Goal: Task Accomplishment & Management: Manage account settings

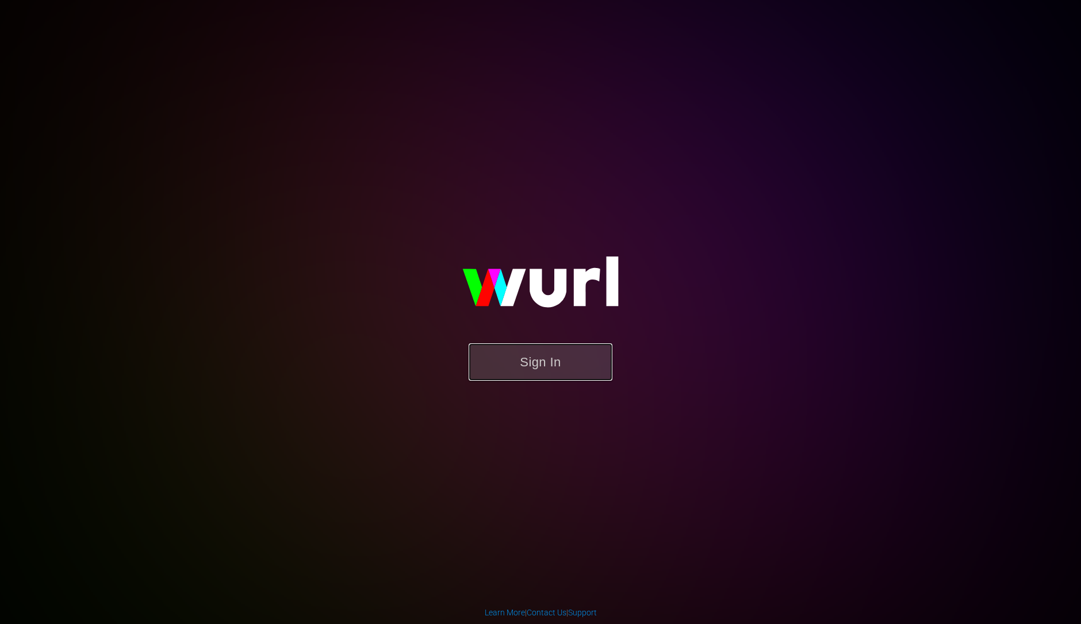
click at [559, 358] on button "Sign In" at bounding box center [541, 361] width 144 height 37
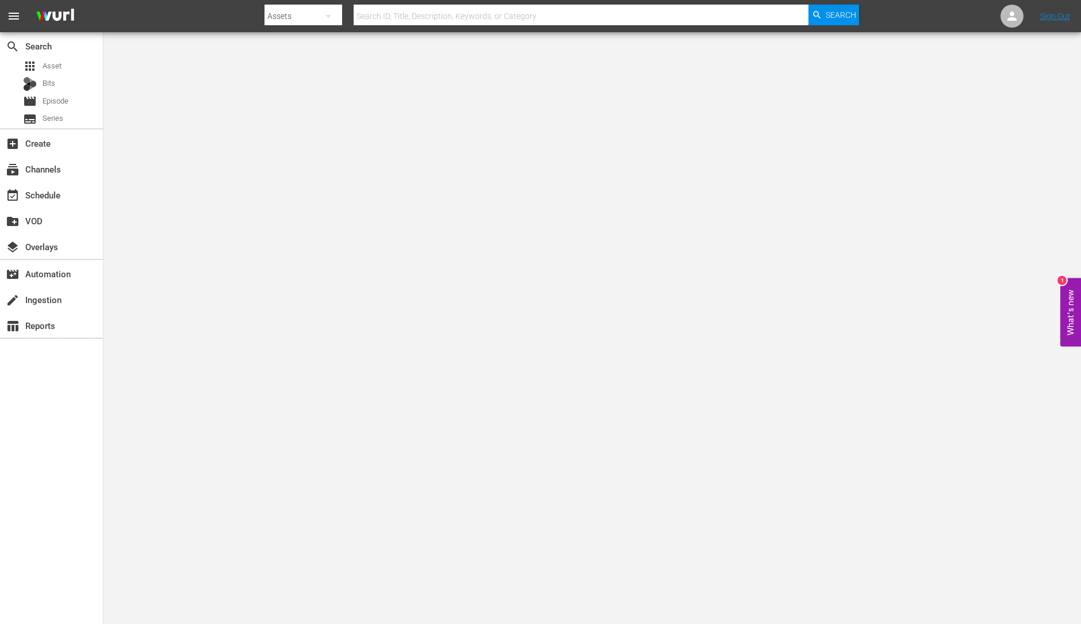
click at [75, 206] on div "event_available Schedule" at bounding box center [51, 194] width 103 height 26
click at [58, 193] on div "event_available Schedule" at bounding box center [32, 193] width 64 height 10
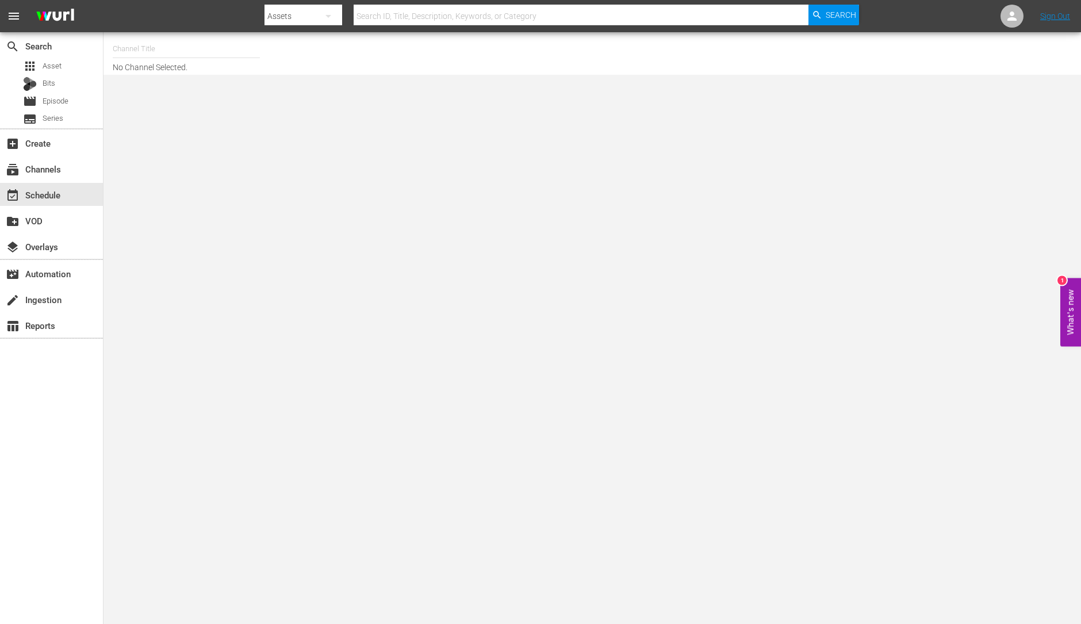
click at [147, 41] on input "text" at bounding box center [186, 49] width 147 height 28
click at [163, 82] on div "ThrillHer (1056 - aenetworks_thrillher_1)" at bounding box center [271, 81] width 298 height 28
type input "ThrillHer (1056 - aenetworks_thrillher_1)"
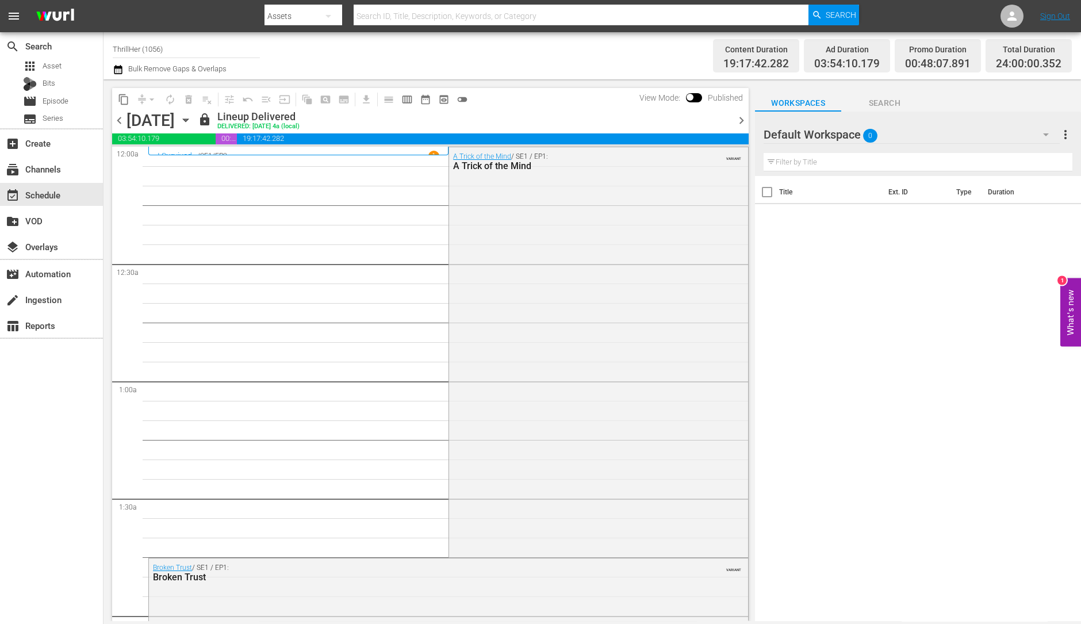
click at [743, 119] on span "chevron_right" at bounding box center [741, 120] width 14 height 14
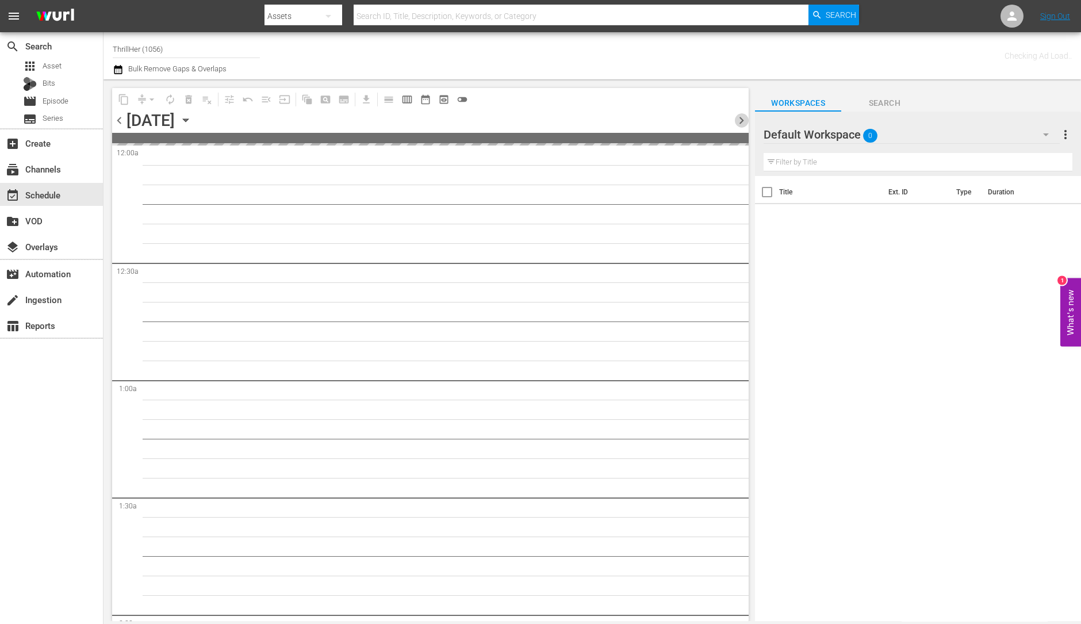
click at [743, 119] on span "chevron_right" at bounding box center [741, 120] width 14 height 14
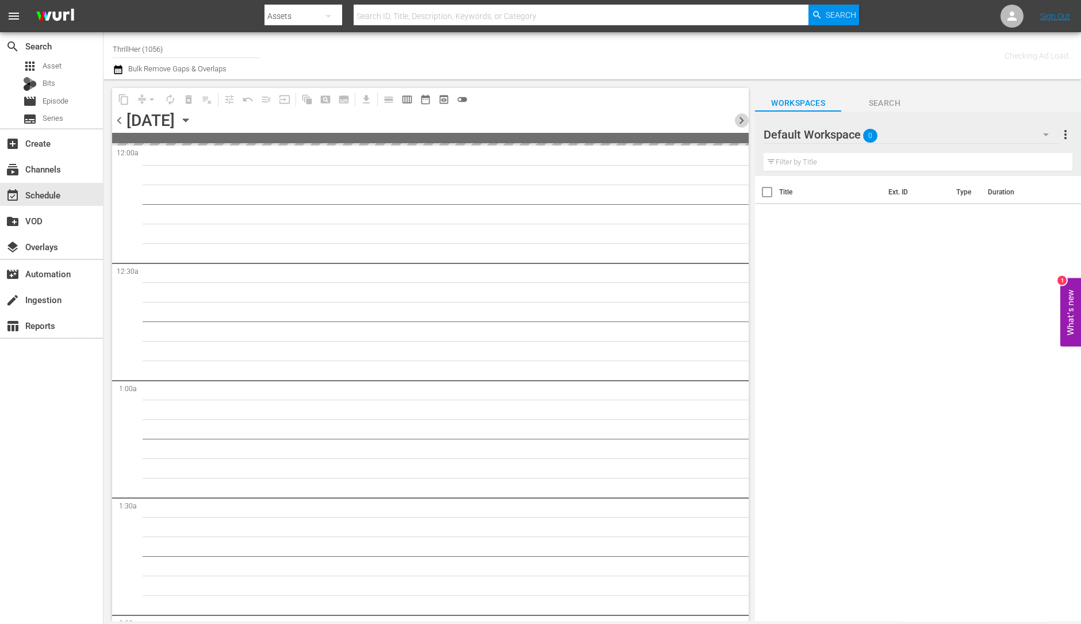
click at [743, 119] on span "chevron_right" at bounding box center [741, 120] width 14 height 14
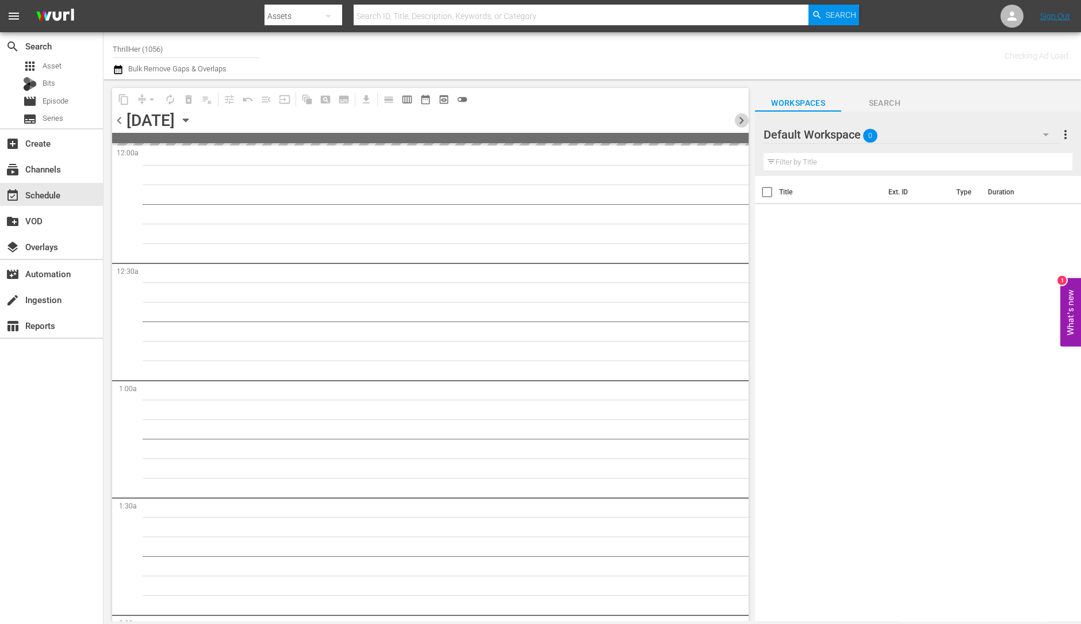
click at [743, 119] on span "chevron_right" at bounding box center [741, 120] width 14 height 14
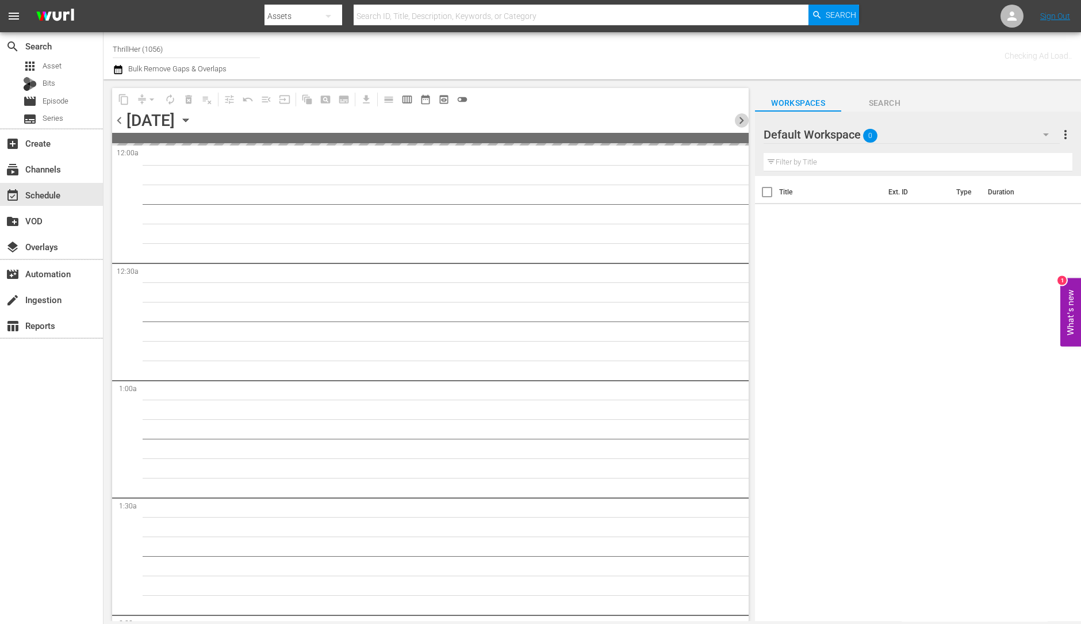
click at [743, 119] on span "chevron_right" at bounding box center [741, 120] width 14 height 14
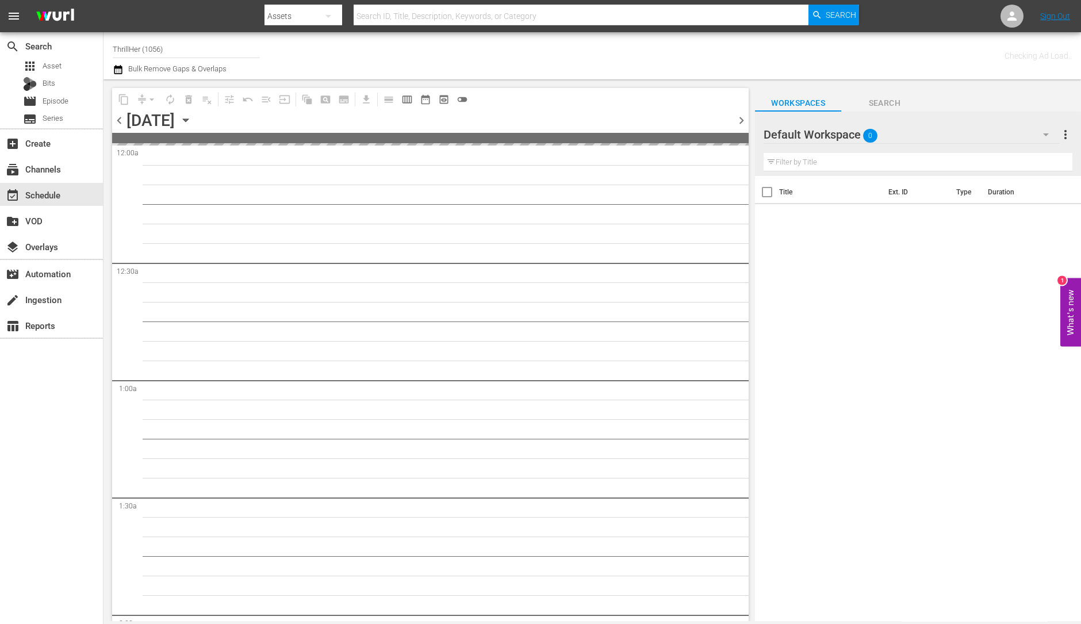
click at [743, 119] on span "chevron_right" at bounding box center [741, 120] width 14 height 14
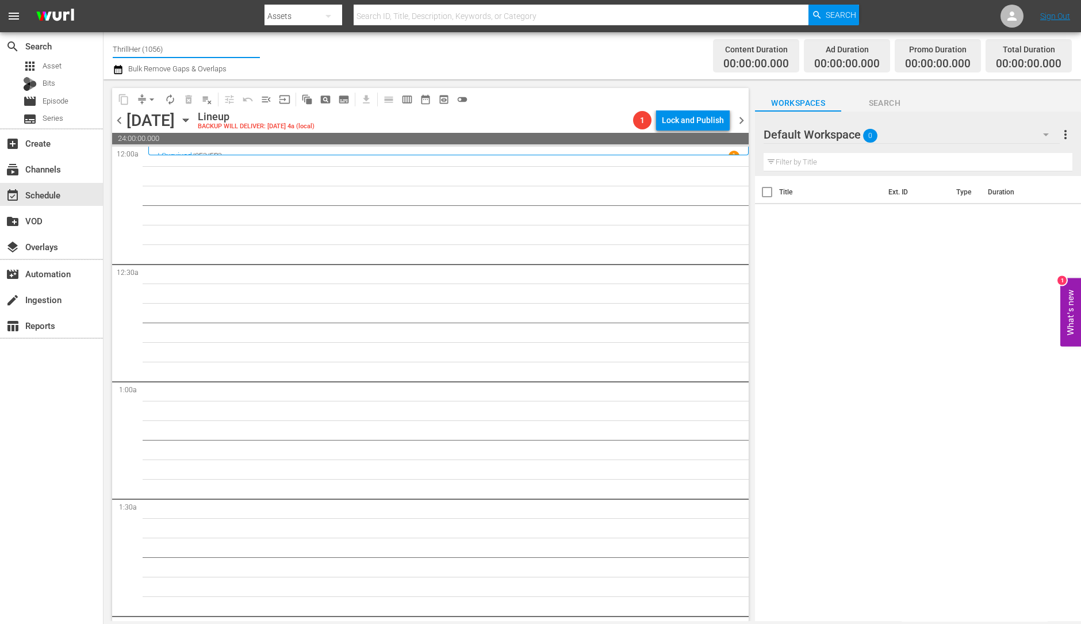
drag, startPoint x: 182, startPoint y: 39, endPoint x: 111, endPoint y: 52, distance: 72.0
click at [111, 52] on div "Channel Title ThrillHer (1056) Bulk Remove Gaps & Overlaps Content Duration 00:…" at bounding box center [593, 55] width 978 height 47
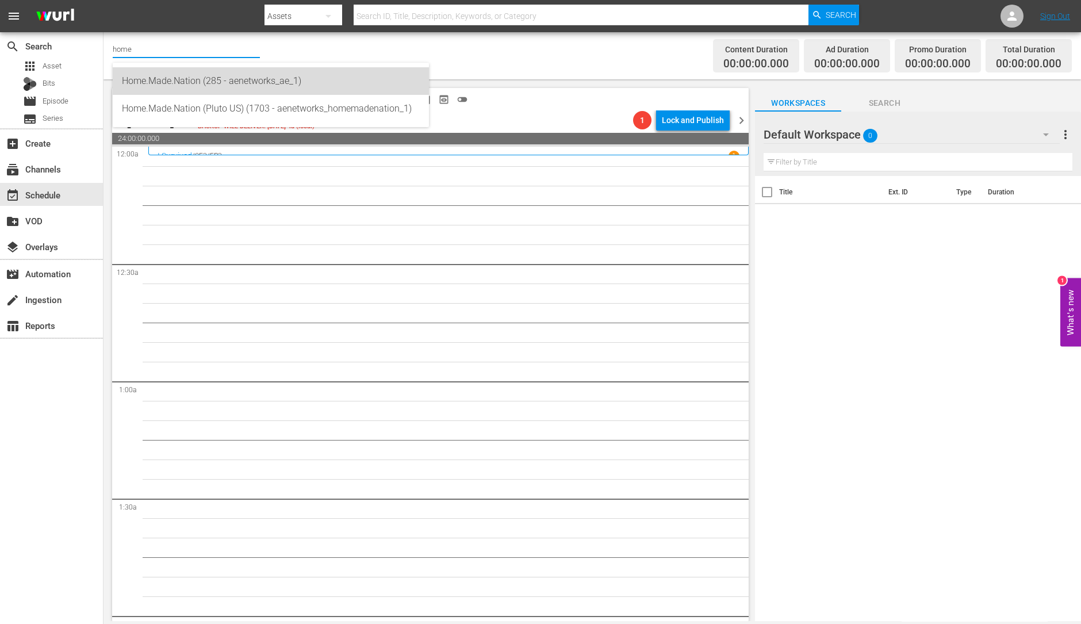
click at [176, 89] on div "Home.Made.Nation (285 - aenetworks_ae_1)" at bounding box center [271, 81] width 298 height 28
type input "Home.Made.Nation (285 - aenetworks_ae_1)"
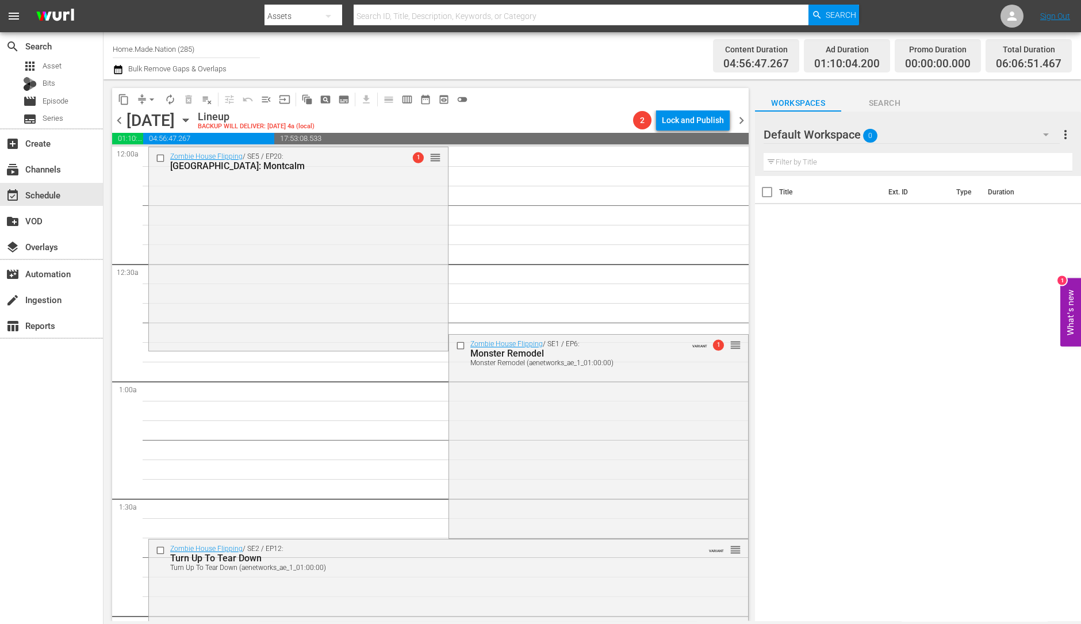
click at [121, 119] on span "chevron_left" at bounding box center [119, 120] width 14 height 14
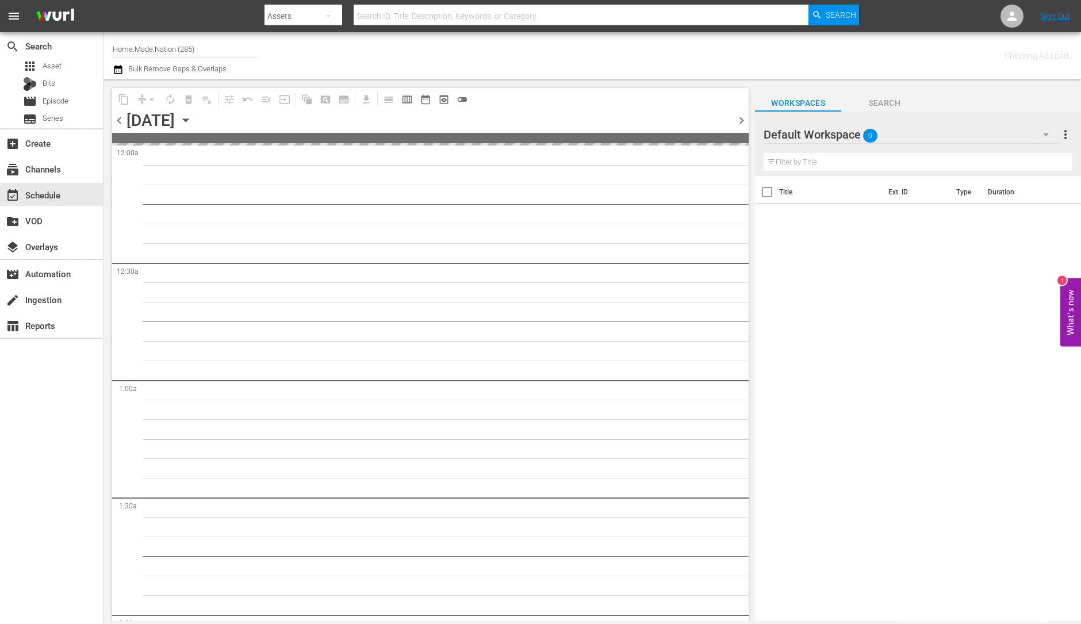
click at [121, 119] on span "chevron_left" at bounding box center [119, 120] width 14 height 14
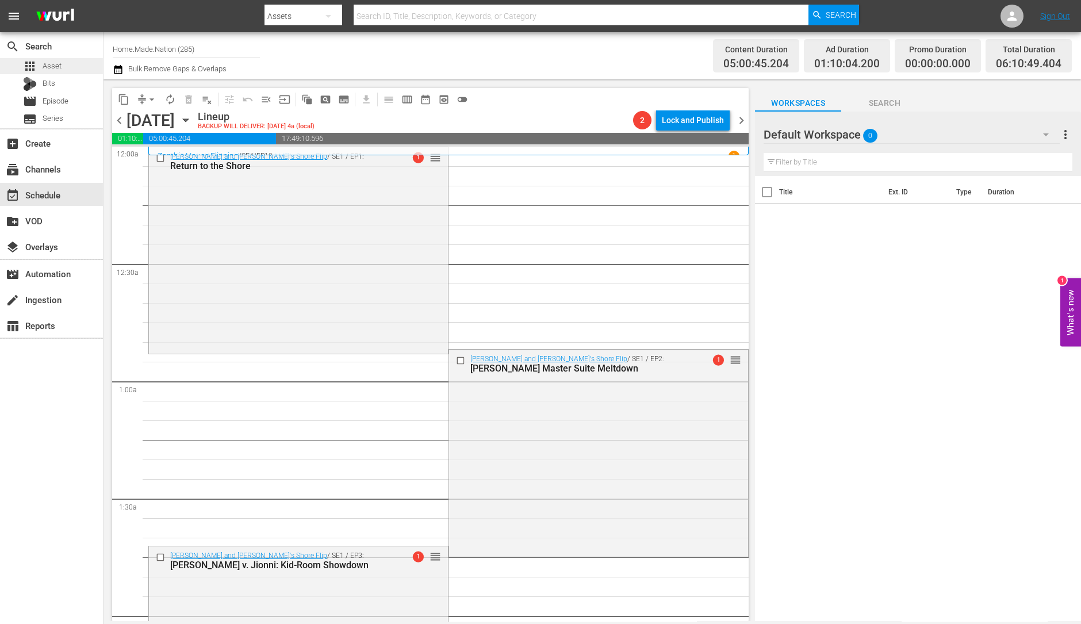
click at [44, 60] on span "Asset" at bounding box center [52, 66] width 19 height 12
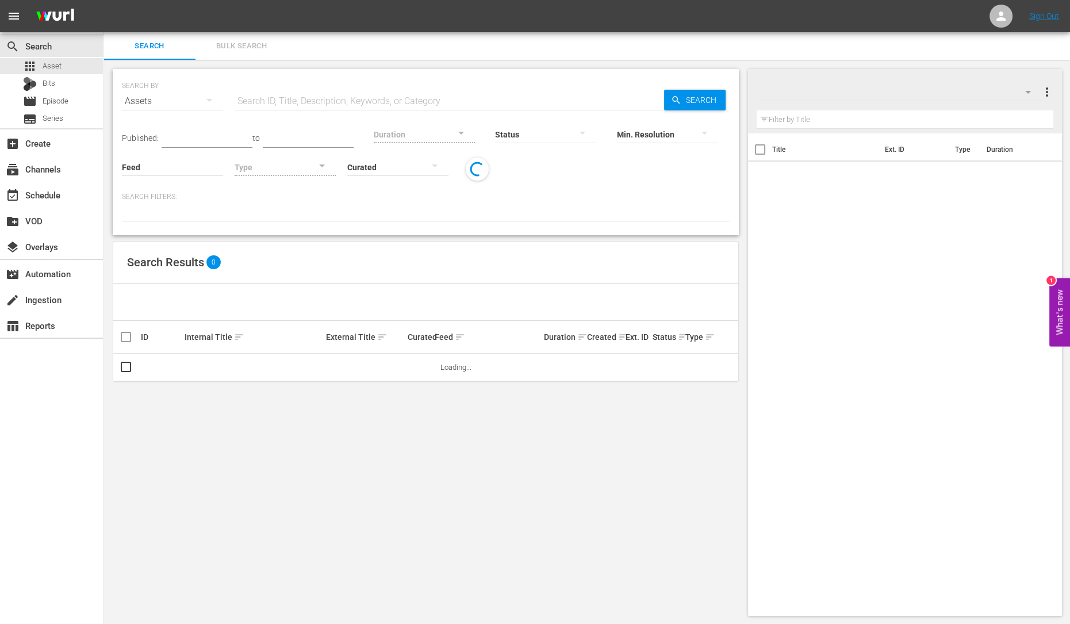
click at [238, 45] on span "Bulk Search" at bounding box center [241, 46] width 78 height 13
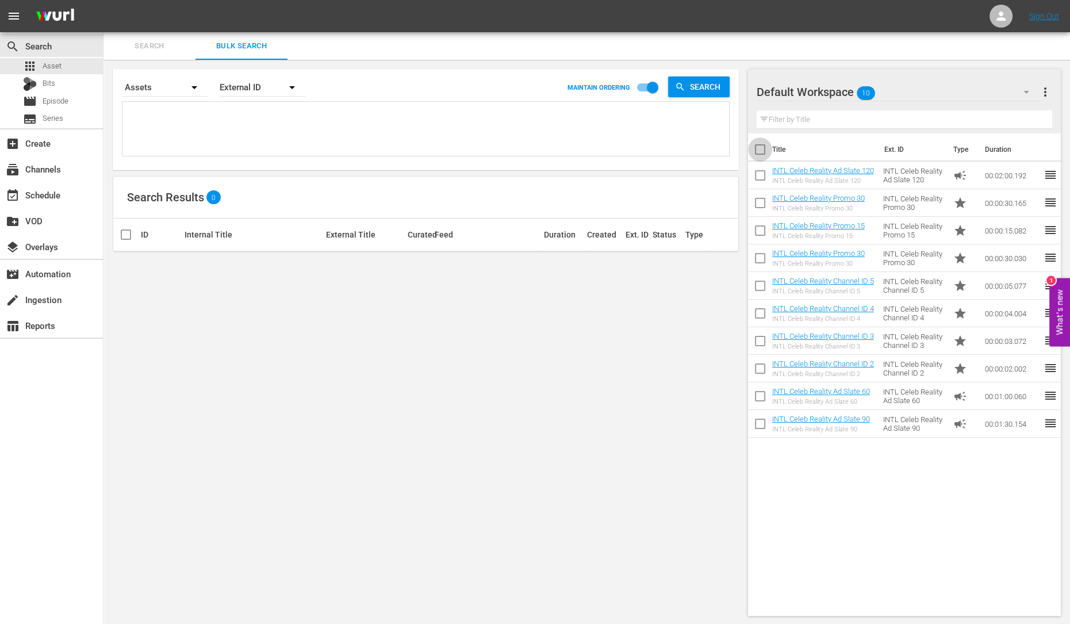
click at [759, 155] on input "checkbox" at bounding box center [760, 152] width 24 height 24
checkbox input "true"
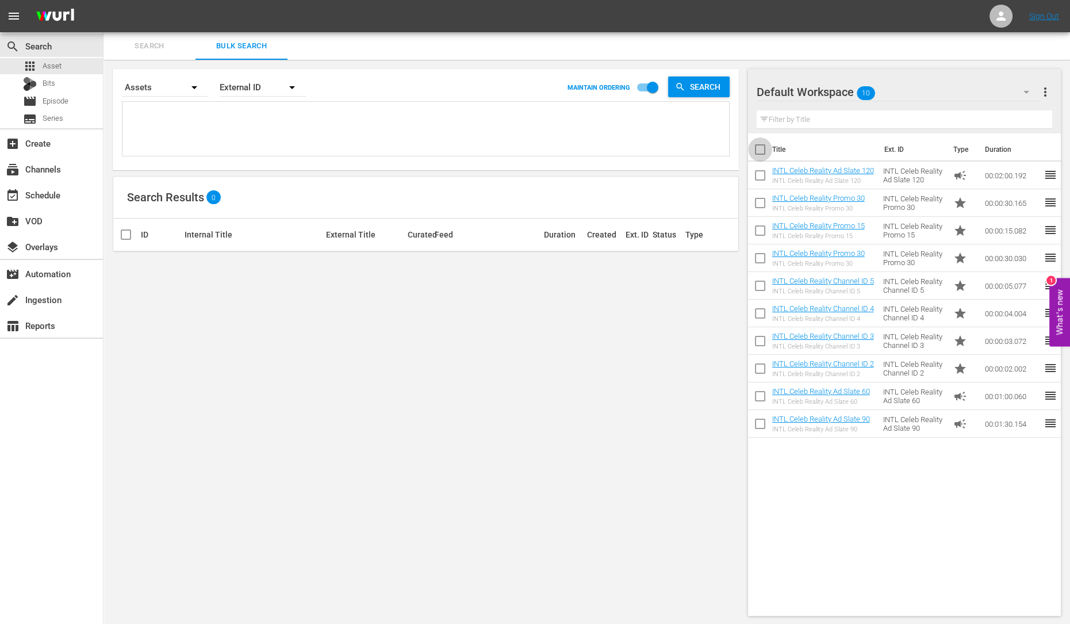
checkbox input "true"
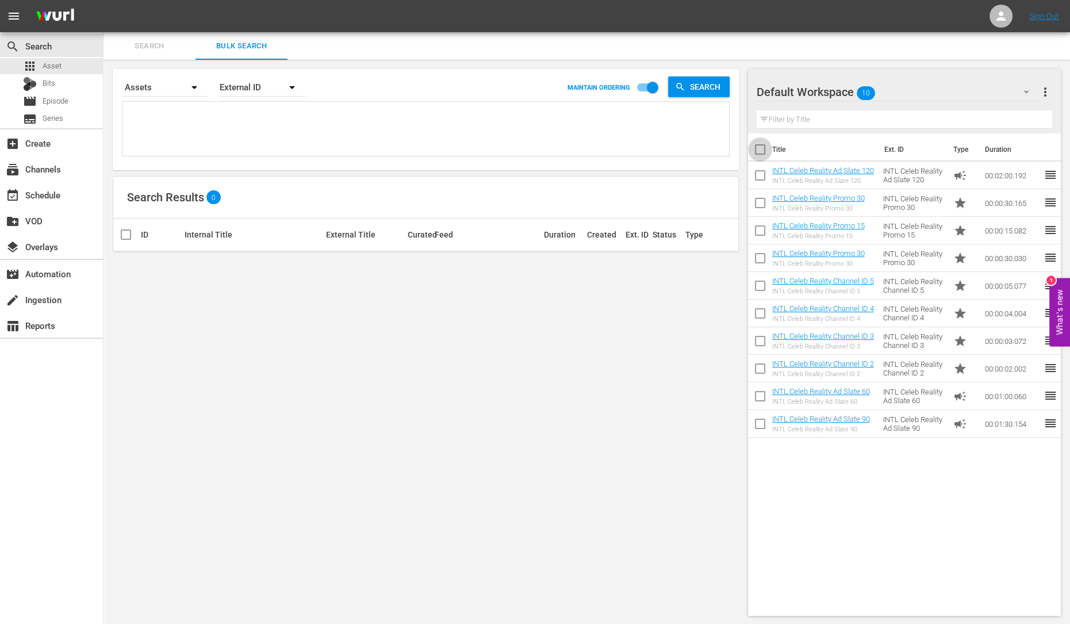
checkbox input "true"
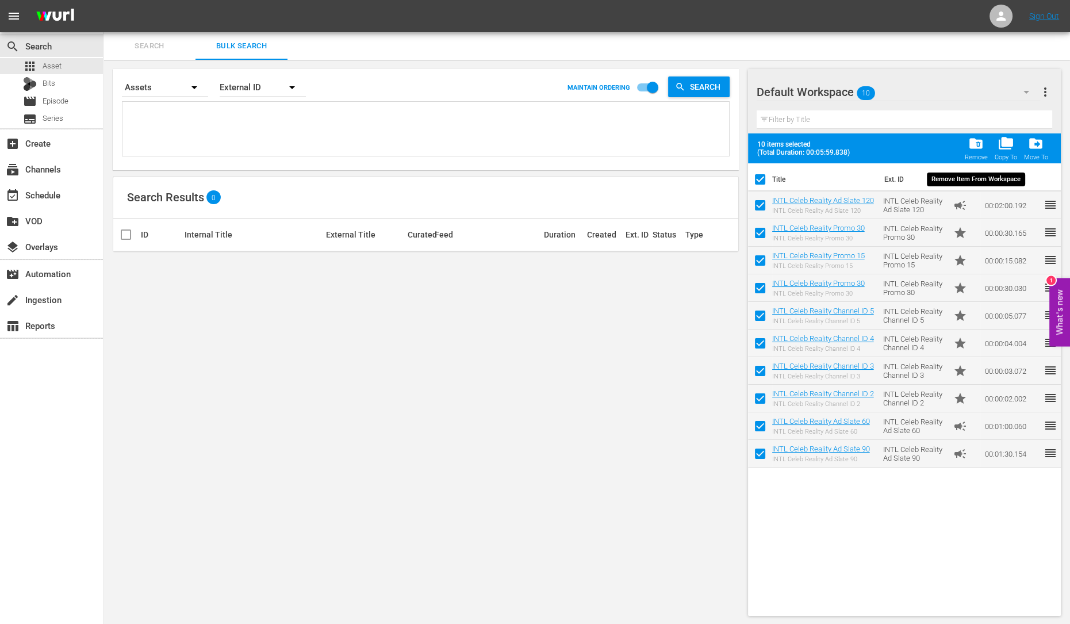
click at [978, 143] on span "folder_delete" at bounding box center [976, 144] width 16 height 16
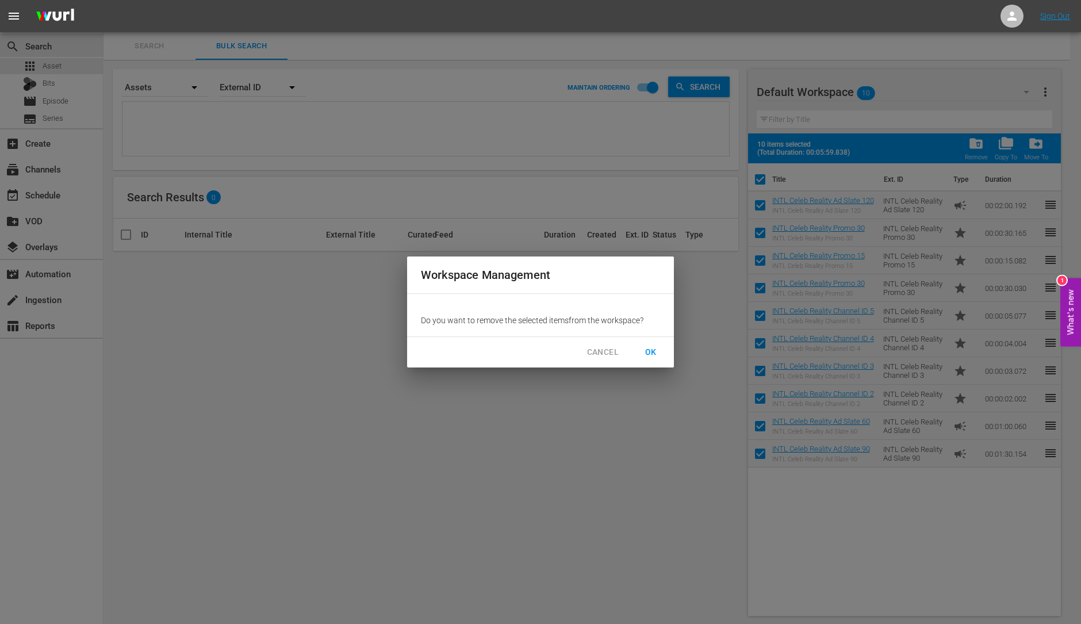
click at [654, 348] on span "OK" at bounding box center [651, 352] width 18 height 14
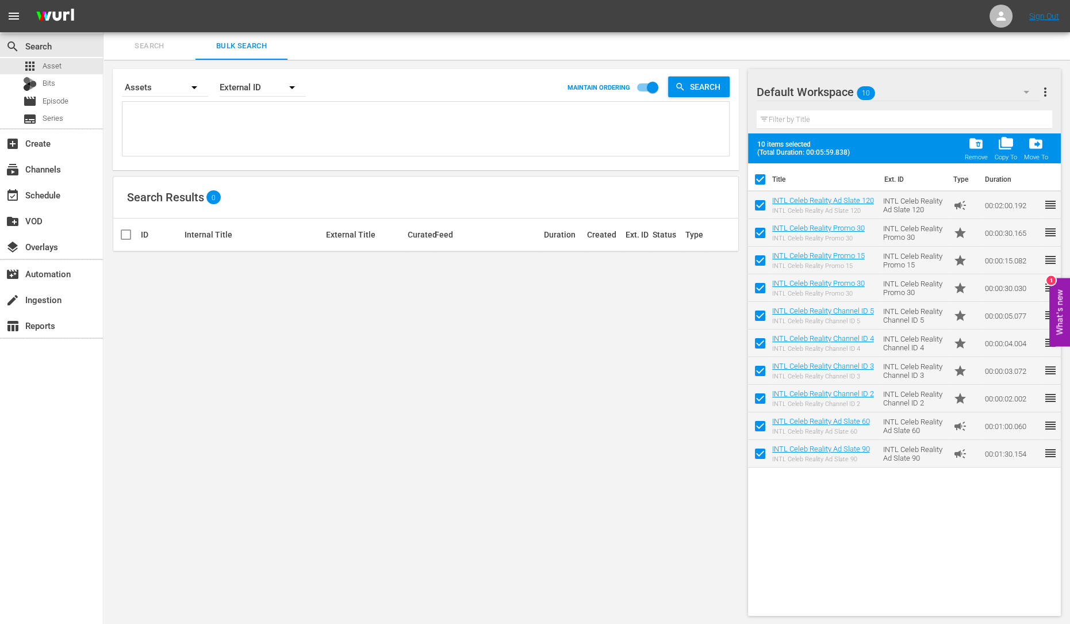
checkbox input "false"
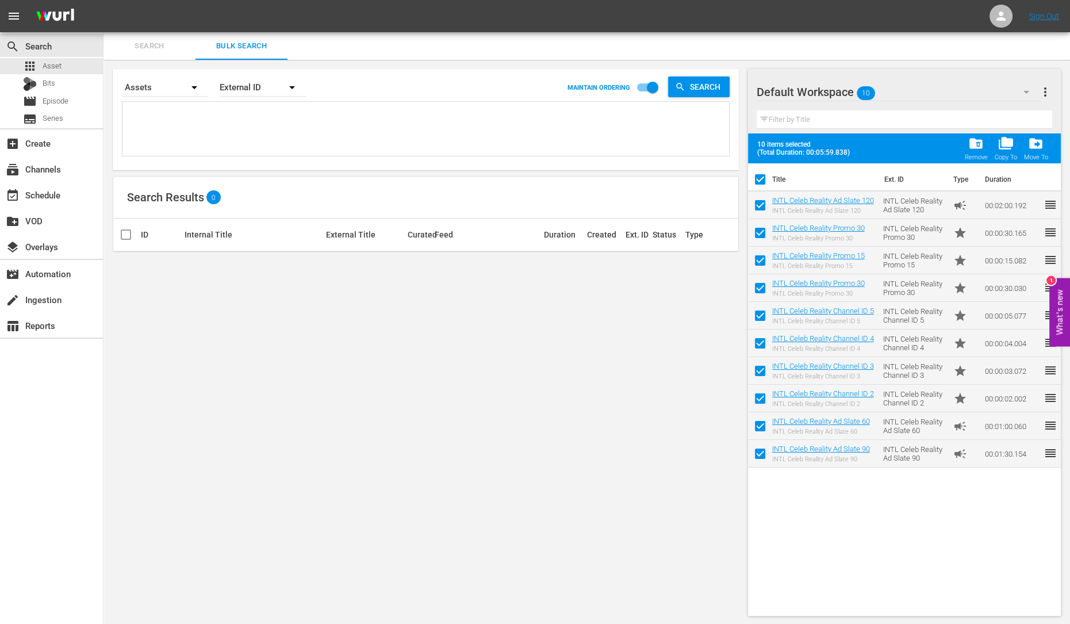
checkbox input "false"
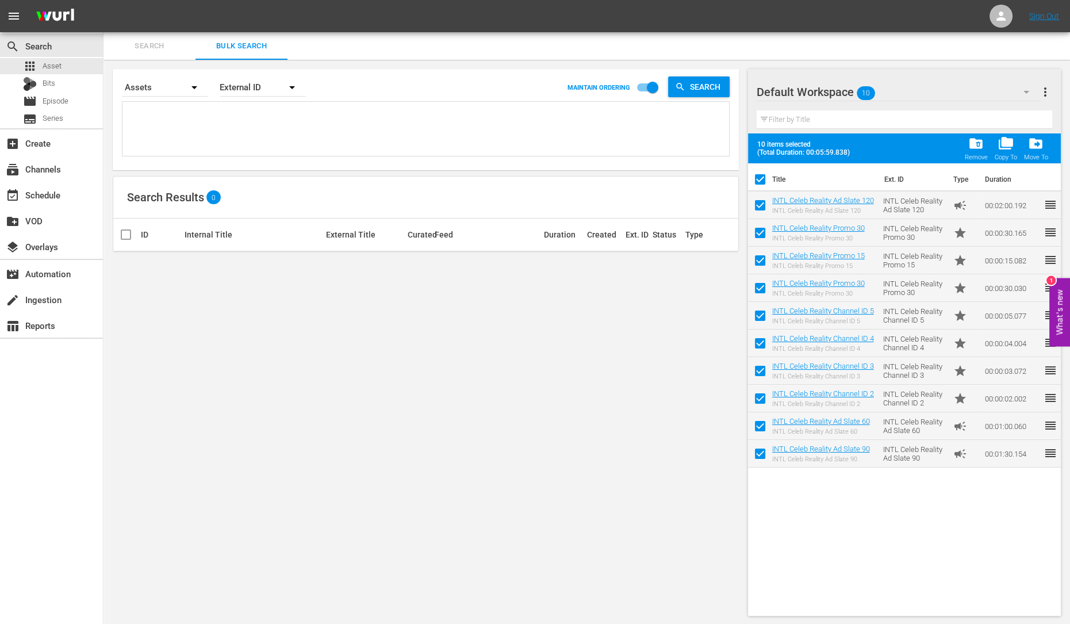
checkbox input "false"
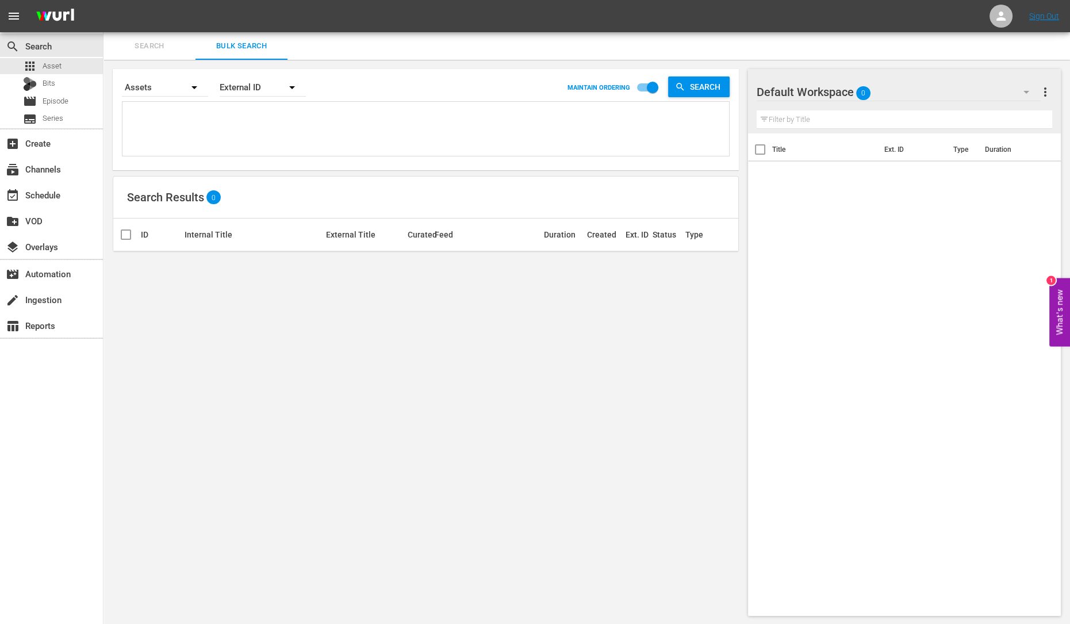
click at [1024, 90] on icon "button" at bounding box center [1027, 92] width 14 height 14
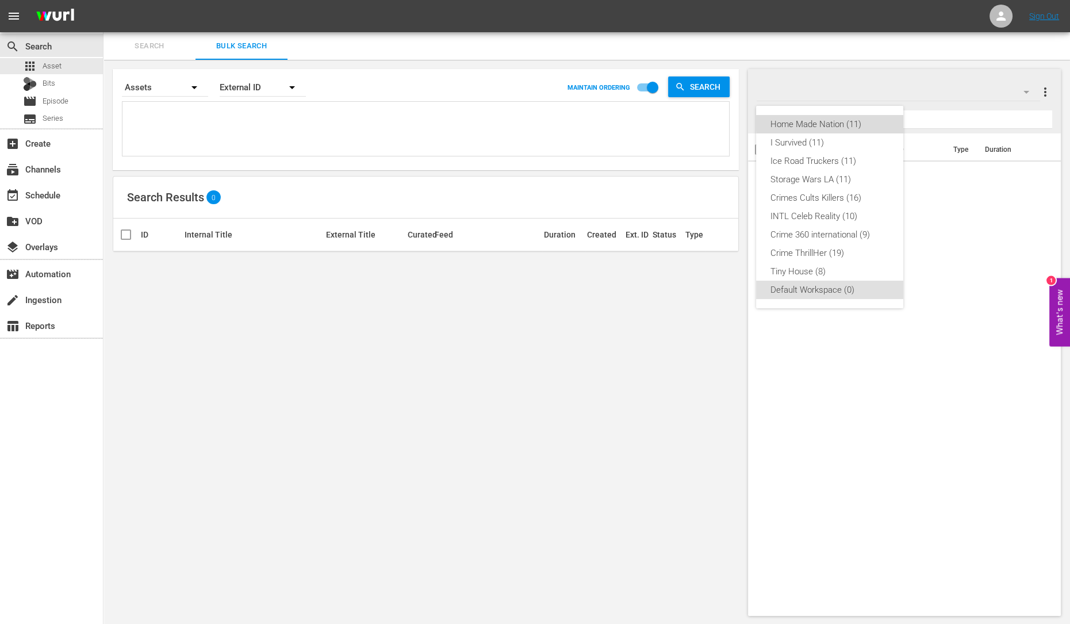
click at [840, 121] on div "Home Made Nation (11)" at bounding box center [830, 124] width 120 height 18
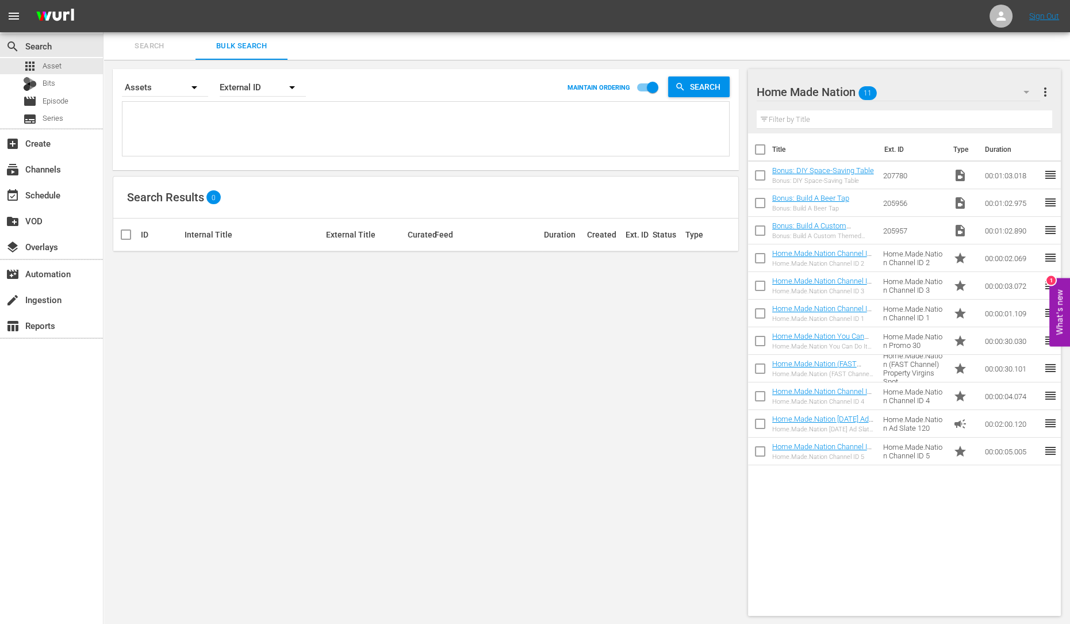
click at [764, 153] on input "checkbox" at bounding box center [760, 152] width 24 height 24
checkbox input "true"
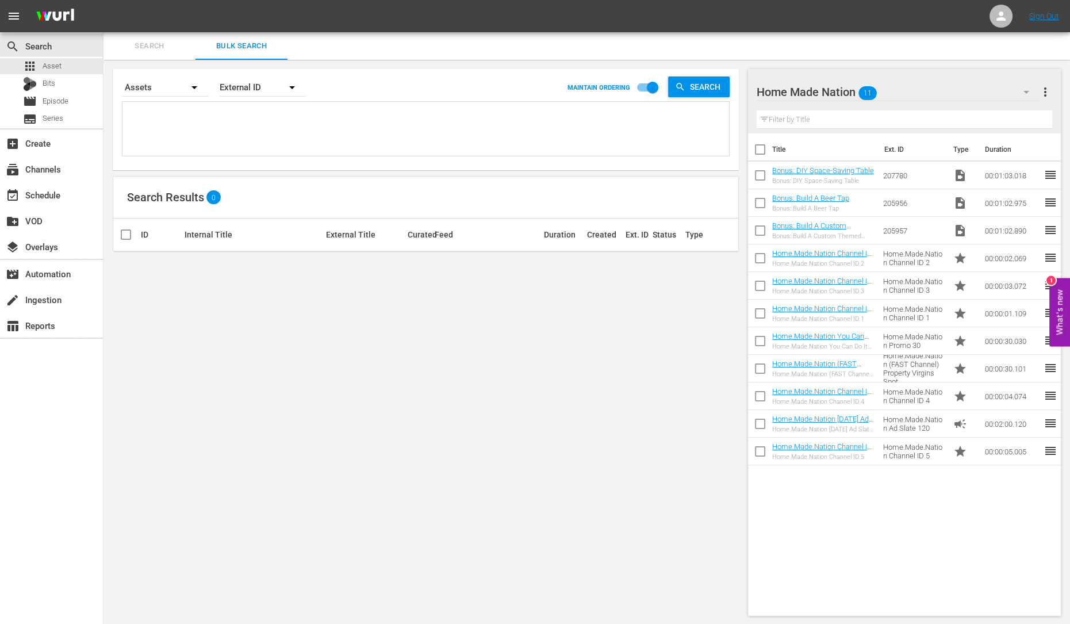
checkbox input "true"
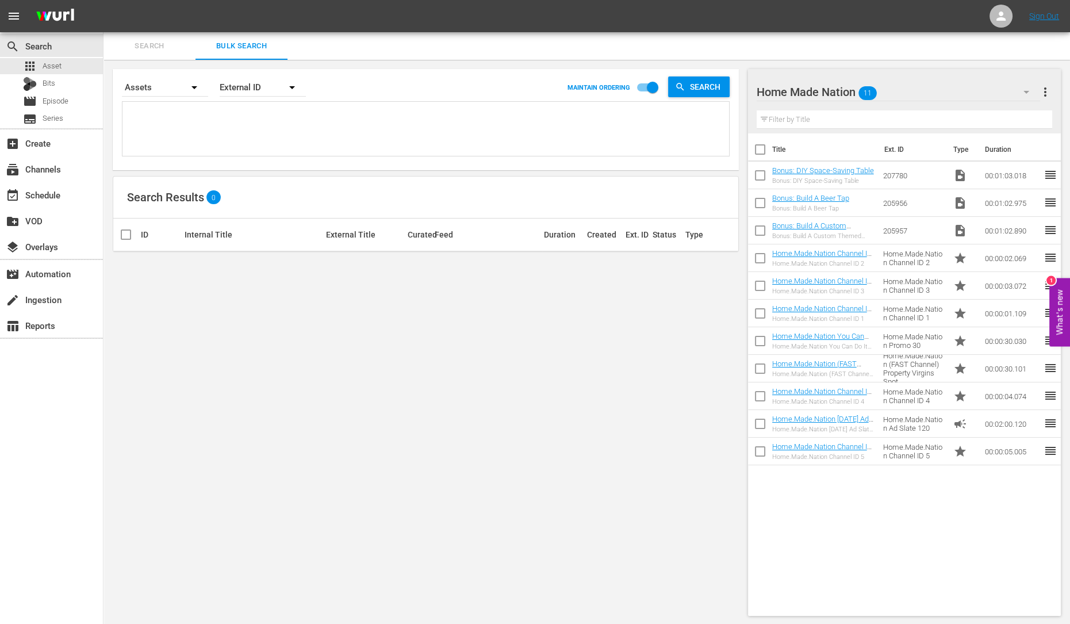
checkbox input "true"
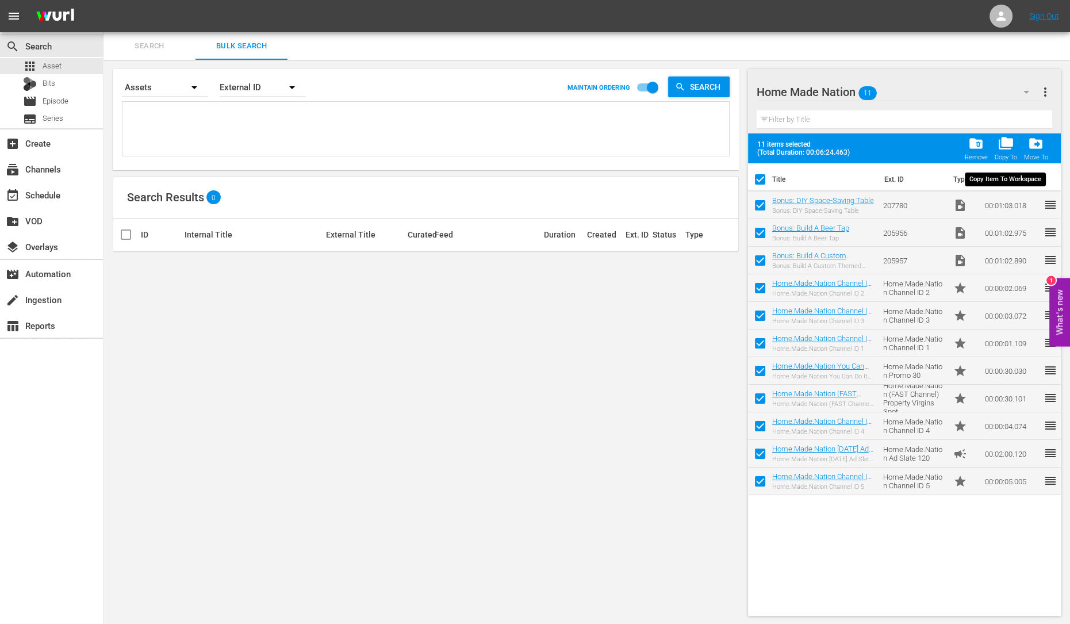
click at [1004, 145] on span "folder_copy" at bounding box center [1006, 144] width 16 height 16
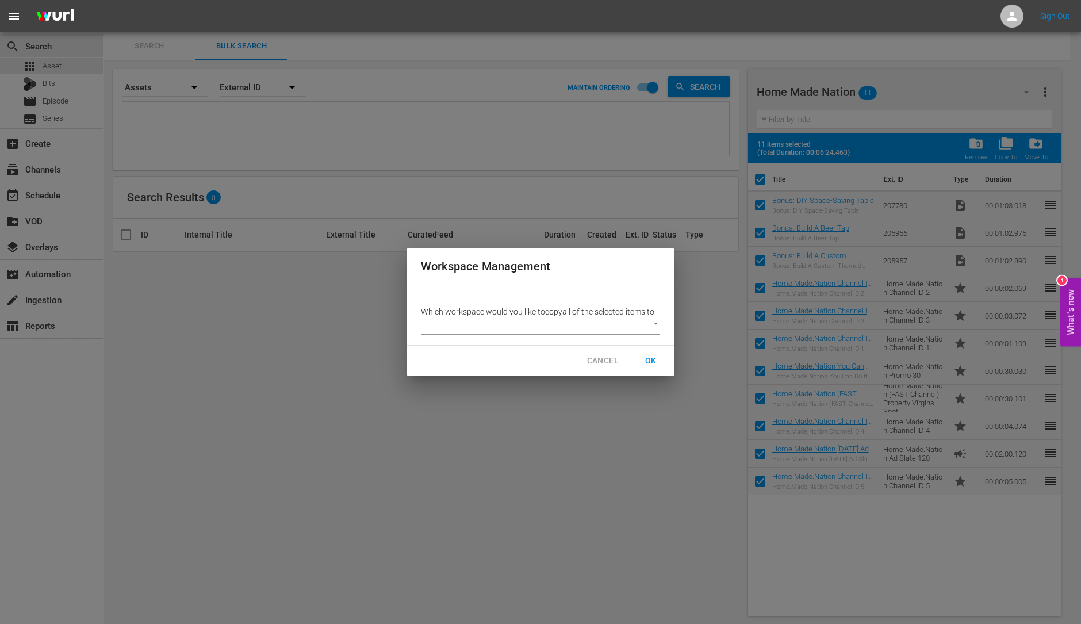
click at [629, 323] on body "menu Sign Out search Search apps Asset Bits movie Episode subtitles Series add_…" at bounding box center [540, 312] width 1081 height 624
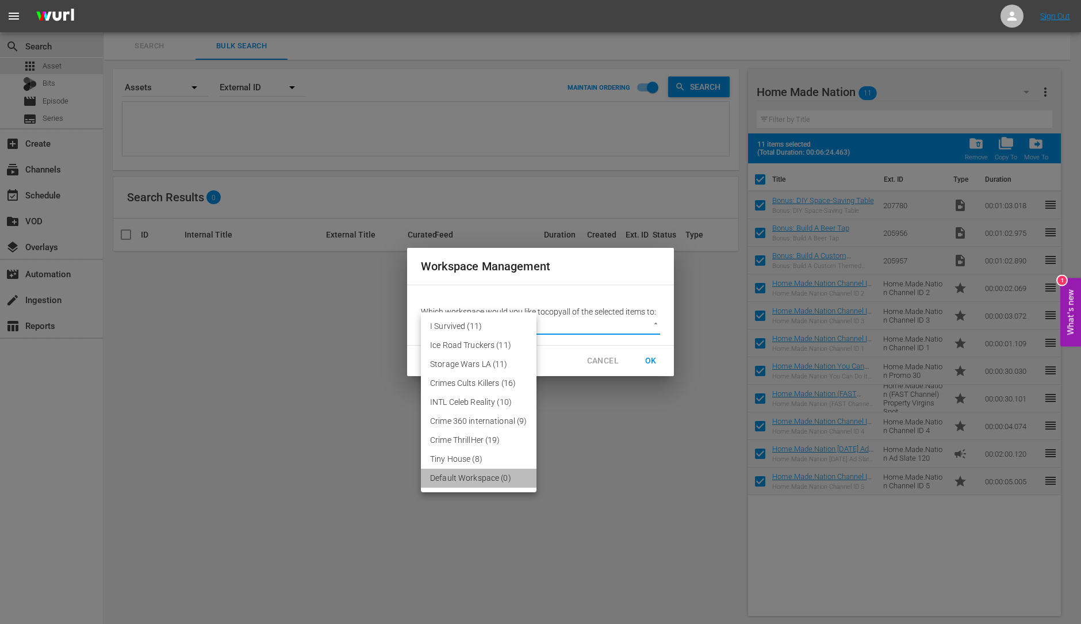
click at [485, 482] on li "Default Workspace (0)" at bounding box center [479, 478] width 116 height 19
type input "3246"
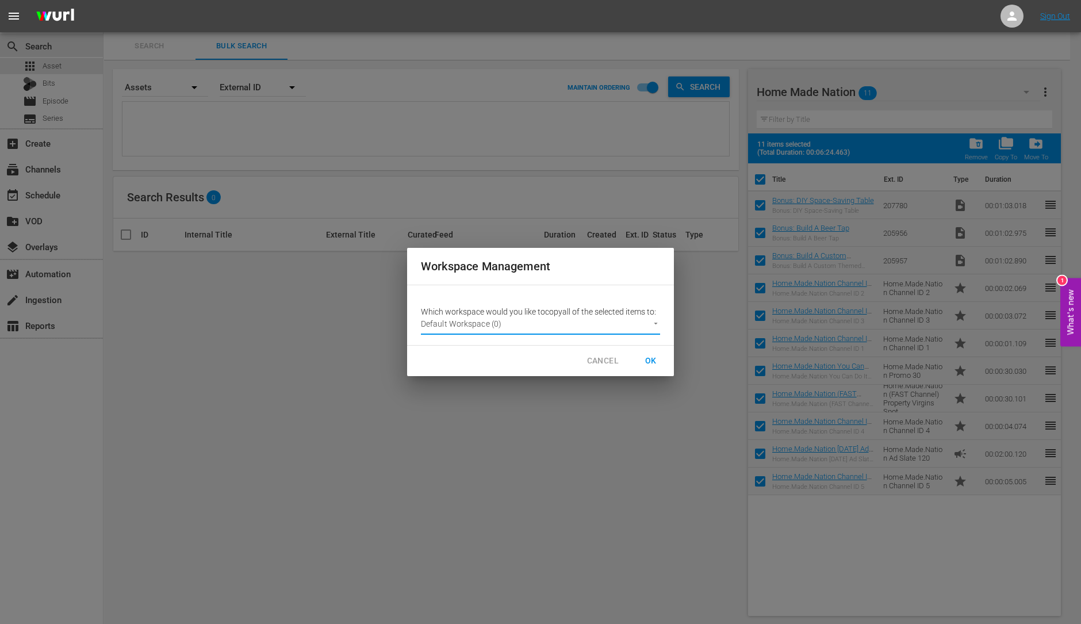
click at [653, 361] on span "OK" at bounding box center [651, 361] width 18 height 14
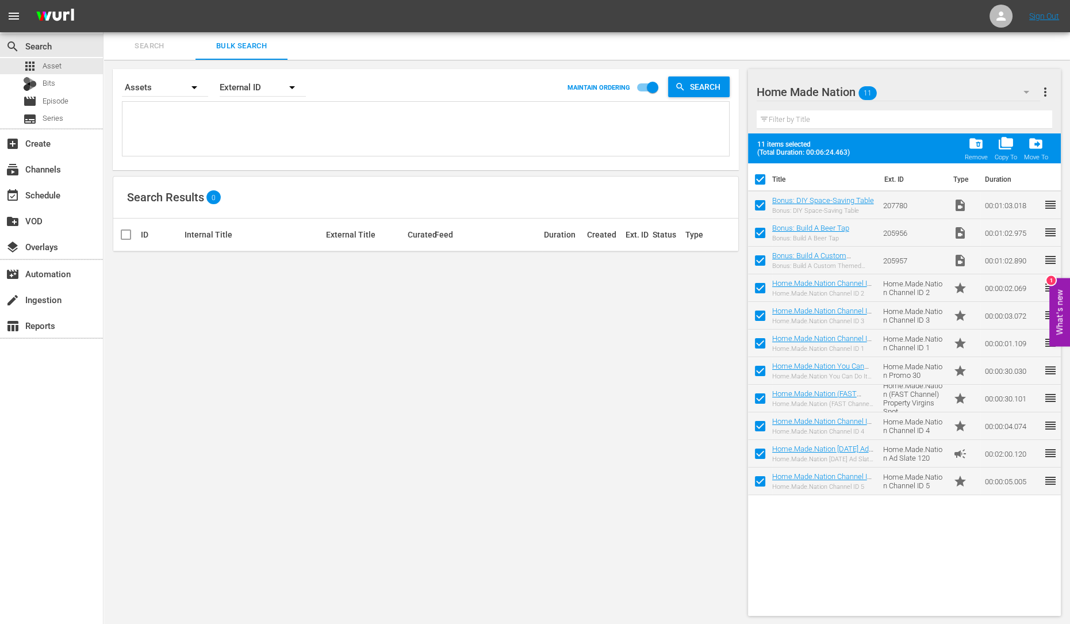
checkbox input "false"
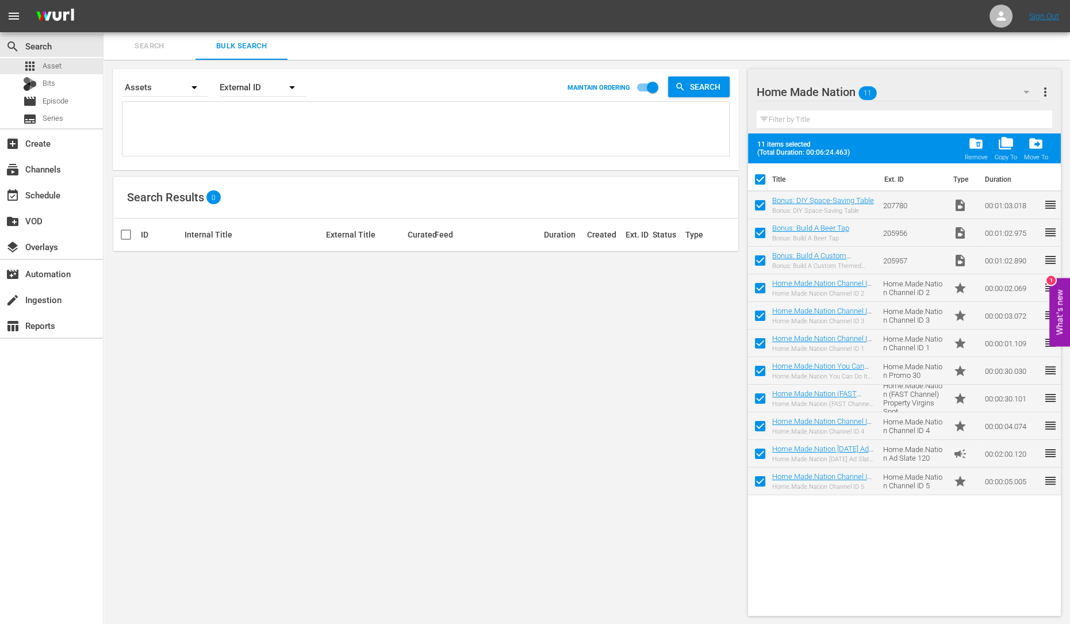
checkbox input "false"
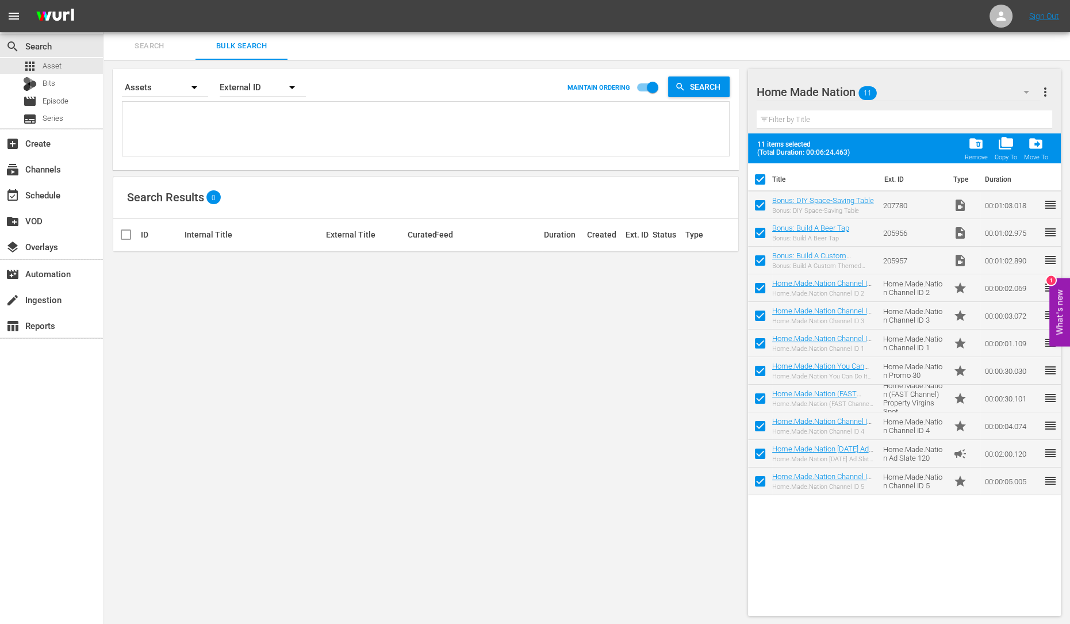
checkbox input "false"
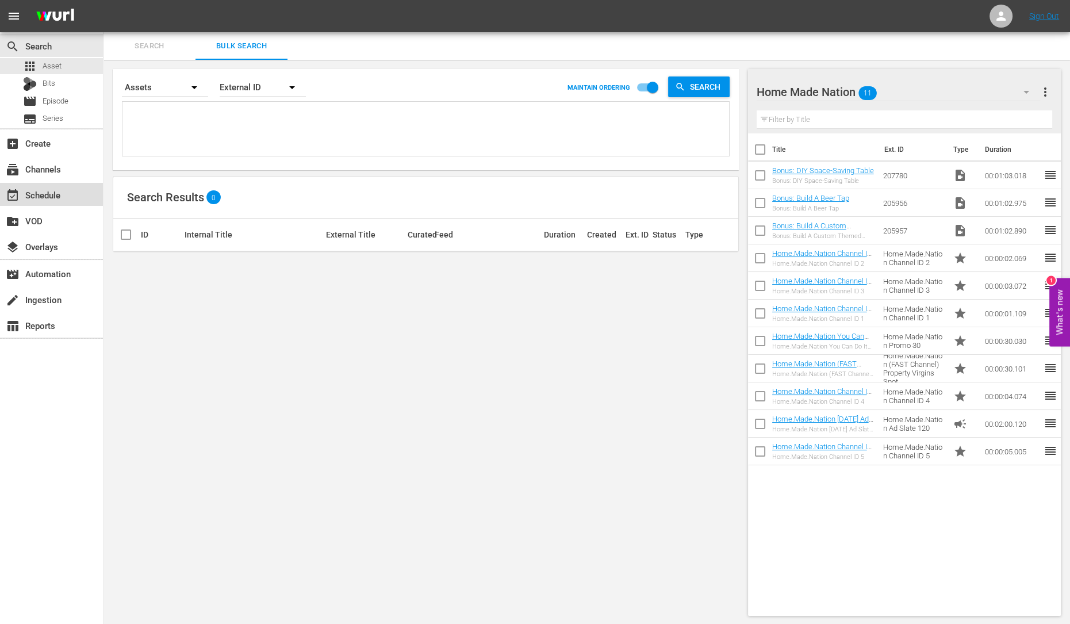
click at [49, 194] on div "event_available Schedule" at bounding box center [32, 193] width 64 height 10
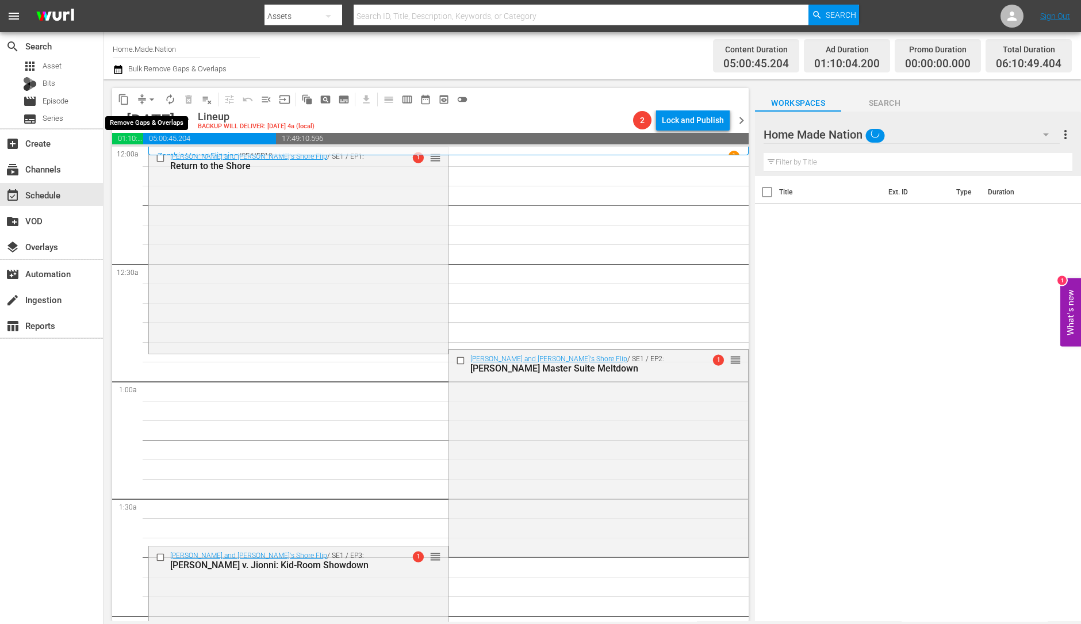
click at [145, 100] on button "arrow_drop_down" at bounding box center [152, 99] width 18 height 18
click at [150, 126] on li "Align to Midnight" at bounding box center [152, 122] width 121 height 19
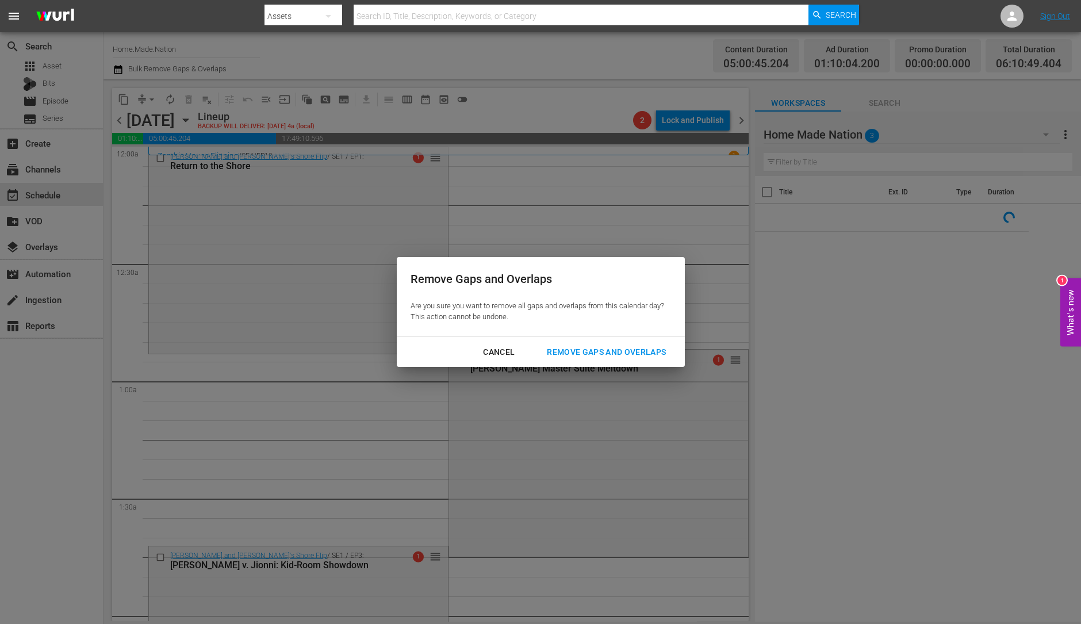
click at [657, 361] on button "Remove Gaps and Overlaps" at bounding box center [606, 352] width 147 height 21
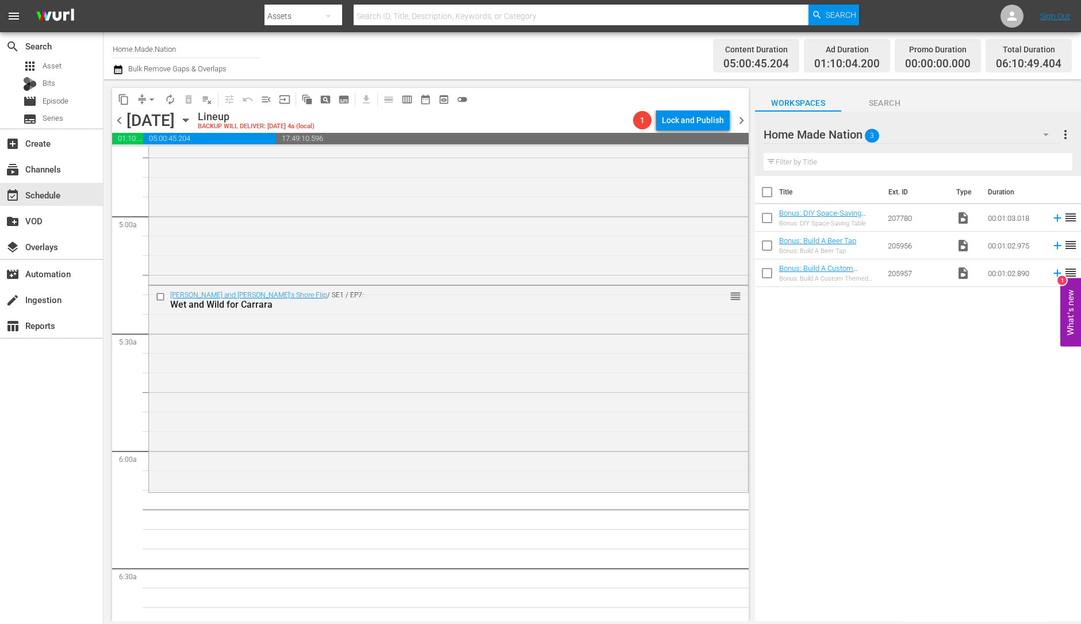
scroll to position [1279, 0]
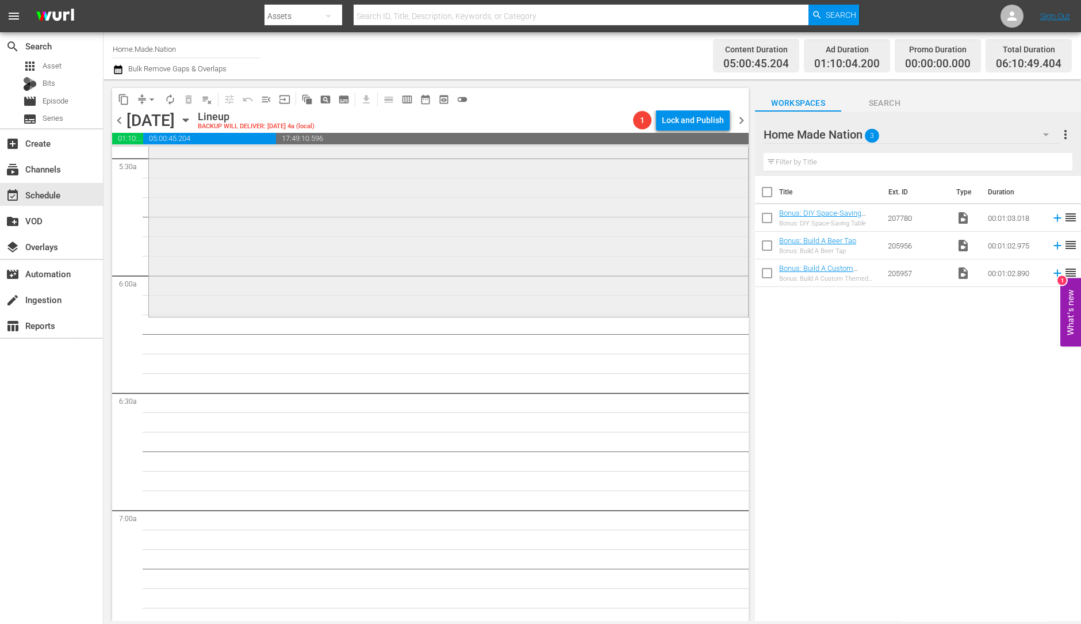
click at [362, 260] on div "Nicole and Jionni's Shore Flip / SE1 / EP7: Wet and Wild for Carrara reorder" at bounding box center [448, 212] width 599 height 205
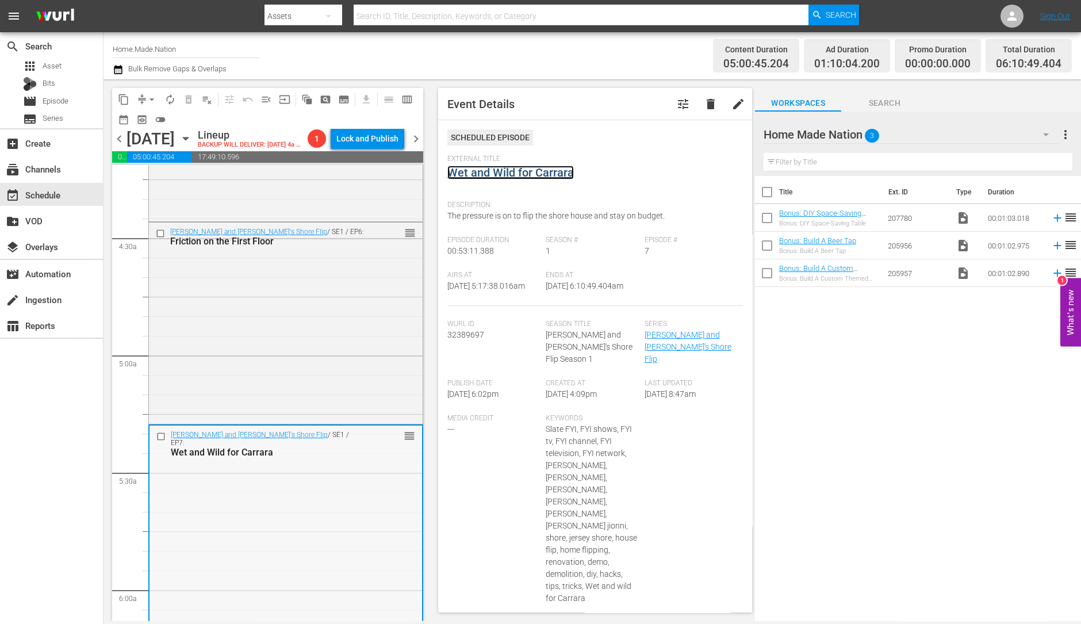
scroll to position [981, 0]
click at [287, 366] on div "Nicole and Jionni's Shore Flip / SE1 / EP6: Friction on the First Floor reorder" at bounding box center [286, 323] width 274 height 198
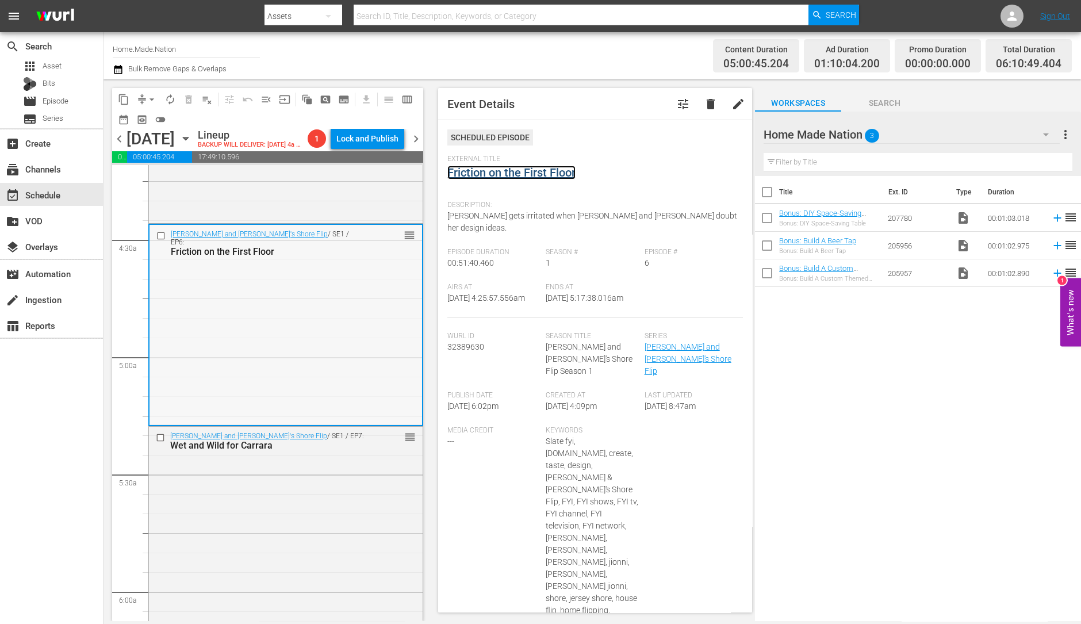
scroll to position [780, 0]
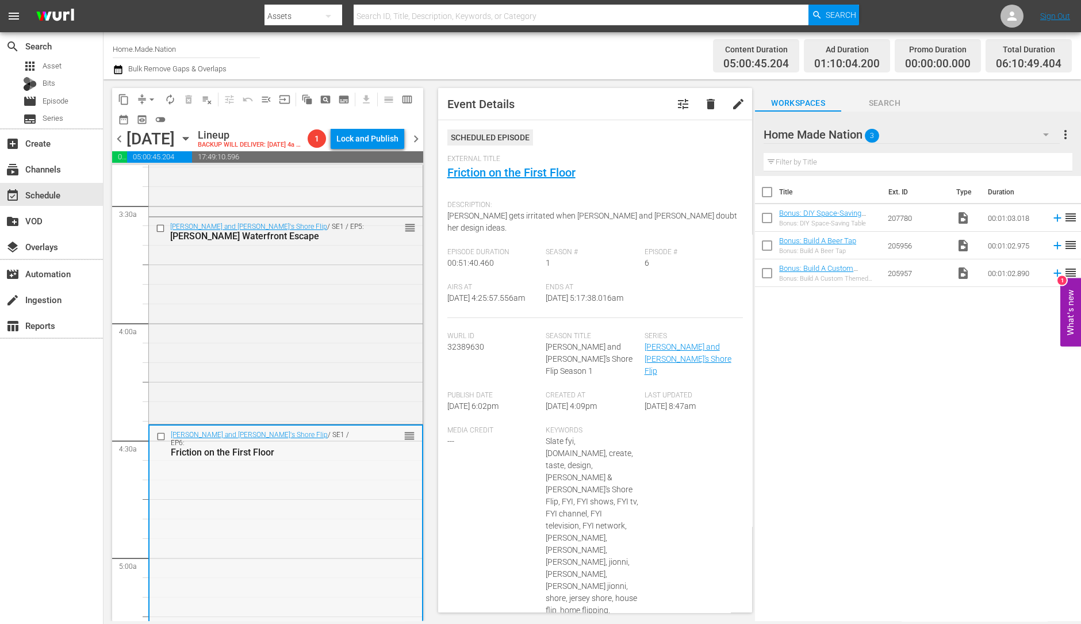
click at [327, 305] on div "Nicole and Jionni's Shore Flip / SE1 / EP5: Snooki's Waterfront Escape reorder" at bounding box center [286, 319] width 274 height 205
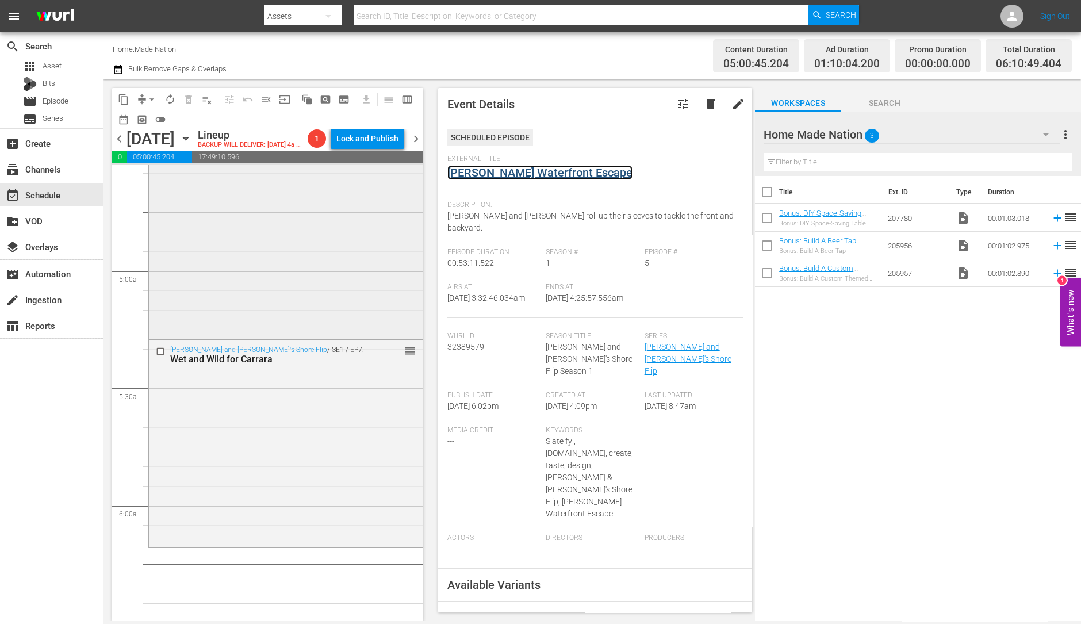
scroll to position [1093, 0]
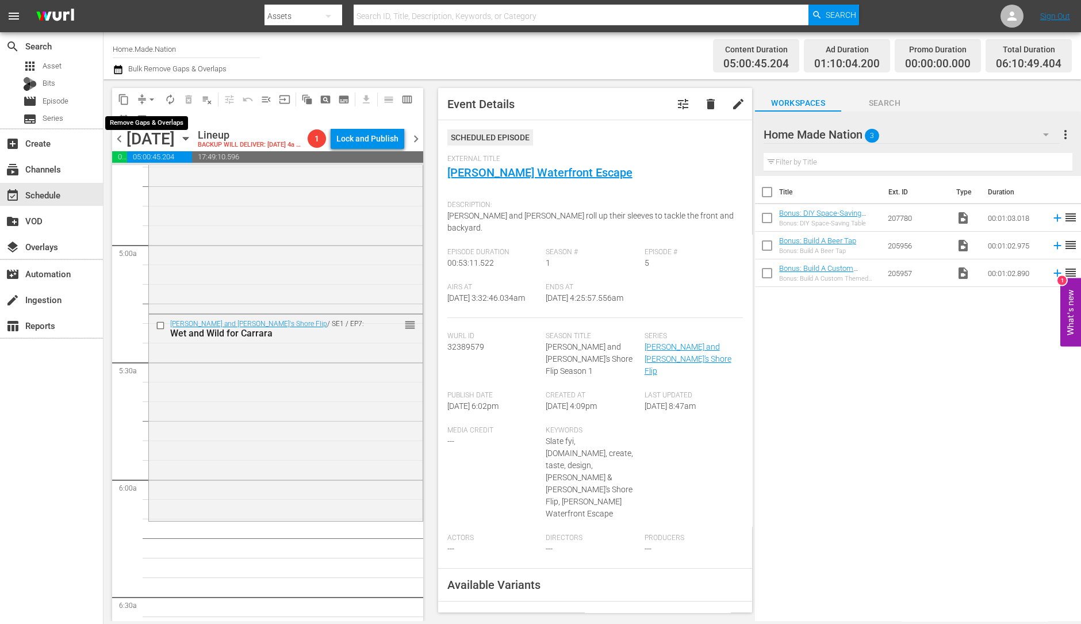
click at [154, 102] on span "arrow_drop_down" at bounding box center [152, 100] width 12 height 12
click at [145, 118] on li "Align to Midnight" at bounding box center [152, 122] width 121 height 19
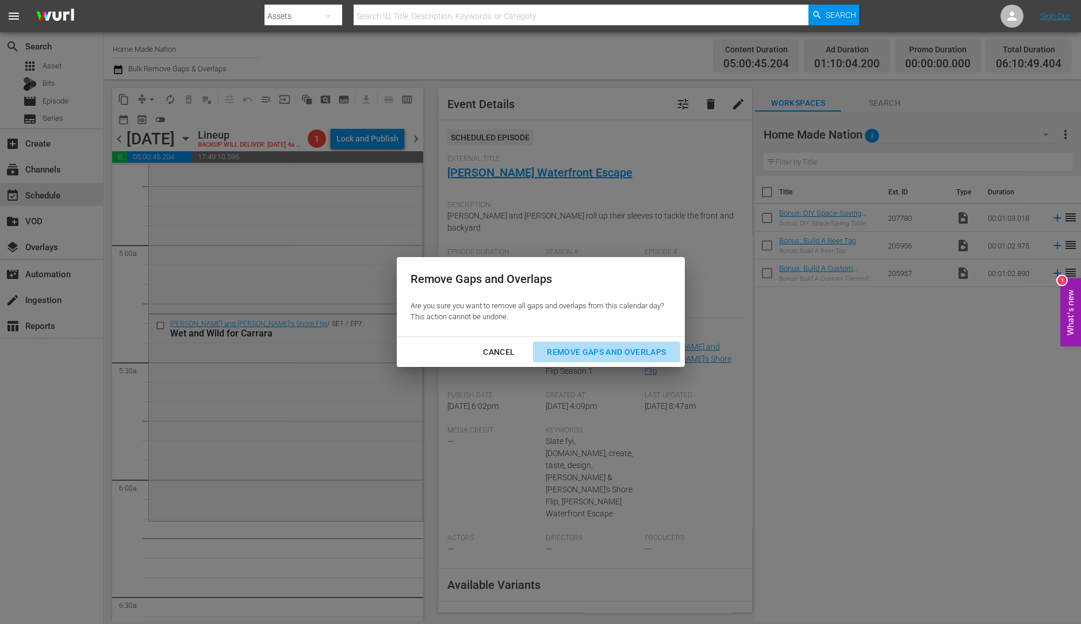
click at [589, 355] on div "Remove Gaps and Overlaps" at bounding box center [606, 352] width 137 height 14
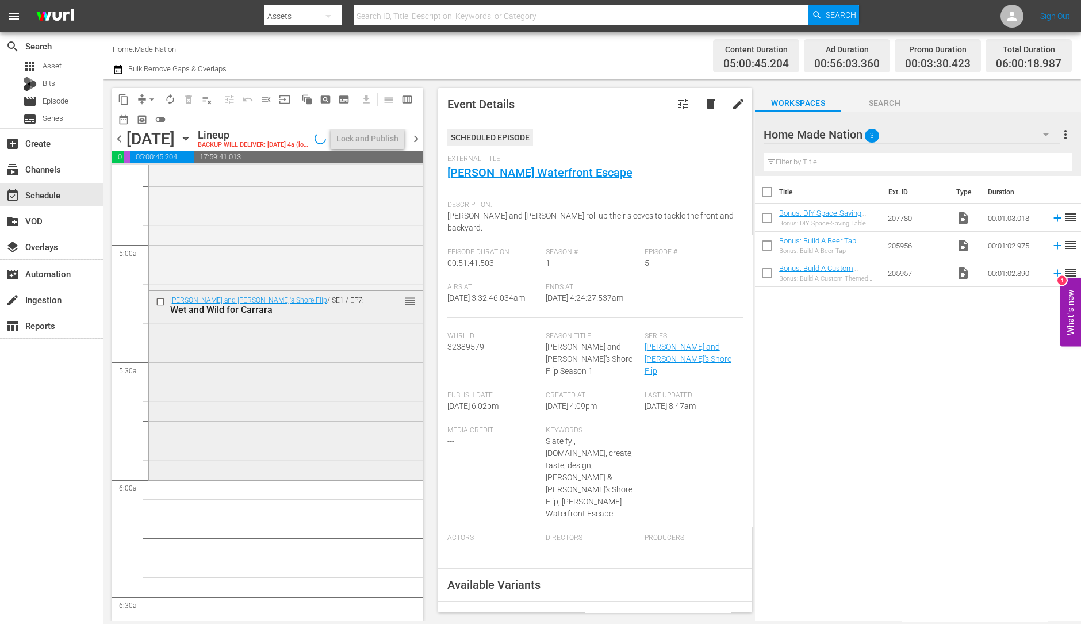
click at [349, 444] on div "Nicole and Jionni's Shore Flip / SE1 / EP7: Wet and Wild for Carrara reorder" at bounding box center [286, 384] width 274 height 187
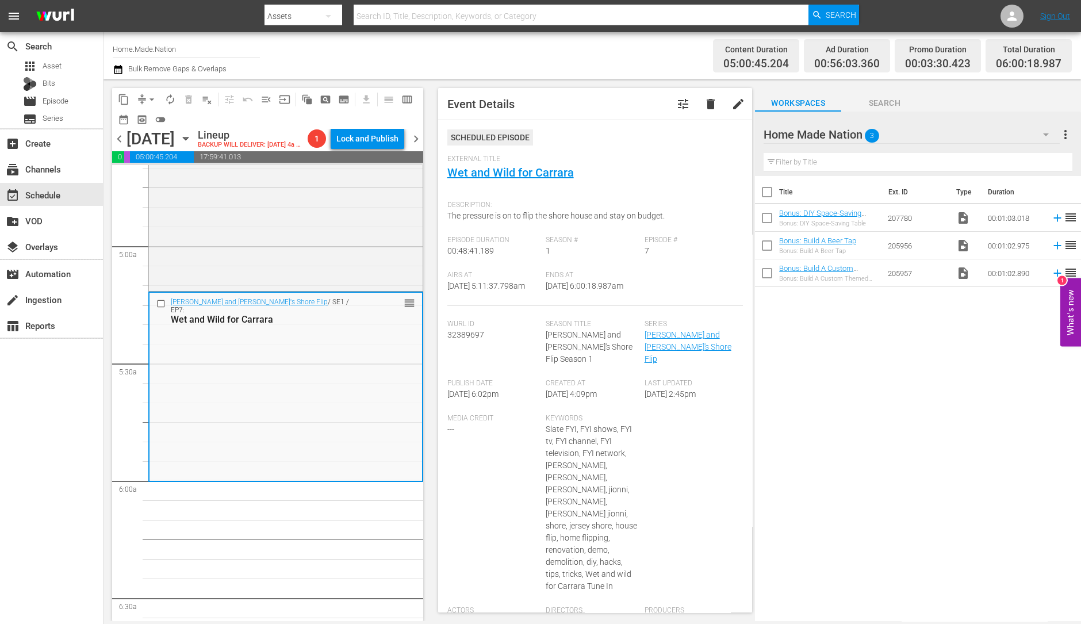
scroll to position [1098, 0]
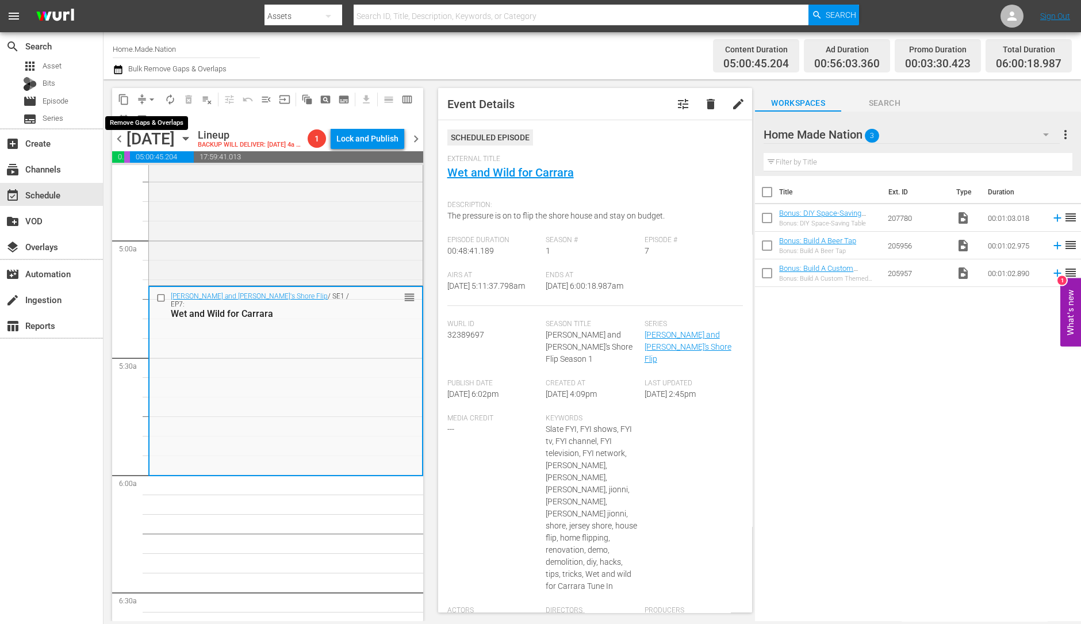
click at [150, 95] on span "arrow_drop_down" at bounding box center [152, 100] width 12 height 12
click at [151, 116] on li "Align to Midnight" at bounding box center [152, 122] width 121 height 19
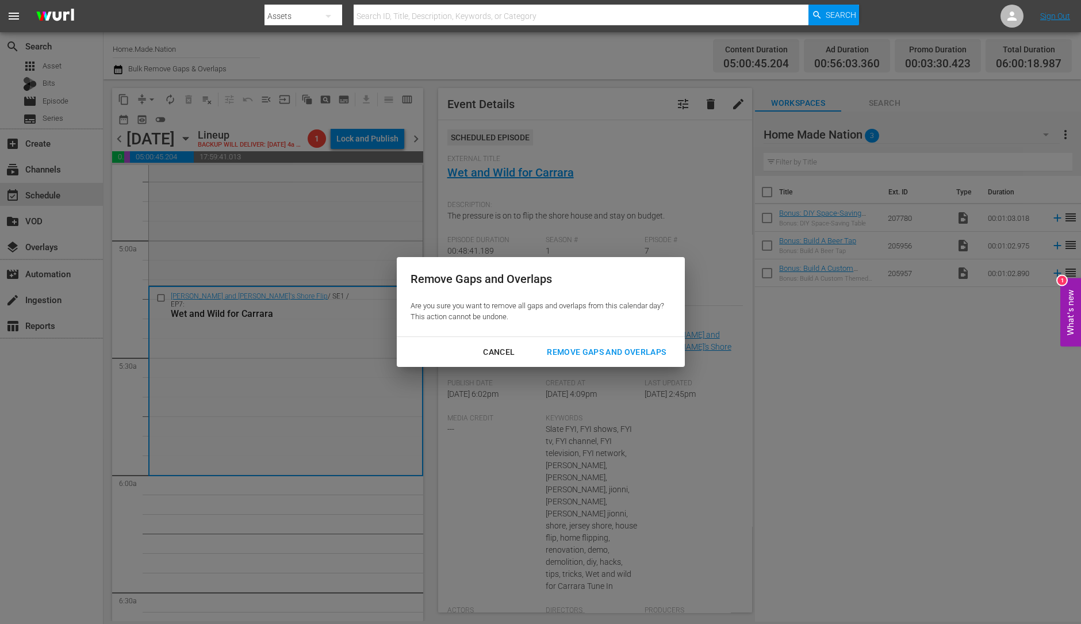
click at [581, 363] on div "Cancel Remove Gaps and Overlaps" at bounding box center [541, 352] width 288 height 30
click at [604, 349] on div "Remove Gaps and Overlaps" at bounding box center [606, 352] width 137 height 14
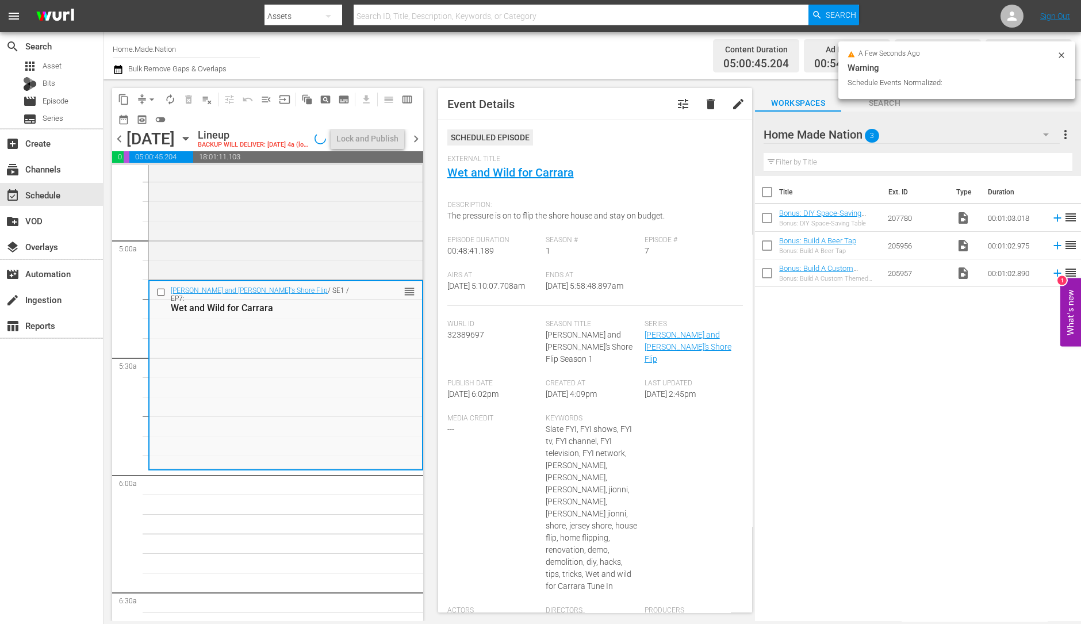
scroll to position [1078, 0]
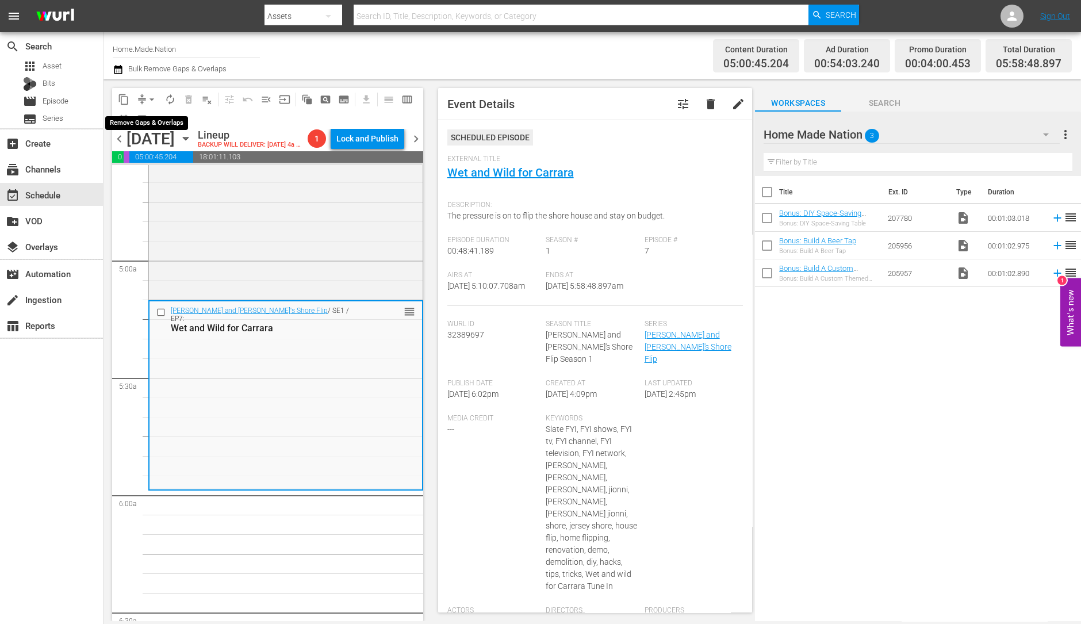
click at [154, 98] on span "arrow_drop_down" at bounding box center [152, 100] width 12 height 12
click at [147, 113] on li "Align to Midnight" at bounding box center [152, 122] width 121 height 19
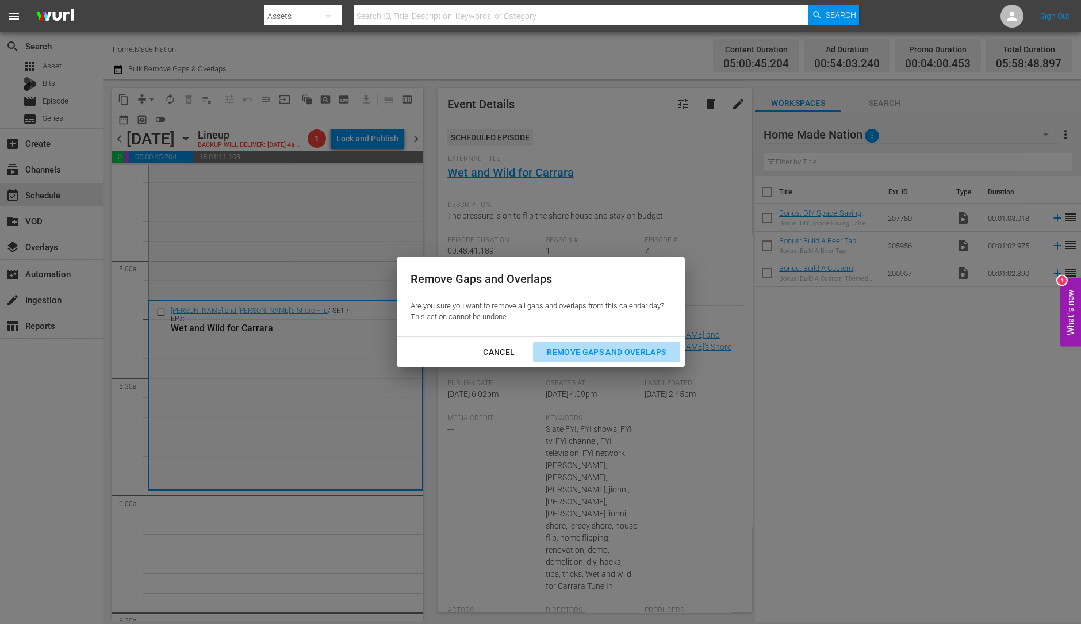
click at [565, 343] on button "Remove Gaps and Overlaps" at bounding box center [606, 352] width 147 height 21
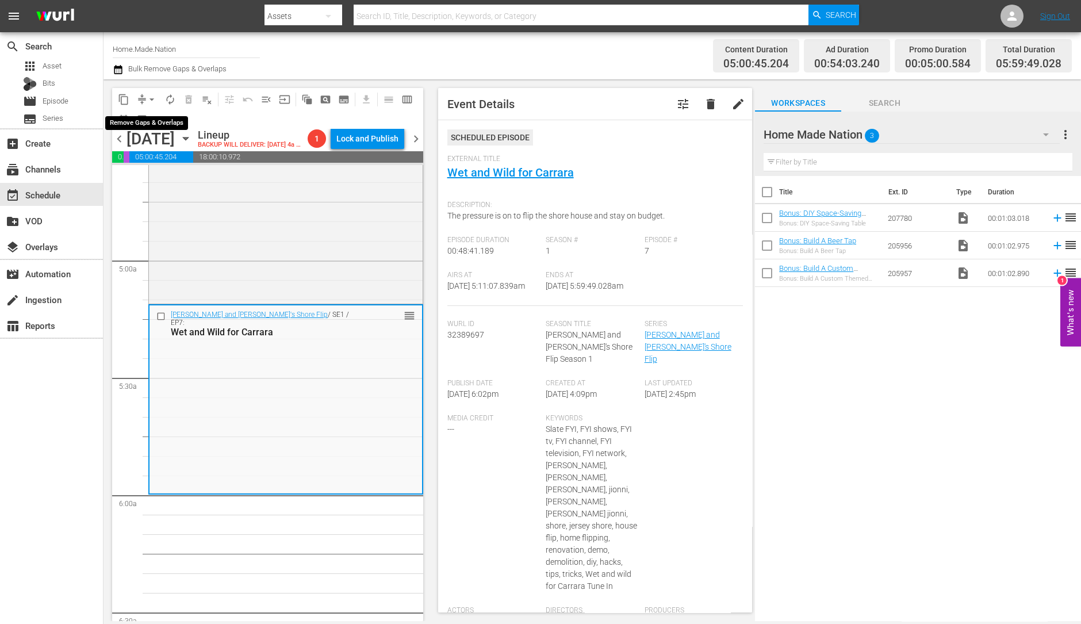
click at [150, 97] on span "arrow_drop_down" at bounding box center [152, 100] width 12 height 12
click at [150, 117] on li "Align to Midnight" at bounding box center [152, 122] width 121 height 19
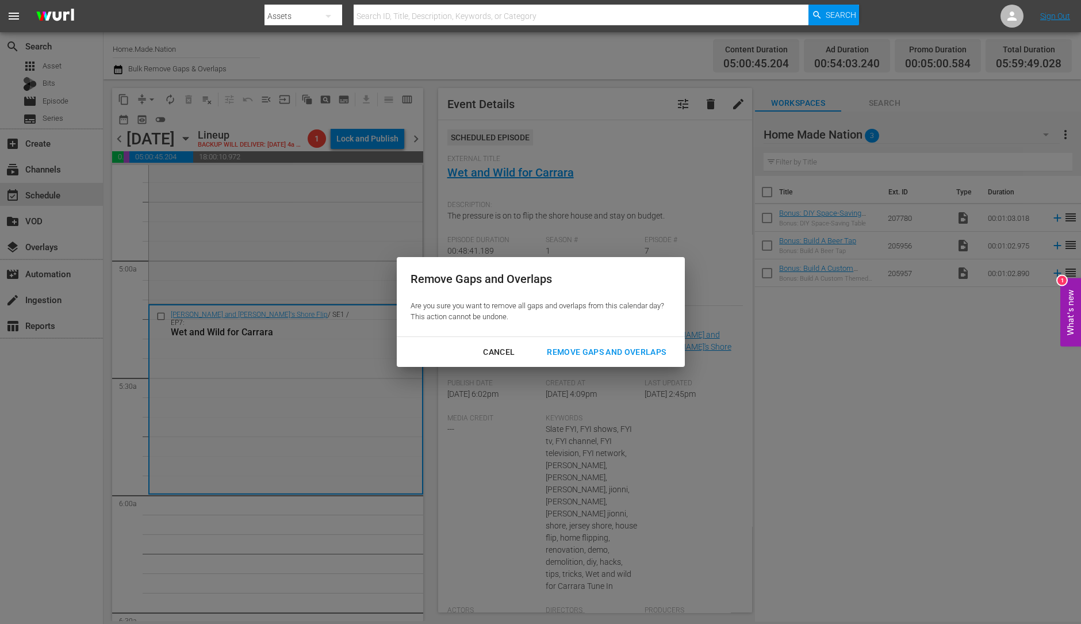
click at [579, 345] on div "Remove Gaps and Overlaps" at bounding box center [606, 352] width 137 height 14
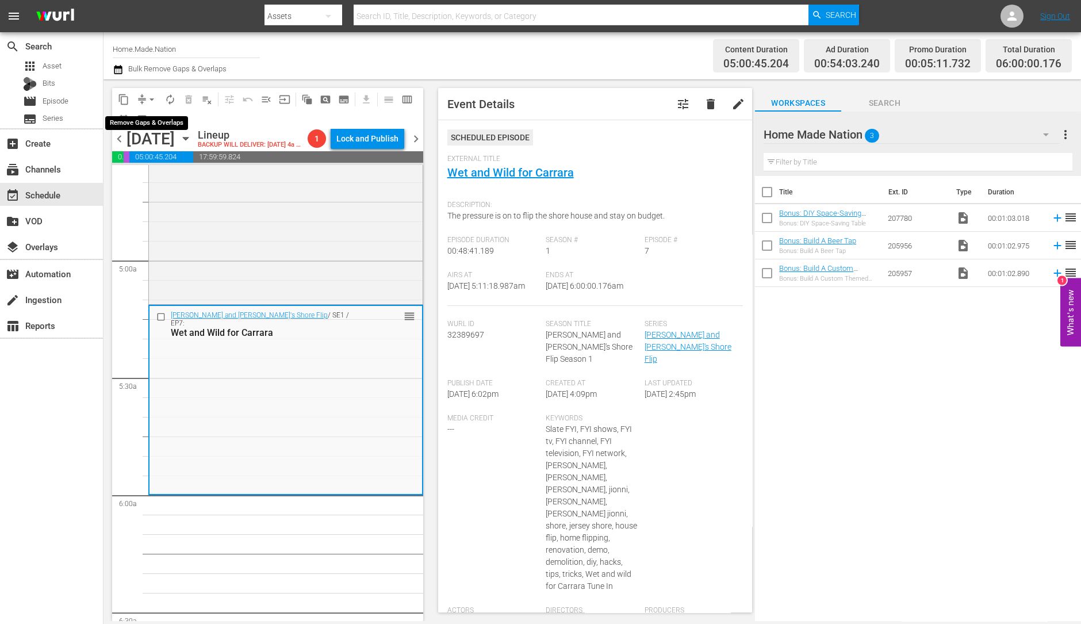
click at [153, 94] on span "arrow_drop_down" at bounding box center [152, 100] width 12 height 12
click at [156, 120] on li "Align to Midnight" at bounding box center [152, 122] width 121 height 19
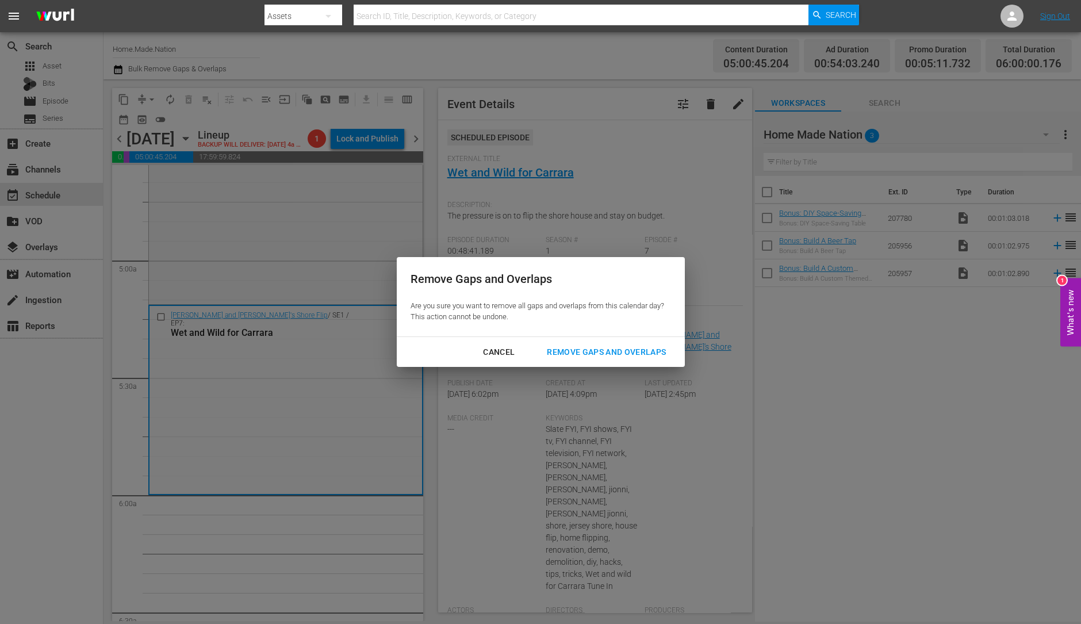
click at [506, 357] on div "Cancel" at bounding box center [499, 352] width 50 height 14
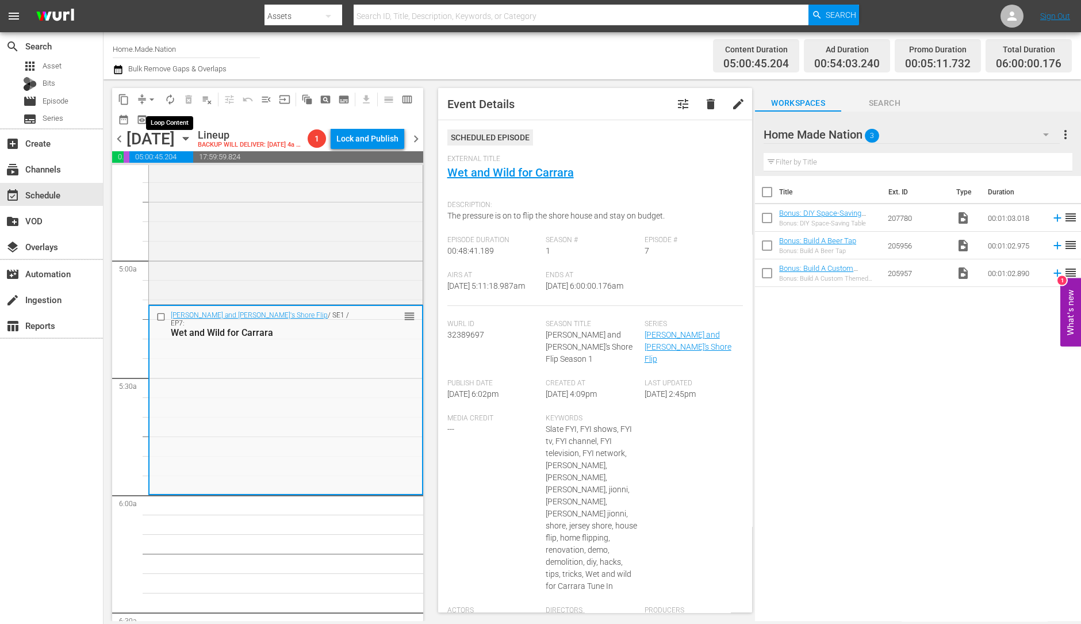
click at [171, 95] on span "autorenew_outlined" at bounding box center [170, 100] width 12 height 12
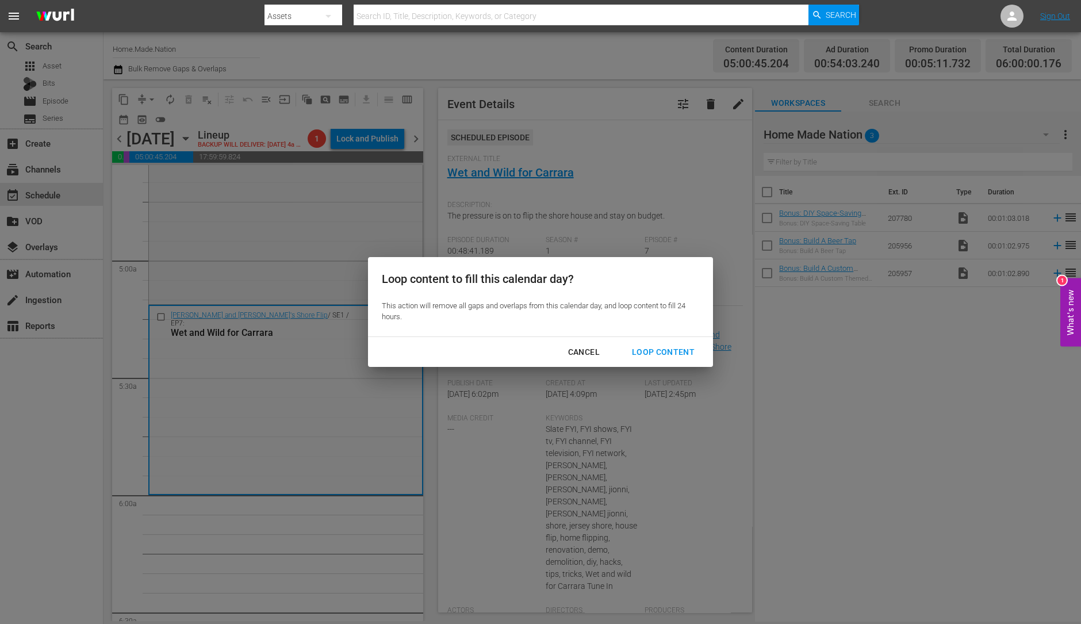
click at [684, 346] on div "Loop Content" at bounding box center [663, 352] width 81 height 14
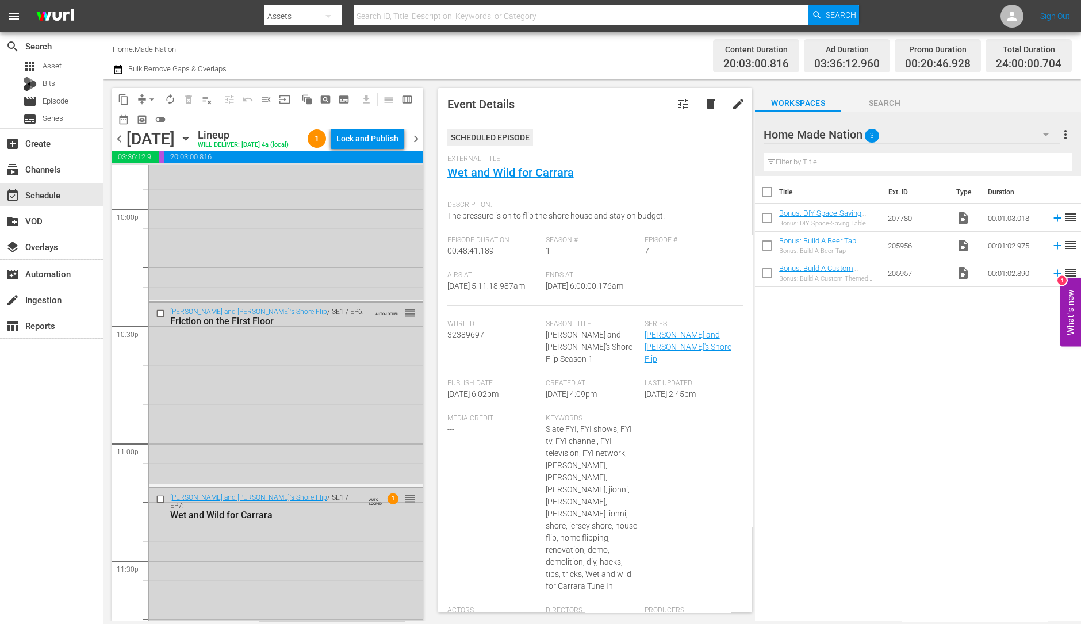
scroll to position [5193, 0]
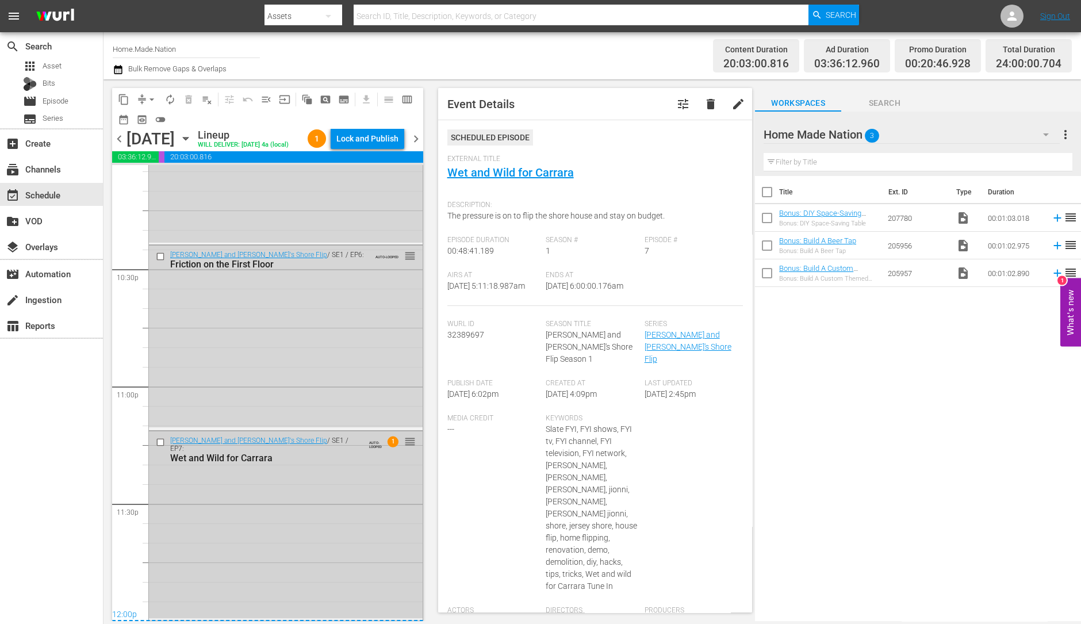
click at [299, 513] on div "Nicole and Jionni's Shore Flip / SE1 / EP7: Wet and Wild for Carrara AUTO-LOOPE…" at bounding box center [286, 524] width 274 height 187
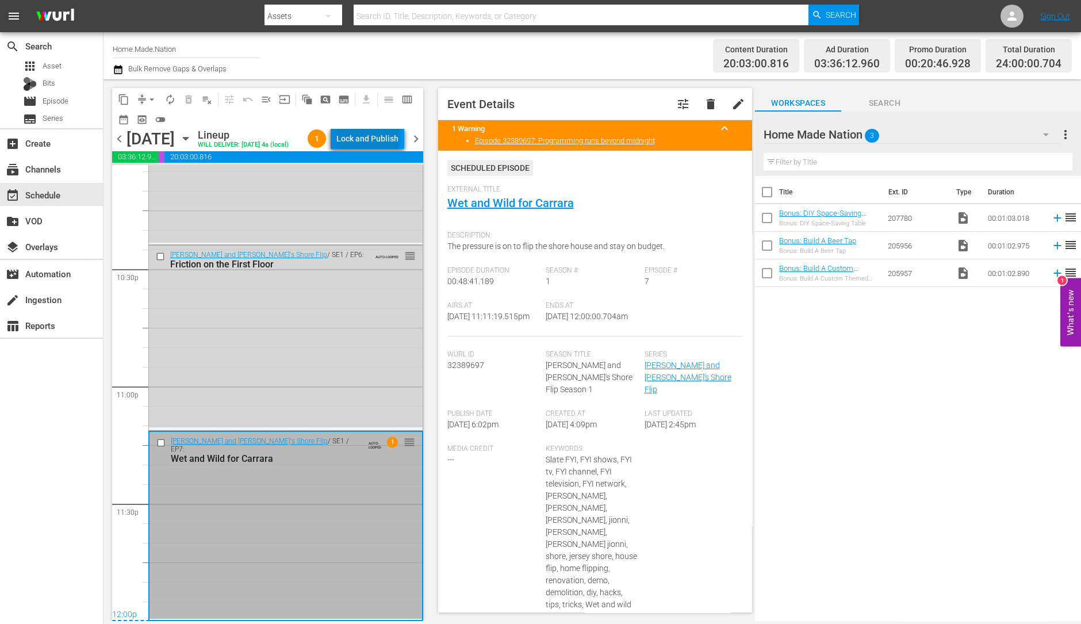
click at [377, 138] on div "Lock and Publish" at bounding box center [367, 138] width 62 height 21
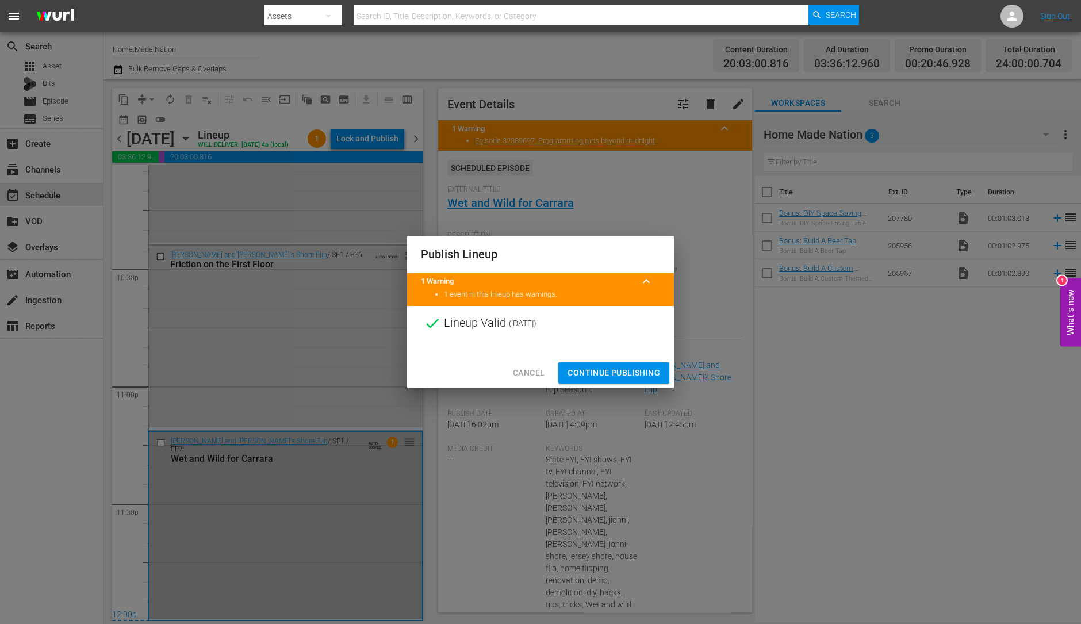
click at [614, 373] on span "Continue Publishing" at bounding box center [614, 373] width 93 height 14
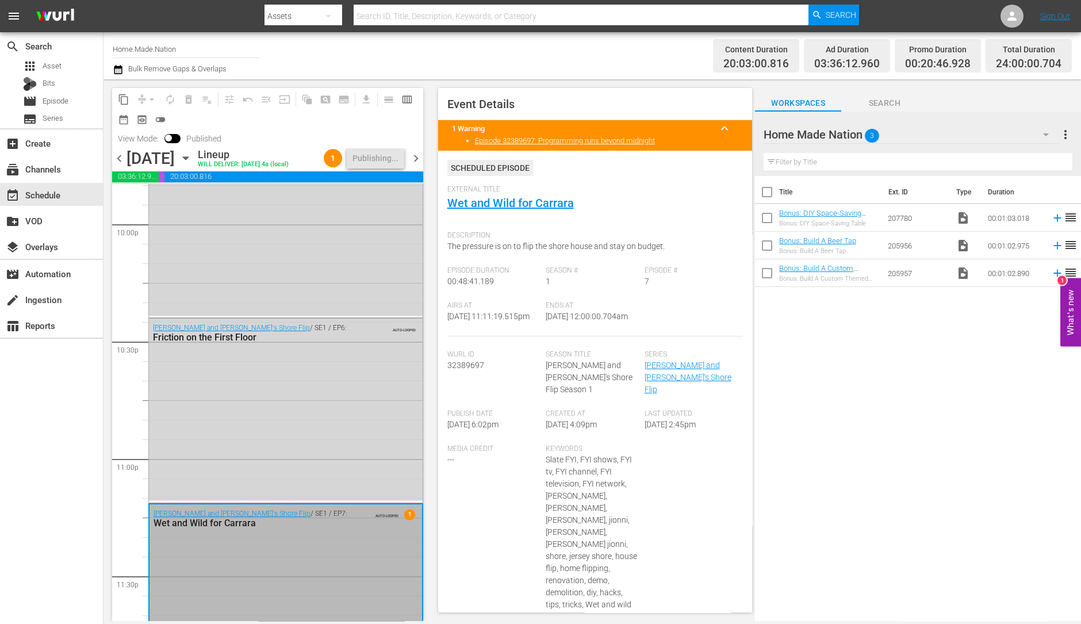
scroll to position [5193, 0]
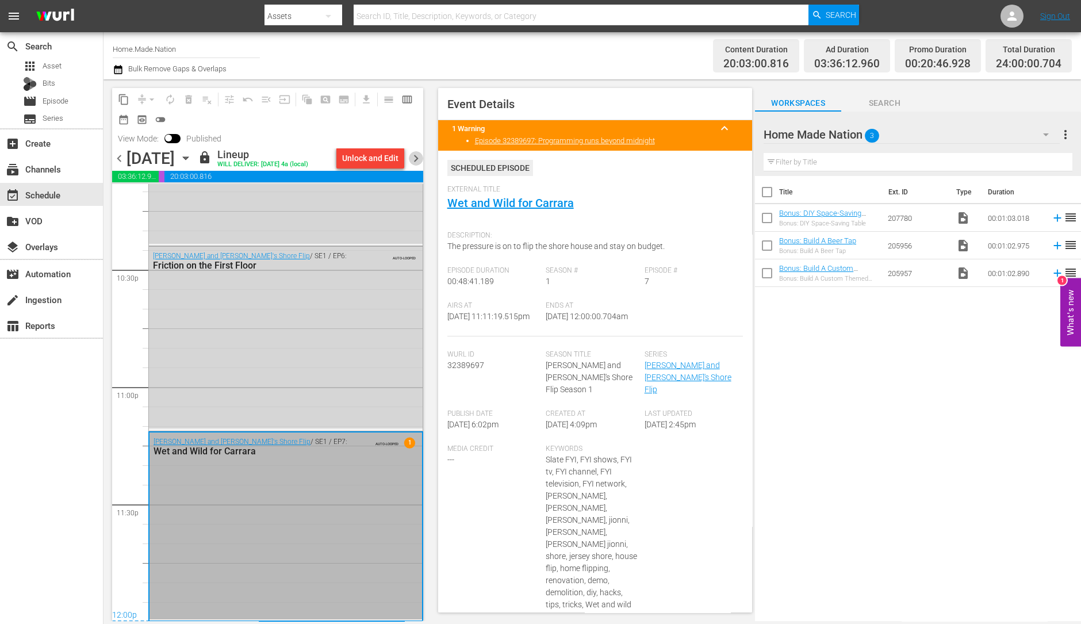
click at [413, 159] on span "chevron_right" at bounding box center [416, 158] width 14 height 14
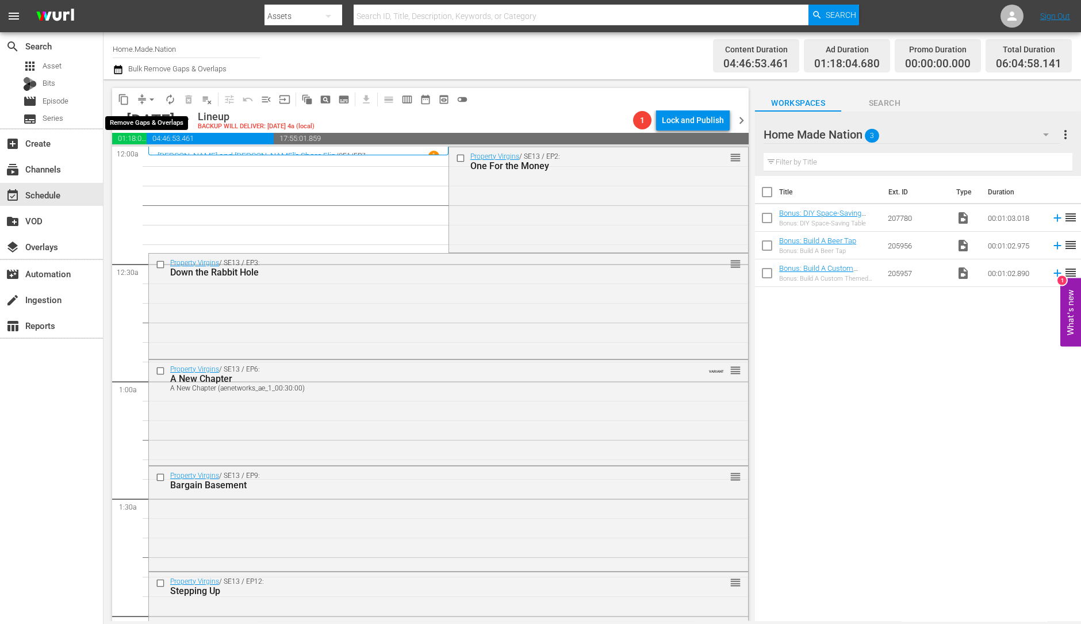
click at [150, 102] on span "arrow_drop_down" at bounding box center [152, 100] width 12 height 12
click at [182, 128] on li "Align to Midnight" at bounding box center [152, 122] width 121 height 19
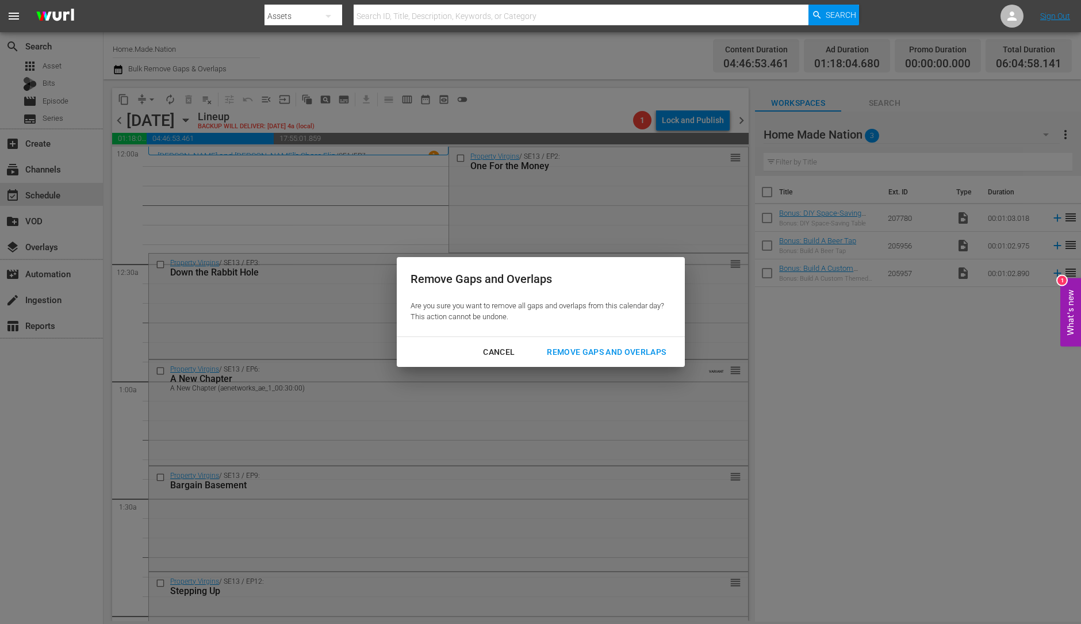
click at [587, 349] on div "Remove Gaps and Overlaps" at bounding box center [606, 352] width 137 height 14
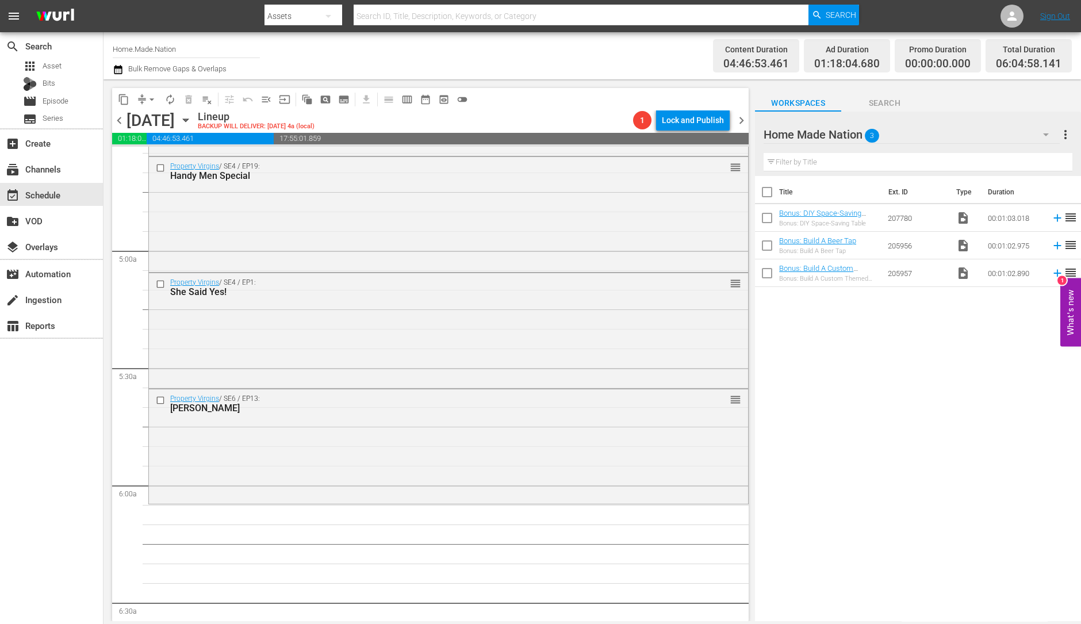
scroll to position [1091, 0]
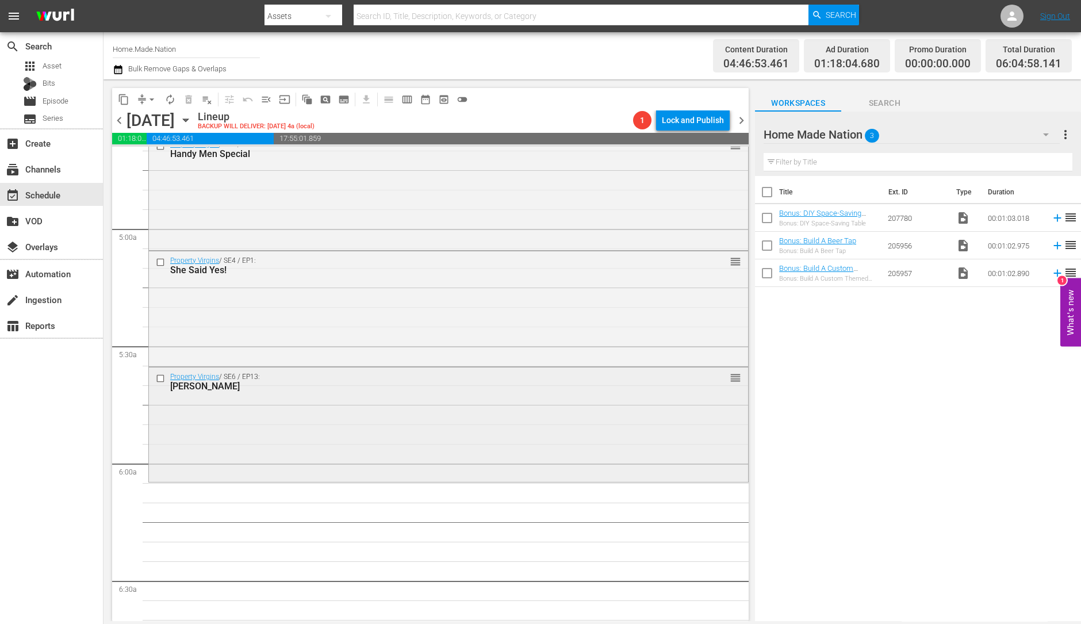
click at [392, 401] on div "Property Virgins / SE6 / EP13: Tara reorder" at bounding box center [448, 423] width 599 height 113
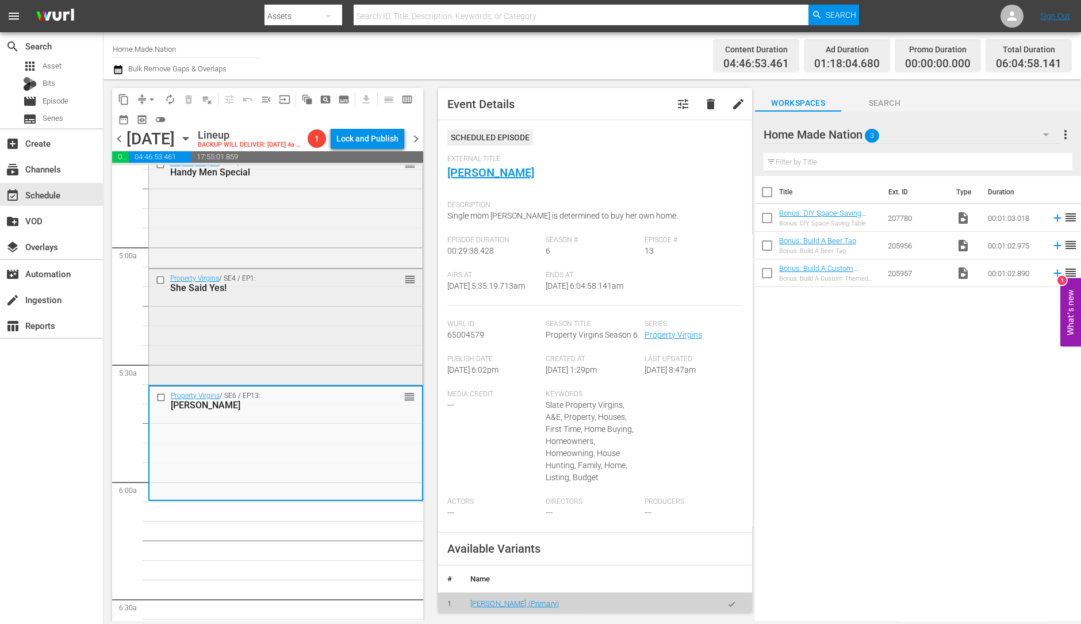
click at [282, 328] on div "Property Virgins / SE4 / EP1: She Said Yes! reorder" at bounding box center [286, 325] width 274 height 113
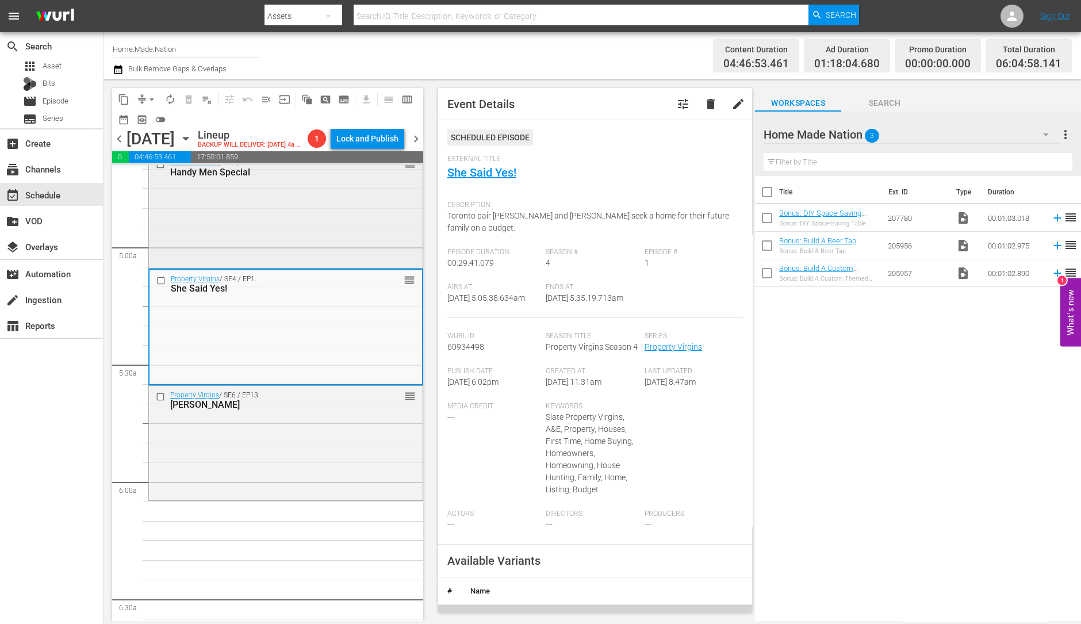
click at [326, 214] on div "Property Virgins / SE4 / EP19: Handy Men Special reorder" at bounding box center [286, 210] width 274 height 113
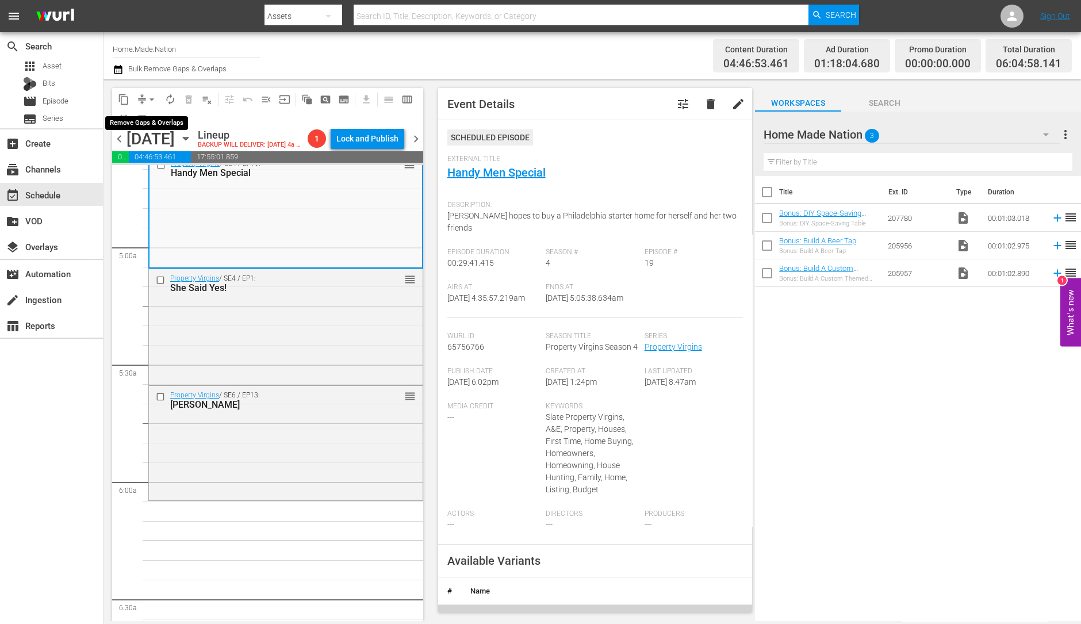
click at [146, 94] on span "arrow_drop_down" at bounding box center [152, 100] width 12 height 12
click at [151, 122] on li "Align to Midnight" at bounding box center [152, 122] width 121 height 19
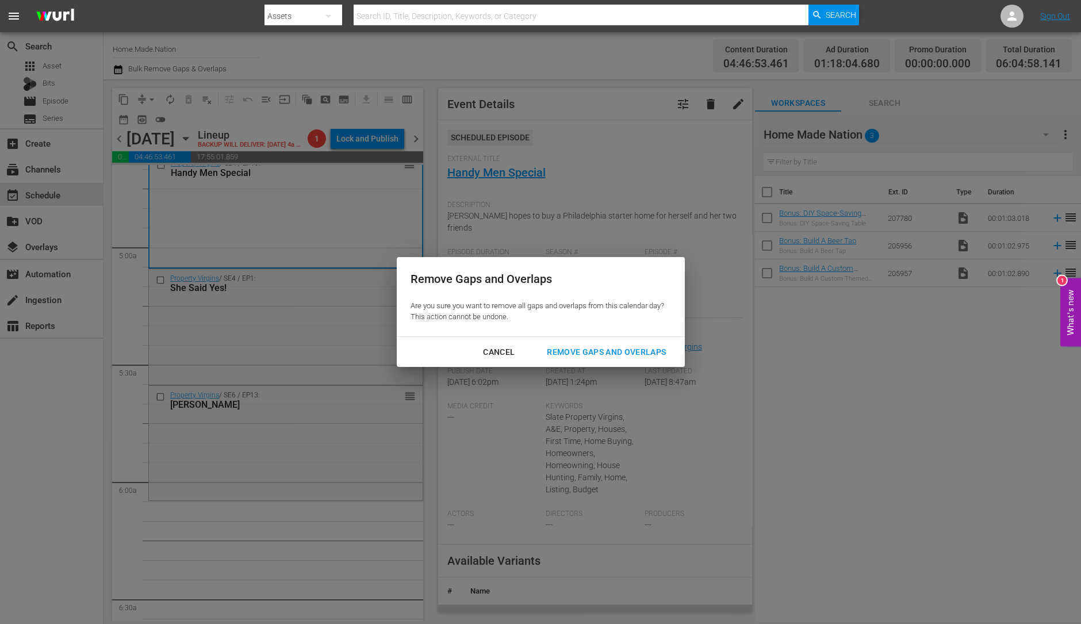
click at [639, 357] on div "Remove Gaps and Overlaps" at bounding box center [606, 352] width 137 height 14
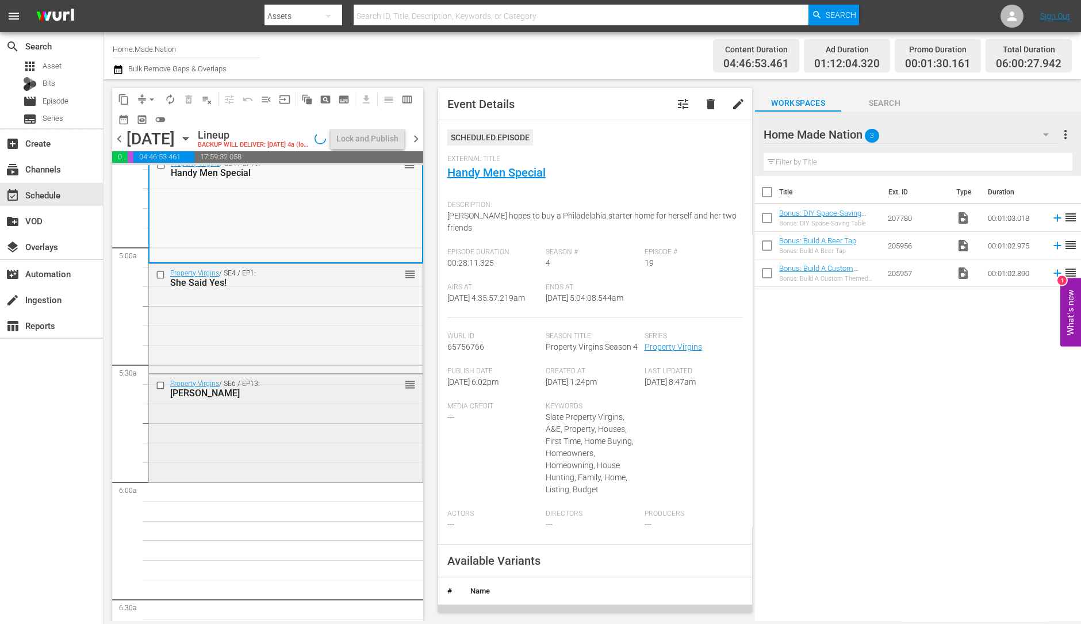
click at [305, 399] on div "Tara" at bounding box center [267, 393] width 195 height 11
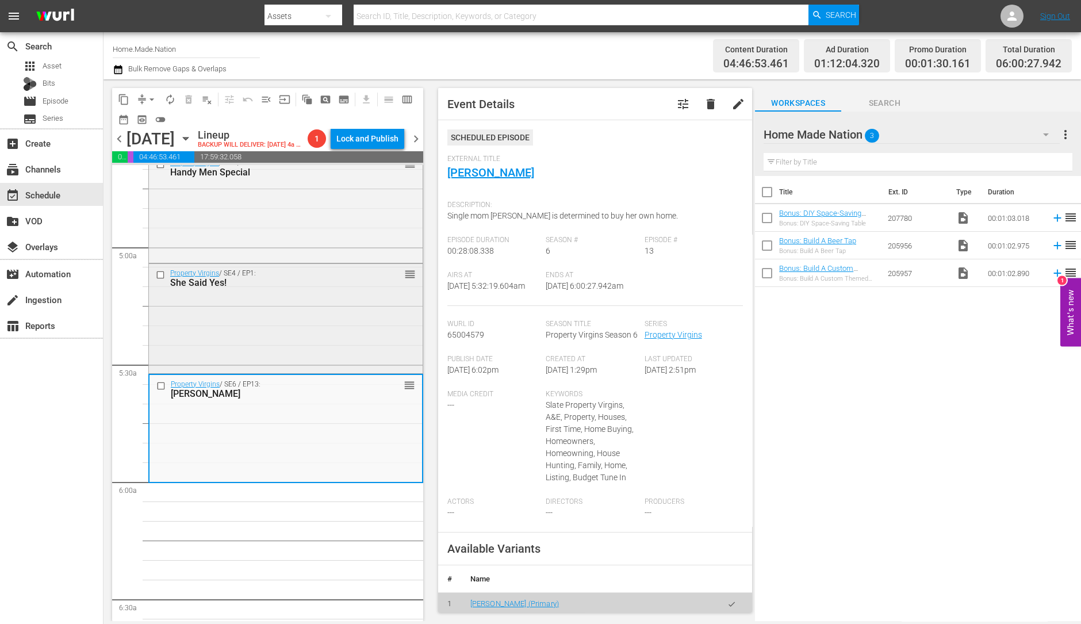
scroll to position [899, 0]
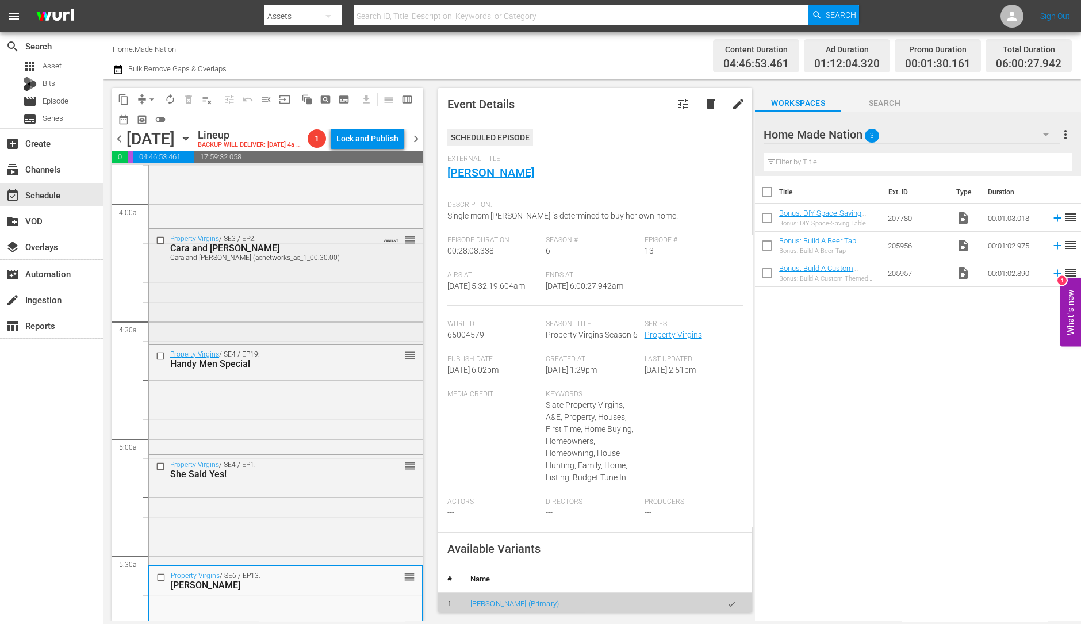
click at [276, 306] on div "Property Virgins / SE3 / EP2: Cara and Alvaro Cara and Alvaro (aenetworks_ae_1_…" at bounding box center [286, 285] width 274 height 112
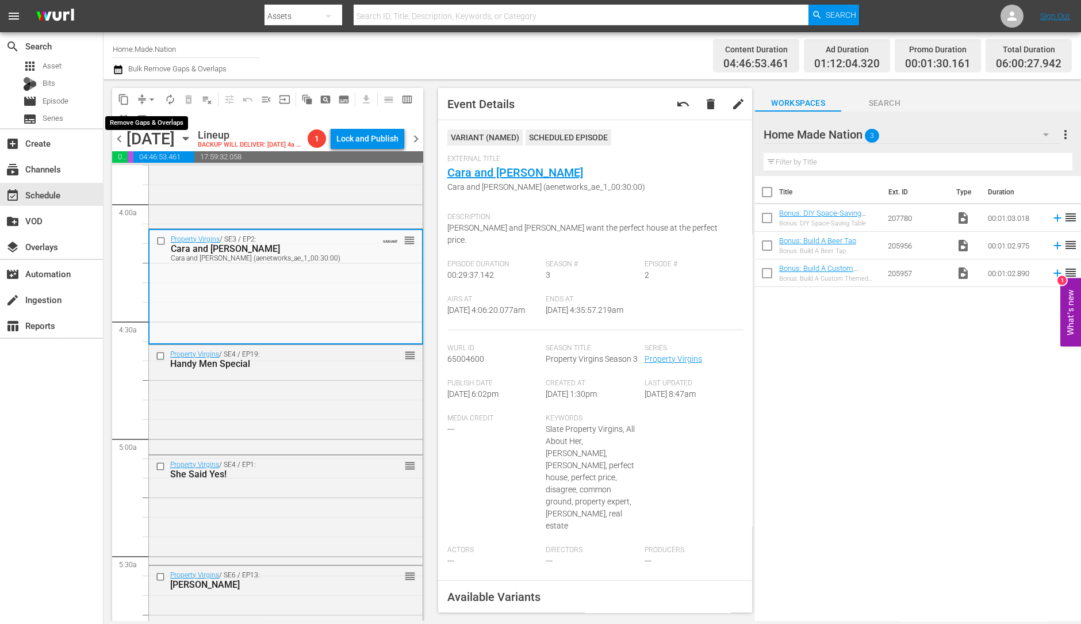
click at [154, 100] on span "arrow_drop_down" at bounding box center [152, 100] width 12 height 12
click at [152, 119] on li "Align to Midnight" at bounding box center [152, 122] width 121 height 19
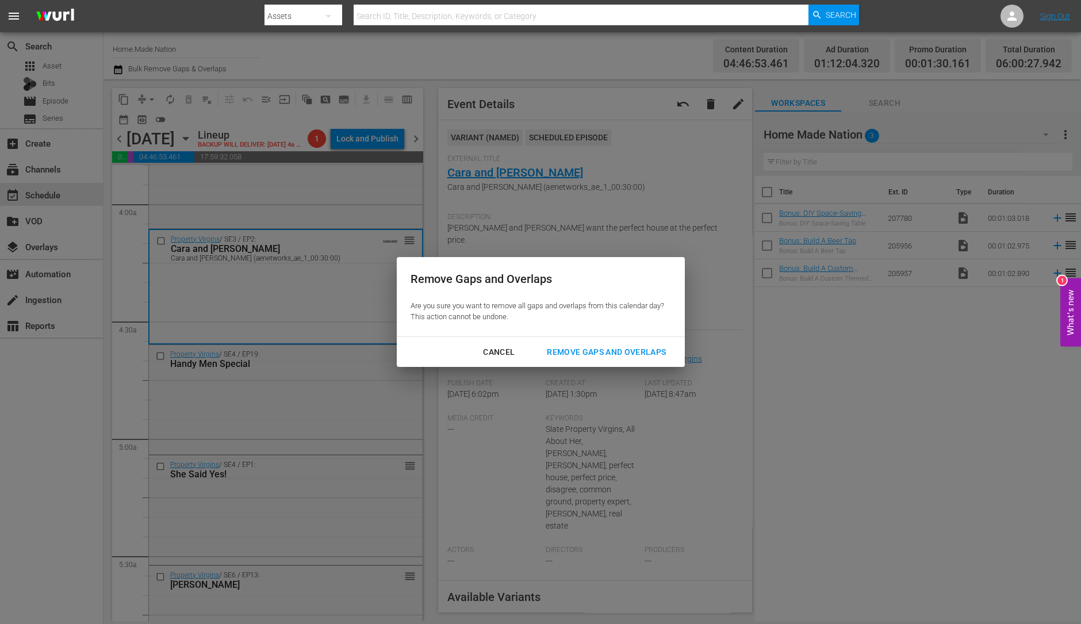
click at [562, 356] on div "Remove Gaps and Overlaps" at bounding box center [606, 352] width 137 height 14
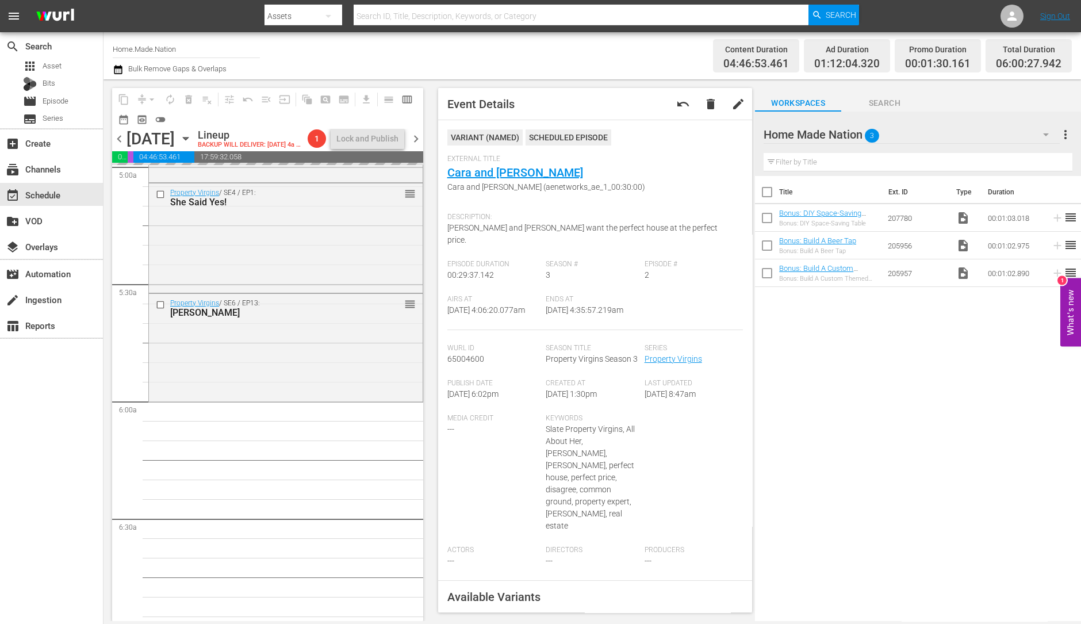
scroll to position [1183, 0]
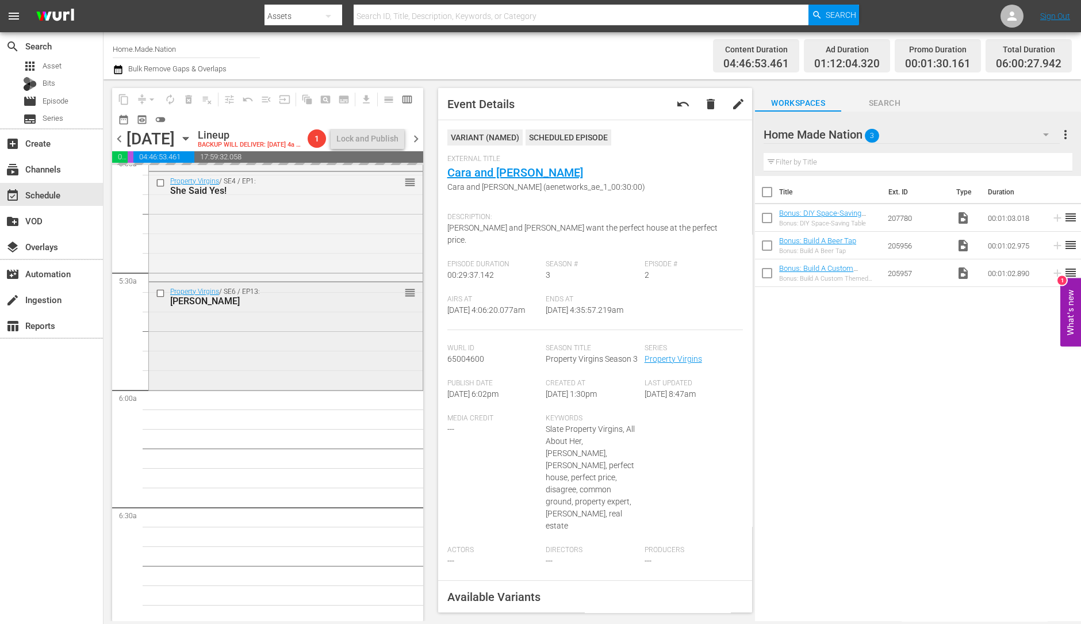
click at [231, 349] on div "Property Virgins / SE6 / EP13: Tara reorder" at bounding box center [286, 335] width 274 height 106
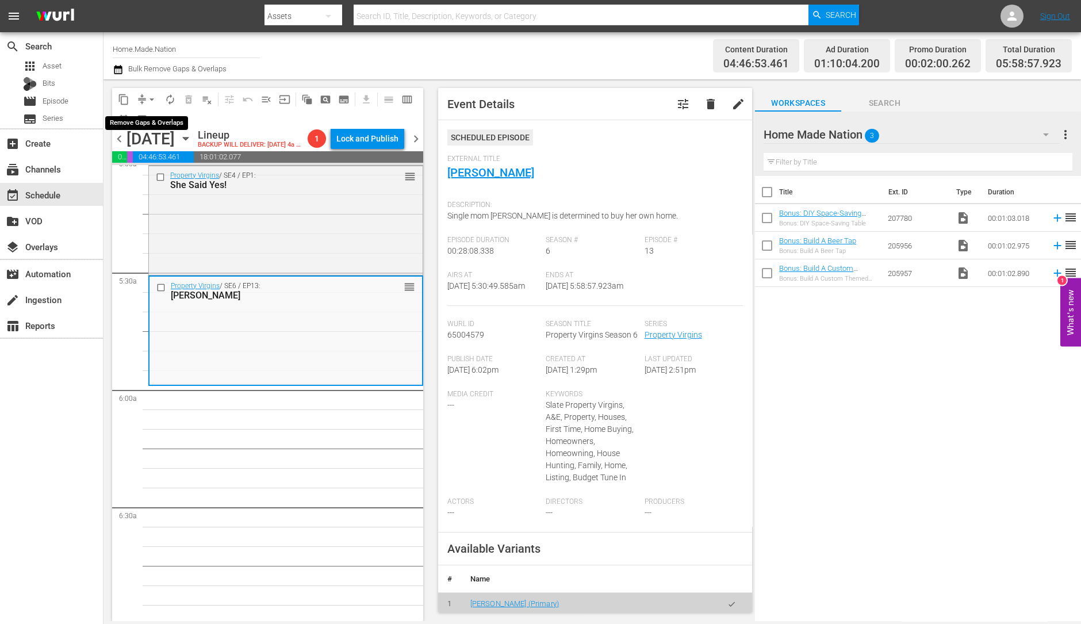
click at [152, 94] on span "arrow_drop_down" at bounding box center [152, 100] width 12 height 12
click at [152, 116] on li "Align to Midnight" at bounding box center [152, 122] width 121 height 19
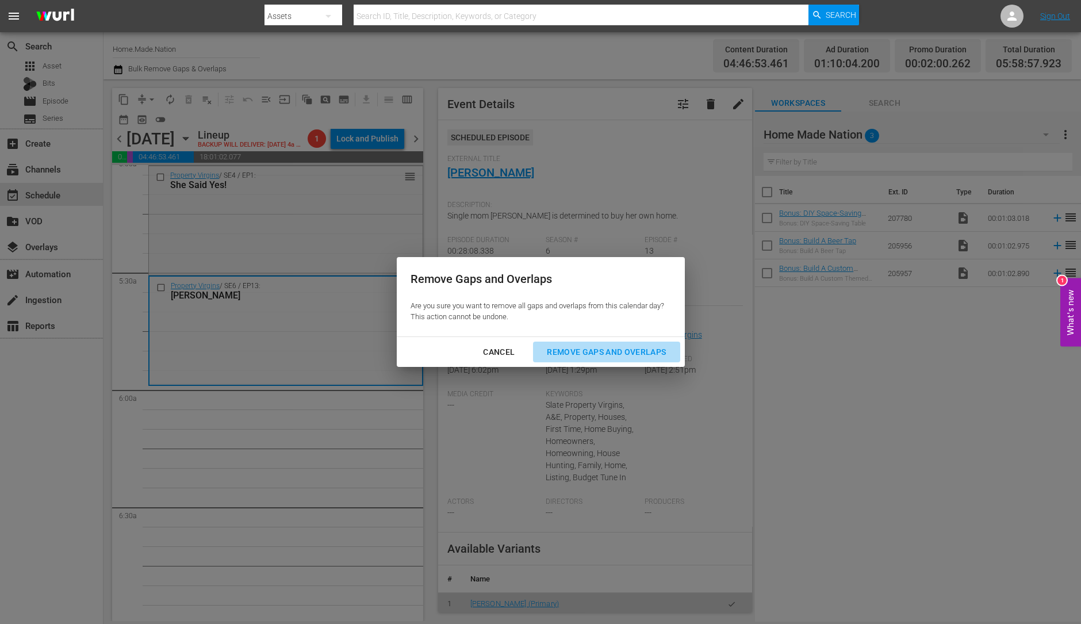
click at [578, 352] on div "Remove Gaps and Overlaps" at bounding box center [606, 352] width 137 height 14
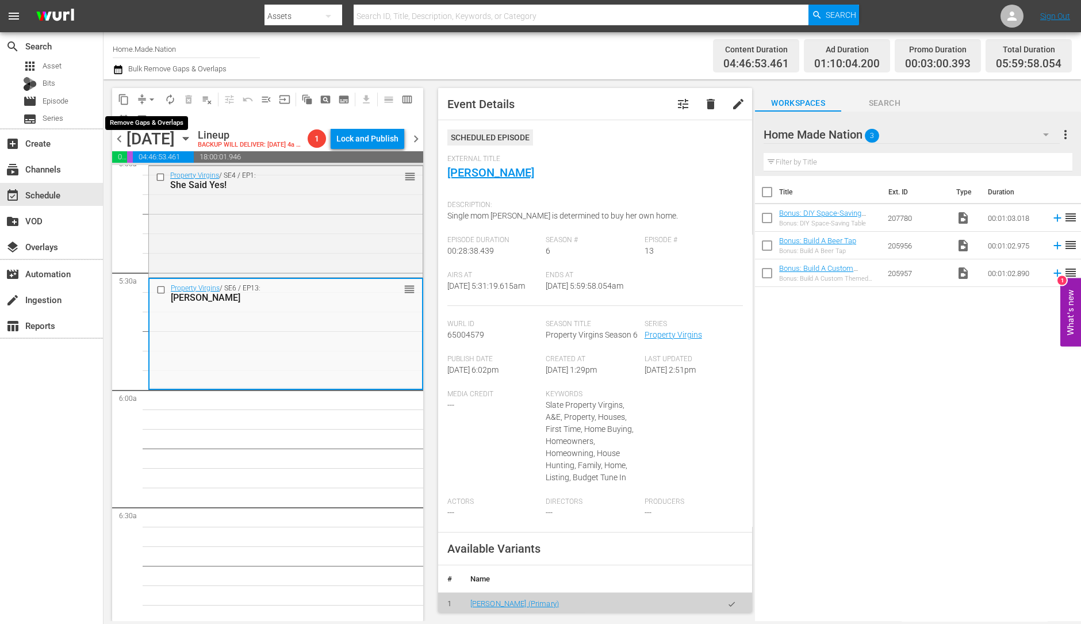
click at [146, 99] on span "arrow_drop_down" at bounding box center [152, 100] width 12 height 12
click at [150, 121] on li "Align to Midnight" at bounding box center [152, 122] width 121 height 19
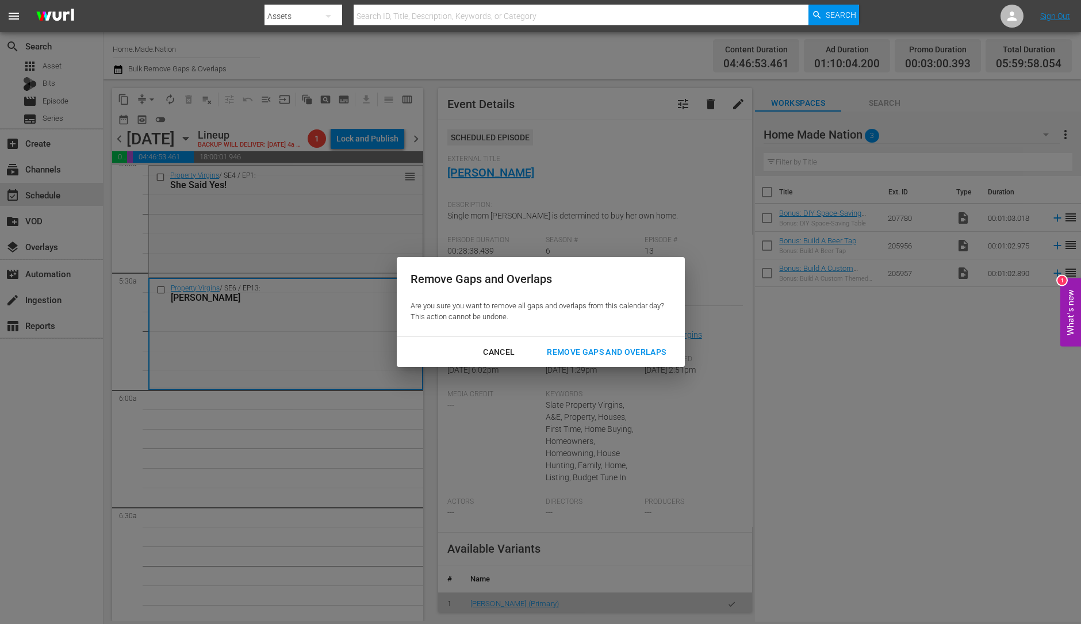
click at [580, 350] on div "Remove Gaps and Overlaps" at bounding box center [606, 352] width 137 height 14
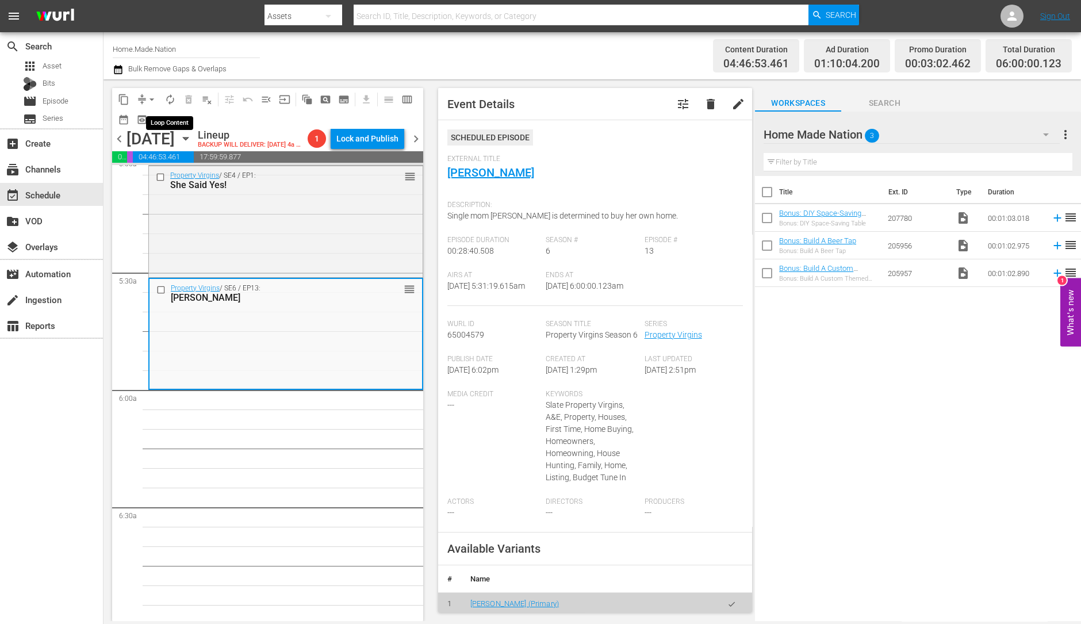
click at [173, 97] on span "autorenew_outlined" at bounding box center [170, 100] width 12 height 12
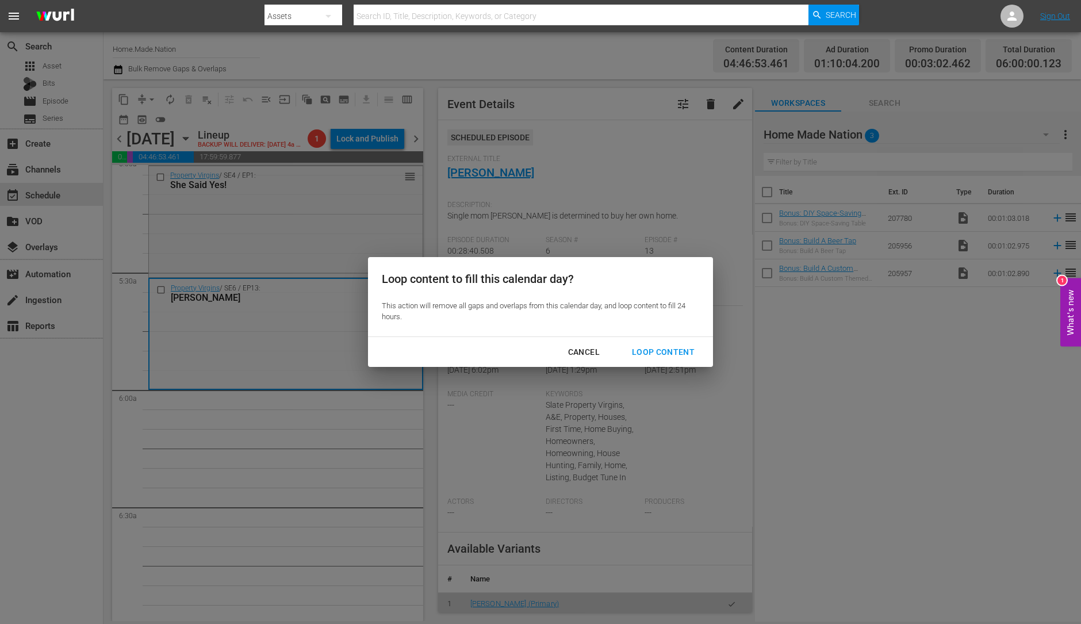
click at [677, 345] on div "Loop Content" at bounding box center [663, 352] width 81 height 14
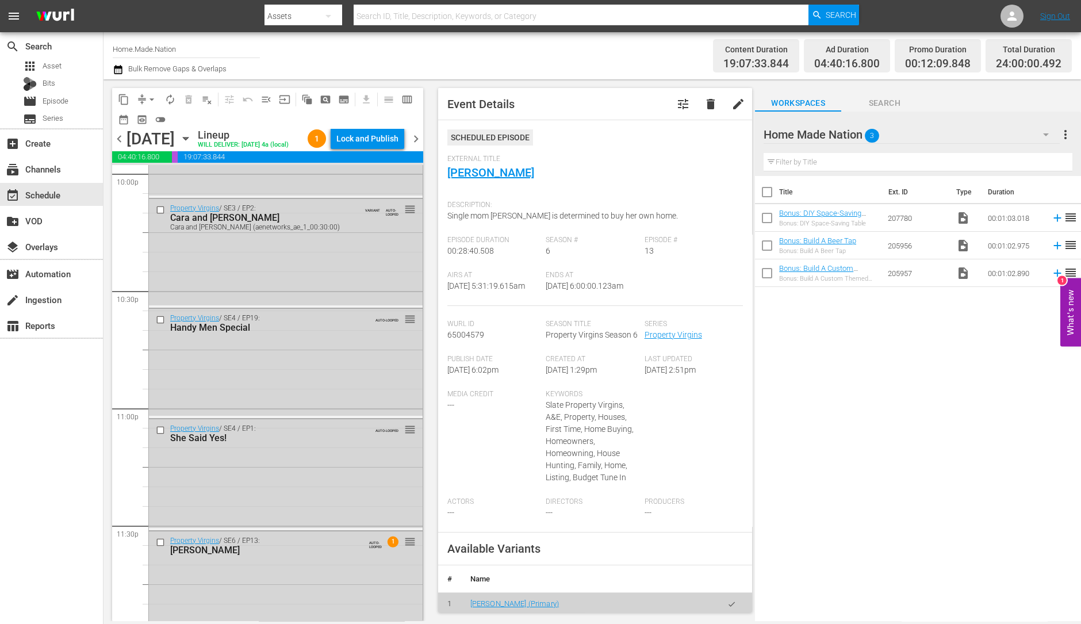
scroll to position [5193, 0]
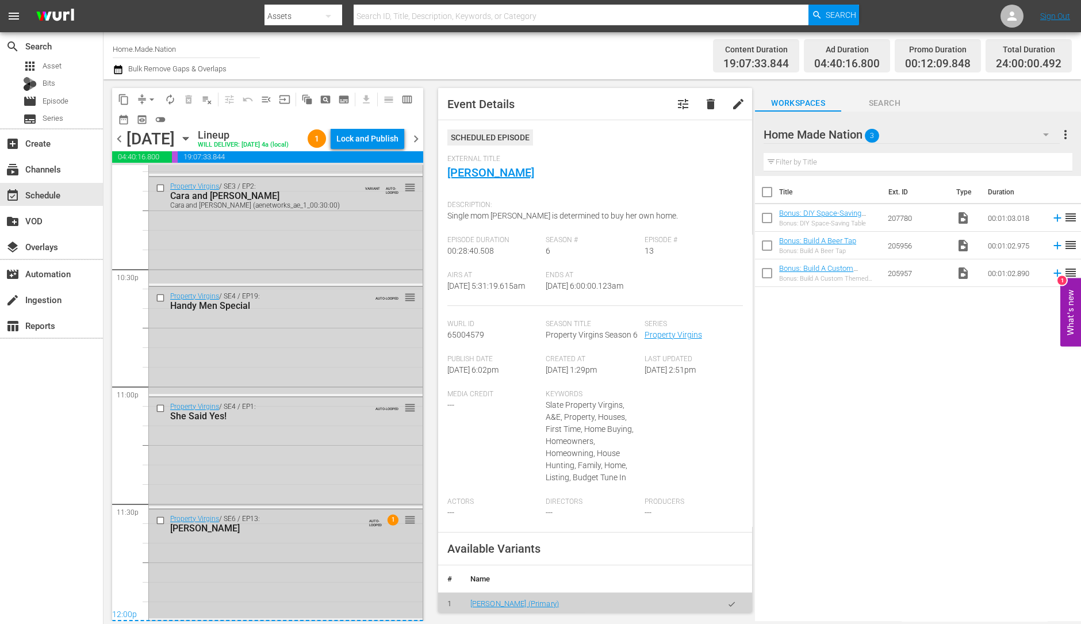
click at [315, 573] on div "Property Virgins / SE6 / EP13: Tara AUTO-LOOPED 1 reorder" at bounding box center [286, 563] width 274 height 109
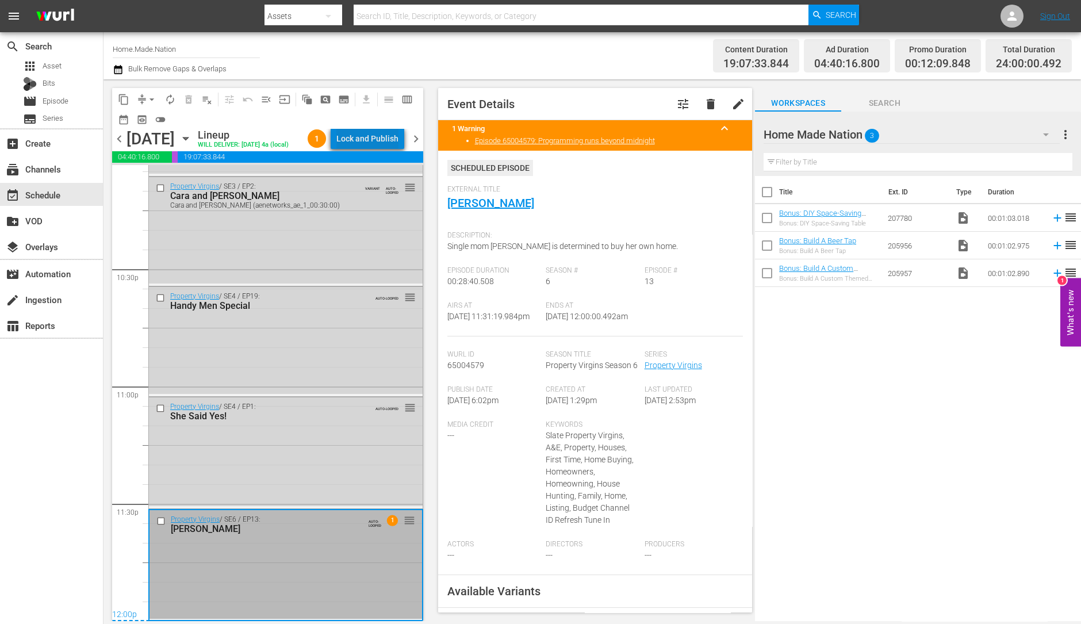
click at [388, 144] on div "Lock and Publish" at bounding box center [367, 138] width 62 height 21
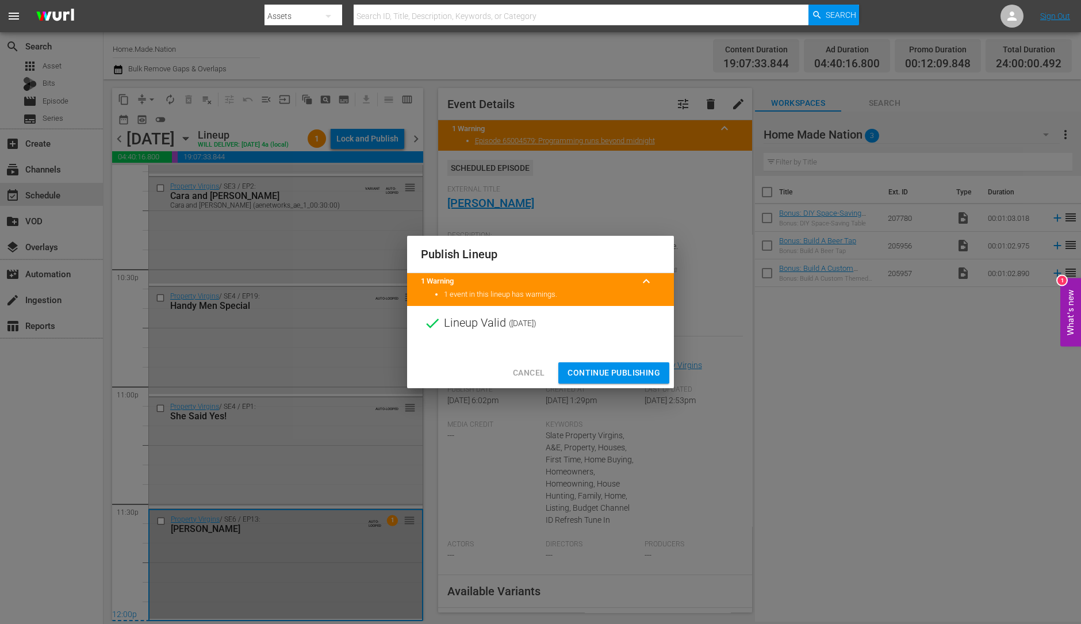
click at [610, 373] on span "Continue Publishing" at bounding box center [614, 373] width 93 height 14
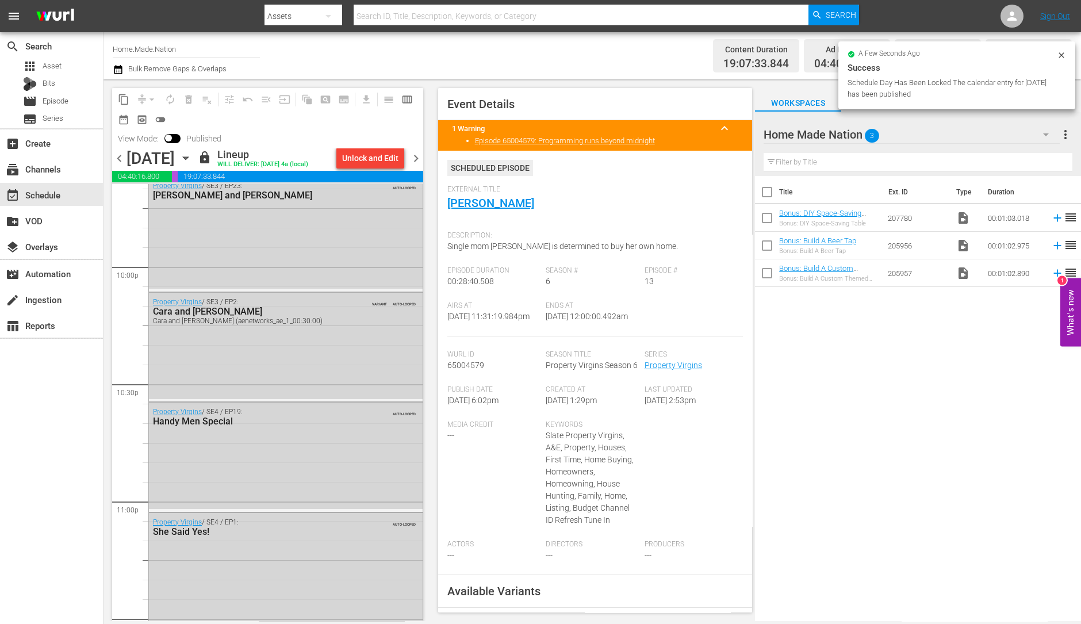
scroll to position [5193, 0]
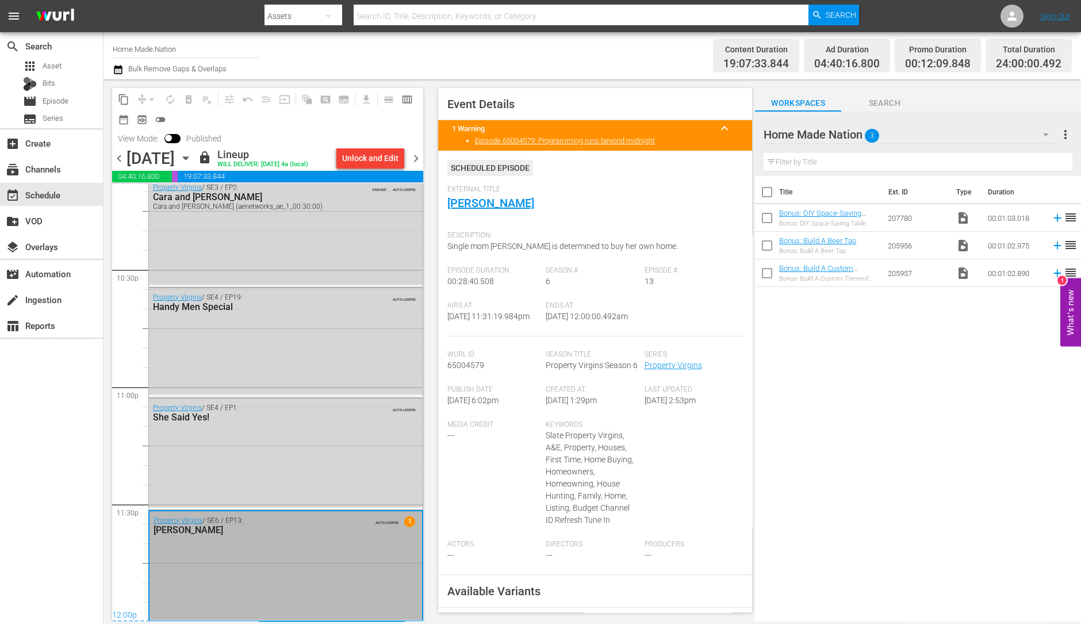
click at [416, 159] on span "chevron_right" at bounding box center [416, 158] width 14 height 14
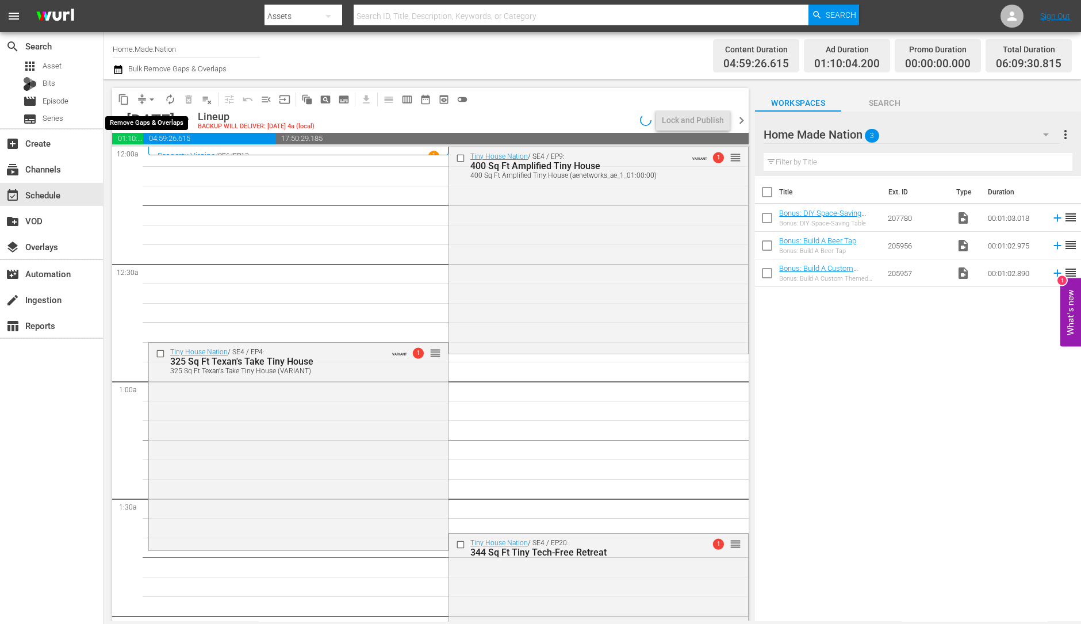
click at [145, 99] on button "arrow_drop_down" at bounding box center [152, 99] width 18 height 18
click at [147, 114] on li "Align to Midnight" at bounding box center [152, 122] width 121 height 19
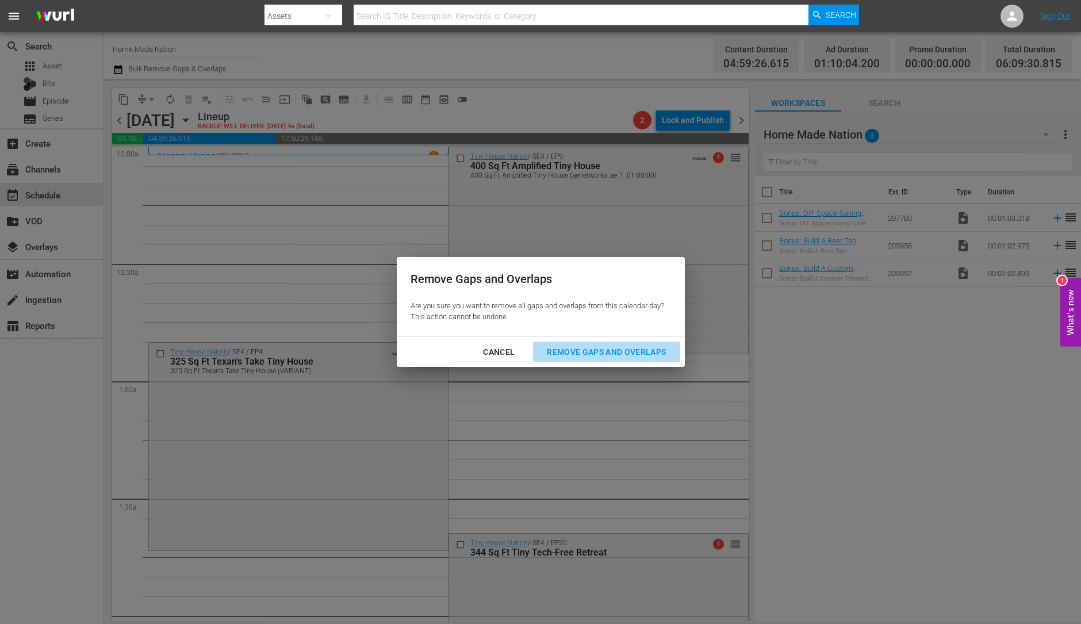
click at [581, 346] on div "Remove Gaps and Overlaps" at bounding box center [606, 352] width 137 height 14
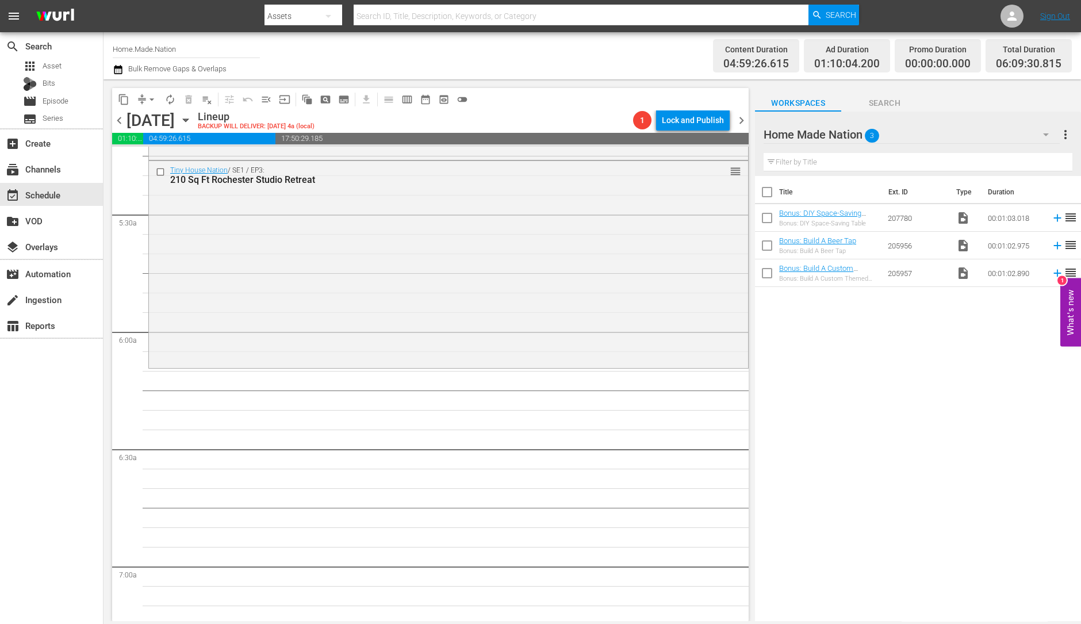
scroll to position [1224, 0]
click at [328, 211] on div "Tiny House Nation / SE1 / EP3: 210 Sq Ft Rochester Studio Retreat reorder" at bounding box center [448, 261] width 599 height 205
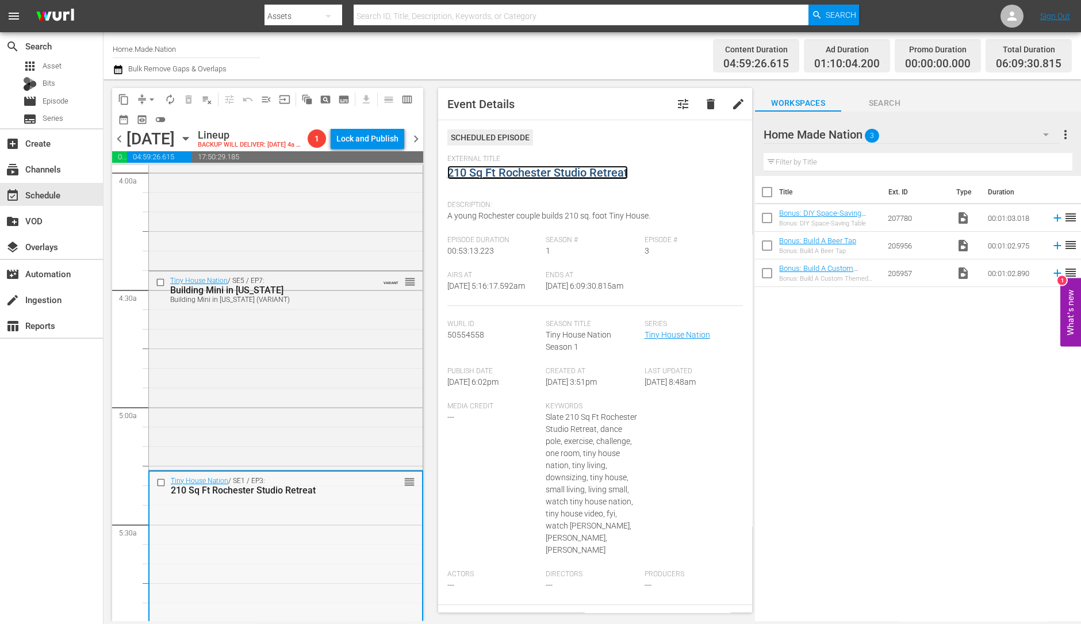
scroll to position [921, 0]
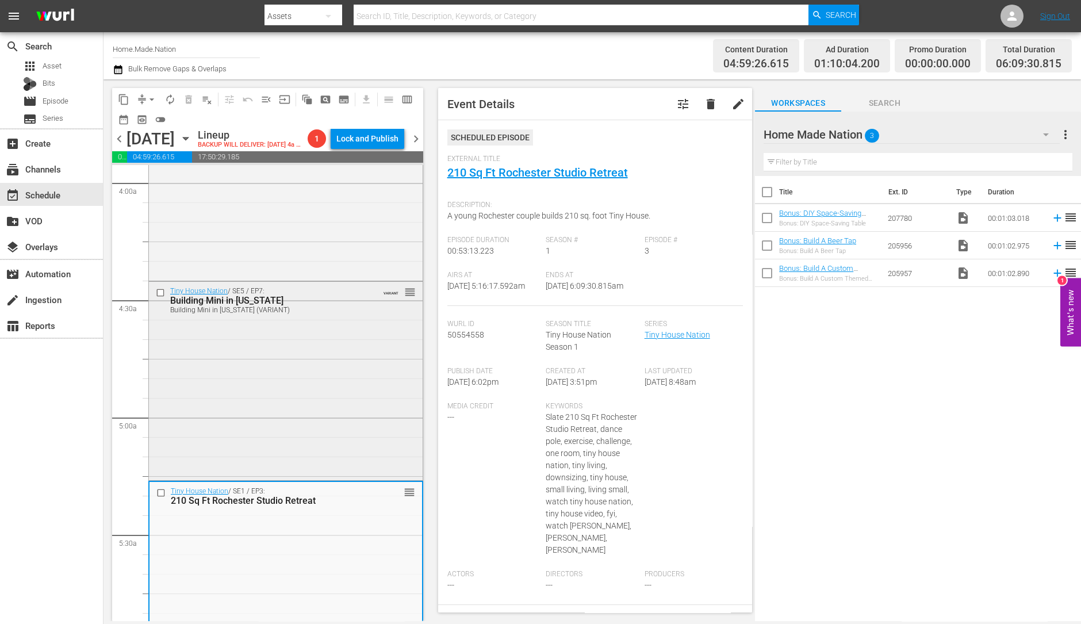
click at [261, 405] on div "Tiny House Nation / SE5 / EP7: Building Mini in Mississippi Building Mini in Mi…" at bounding box center [286, 380] width 274 height 196
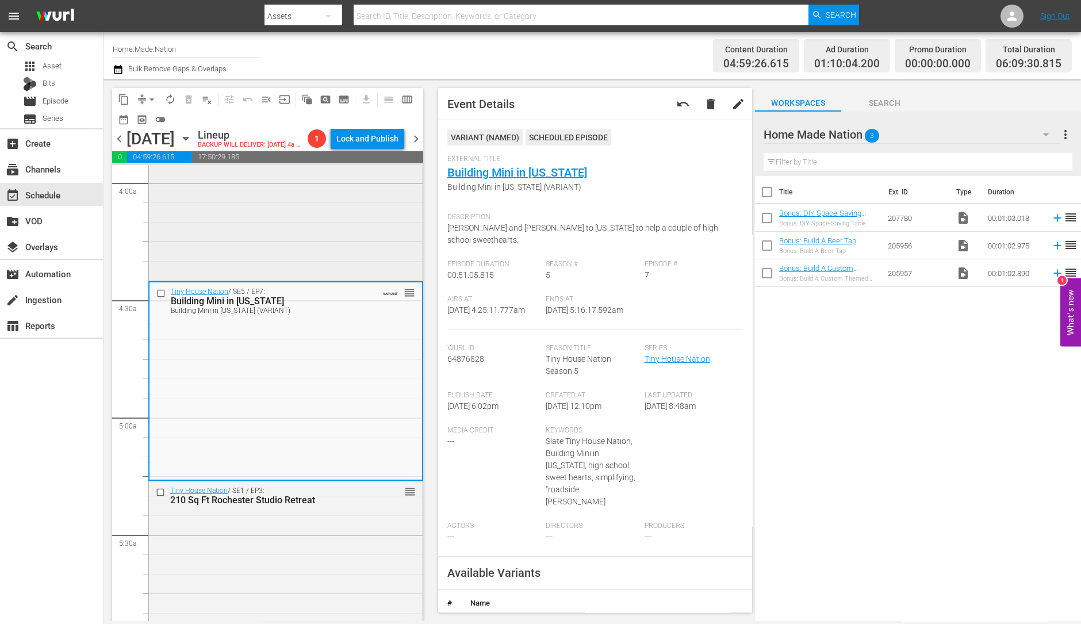
click at [288, 244] on div "Tiny House Nation / SE4 / EP11: 320 Sq Ft Tiny Arc reorder" at bounding box center [286, 176] width 274 height 205
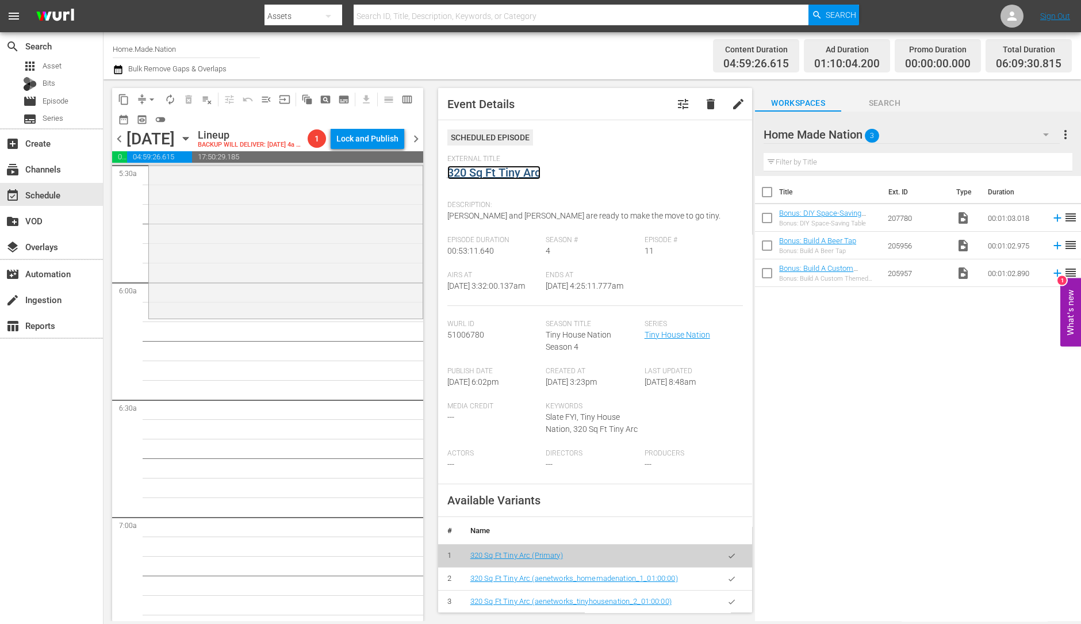
scroll to position [1291, 0]
click at [210, 273] on div "Tiny House Nation / SE1 / EP3: 210 Sq Ft Rochester Studio Retreat reorder" at bounding box center [286, 213] width 274 height 205
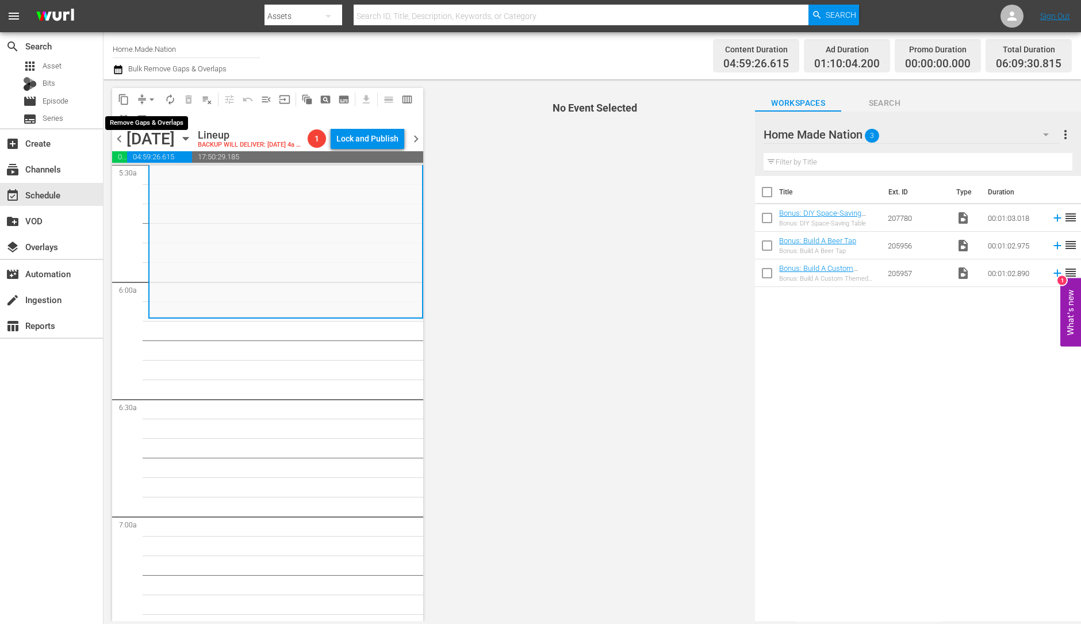
click at [151, 99] on span "arrow_drop_down" at bounding box center [152, 100] width 12 height 12
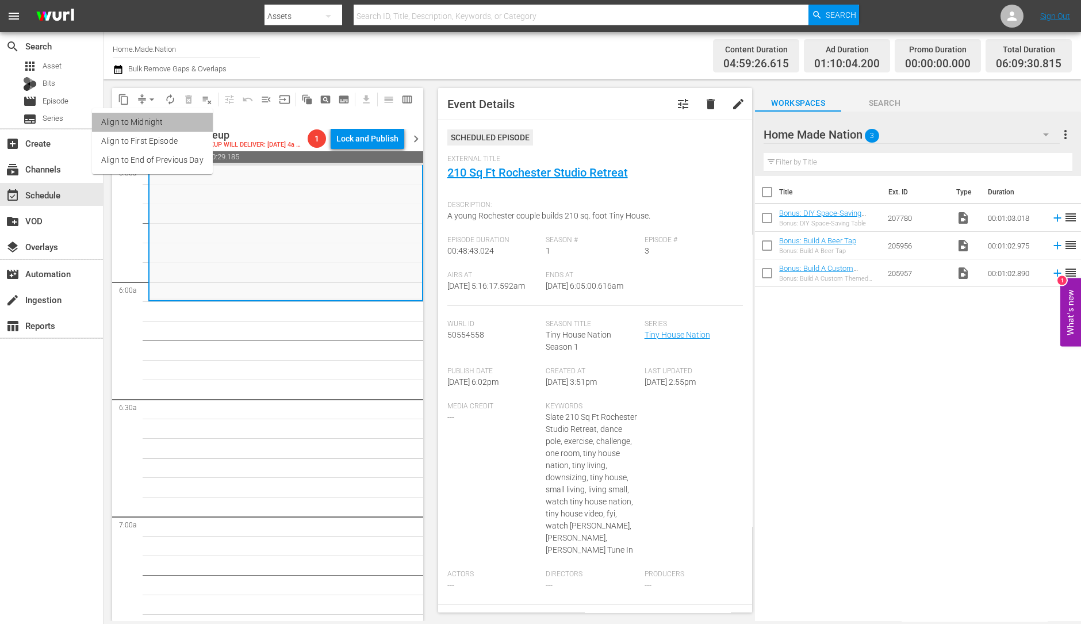
click at [162, 120] on li "Align to Midnight" at bounding box center [152, 122] width 121 height 19
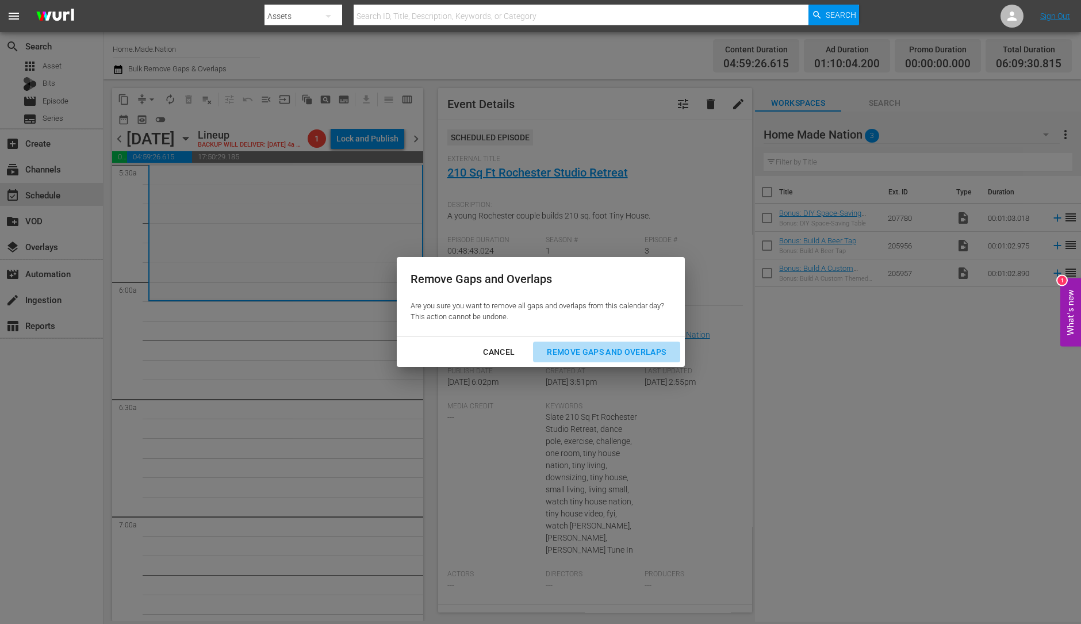
click at [592, 343] on button "Remove Gaps and Overlaps" at bounding box center [606, 352] width 147 height 21
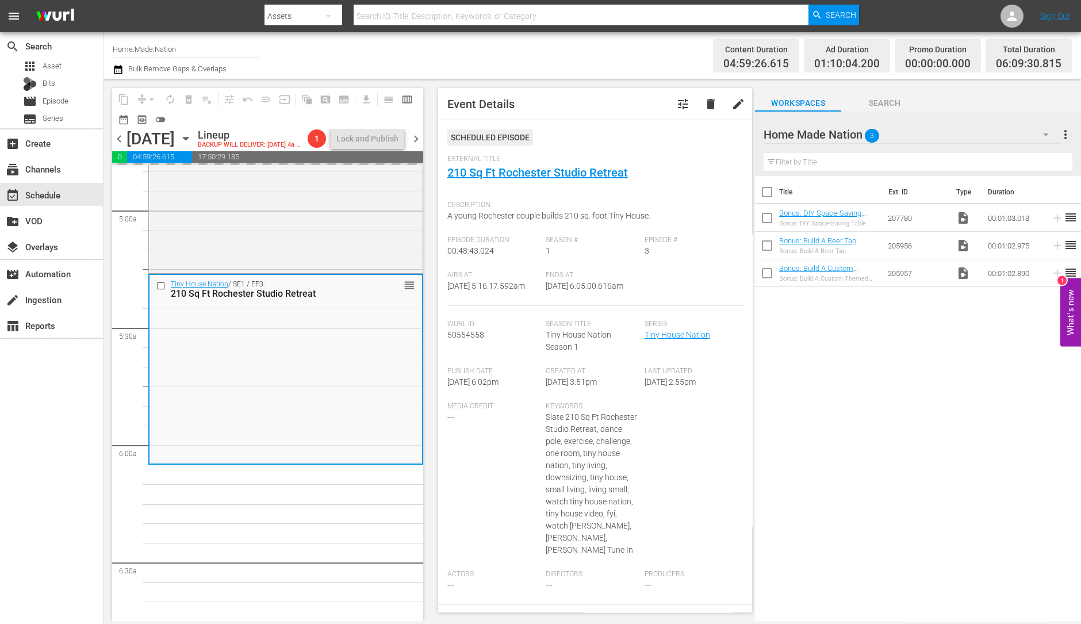
scroll to position [1127, 0]
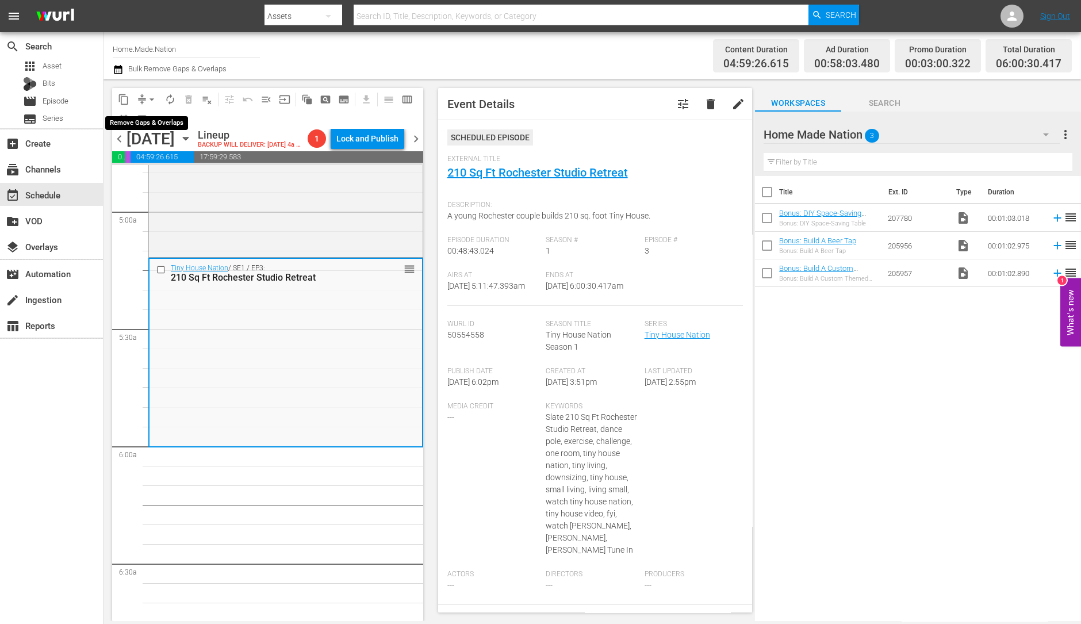
click at [144, 98] on button "arrow_drop_down" at bounding box center [152, 99] width 18 height 18
click at [147, 111] on ul "Align to Midnight Align to First Episode Align to End of Previous Day" at bounding box center [152, 141] width 121 height 66
click at [145, 124] on li "Align to Midnight" at bounding box center [152, 122] width 121 height 19
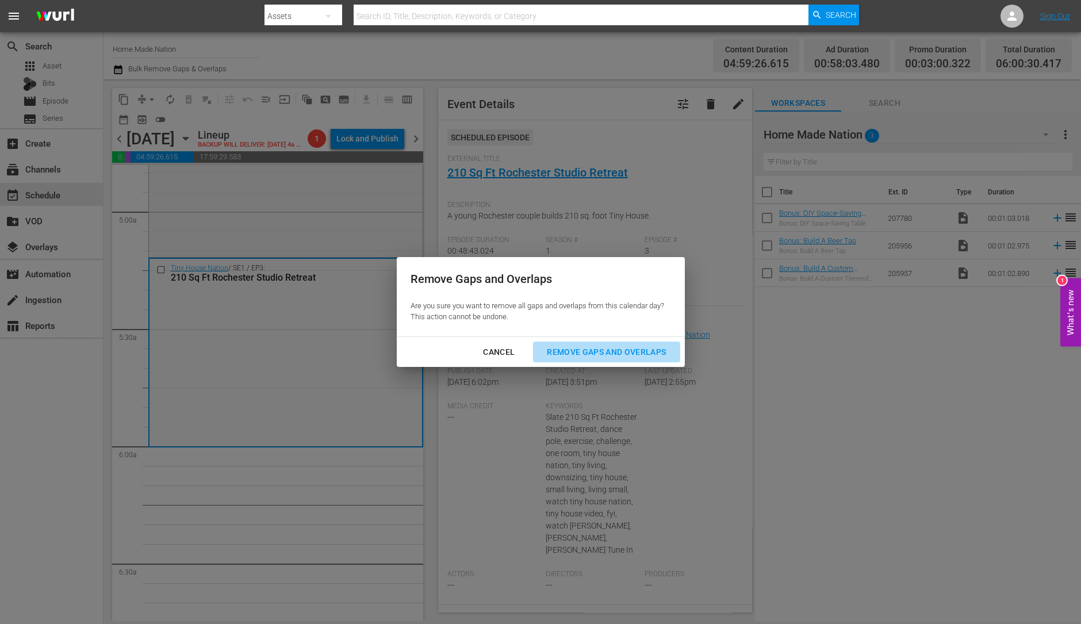
click at [649, 348] on div "Remove Gaps and Overlaps" at bounding box center [606, 352] width 137 height 14
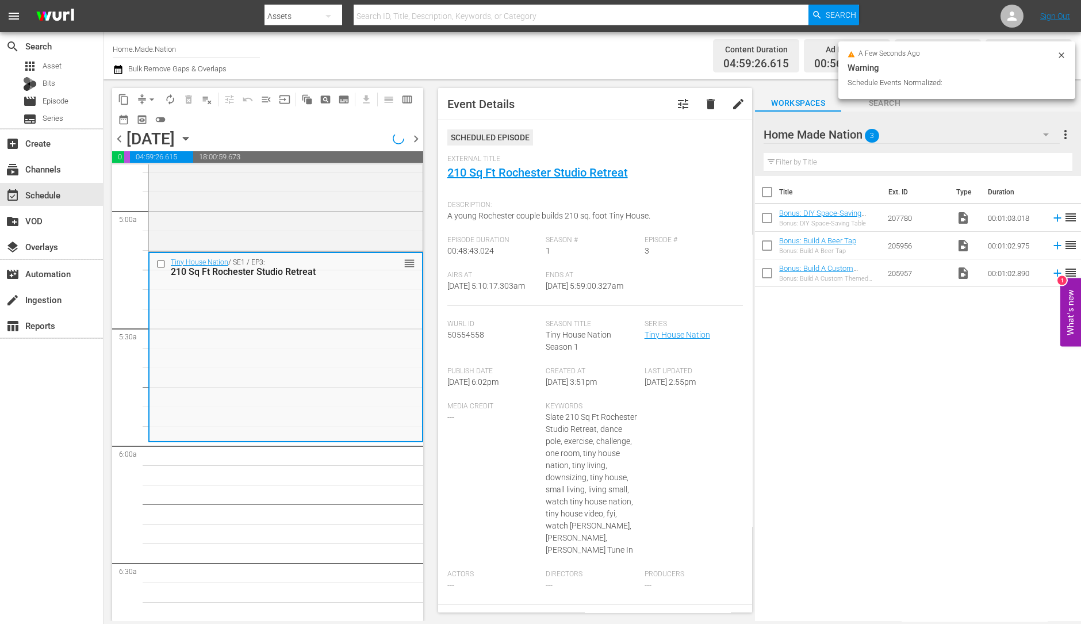
scroll to position [1108, 0]
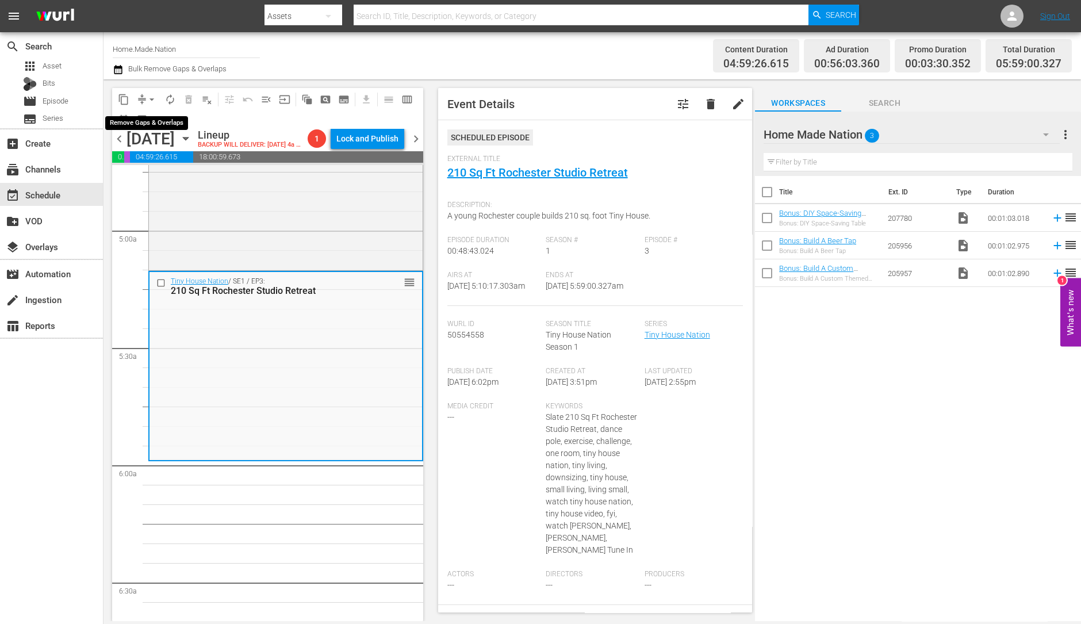
click at [150, 99] on span "arrow_drop_down" at bounding box center [152, 100] width 12 height 12
click at [151, 120] on li "Align to Midnight" at bounding box center [152, 122] width 121 height 19
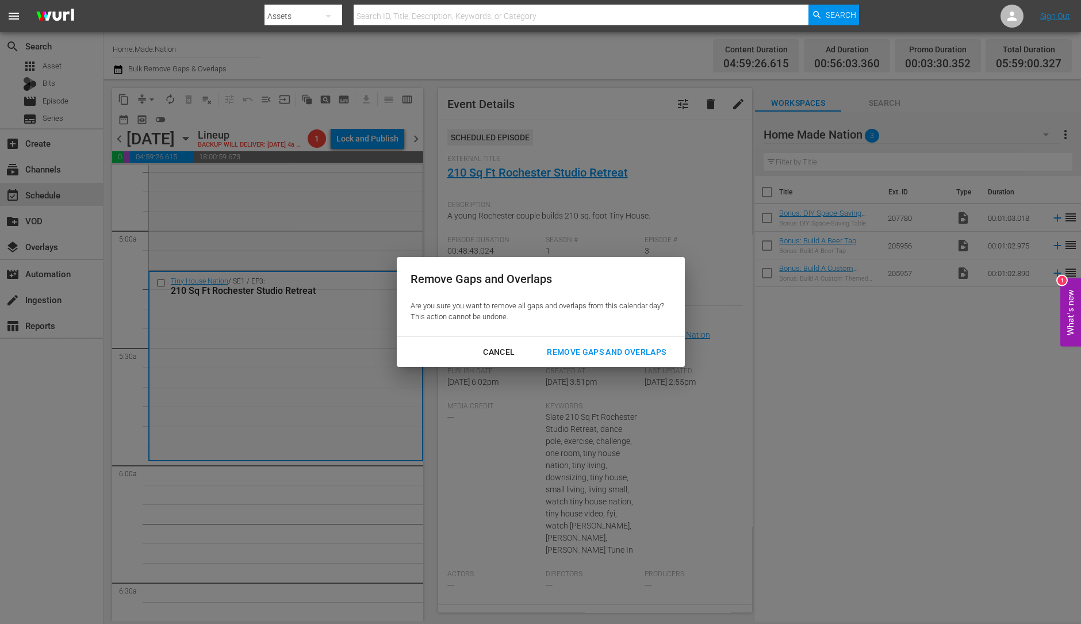
click at [647, 355] on div "Remove Gaps and Overlaps" at bounding box center [606, 352] width 137 height 14
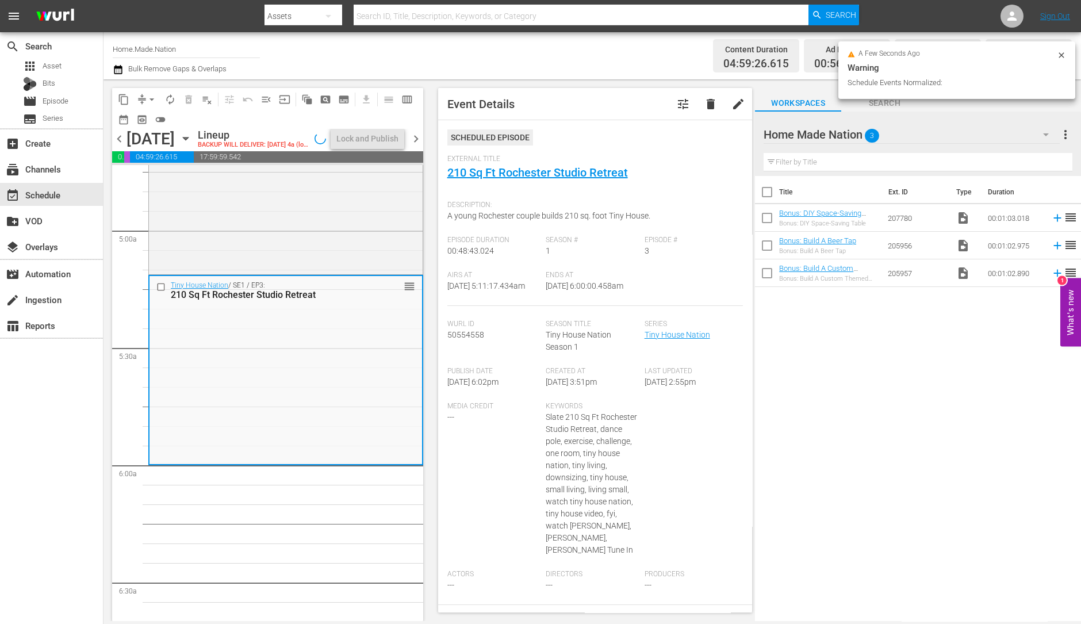
scroll to position [1127, 0]
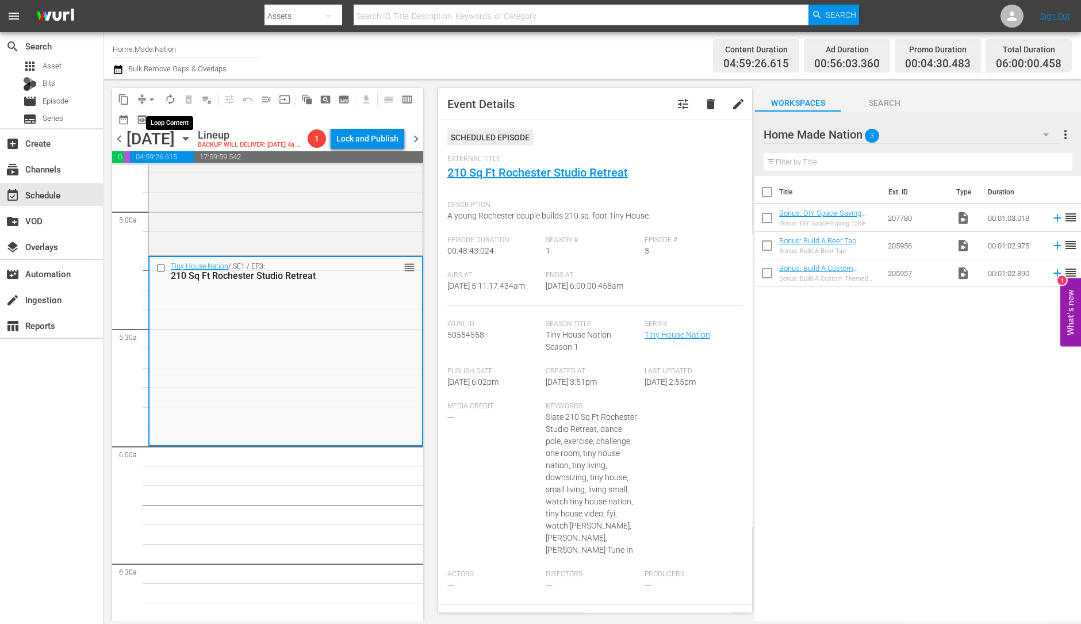
click at [172, 94] on span "autorenew_outlined" at bounding box center [170, 100] width 12 height 12
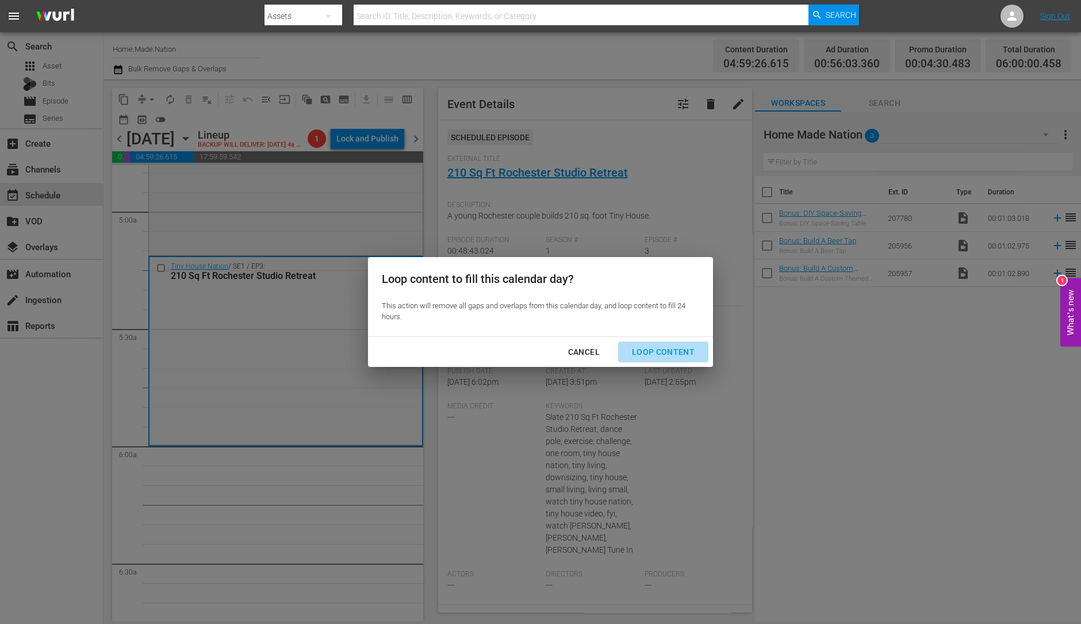
click at [667, 359] on button "Loop Content" at bounding box center [663, 352] width 90 height 21
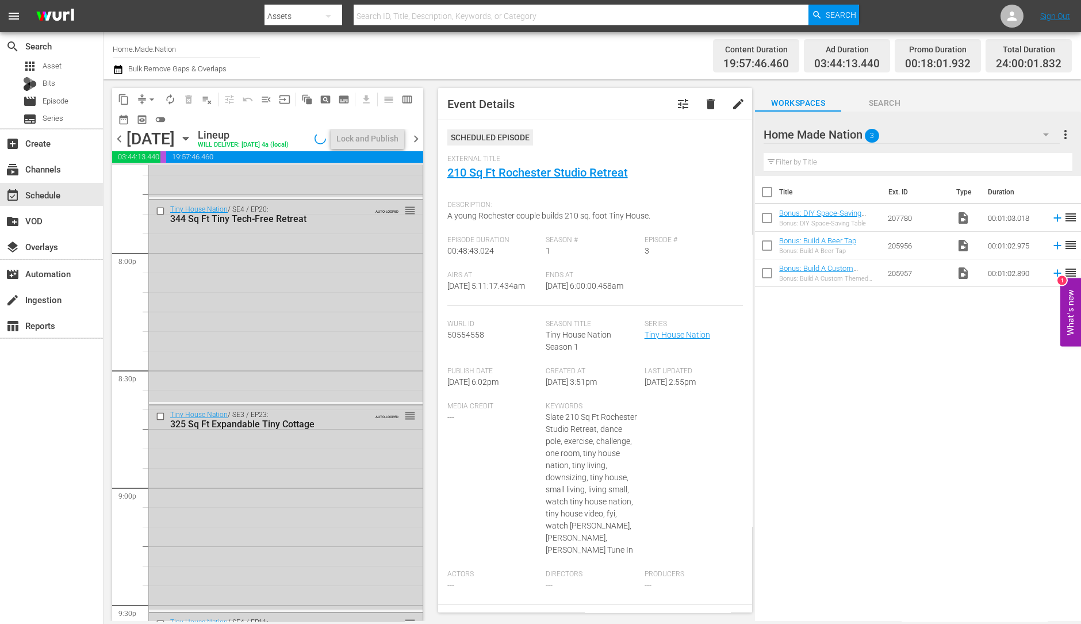
scroll to position [5193, 0]
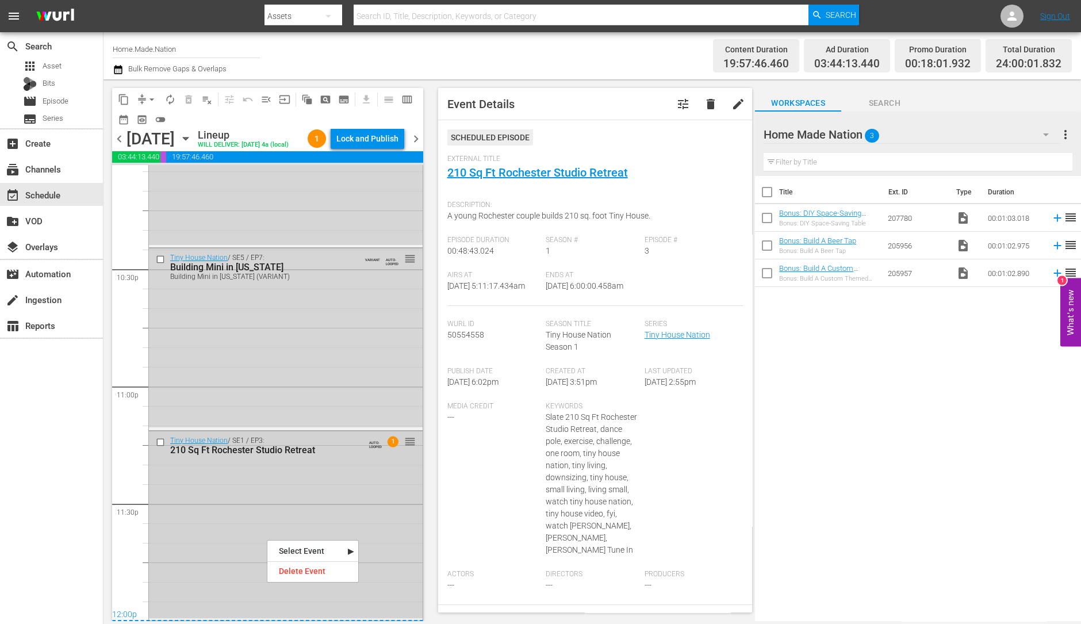
click at [235, 492] on div "Tiny House Nation / SE1 / EP3: 210 Sq Ft Rochester Studio Retreat AUTO-LOOPED 1…" at bounding box center [286, 524] width 274 height 187
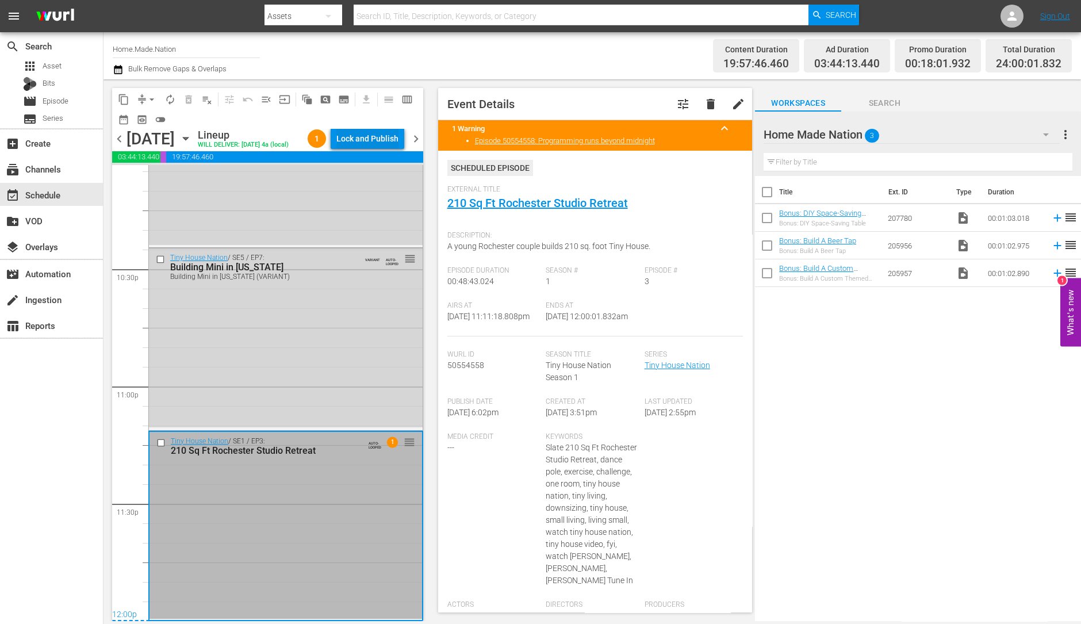
click at [381, 137] on div "Lock and Publish" at bounding box center [367, 138] width 62 height 21
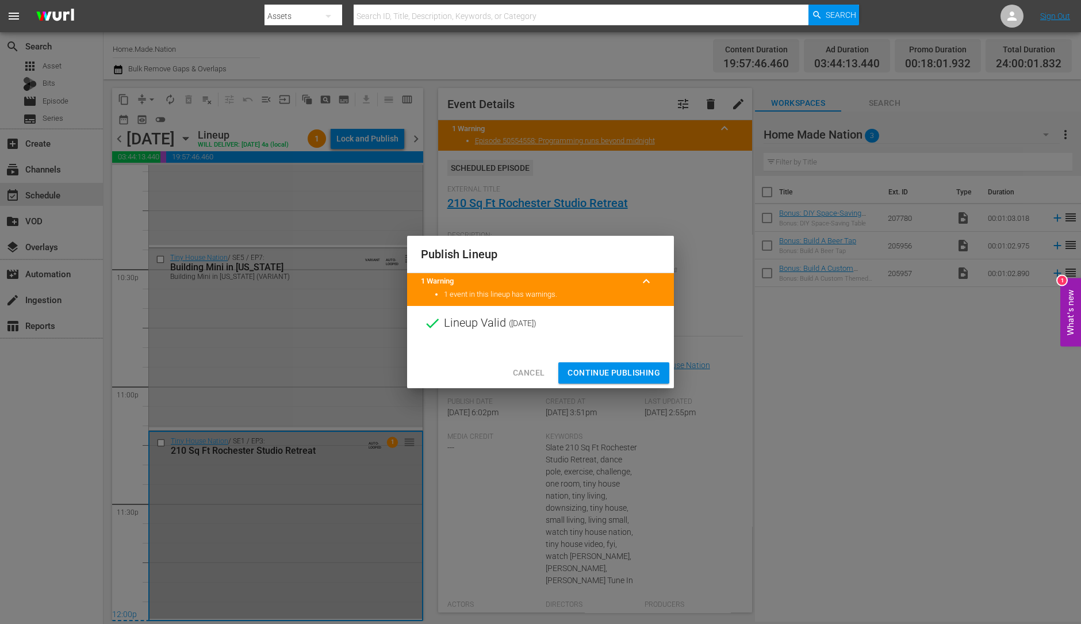
click at [591, 366] on span "Continue Publishing" at bounding box center [614, 373] width 93 height 14
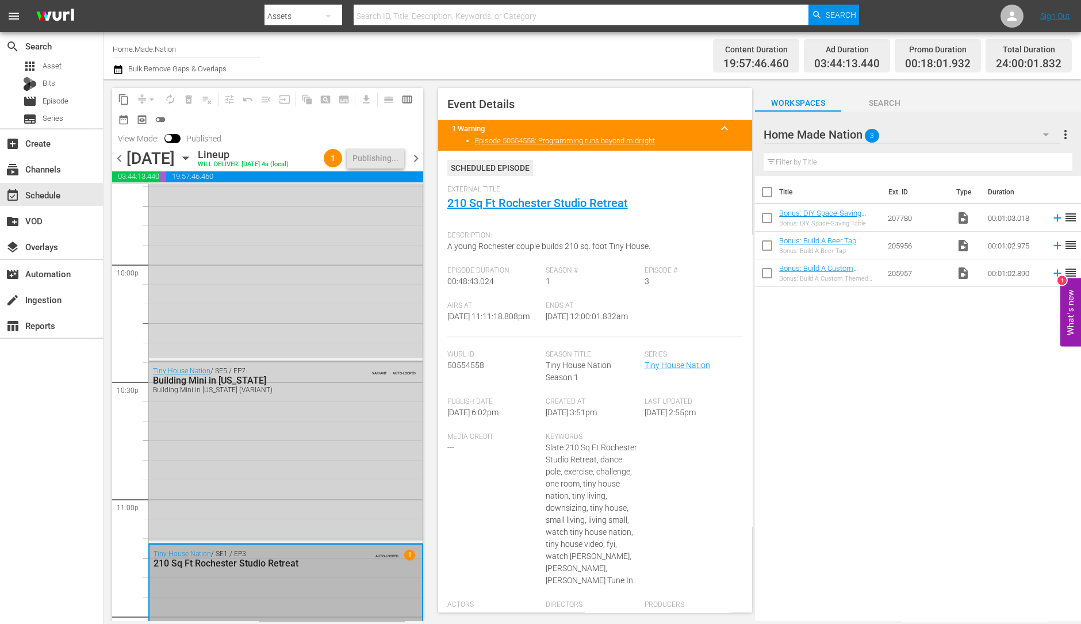
scroll to position [5212, 0]
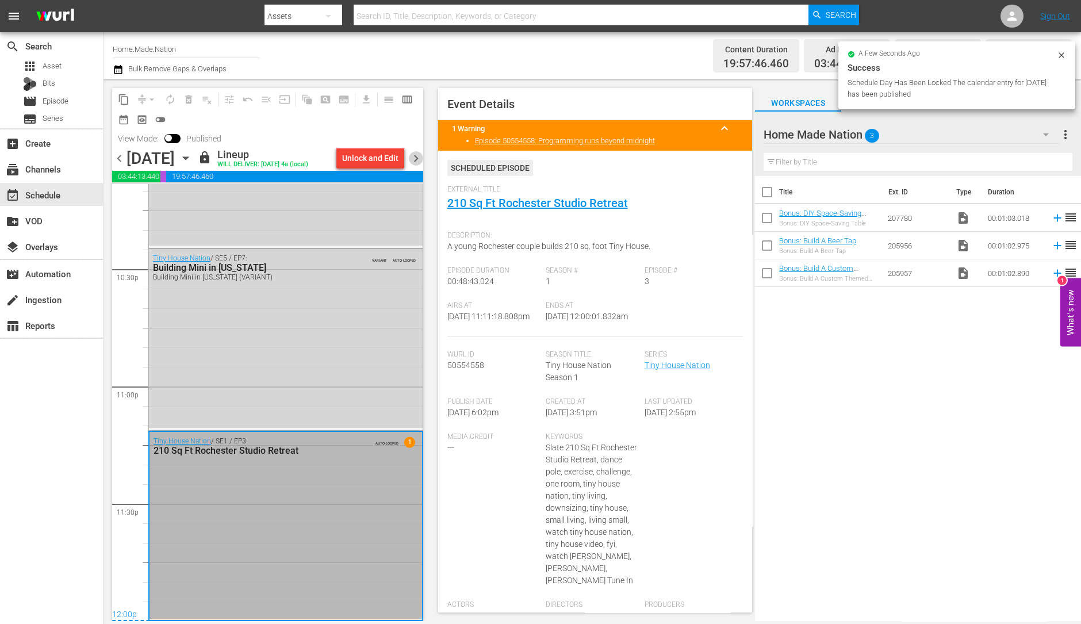
click at [411, 166] on span "chevron_right" at bounding box center [416, 158] width 14 height 14
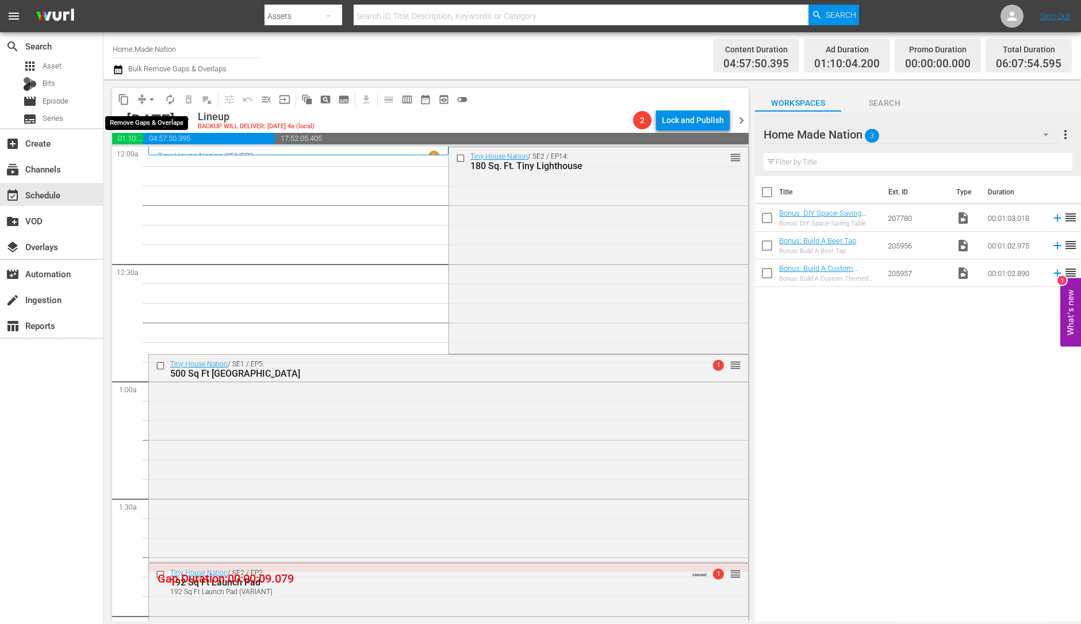
click at [146, 98] on span "arrow_drop_down" at bounding box center [152, 100] width 12 height 12
click at [151, 116] on li "Align to Midnight" at bounding box center [152, 122] width 121 height 19
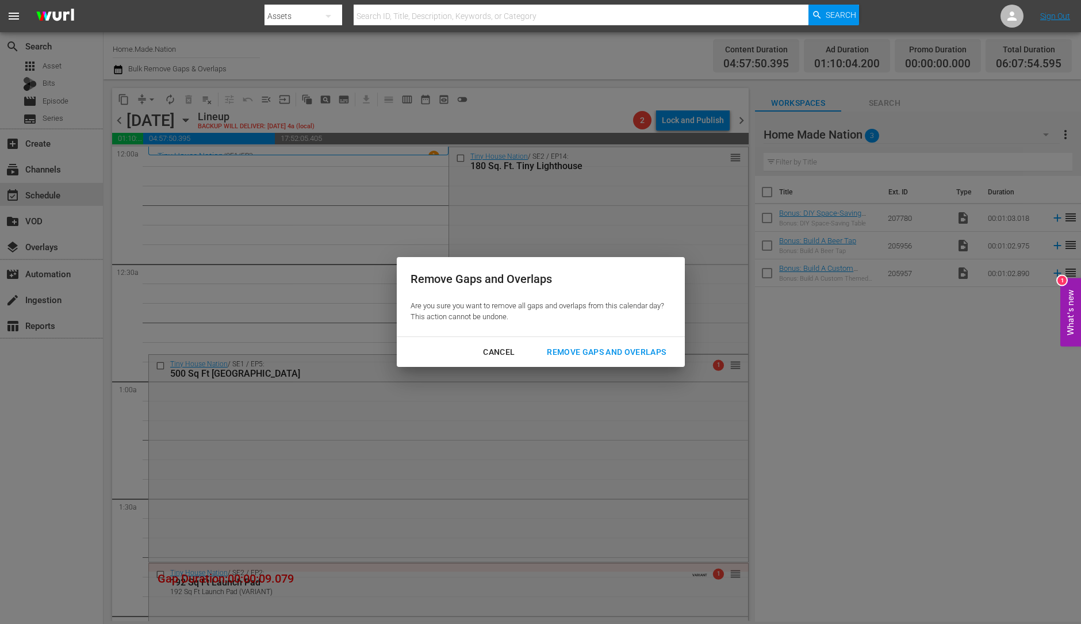
click at [596, 345] on div "Remove Gaps and Overlaps" at bounding box center [606, 352] width 137 height 14
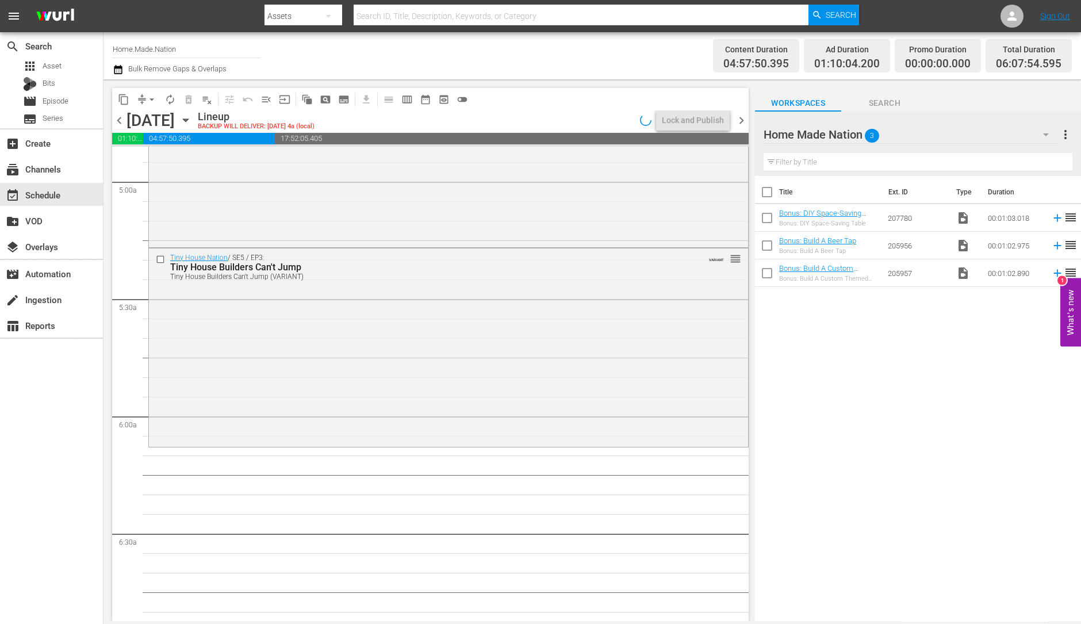
scroll to position [1141, 0]
click at [363, 308] on div "Tiny House Nation / SE5 / EP3: Tiny House Builders Can't Jump Tiny House Builde…" at bounding box center [448, 344] width 599 height 196
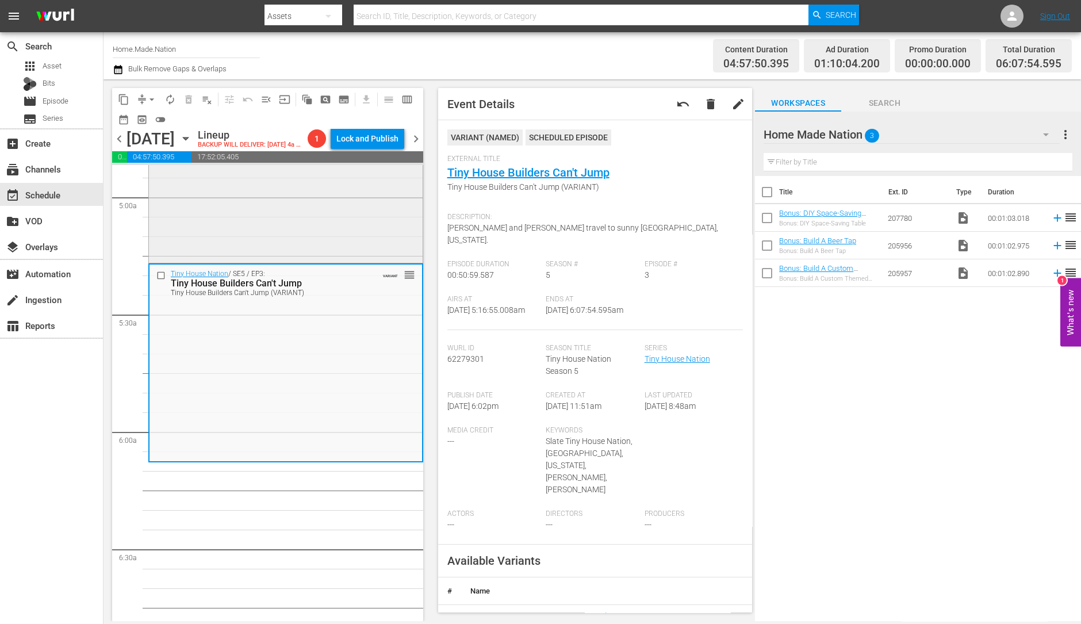
click at [308, 194] on div "Tiny House Nation / SE3 / EP20: 230 Sq. Ft. Travel Well House reorder" at bounding box center [286, 158] width 274 height 204
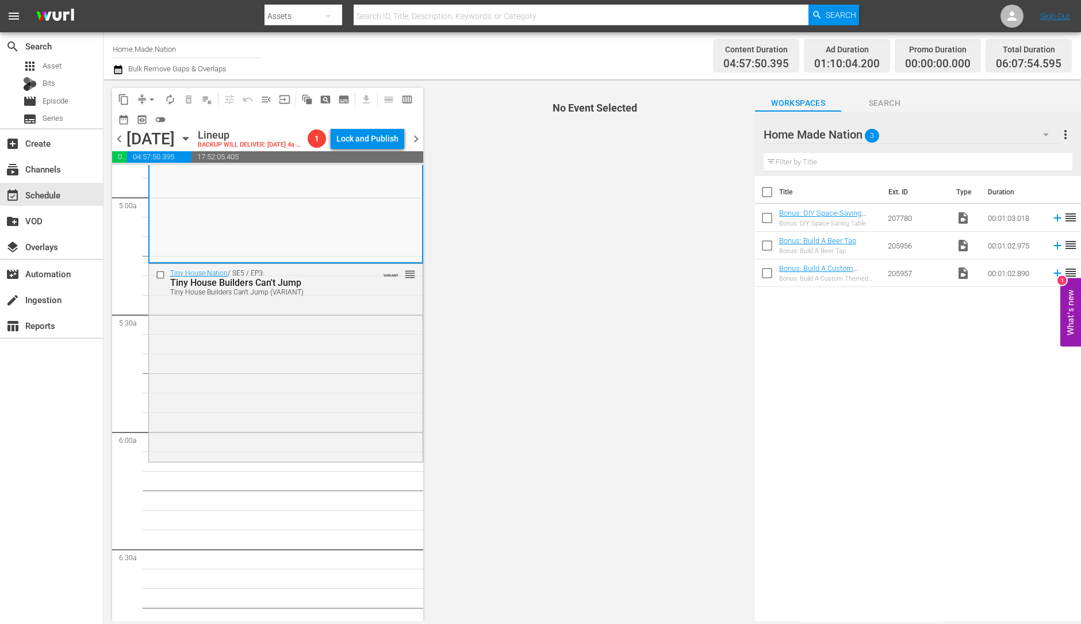
scroll to position [947, 0]
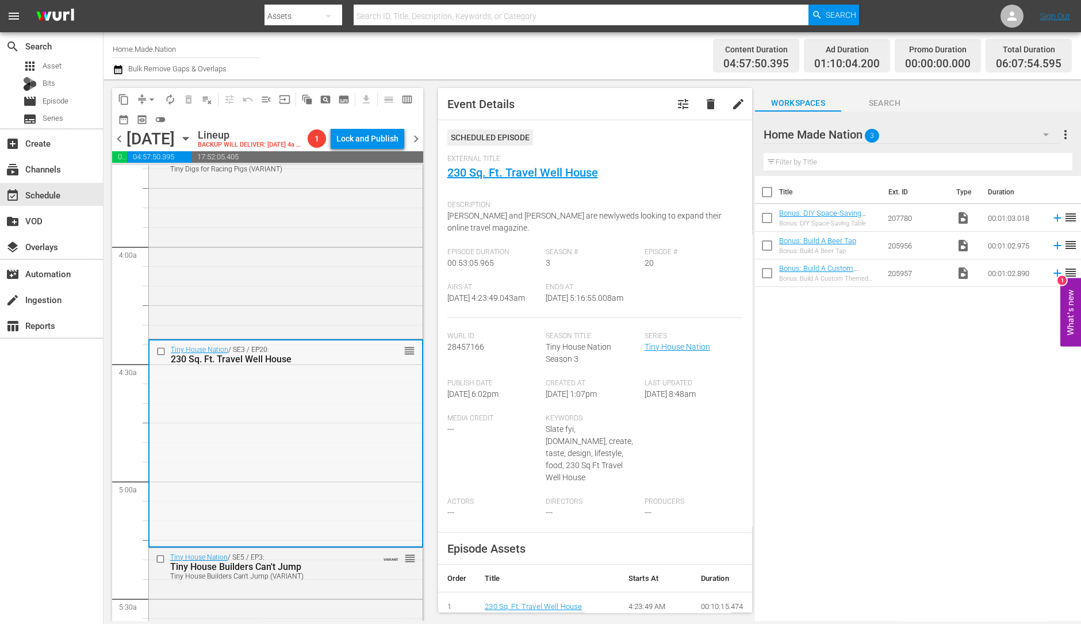
click at [302, 293] on div "Tiny House Nation / SE5 / EP13: Tiny Digs for Racing Pigs Tiny Digs for Racing …" at bounding box center [286, 239] width 274 height 196
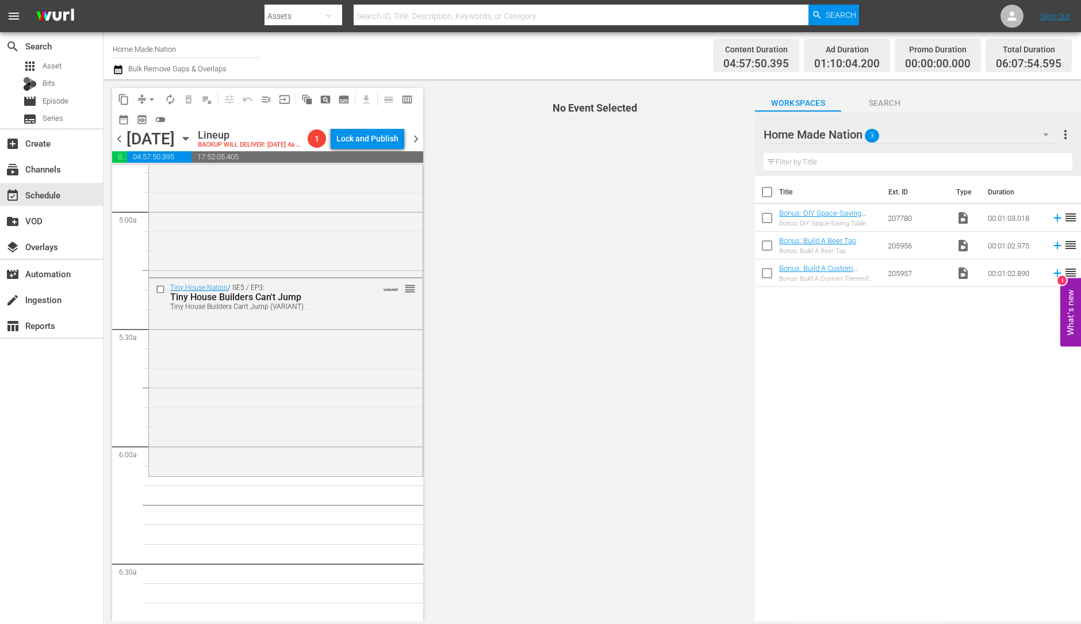
scroll to position [1127, 0]
click at [253, 414] on div "Tiny House Nation / SE5 / EP3: Tiny House Builders Can't Jump Tiny House Builde…" at bounding box center [286, 376] width 274 height 196
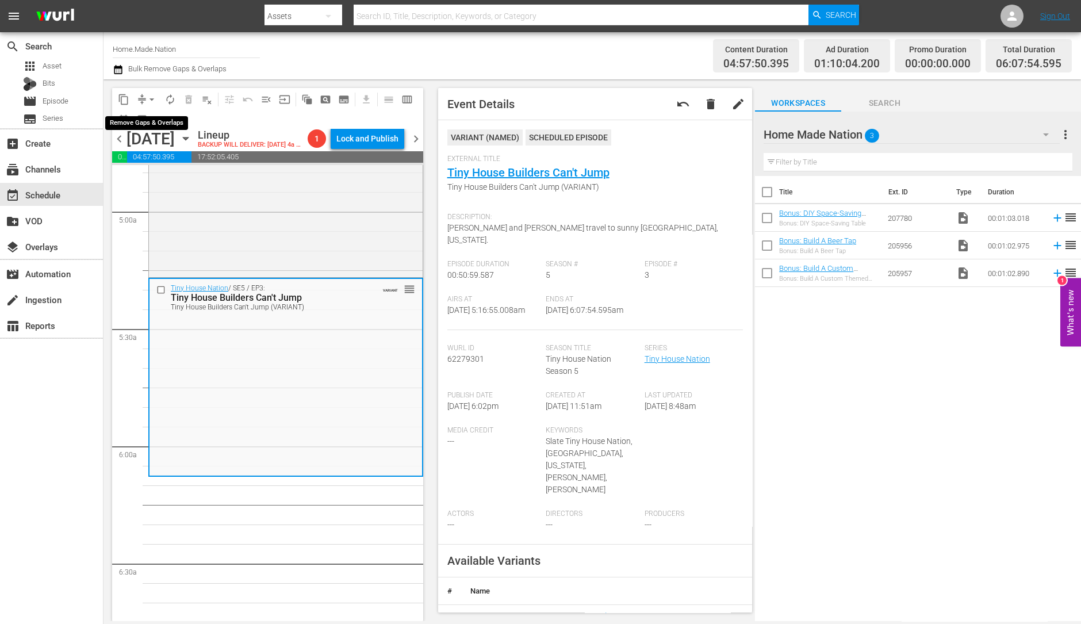
click at [148, 97] on span "arrow_drop_down" at bounding box center [152, 100] width 12 height 12
click at [150, 118] on li "Align to Midnight" at bounding box center [152, 122] width 121 height 19
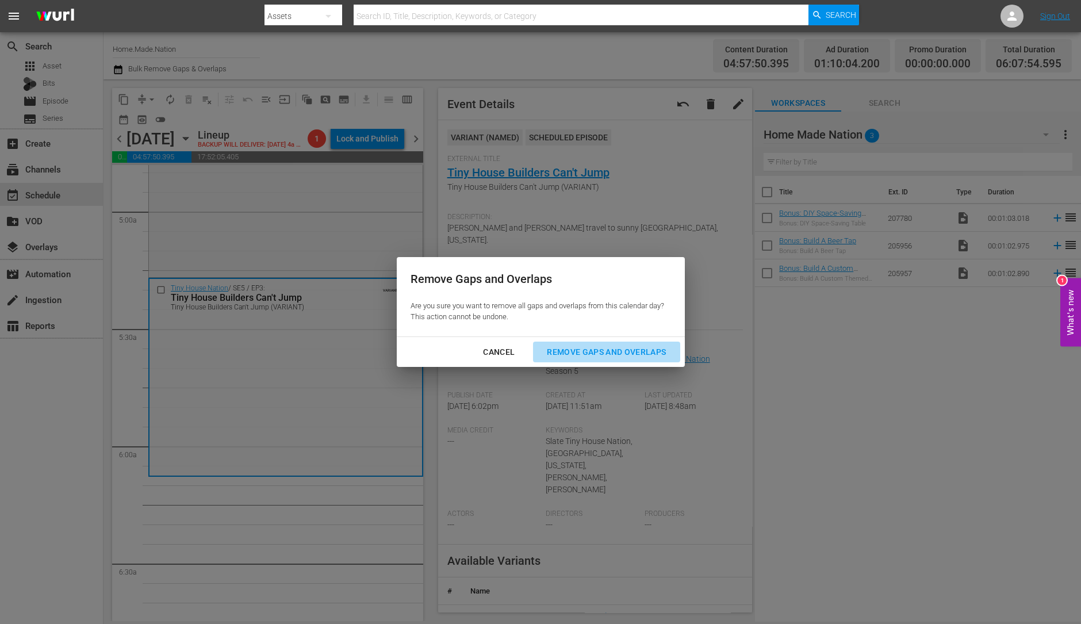
click at [618, 347] on div "Remove Gaps and Overlaps" at bounding box center [606, 352] width 137 height 14
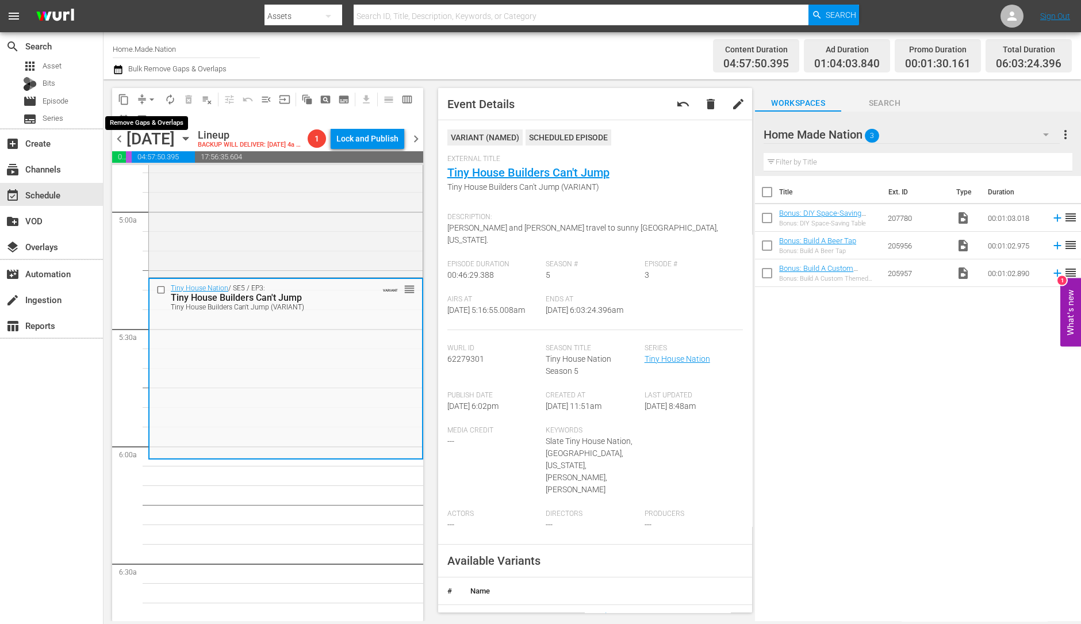
click at [148, 97] on span "arrow_drop_down" at bounding box center [152, 100] width 12 height 12
click at [150, 119] on li "Align to Midnight" at bounding box center [152, 122] width 121 height 19
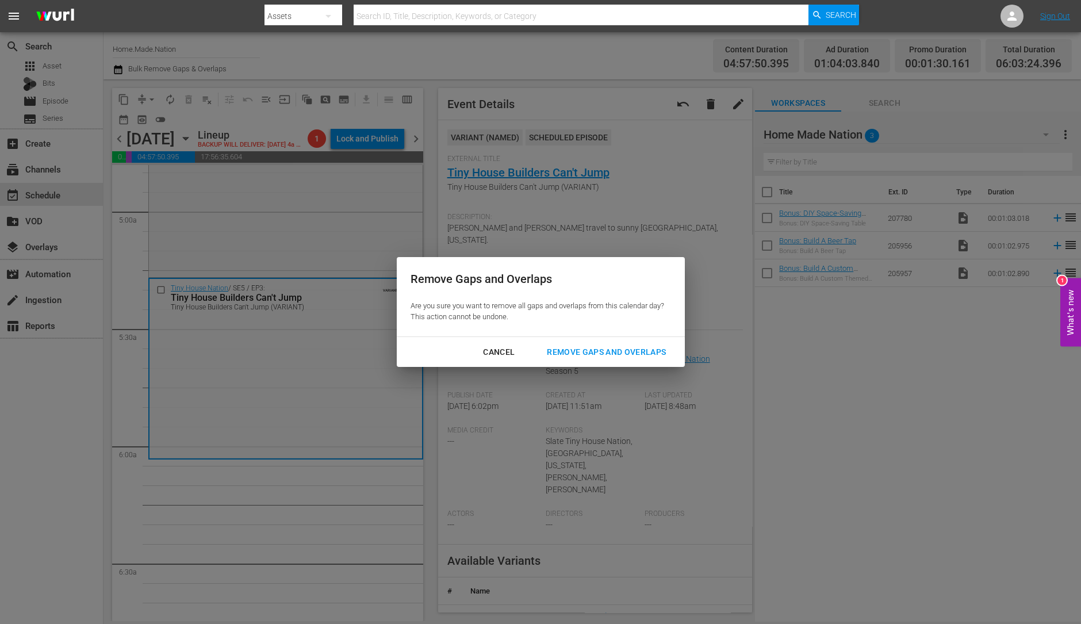
click at [611, 357] on div "Remove Gaps and Overlaps" at bounding box center [606, 352] width 137 height 14
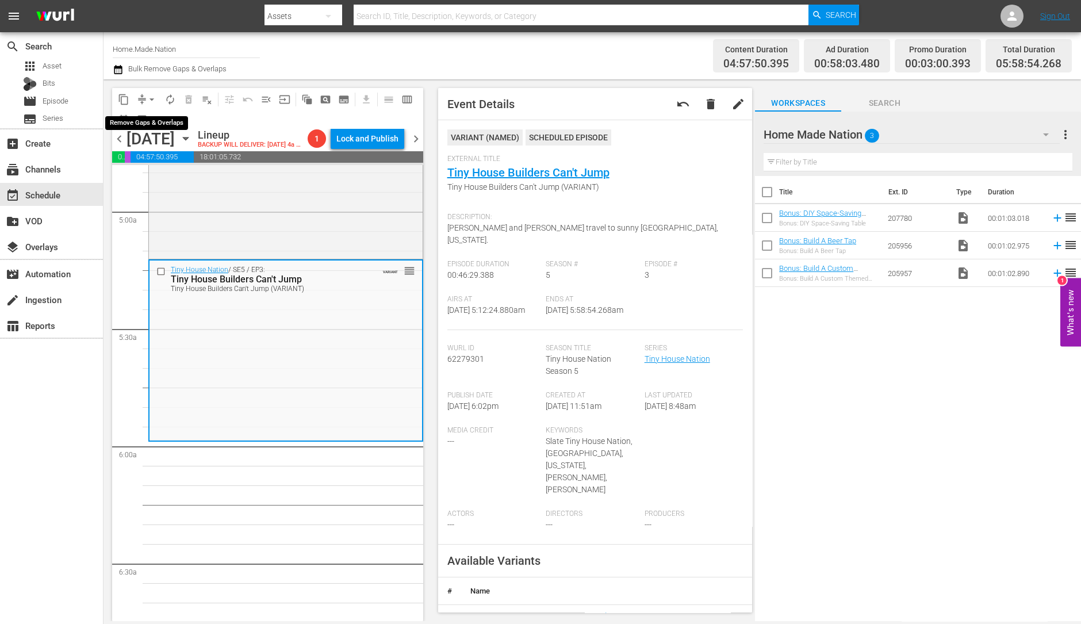
click at [150, 94] on span "arrow_drop_down" at bounding box center [152, 100] width 12 height 12
click at [152, 119] on li "Align to Midnight" at bounding box center [152, 122] width 121 height 19
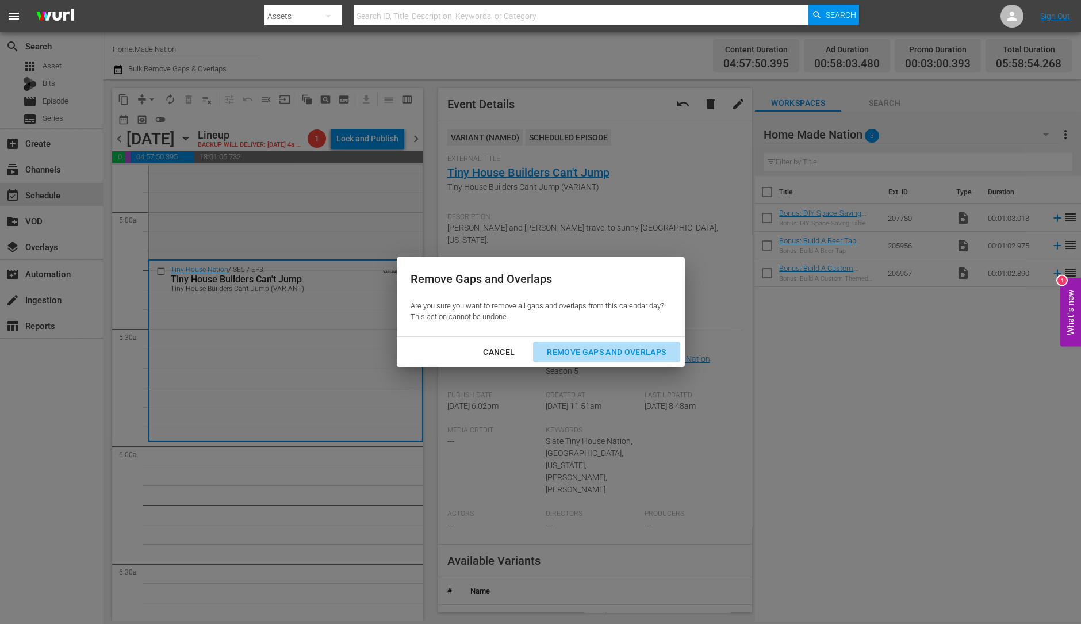
click at [615, 352] on div "Remove Gaps and Overlaps" at bounding box center [606, 352] width 137 height 14
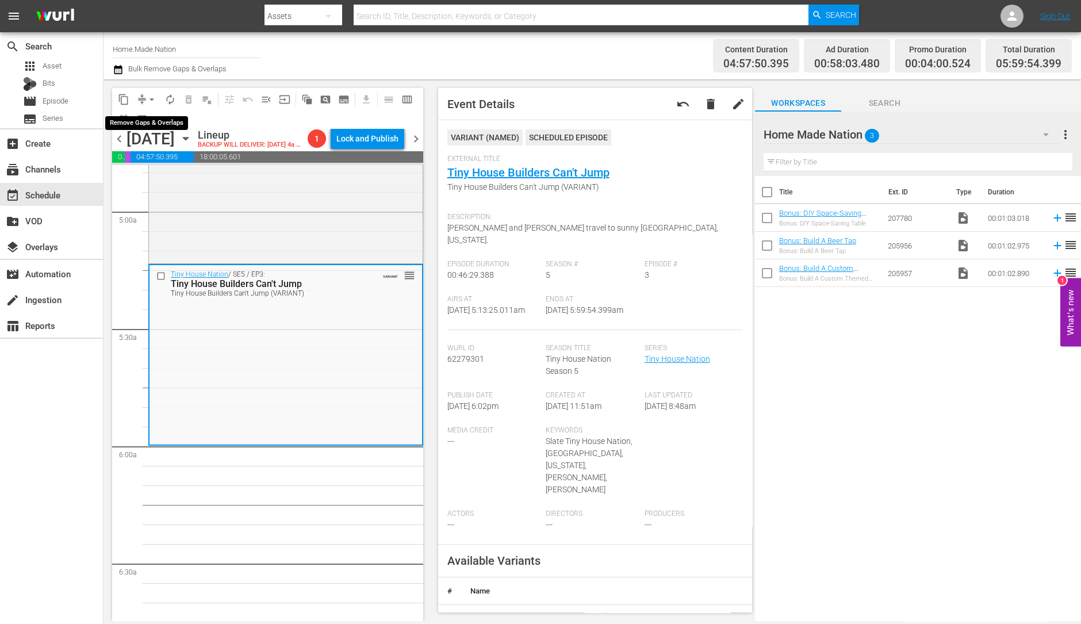
click at [148, 94] on span "arrow_drop_down" at bounding box center [152, 100] width 12 height 12
click at [152, 122] on li "Align to Midnight" at bounding box center [152, 122] width 121 height 19
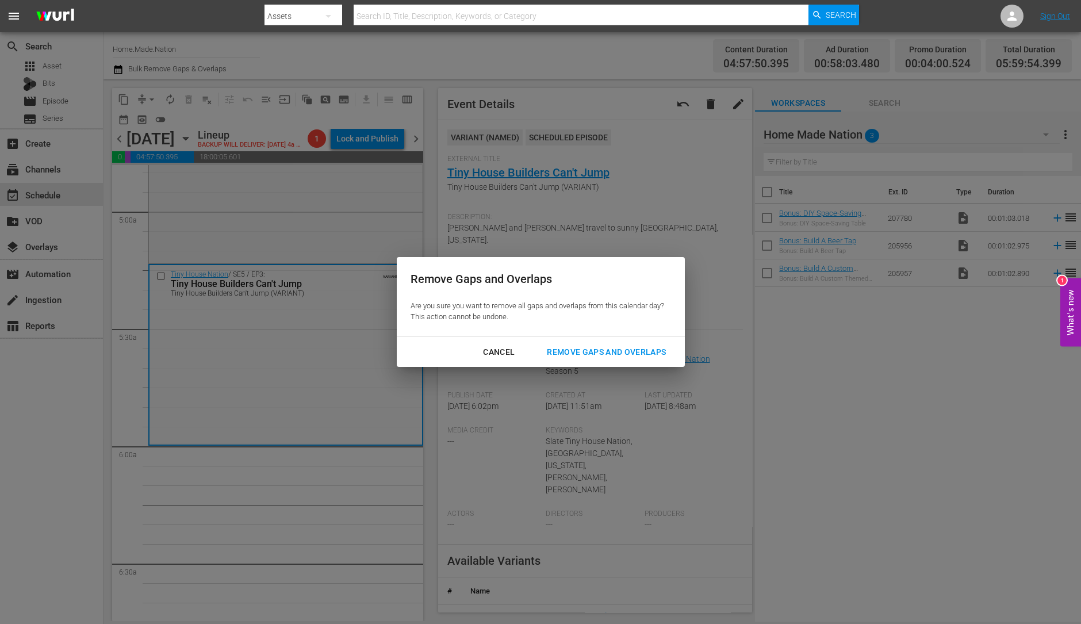
click at [607, 349] on div "Remove Gaps and Overlaps" at bounding box center [606, 352] width 137 height 14
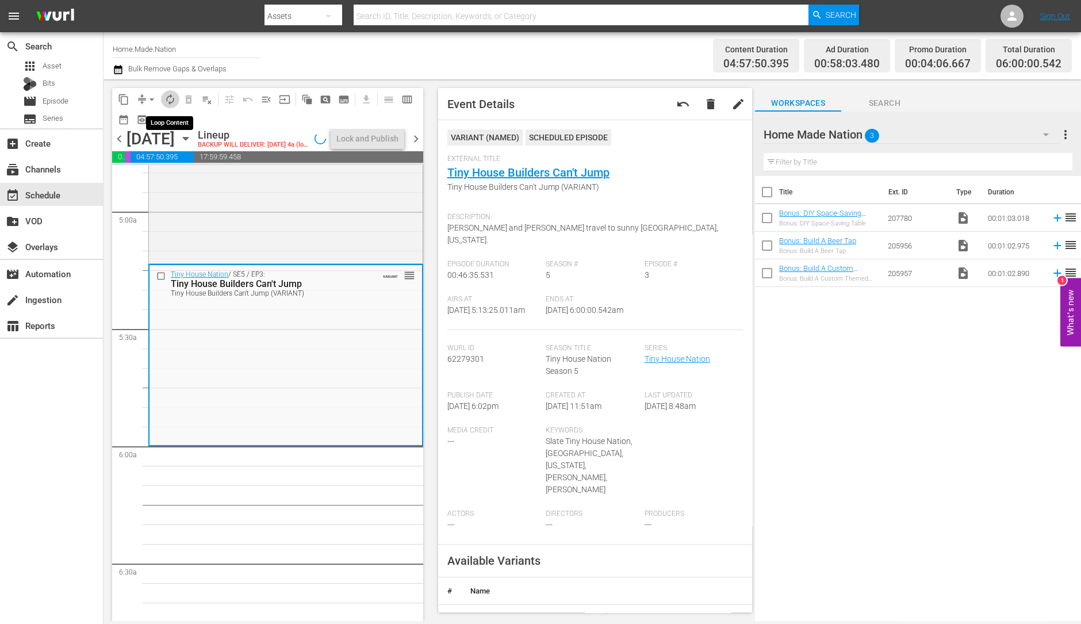
click at [167, 94] on span "autorenew_outlined" at bounding box center [170, 100] width 12 height 12
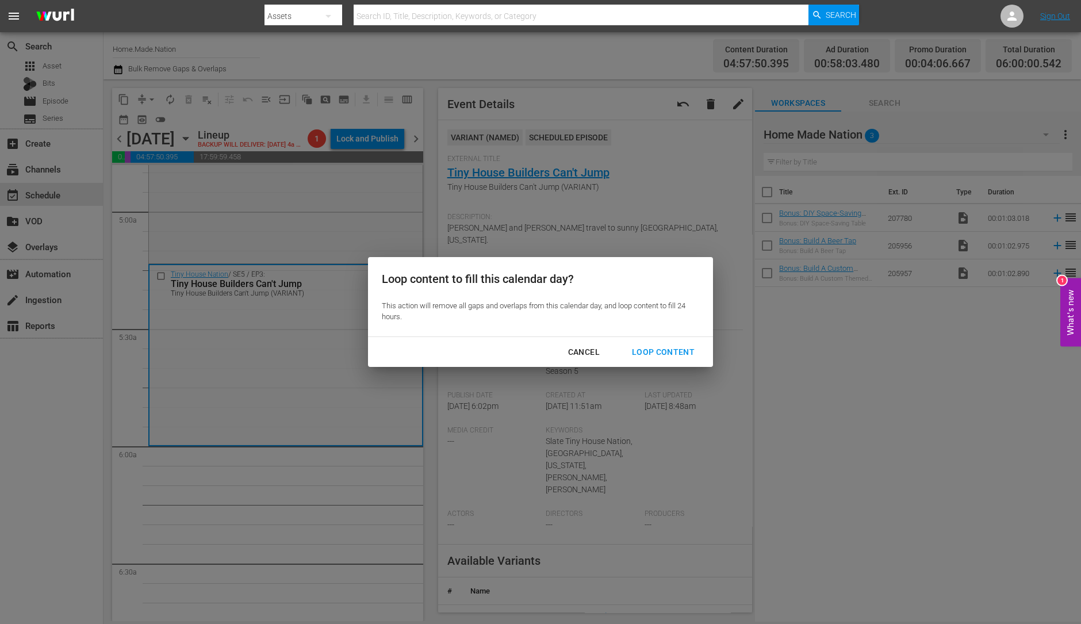
click at [657, 354] on div "Loop Content" at bounding box center [663, 352] width 81 height 14
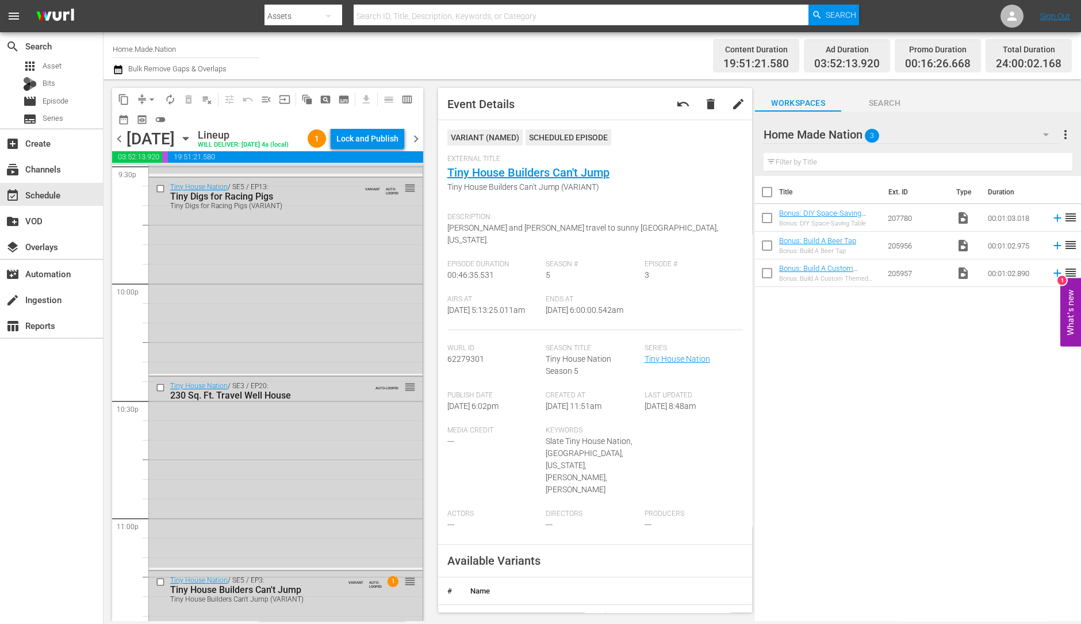
scroll to position [5193, 0]
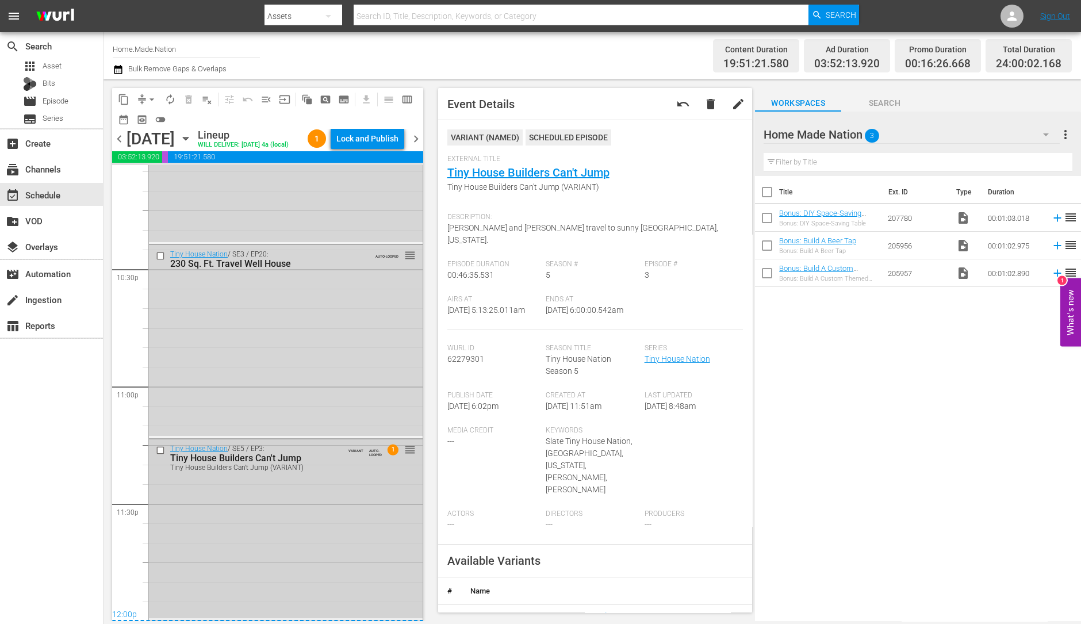
click at [301, 555] on div "Tiny House Nation / SE5 / EP3: Tiny House Builders Can't Jump Tiny House Builde…" at bounding box center [286, 528] width 274 height 179
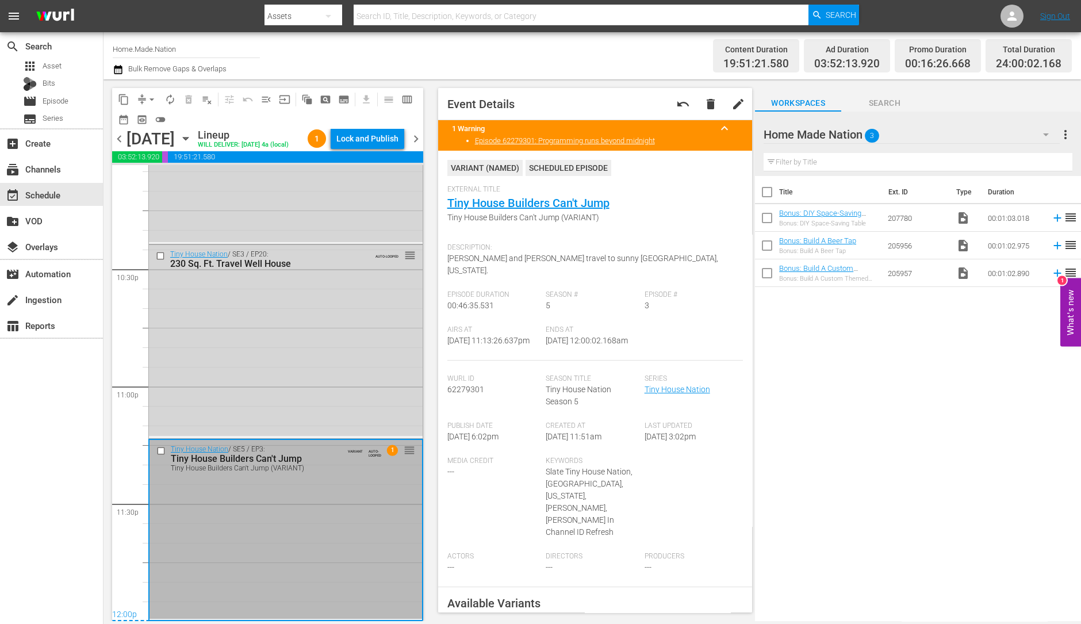
click at [381, 128] on div "content_copy compress arrow_drop_down autorenew_outlined delete_forever_outline…" at bounding box center [267, 108] width 311 height 41
click at [373, 136] on div "Lock and Publish" at bounding box center [367, 138] width 62 height 21
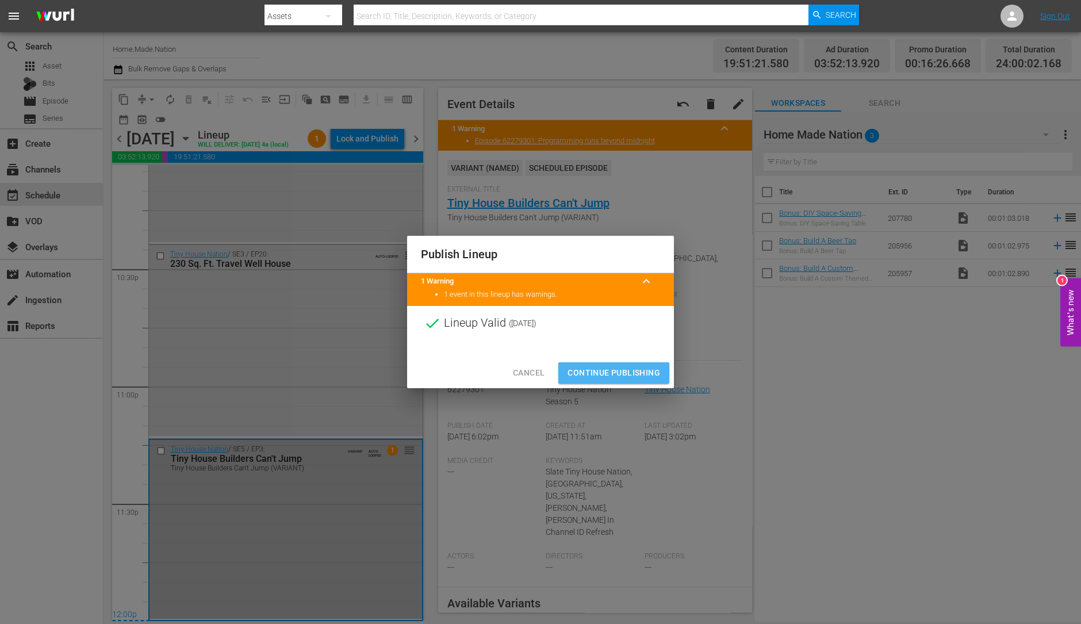
click at [614, 379] on span "Continue Publishing" at bounding box center [614, 373] width 93 height 14
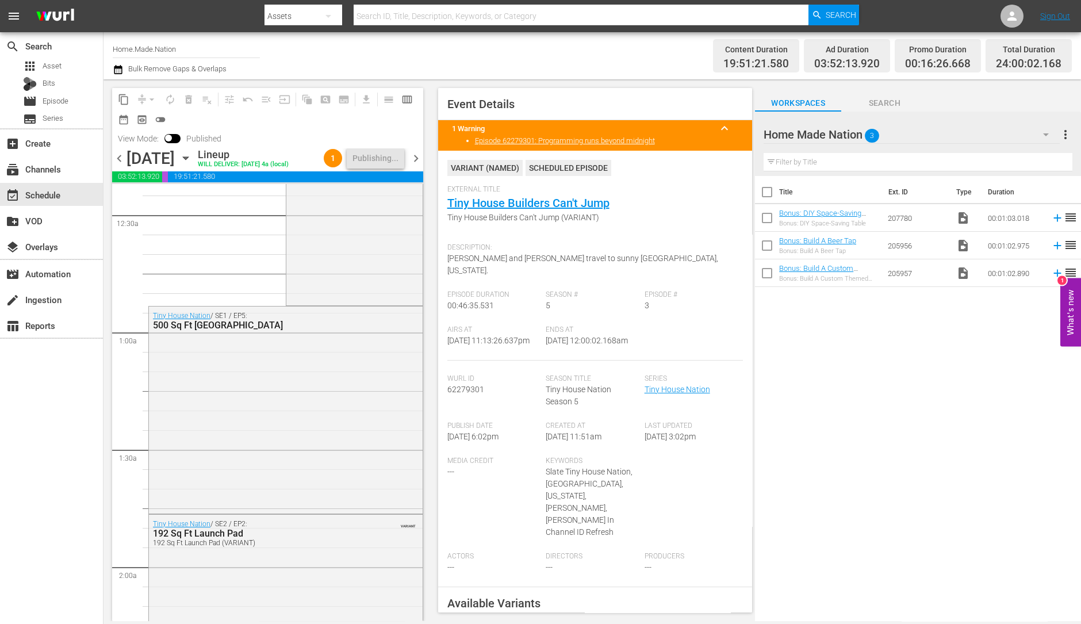
scroll to position [0, 0]
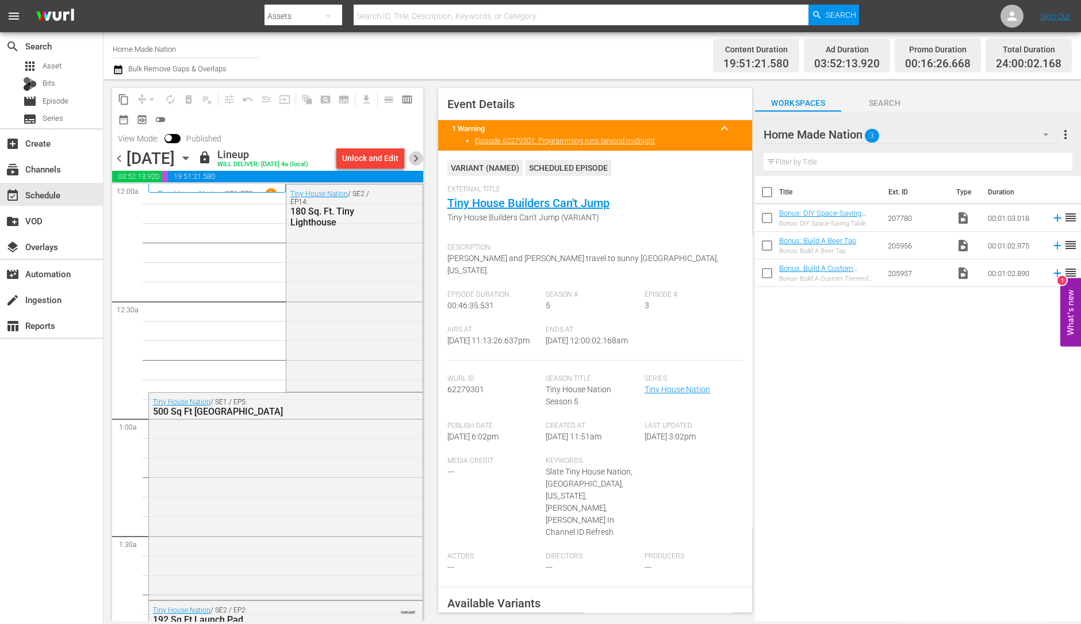
click at [422, 166] on span "chevron_right" at bounding box center [416, 158] width 14 height 14
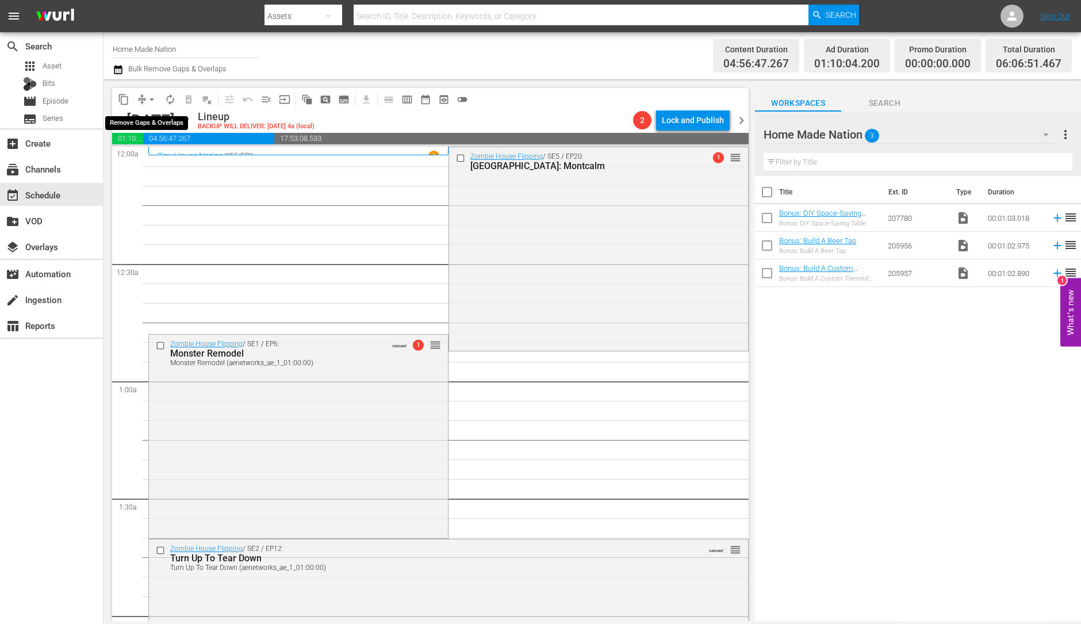
click at [148, 99] on span "arrow_drop_down" at bounding box center [152, 100] width 12 height 12
click at [148, 123] on li "Align to Midnight" at bounding box center [152, 122] width 121 height 19
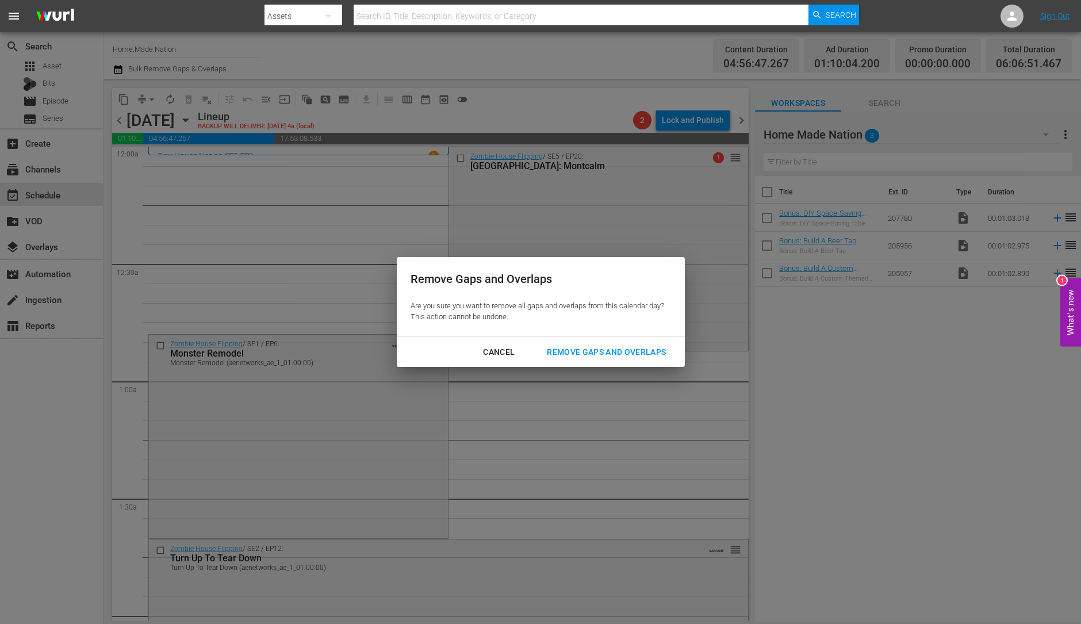
click at [577, 349] on div "Remove Gaps and Overlaps" at bounding box center [606, 352] width 137 height 14
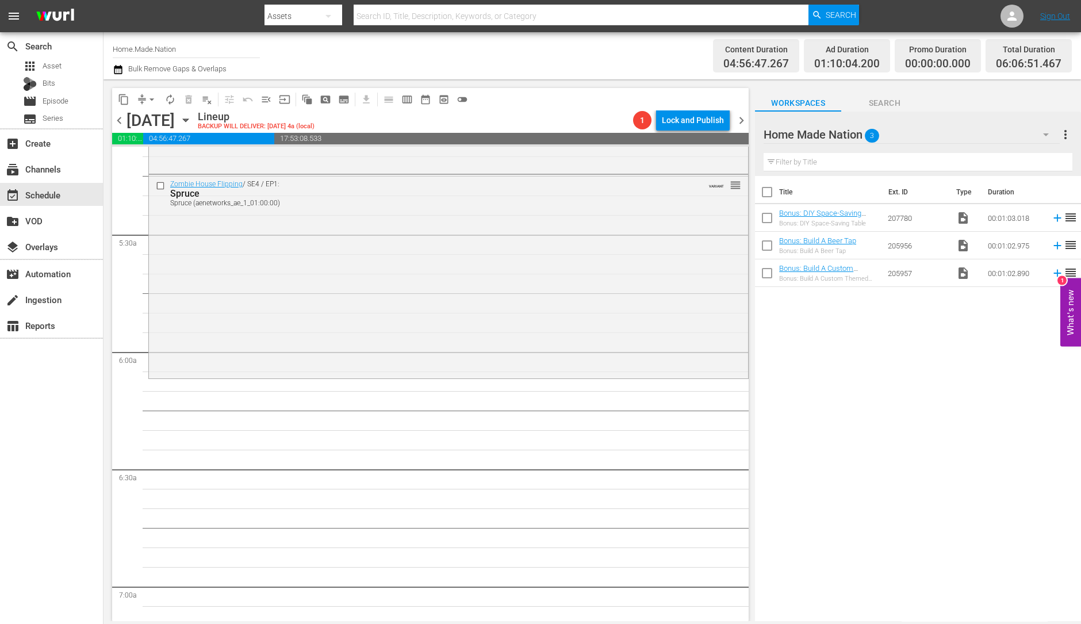
scroll to position [1202, 0]
click at [475, 309] on div "Zombie House Flipping / SE4 / EP1: Spruce Spruce (aenetworks_ae_1_01:00:00) VAR…" at bounding box center [448, 275] width 599 height 201
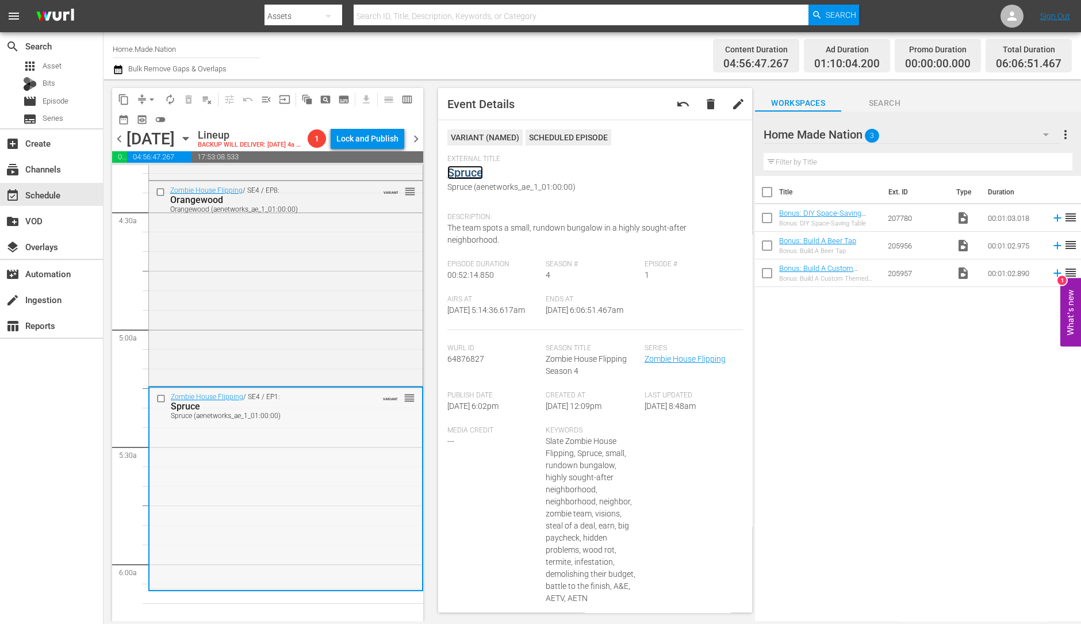
scroll to position [1007, 0]
click at [224, 274] on div "Zombie House Flipping / SE4 / EP8: Orangewood Orangewood (aenetworks_ae_1_01:00…" at bounding box center [286, 283] width 274 height 202
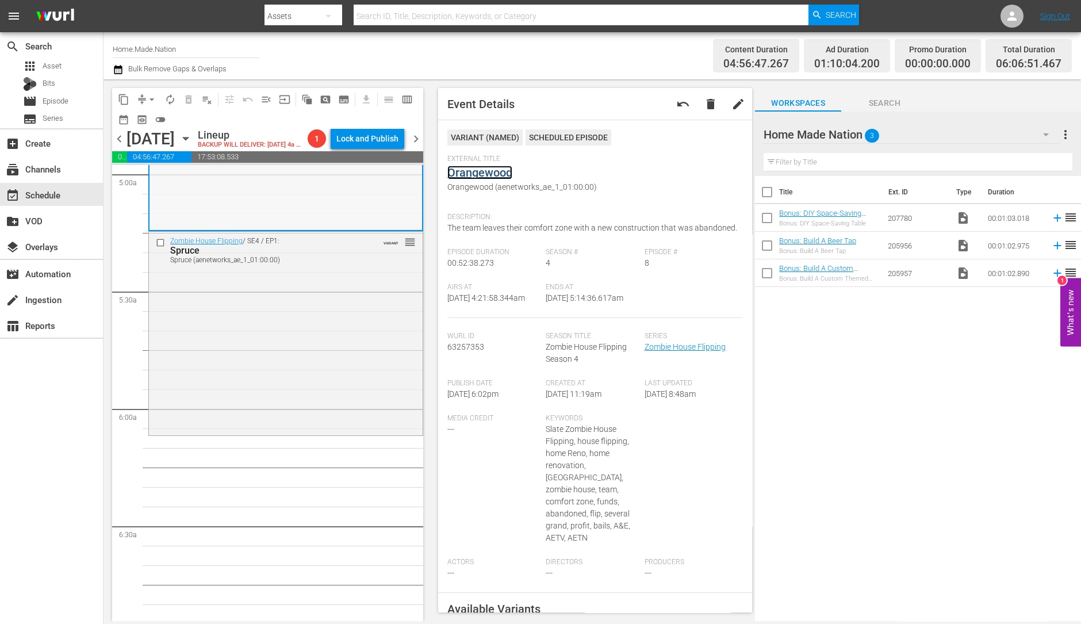
scroll to position [1166, 0]
click at [204, 355] on div "Zombie House Flipping / SE4 / EP1: Spruce Spruce (aenetworks_ae_1_01:00:00) VAR…" at bounding box center [286, 330] width 274 height 201
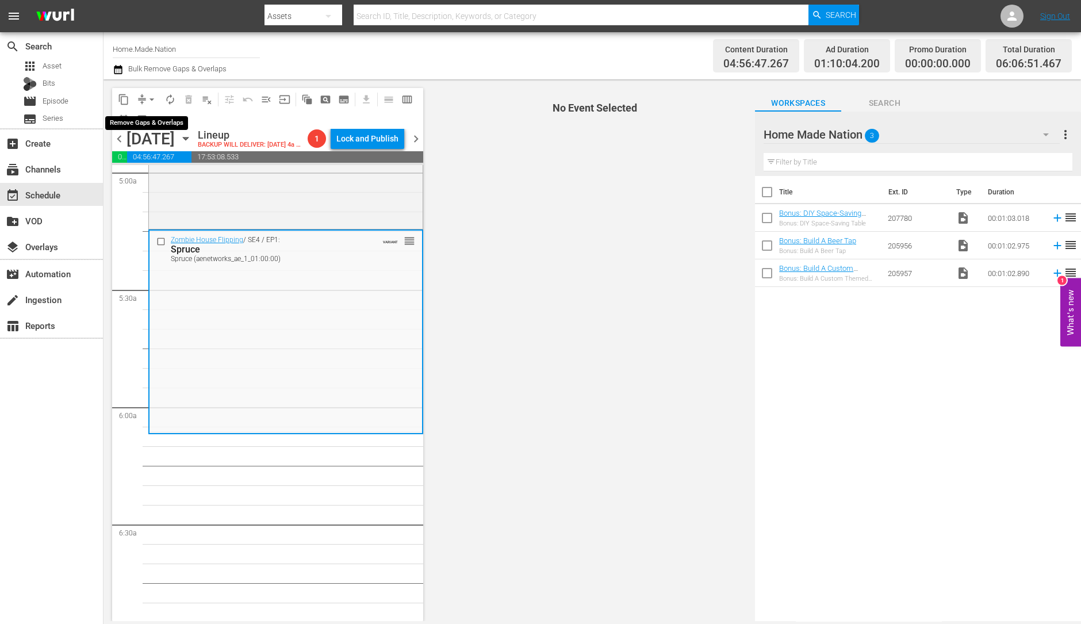
click at [147, 99] on span "arrow_drop_down" at bounding box center [152, 100] width 12 height 12
click at [151, 125] on li "Align to Midnight" at bounding box center [152, 122] width 121 height 19
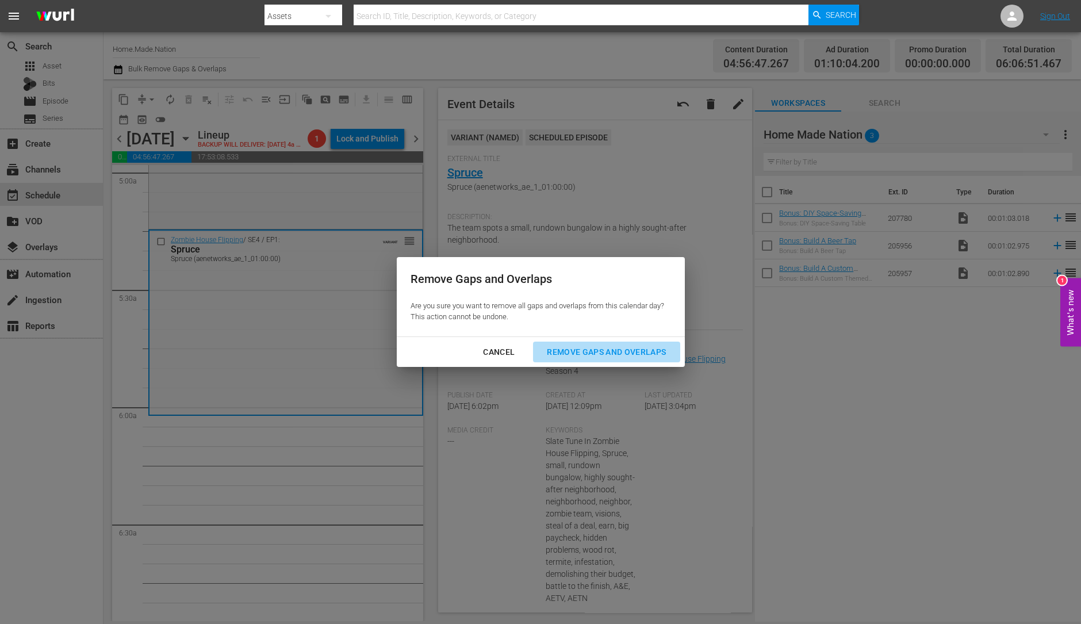
click at [633, 349] on div "Remove Gaps and Overlaps" at bounding box center [606, 352] width 137 height 14
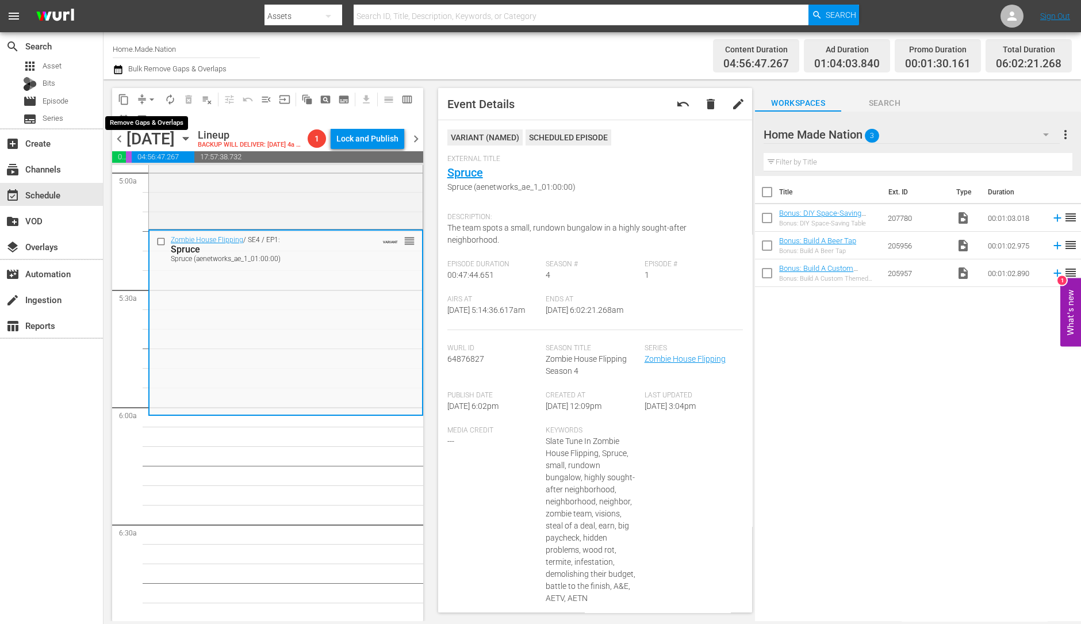
click at [144, 101] on button "arrow_drop_down" at bounding box center [152, 99] width 18 height 18
click at [162, 118] on li "Align to Midnight" at bounding box center [152, 122] width 121 height 19
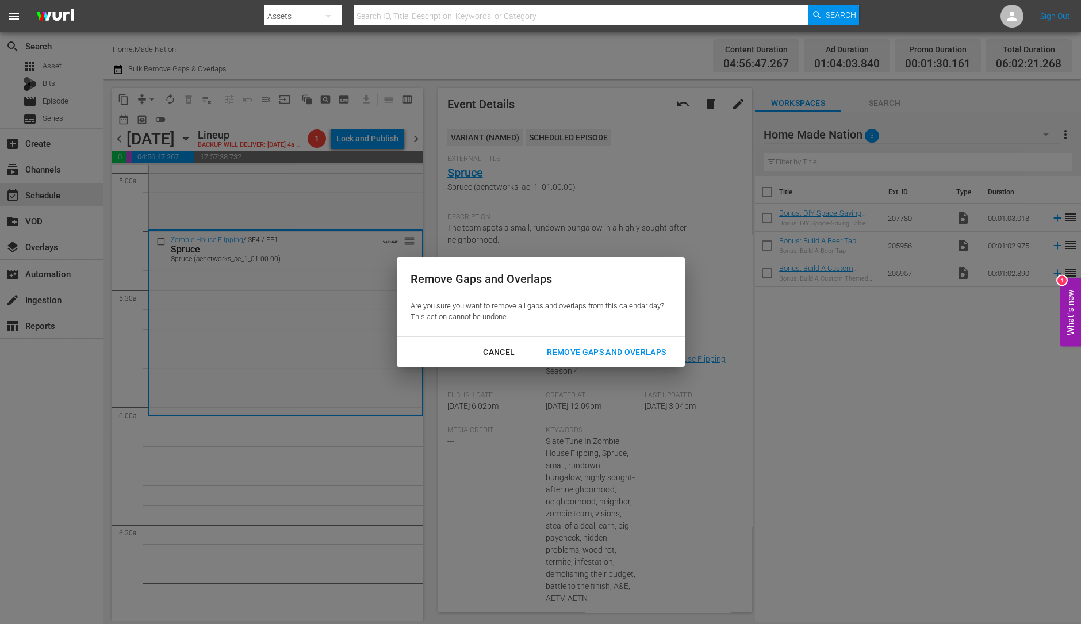
click at [561, 346] on div "Remove Gaps and Overlaps" at bounding box center [606, 352] width 137 height 14
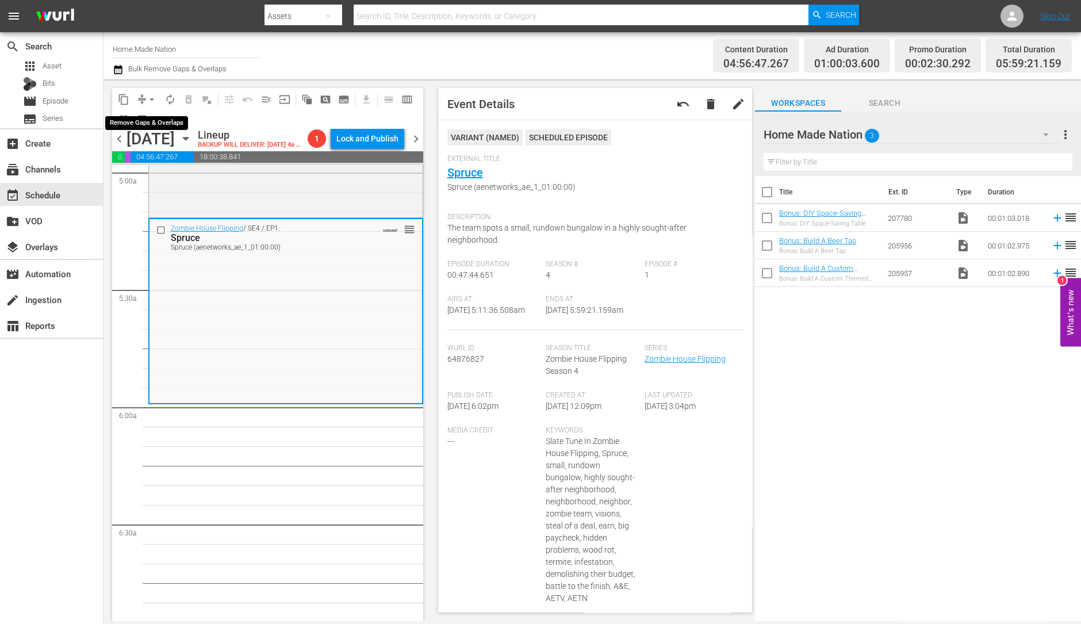
click at [150, 101] on span "arrow_drop_down" at bounding box center [152, 100] width 12 height 12
click at [150, 113] on li "Align to Midnight" at bounding box center [152, 122] width 121 height 19
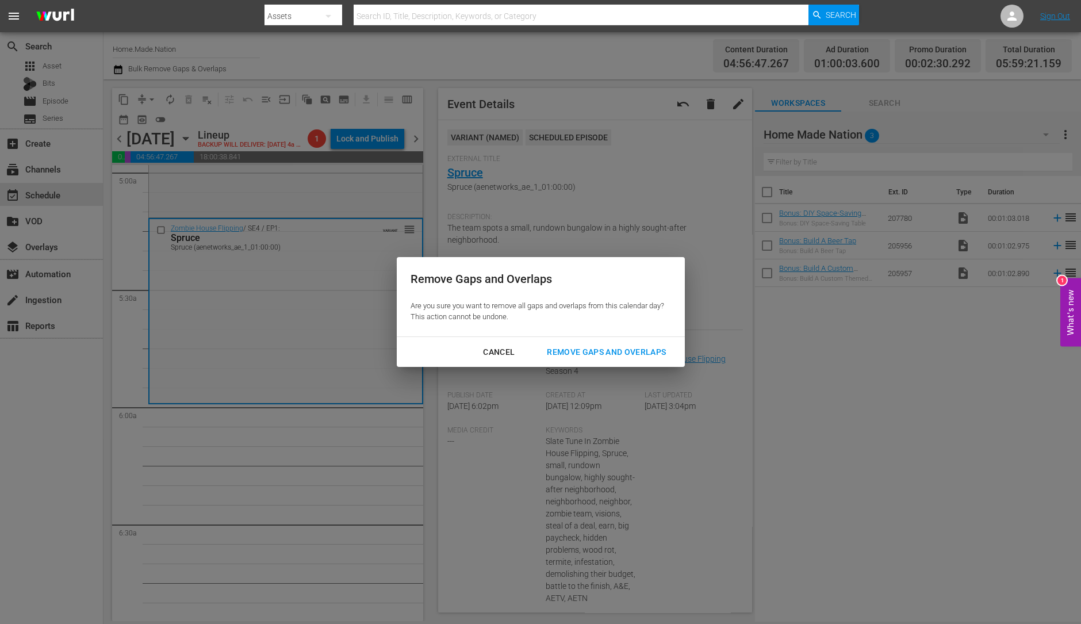
click at [604, 350] on div "Remove Gaps and Overlaps" at bounding box center [606, 352] width 137 height 14
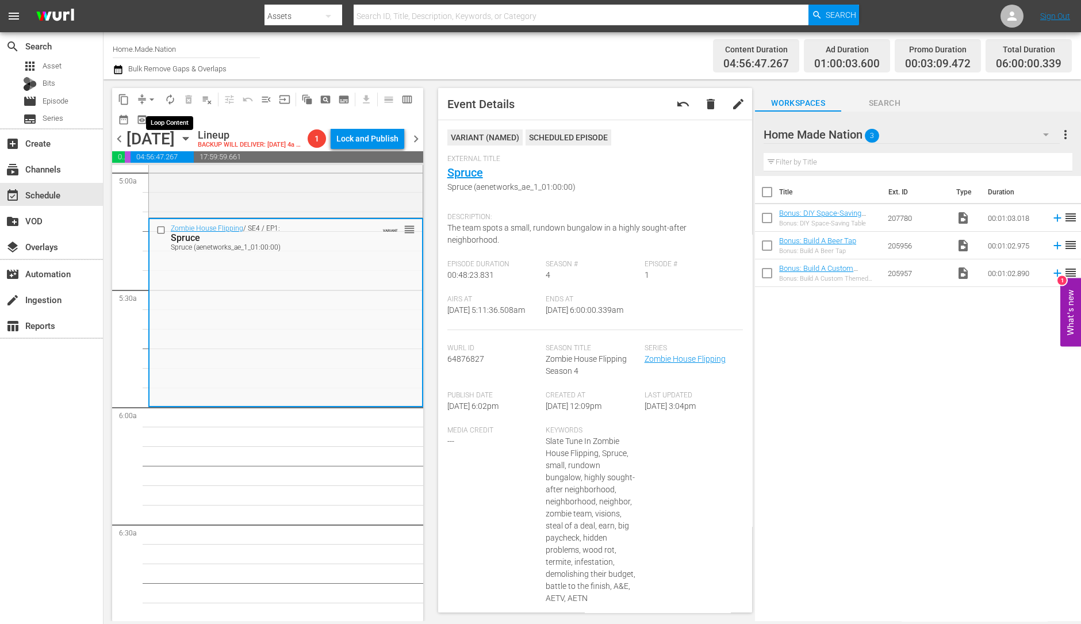
click at [170, 94] on span "autorenew_outlined" at bounding box center [170, 100] width 12 height 12
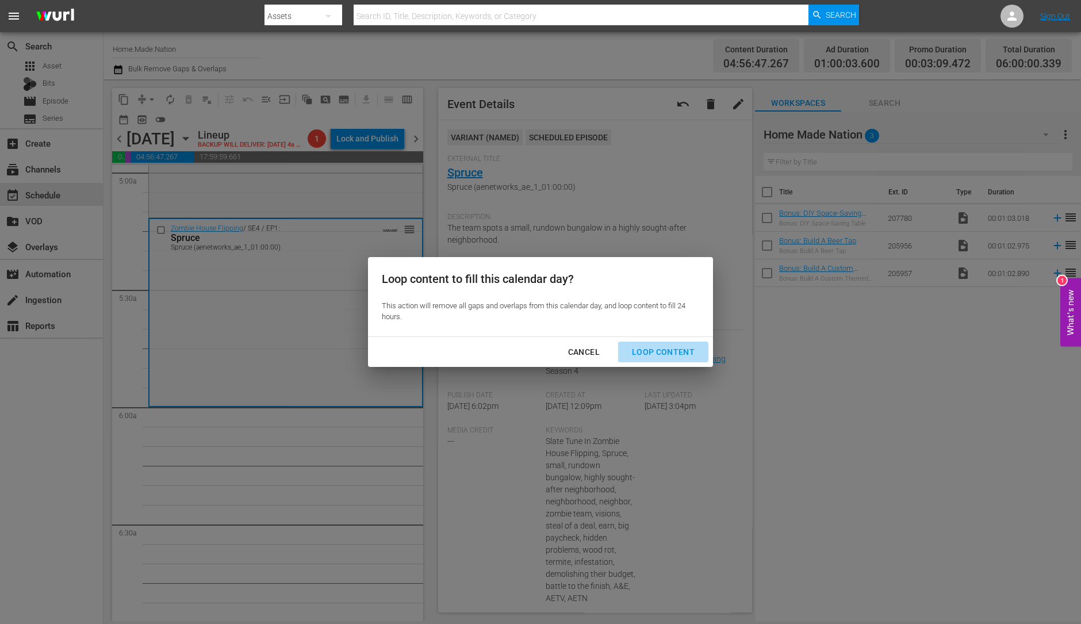
click at [679, 350] on div "Loop Content" at bounding box center [663, 352] width 81 height 14
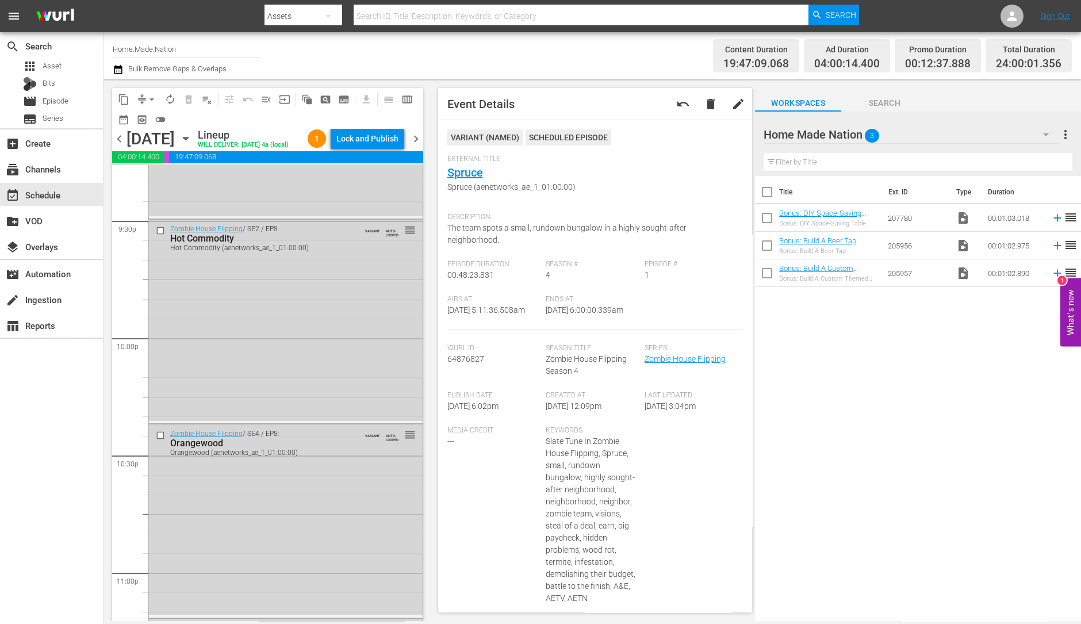
scroll to position [5193, 0]
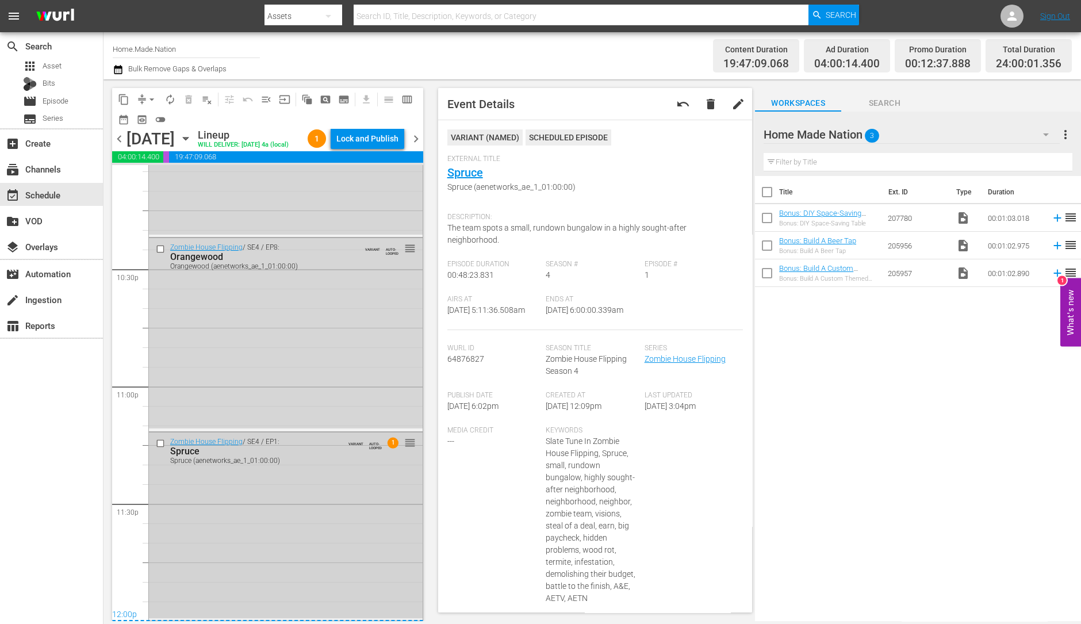
click at [285, 552] on div "Zombie House Flipping / SE4 / EP1: Spruce Spruce (aenetworks_ae_1_01:00:00) VAR…" at bounding box center [286, 525] width 274 height 186
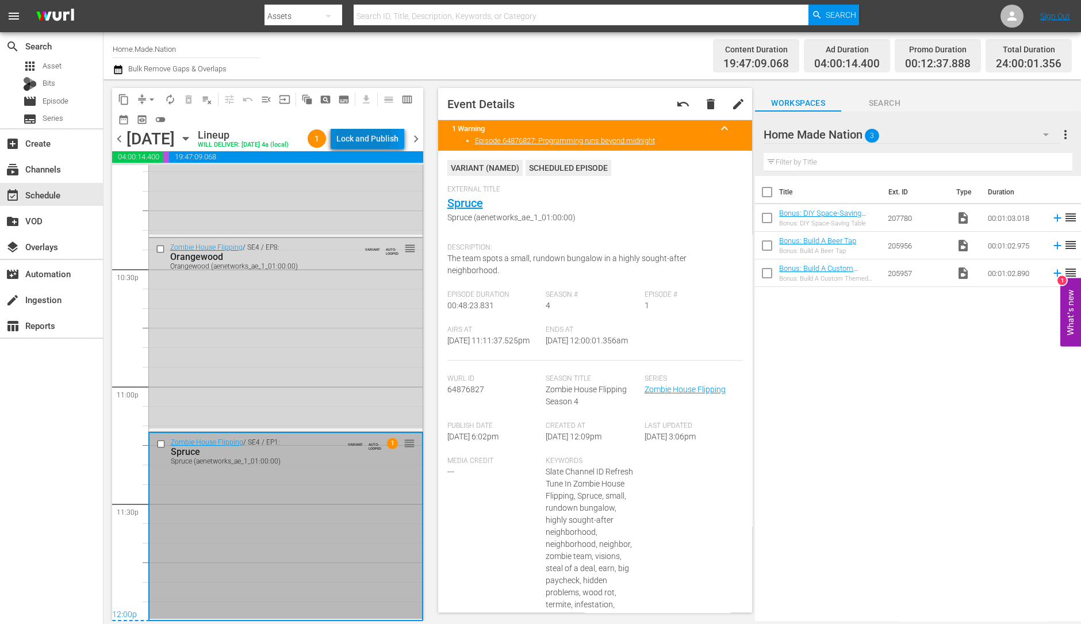
click at [370, 138] on div "Lock and Publish" at bounding box center [367, 138] width 62 height 21
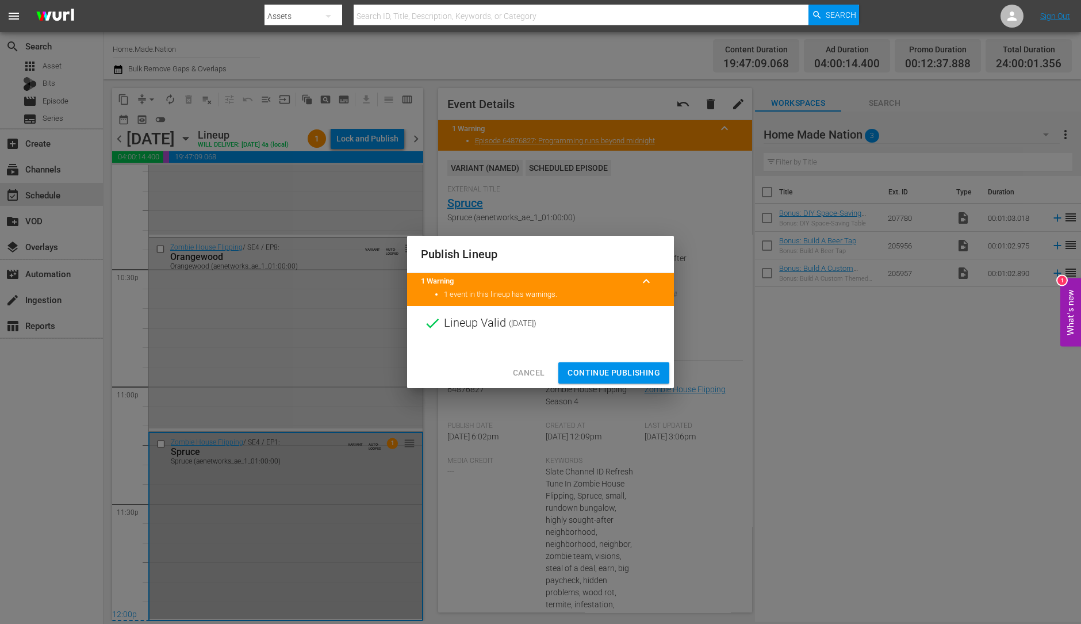
click at [610, 365] on button "Continue Publishing" at bounding box center [613, 372] width 111 height 21
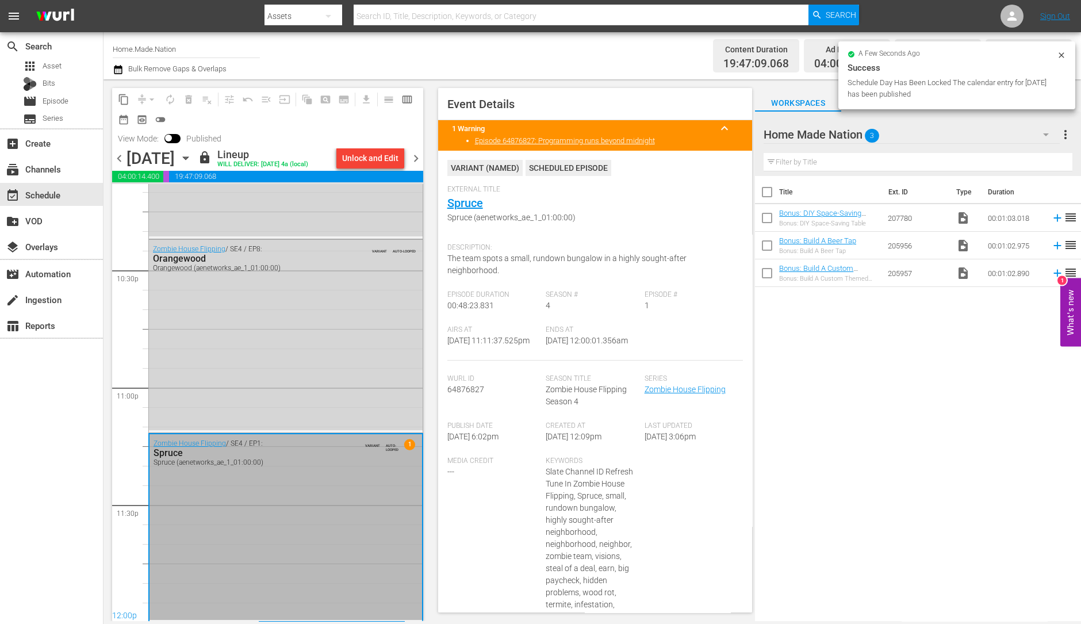
click at [412, 159] on span "chevron_right" at bounding box center [416, 158] width 14 height 14
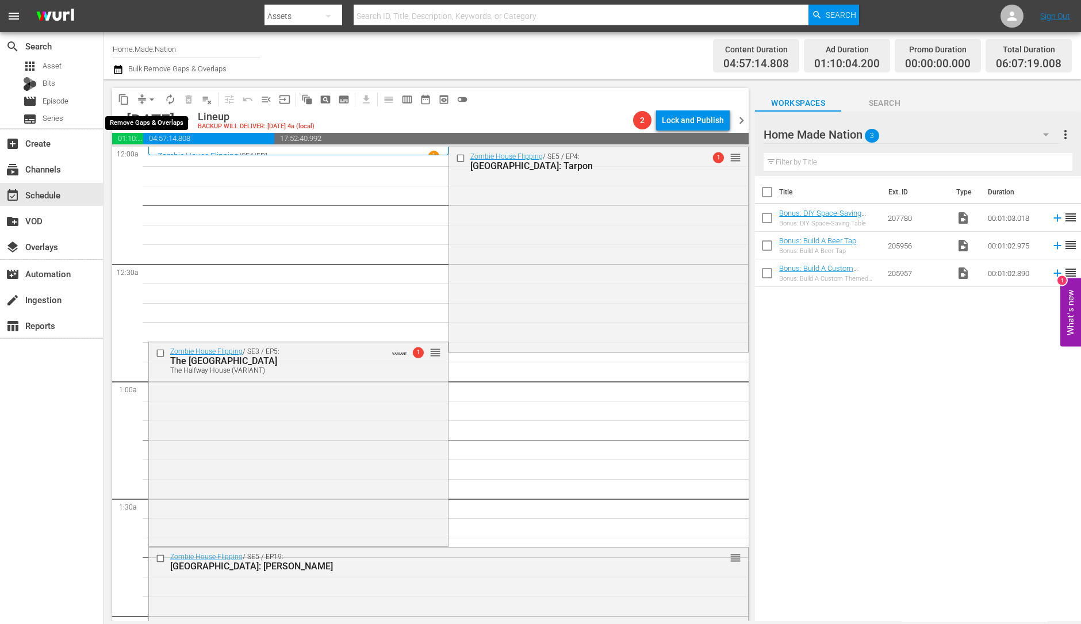
click at [151, 98] on span "arrow_drop_down" at bounding box center [152, 100] width 12 height 12
click at [155, 116] on li "Align to Midnight" at bounding box center [152, 122] width 121 height 19
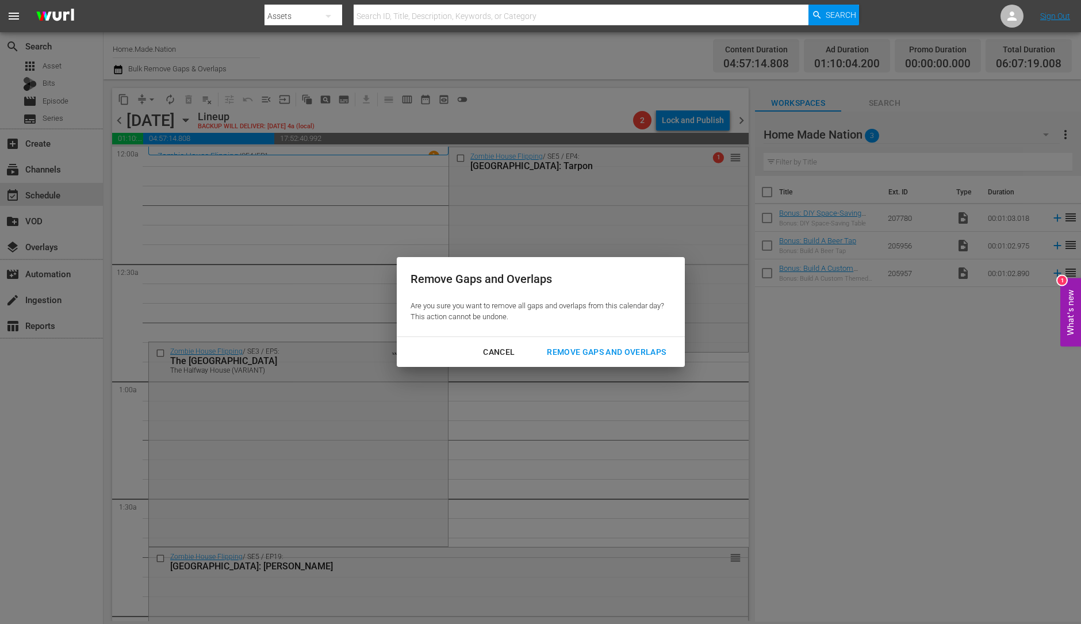
click at [569, 349] on div "Remove Gaps and Overlaps" at bounding box center [606, 352] width 137 height 14
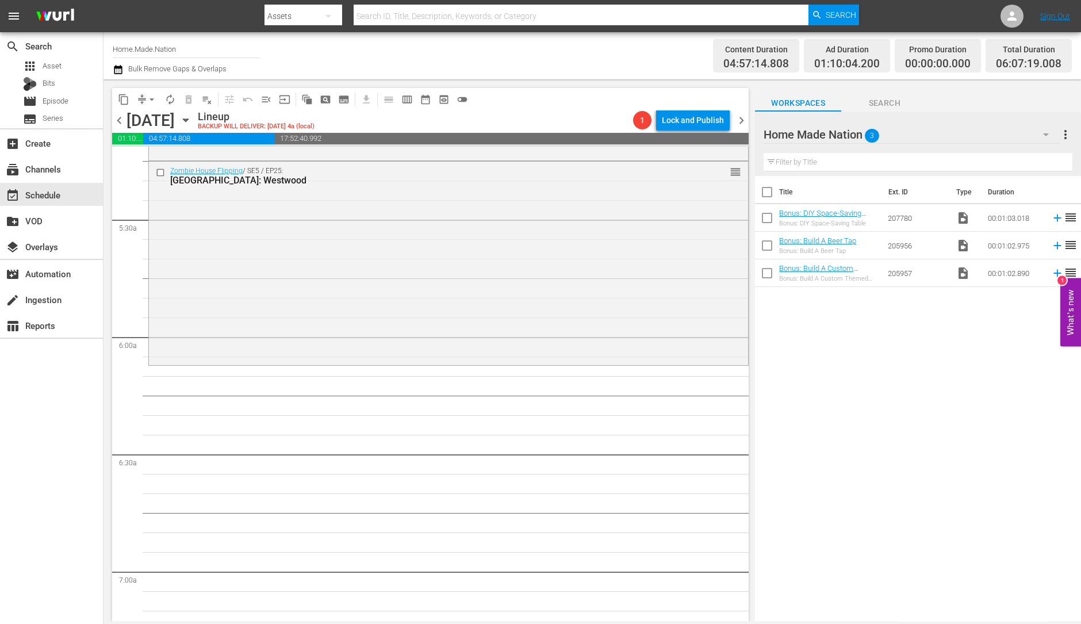
scroll to position [1235, 0]
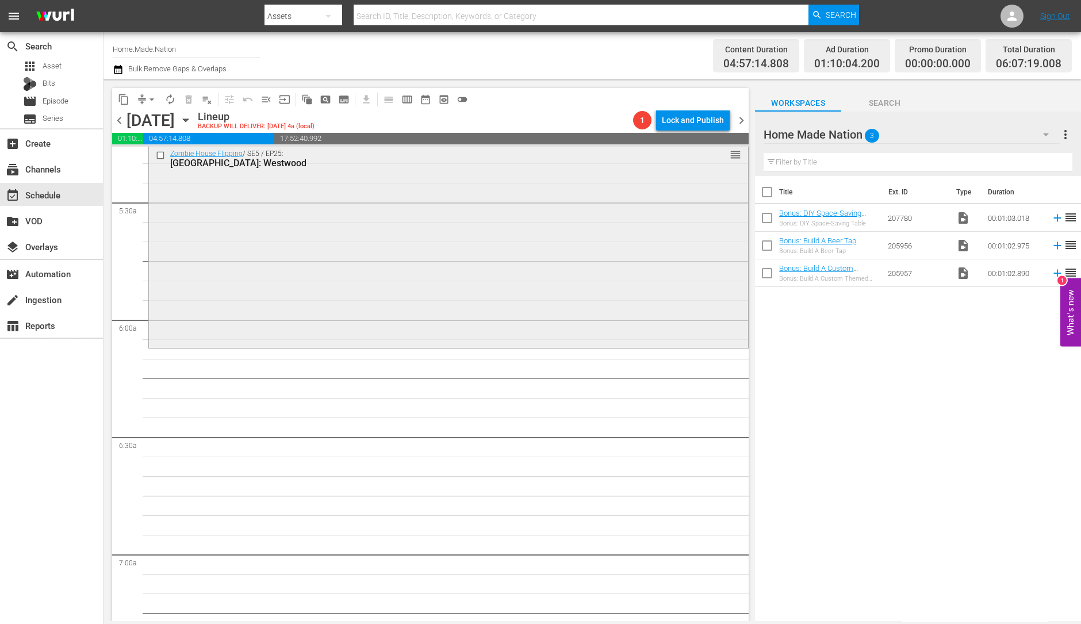
click at [321, 281] on div "Zombie House Flipping / SE5 / EP25: Dallas: Westwood reorder" at bounding box center [448, 244] width 599 height 201
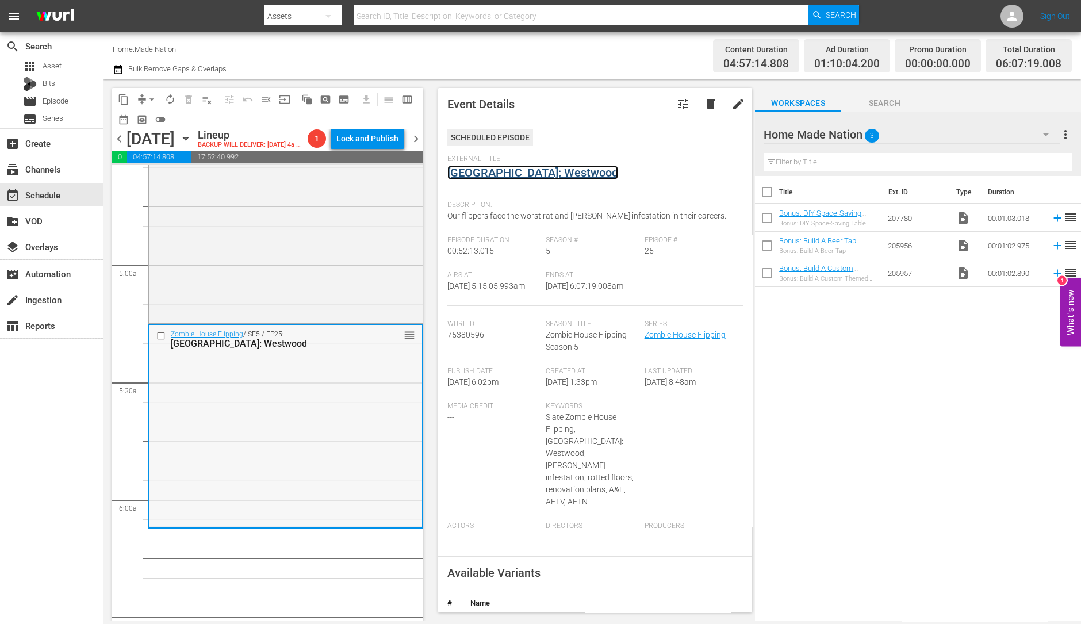
scroll to position [1051, 0]
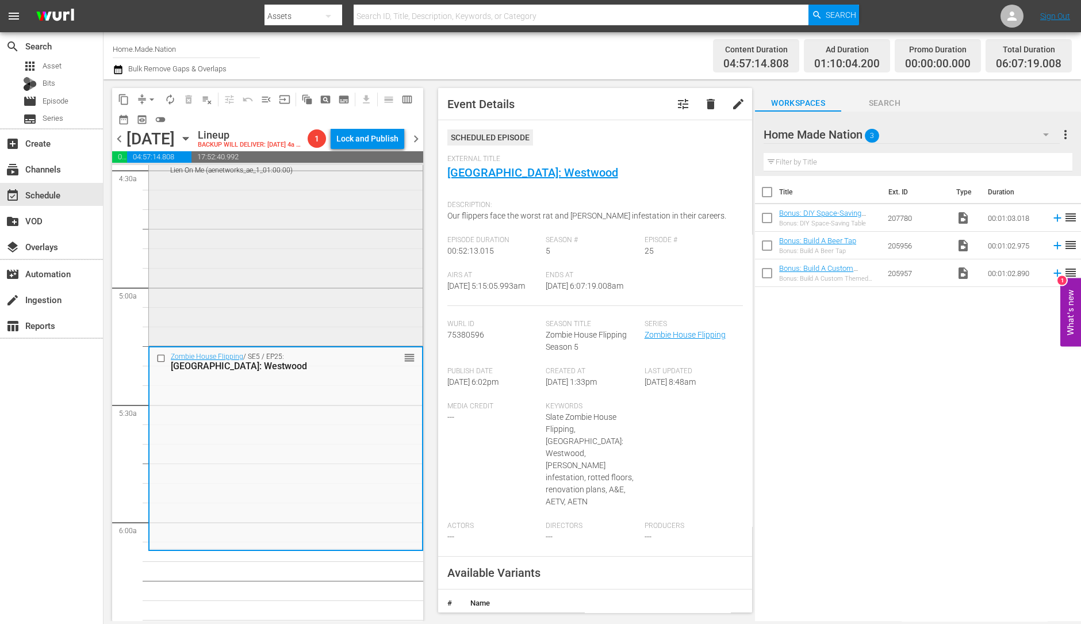
click at [318, 270] on div "Zombie House Flipping / SE2 / EP2: Lien On Me Lien On Me (aenetworks_ae_1_01:00…" at bounding box center [286, 242] width 274 height 201
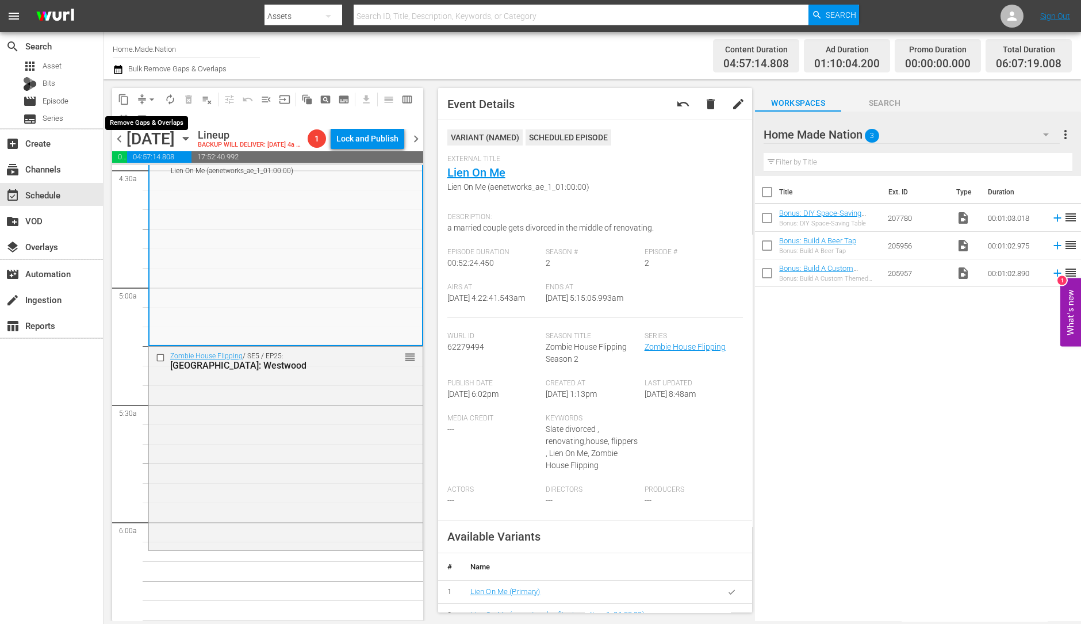
click at [152, 96] on span "arrow_drop_down" at bounding box center [152, 100] width 12 height 12
click at [154, 122] on li "Align to Midnight" at bounding box center [152, 122] width 121 height 19
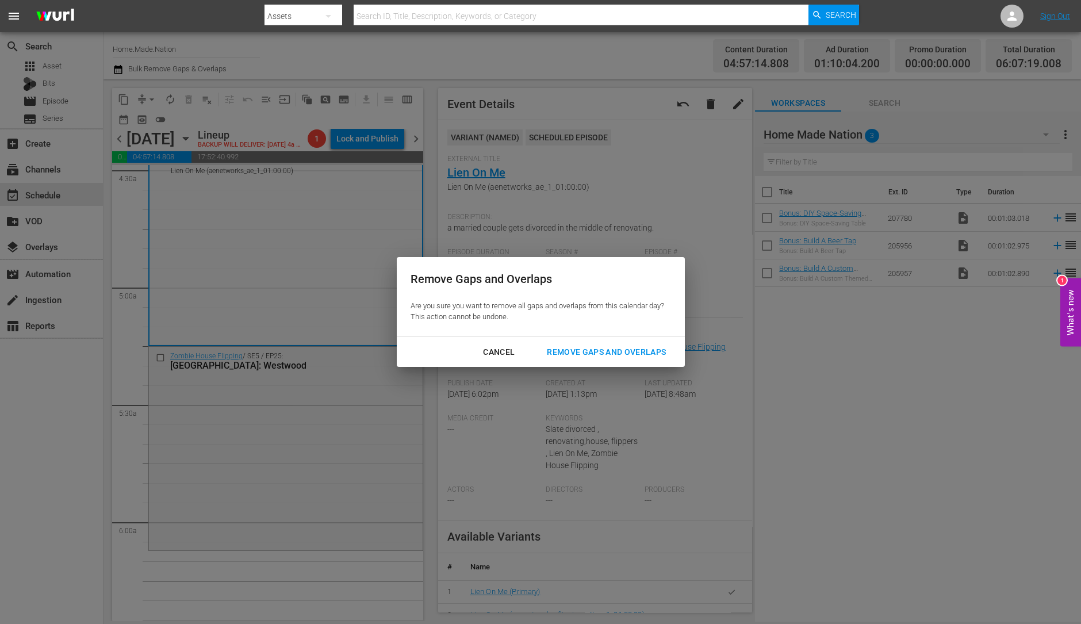
click at [592, 352] on div "Remove Gaps and Overlaps" at bounding box center [606, 352] width 137 height 14
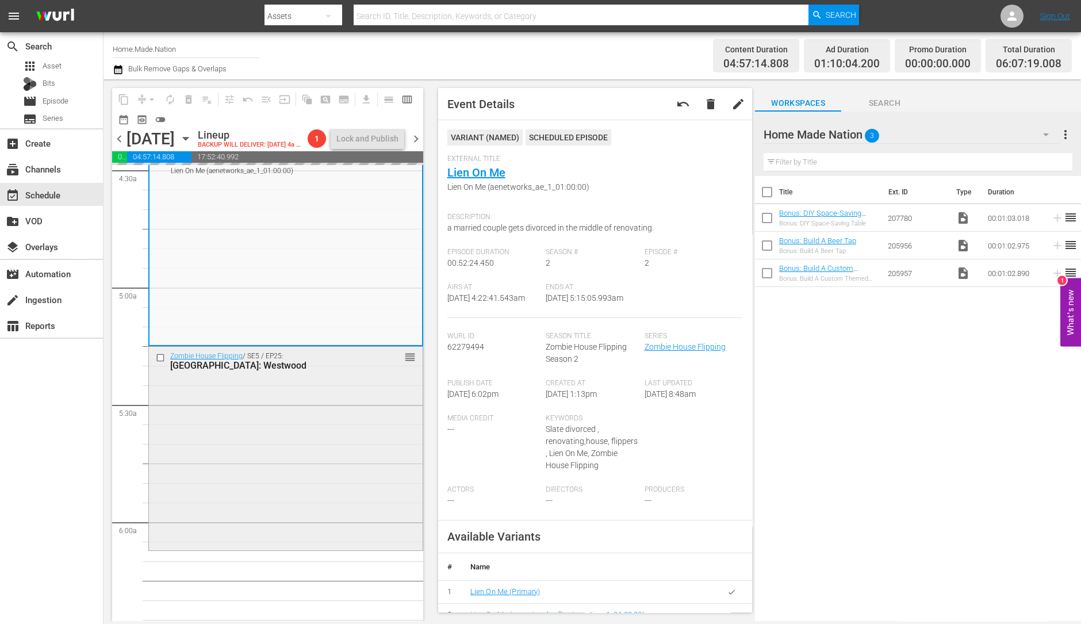
click at [383, 455] on div "Zombie House Flipping / SE5 / EP25: Dallas: Westwood reorder" at bounding box center [286, 447] width 274 height 201
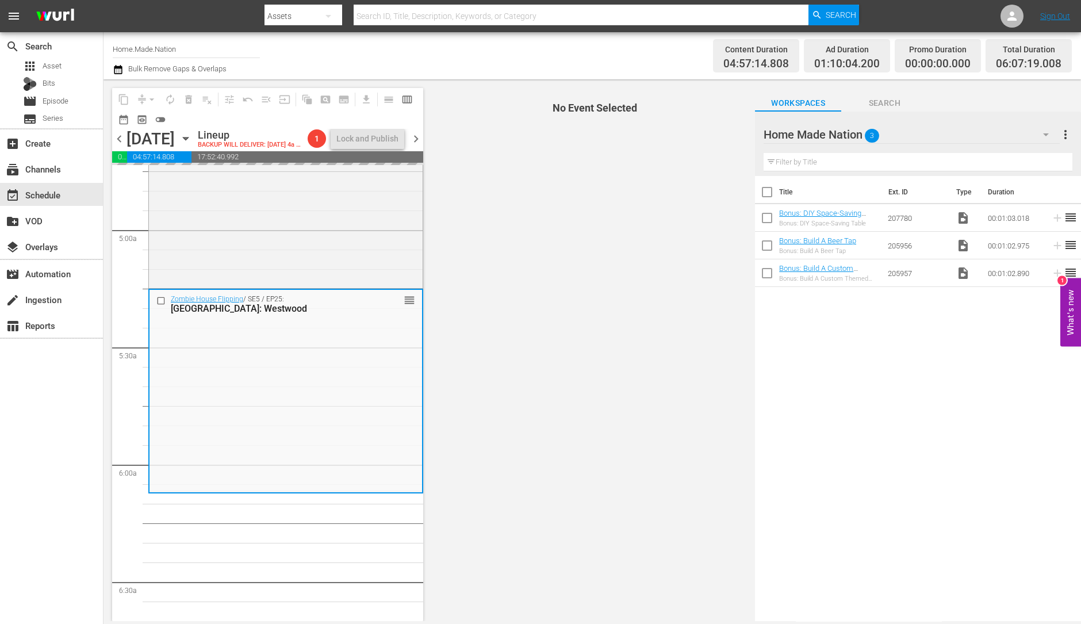
scroll to position [1098, 0]
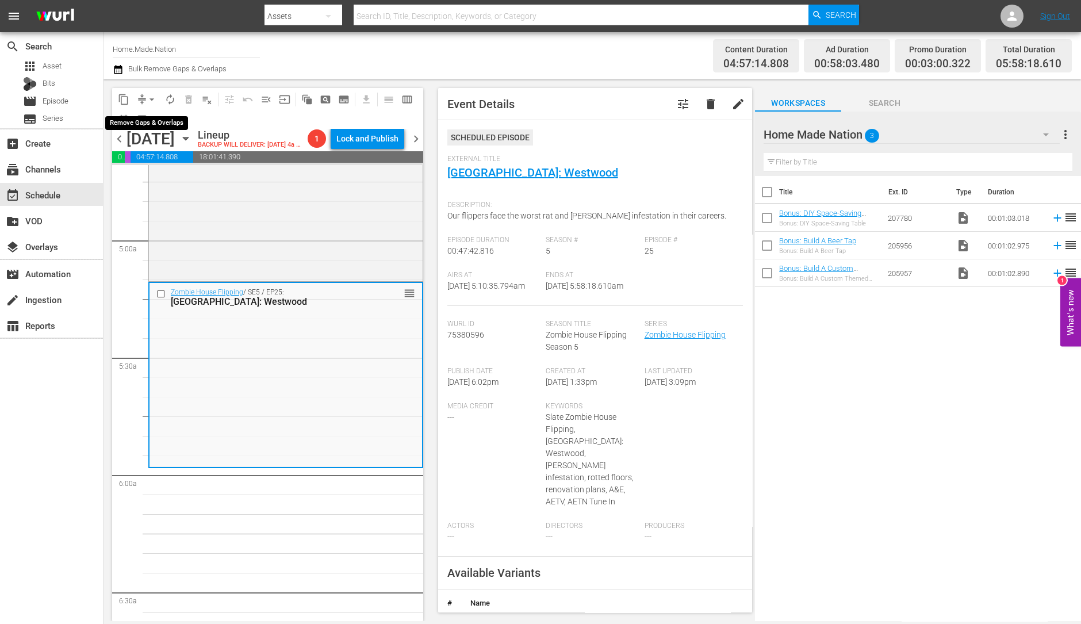
click at [151, 95] on span "arrow_drop_down" at bounding box center [152, 100] width 12 height 12
click at [151, 118] on li "Align to Midnight" at bounding box center [152, 122] width 121 height 19
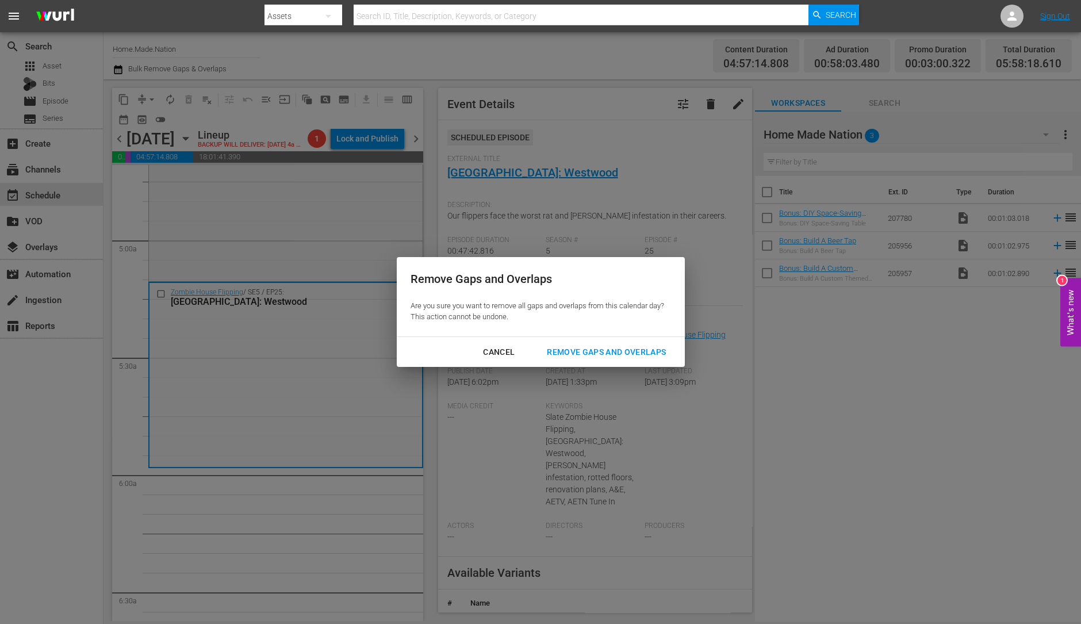
click at [604, 351] on div "Remove Gaps and Overlaps" at bounding box center [606, 352] width 137 height 14
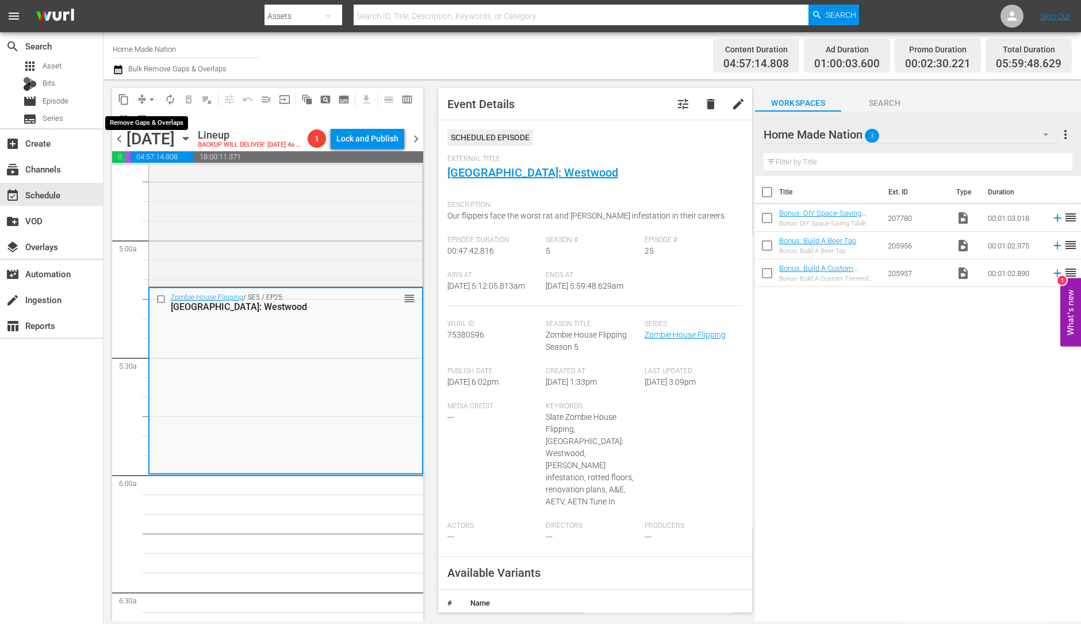
click at [150, 97] on span "arrow_drop_down" at bounding box center [152, 100] width 12 height 12
click at [162, 127] on li "Align to Midnight" at bounding box center [152, 122] width 121 height 19
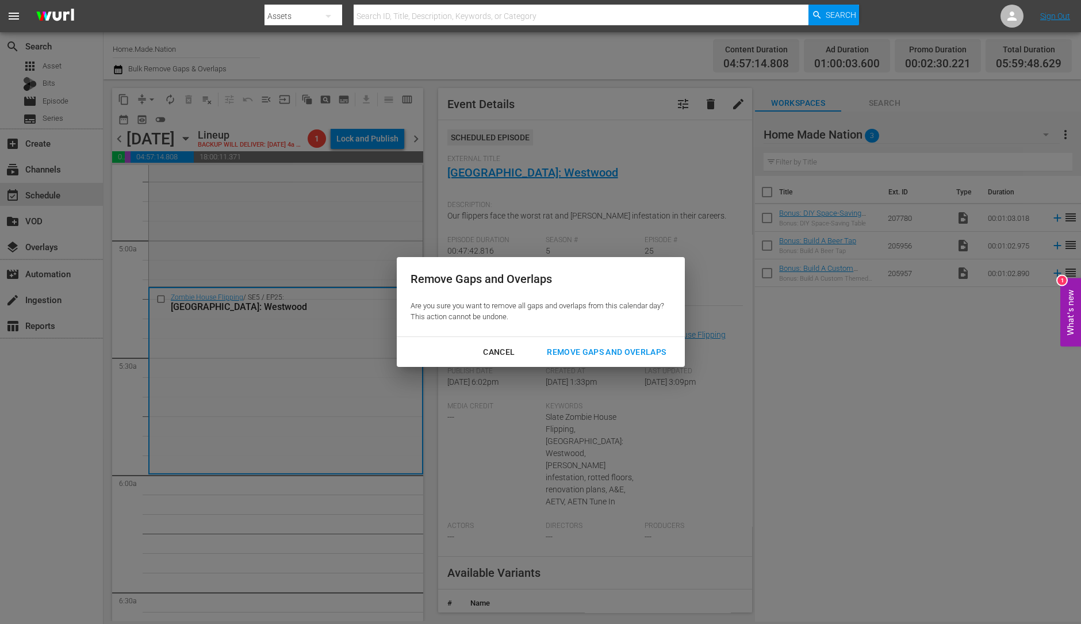
click at [656, 352] on div "Remove Gaps and Overlaps" at bounding box center [606, 352] width 137 height 14
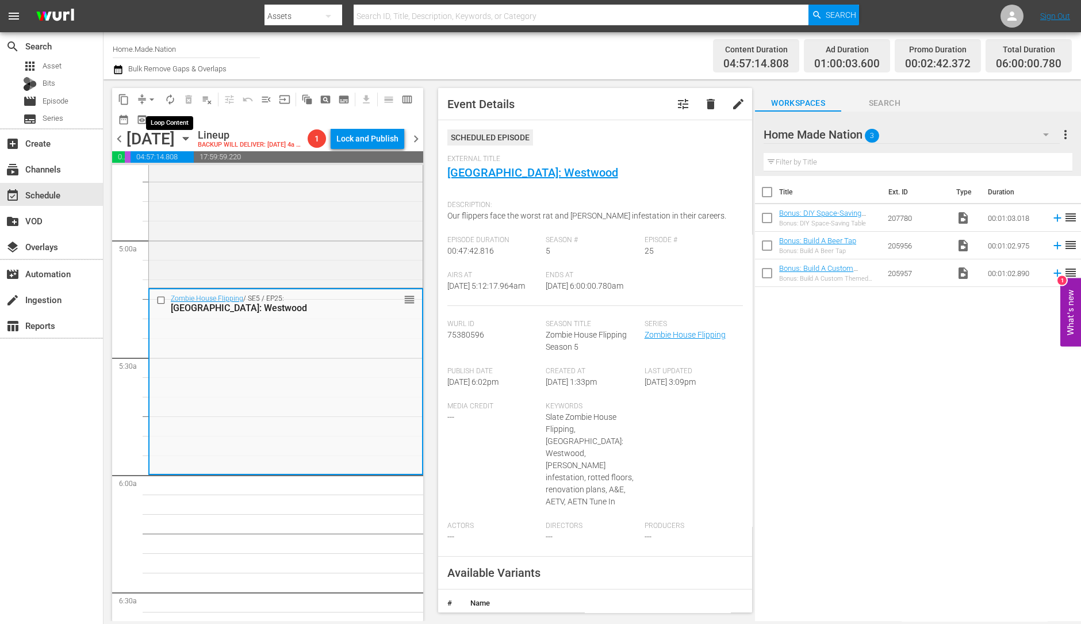
click at [173, 103] on span "autorenew_outlined" at bounding box center [170, 100] width 12 height 12
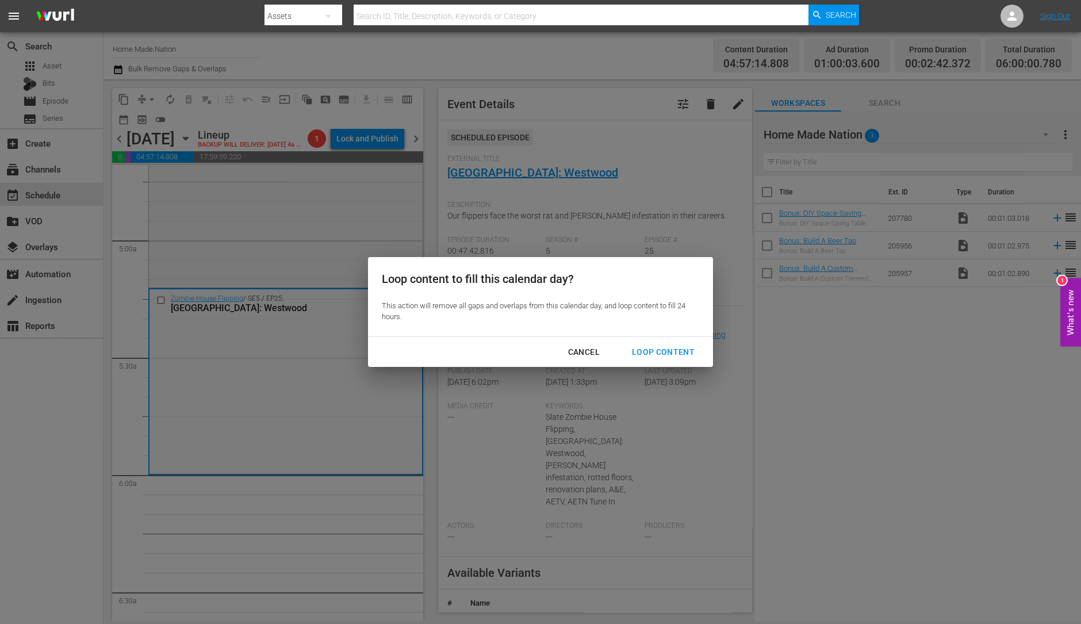
click at [669, 357] on div "Loop Content" at bounding box center [663, 352] width 81 height 14
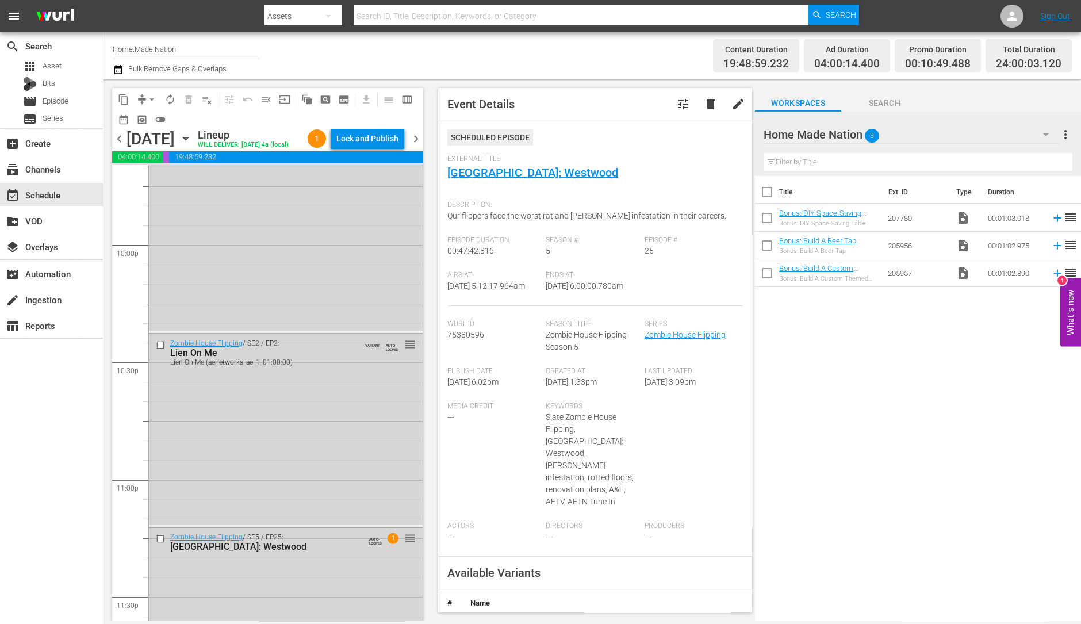
scroll to position [5193, 0]
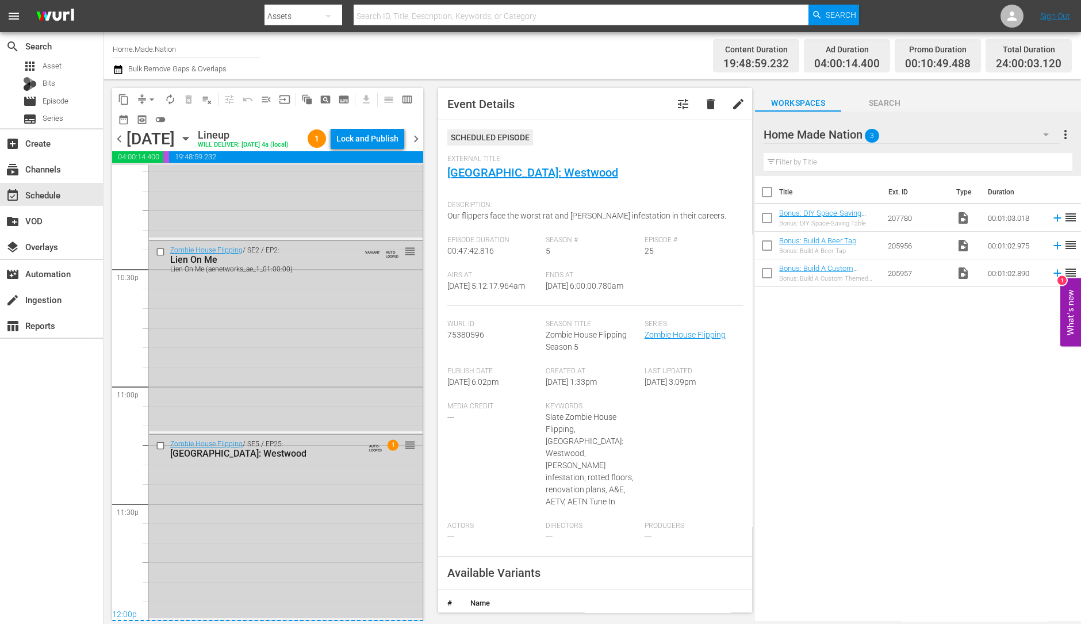
click at [311, 507] on div "Zombie House Flipping / SE5 / EP25: Dallas: Westwood AUTO-LOOPED 1 reorder" at bounding box center [286, 526] width 274 height 183
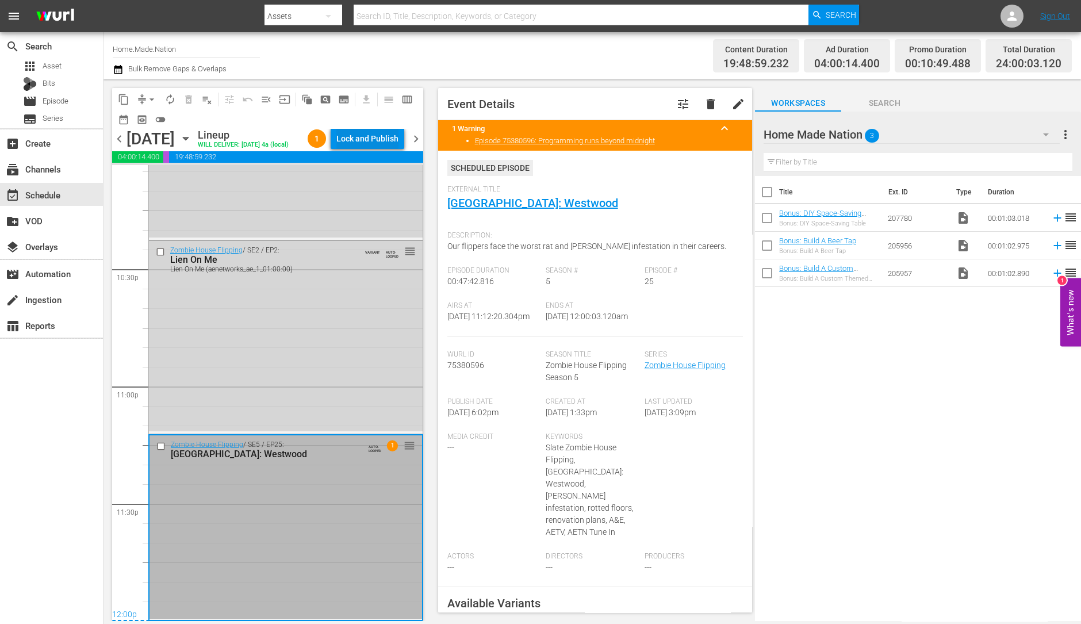
click at [377, 135] on div "Lock and Publish" at bounding box center [367, 138] width 62 height 21
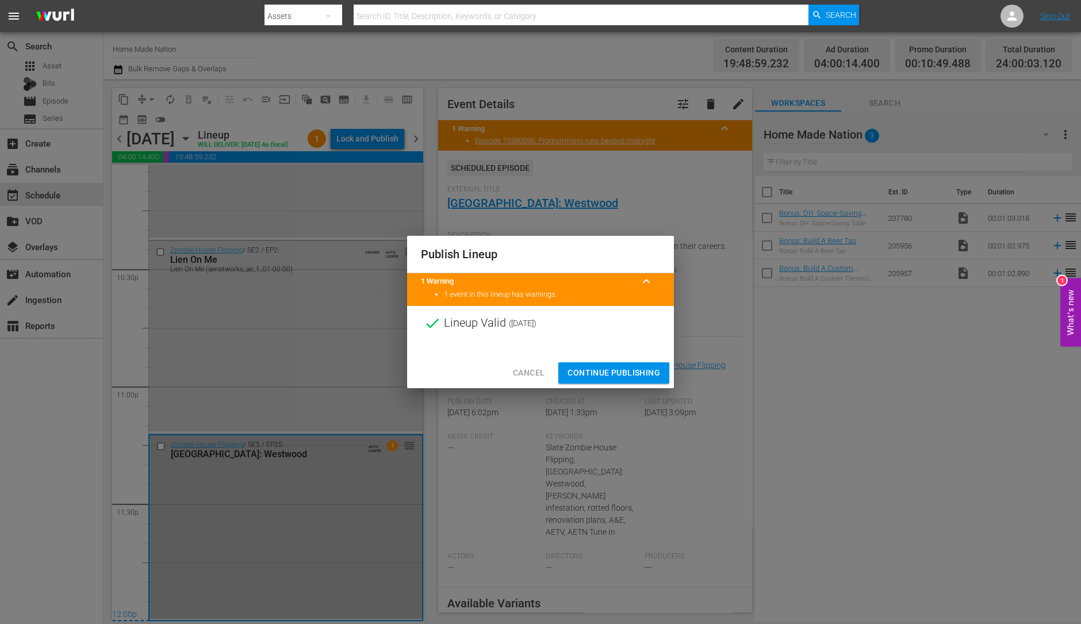
click at [591, 370] on span "Continue Publishing" at bounding box center [614, 373] width 93 height 14
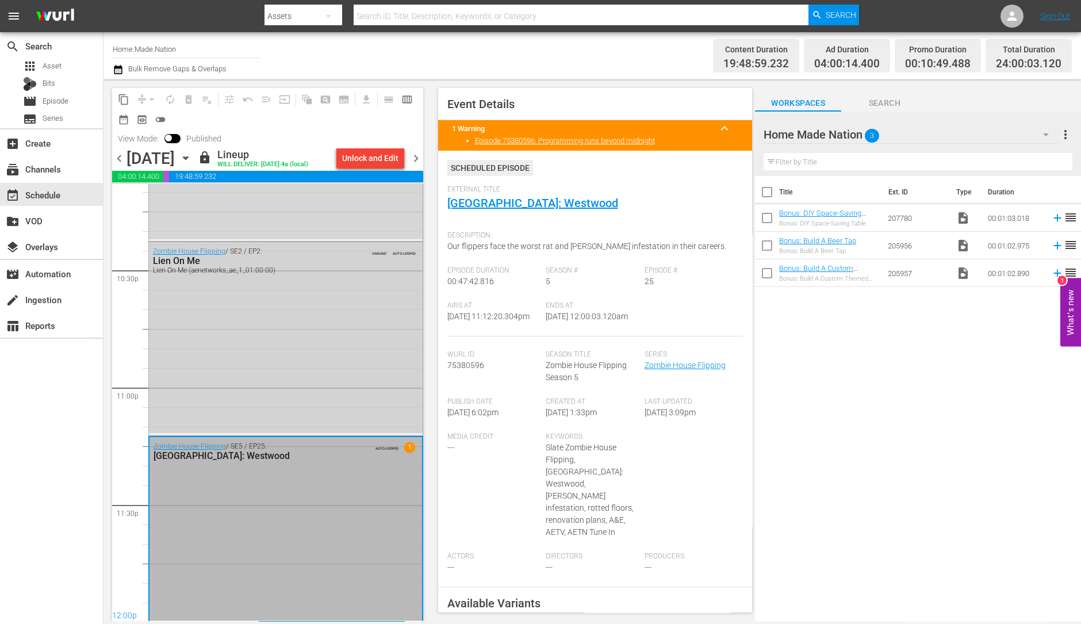
scroll to position [5212, 0]
click at [417, 171] on div "chevron_left Saturday, September 13th September 13th lock Lineup WILL DELIVER: …" at bounding box center [267, 159] width 311 height 22
click at [414, 166] on span "chevron_right" at bounding box center [416, 158] width 14 height 14
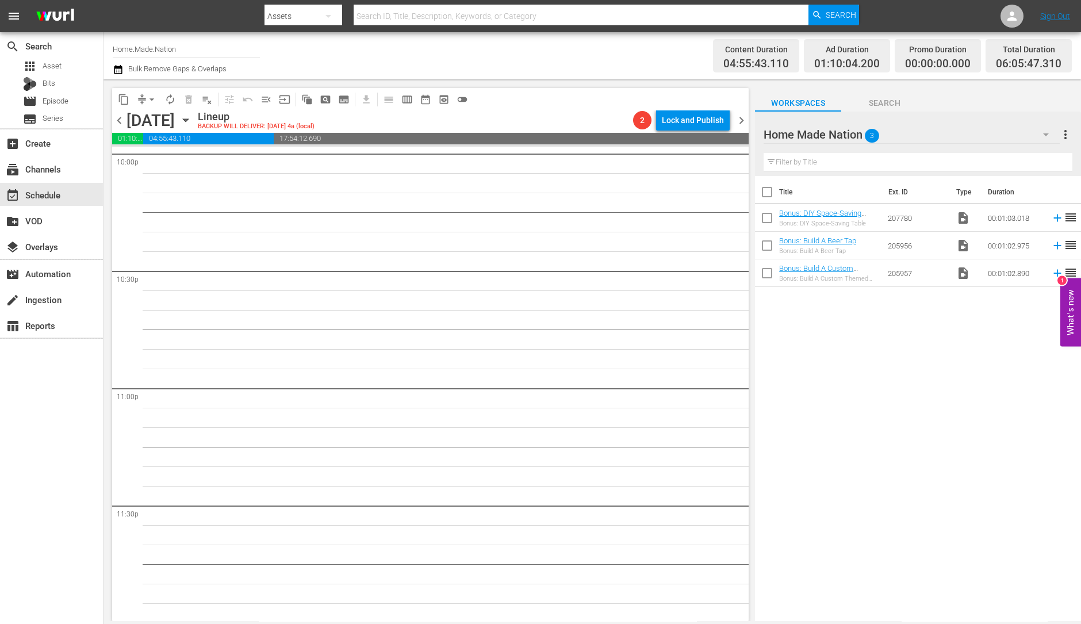
scroll to position [5156, 0]
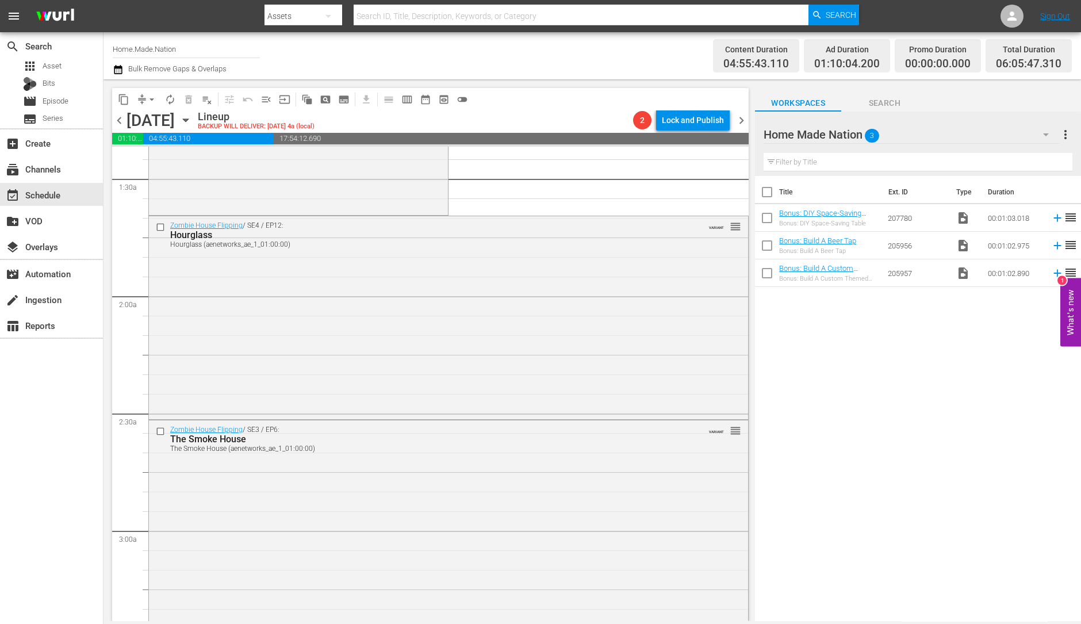
scroll to position [0, 0]
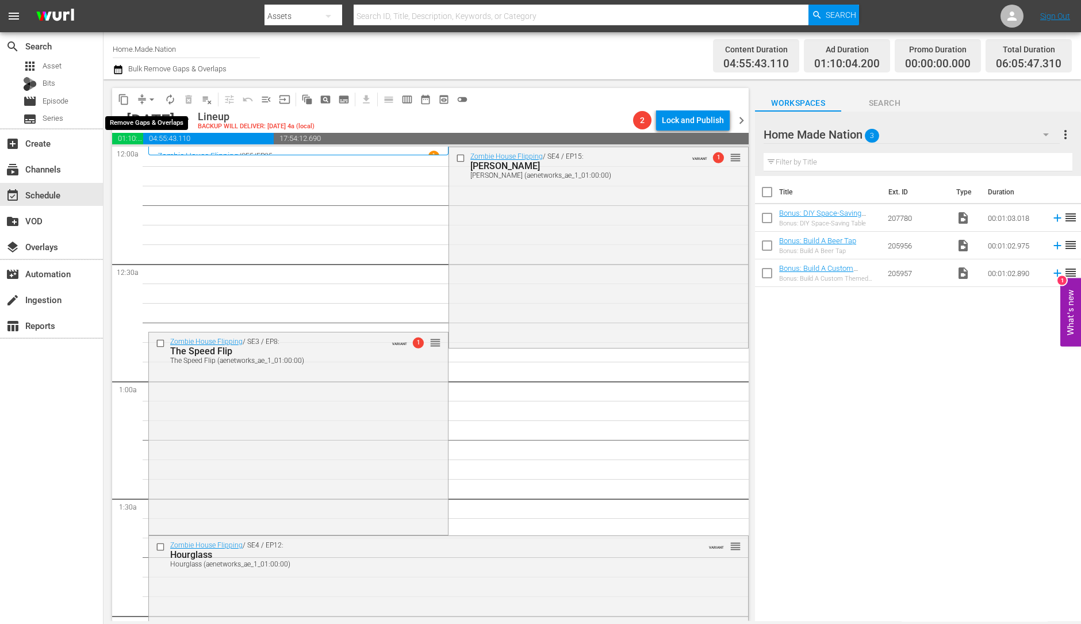
click at [154, 103] on span "arrow_drop_down" at bounding box center [152, 100] width 12 height 12
click at [152, 116] on li "Align to Midnight" at bounding box center [152, 122] width 121 height 19
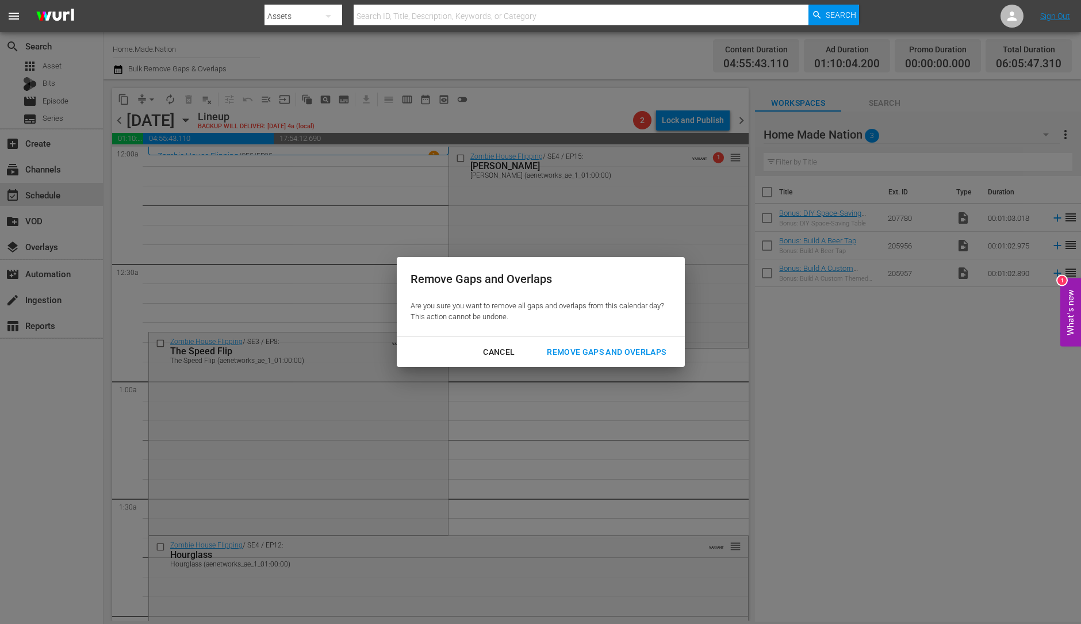
click at [603, 346] on div "Remove Gaps and Overlaps" at bounding box center [606, 352] width 137 height 14
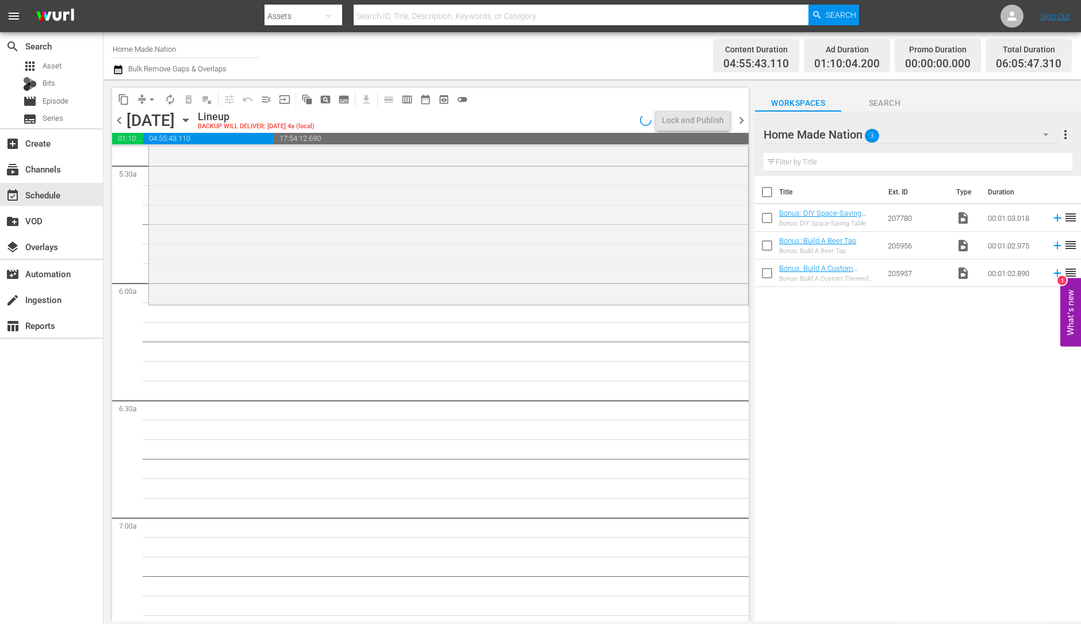
scroll to position [1272, 0]
click at [388, 248] on div "Zombie House Flipping / SE5 / EP15: Tampa: Terrace Tampa: Terrace (aenetworks_a…" at bounding box center [448, 201] width 599 height 201
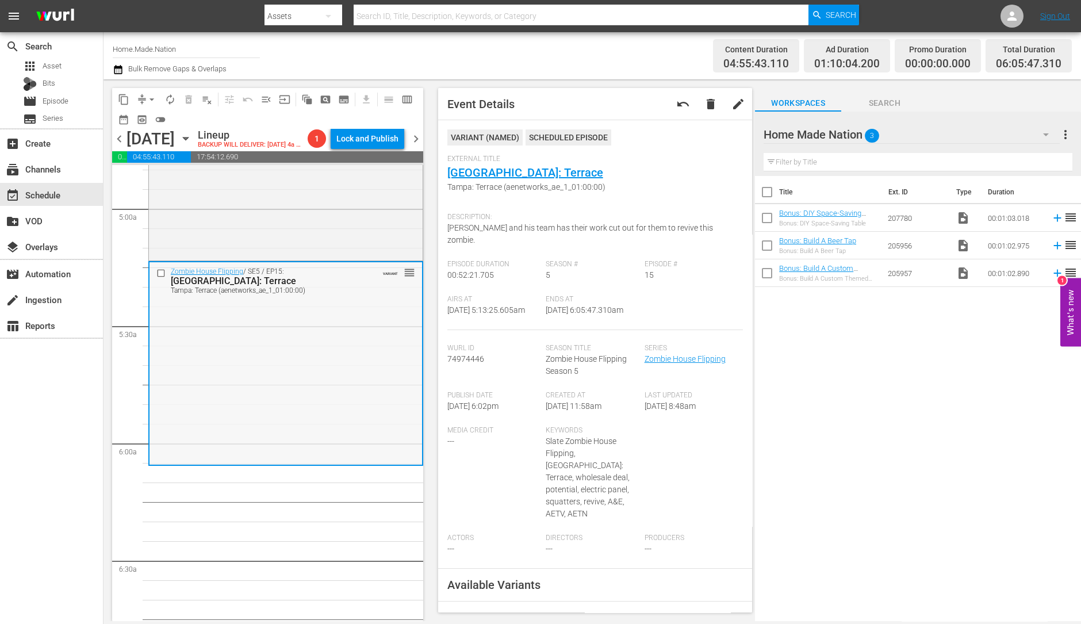
scroll to position [1128, 0]
click at [325, 228] on div "Zombie House Flipping / SE5 / EP10: Orlando: Sweetbriar reorder" at bounding box center [286, 158] width 274 height 201
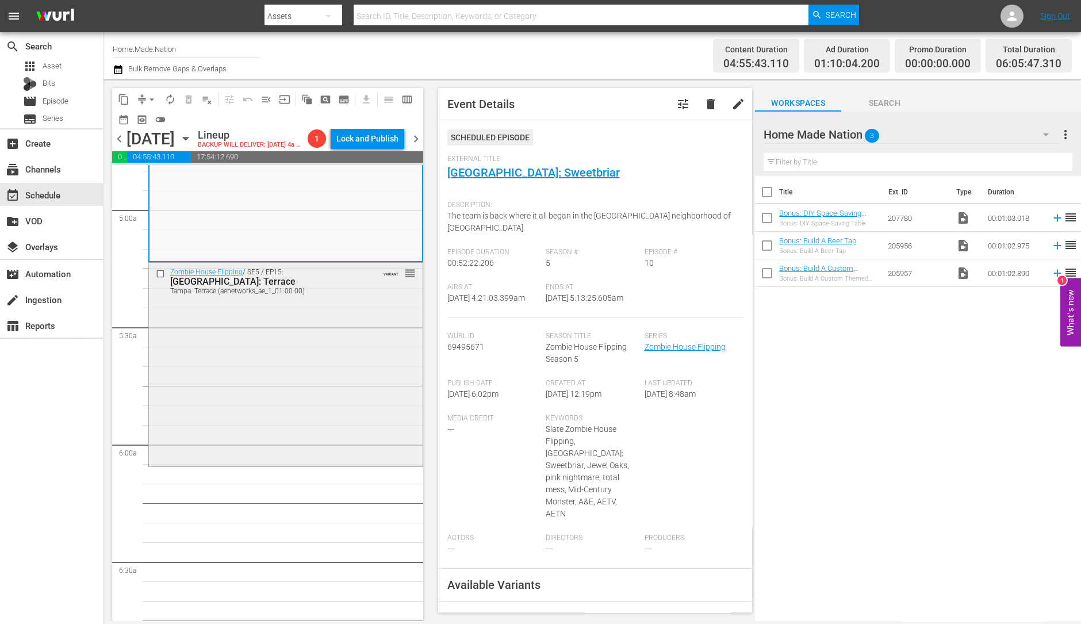
click at [264, 395] on div "Zombie House Flipping / SE5 / EP15: Tampa: Terrace Tampa: Terrace (aenetworks_a…" at bounding box center [286, 363] width 274 height 201
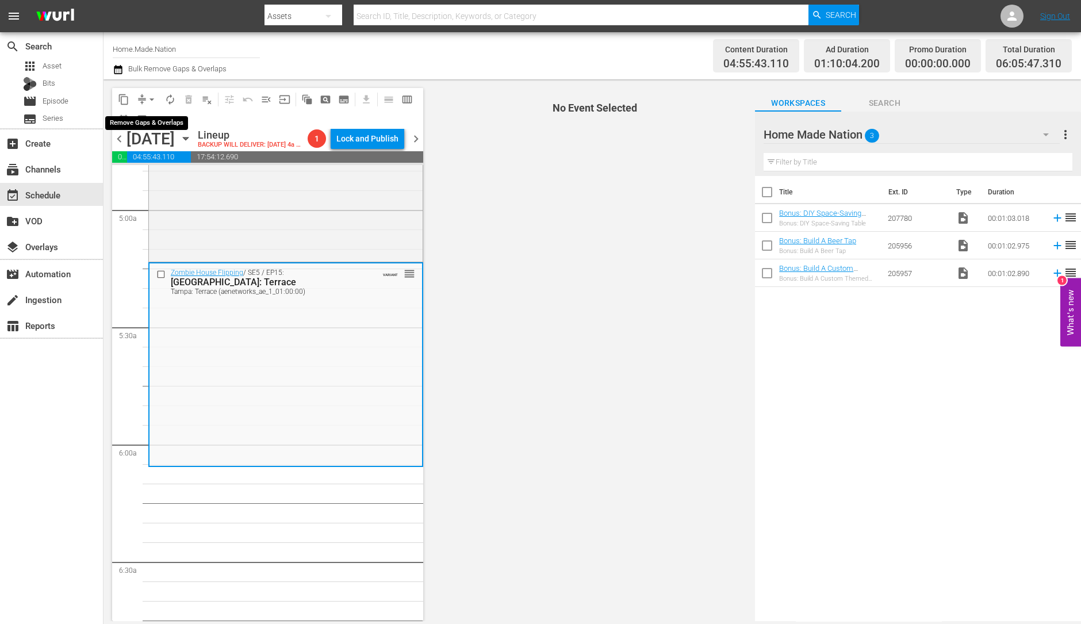
click at [155, 97] on span "arrow_drop_down" at bounding box center [152, 100] width 12 height 12
click at [151, 114] on li "Align to Midnight" at bounding box center [152, 122] width 121 height 19
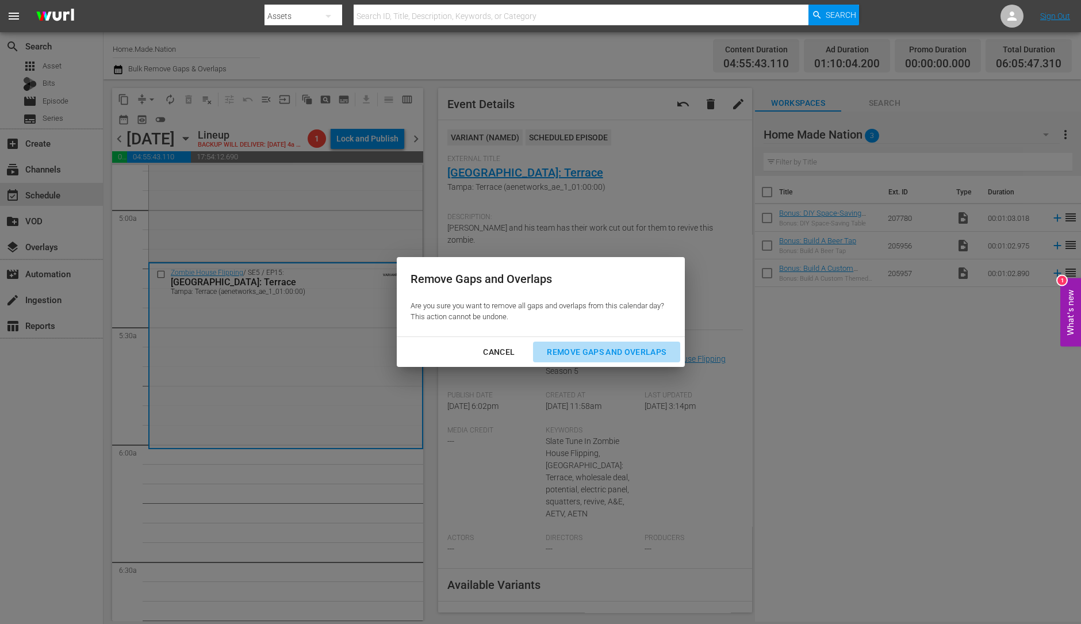
click at [615, 360] on button "Remove Gaps and Overlaps" at bounding box center [606, 352] width 147 height 21
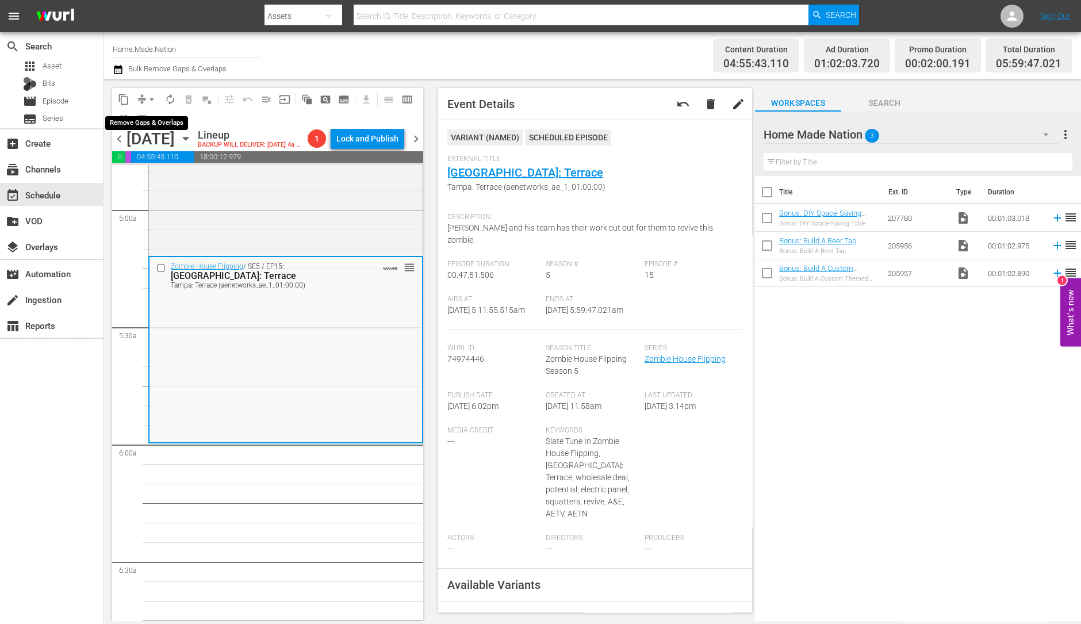
click at [152, 101] on span "arrow_drop_down" at bounding box center [152, 100] width 12 height 12
click at [152, 114] on li "Align to Midnight" at bounding box center [152, 122] width 121 height 19
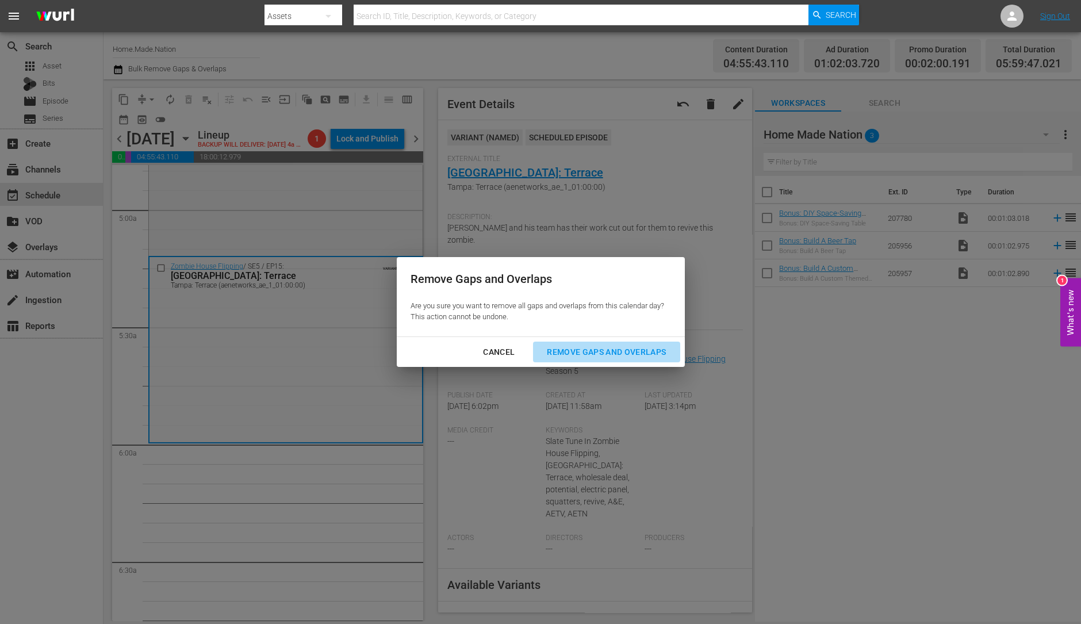
click at [572, 356] on div "Remove Gaps and Overlaps" at bounding box center [606, 352] width 137 height 14
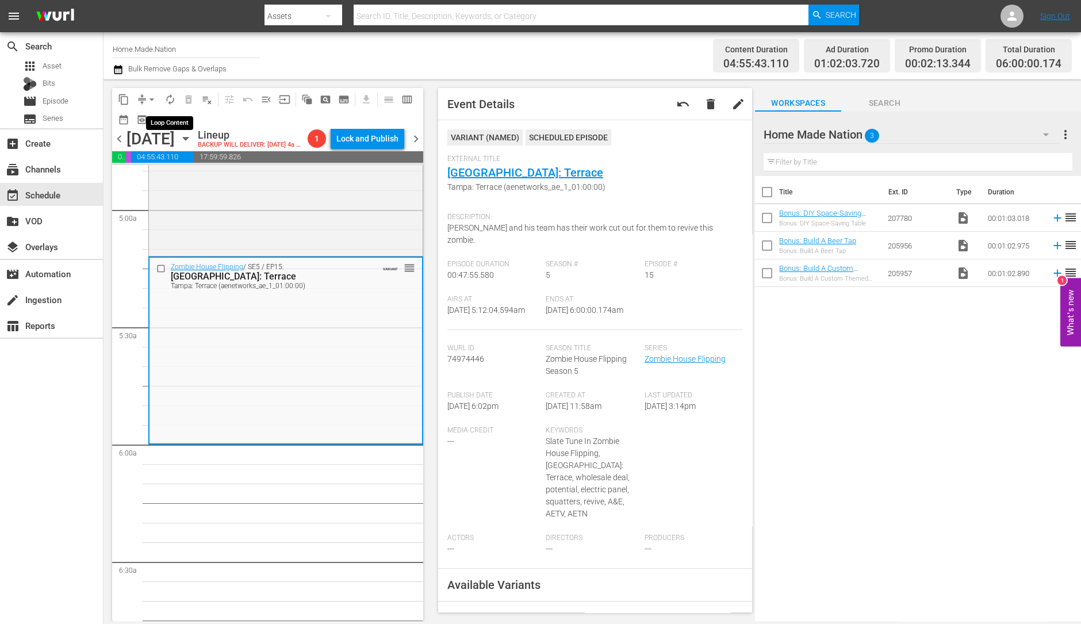
click at [167, 96] on span "autorenew_outlined" at bounding box center [170, 100] width 12 height 12
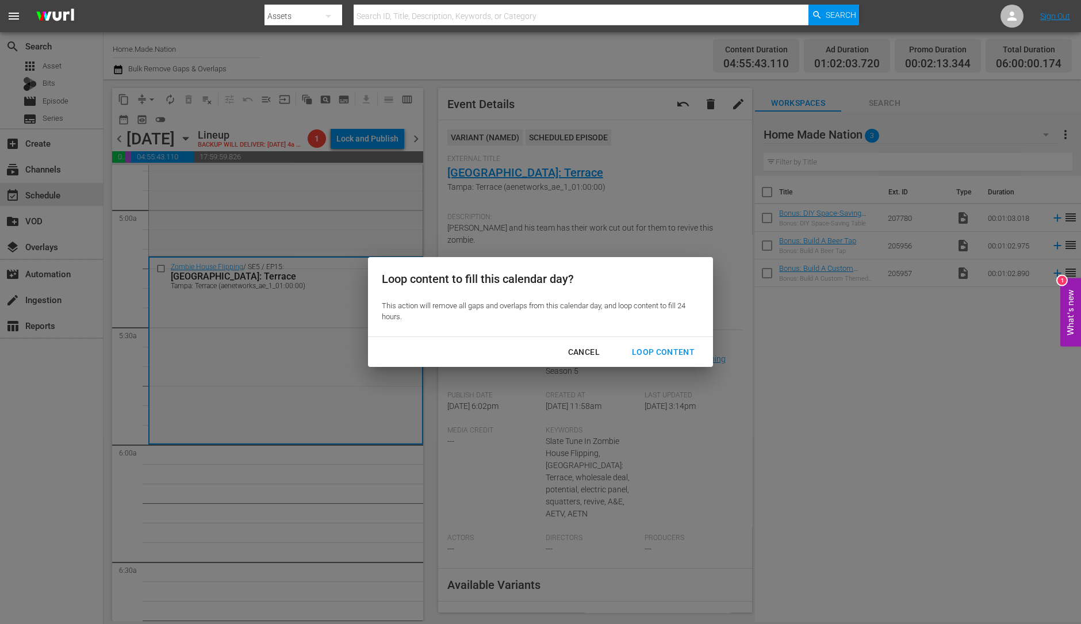
click at [653, 353] on div "Loop Content" at bounding box center [663, 352] width 81 height 14
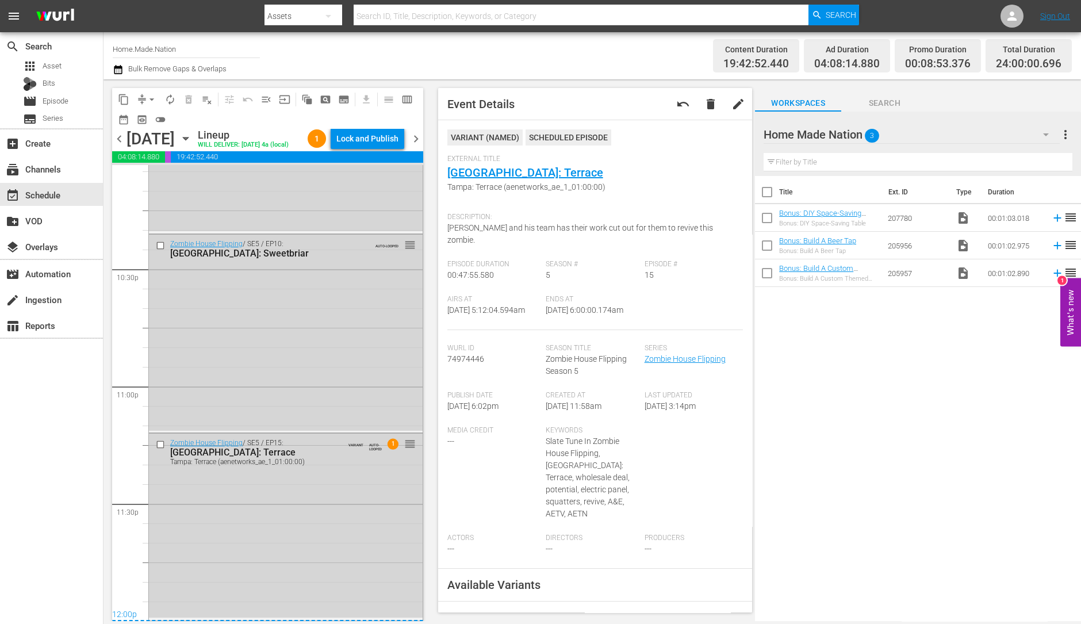
scroll to position [5193, 0]
click at [279, 518] on div "Zombie House Flipping / SE5 / EP15: Tampa: Terrace Tampa: Terrace (aenetworks_a…" at bounding box center [286, 526] width 274 height 184
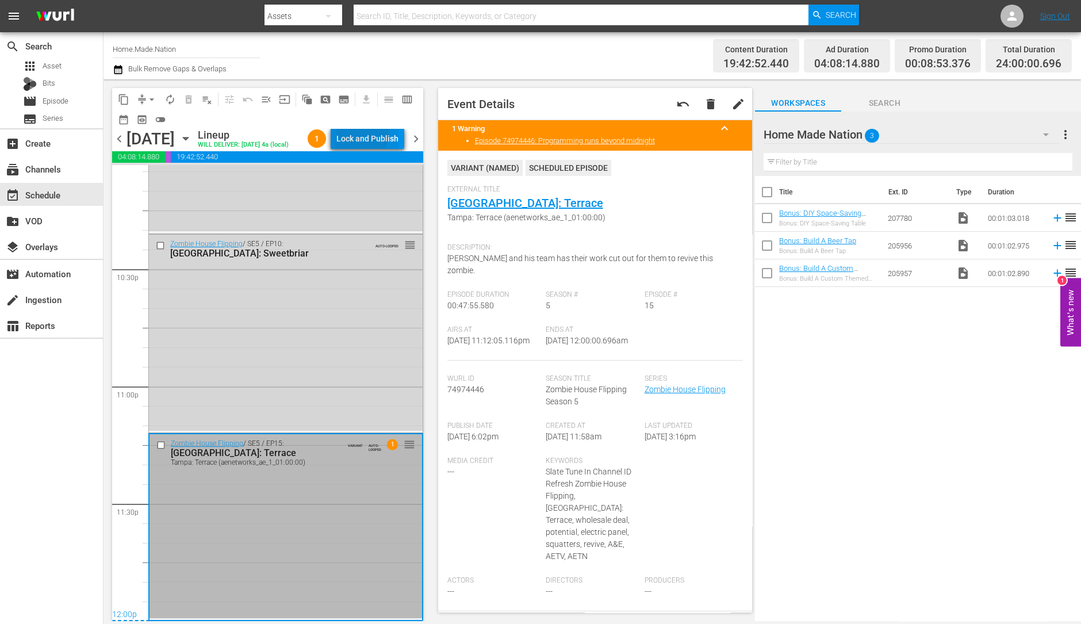
click at [367, 133] on div "Lock and Publish" at bounding box center [367, 138] width 62 height 21
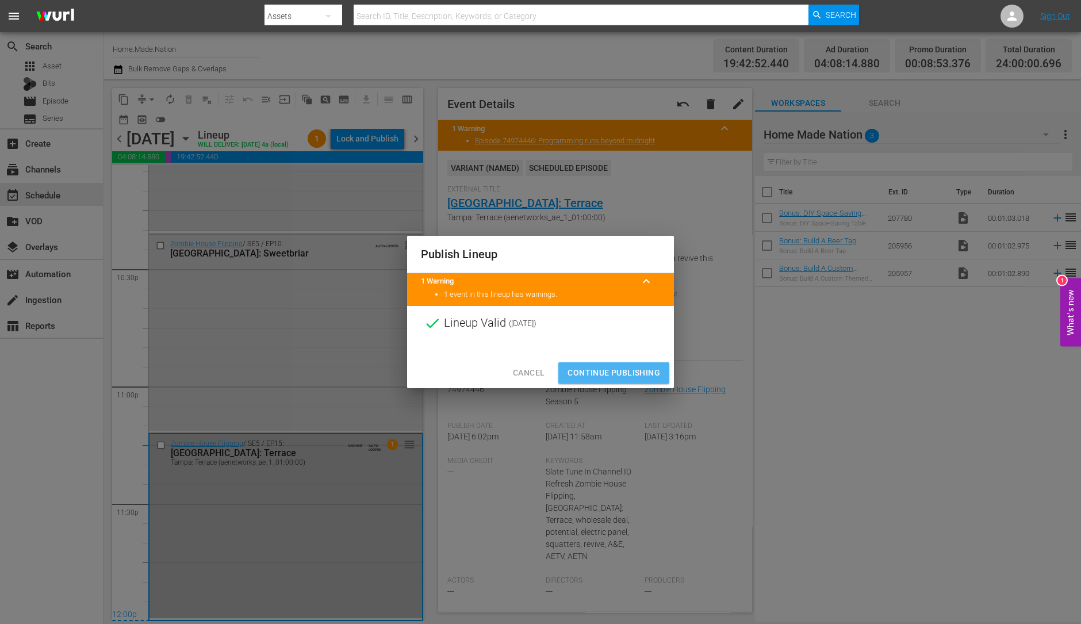
click at [594, 378] on span "Continue Publishing" at bounding box center [614, 373] width 93 height 14
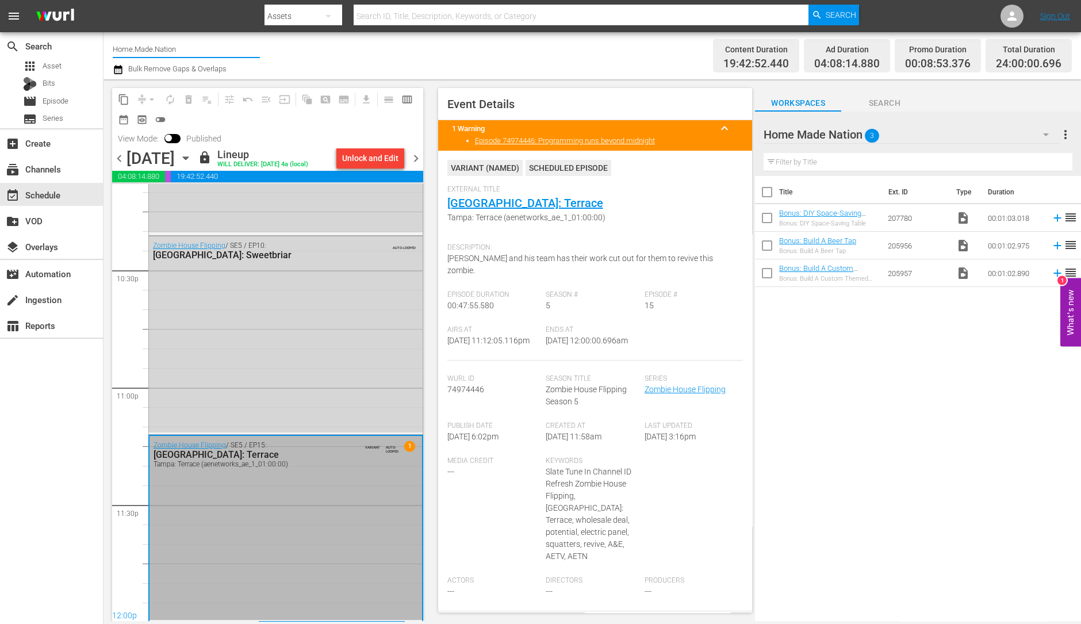
click at [201, 38] on input "Home.Made.Nation" at bounding box center [186, 49] width 147 height 28
type input "H"
click at [183, 73] on div "ThrillHer (1056 - aenetworks_thrillher_1)" at bounding box center [271, 81] width 298 height 28
type input "ThrillHer (1056 - aenetworks_thrillher_1)"
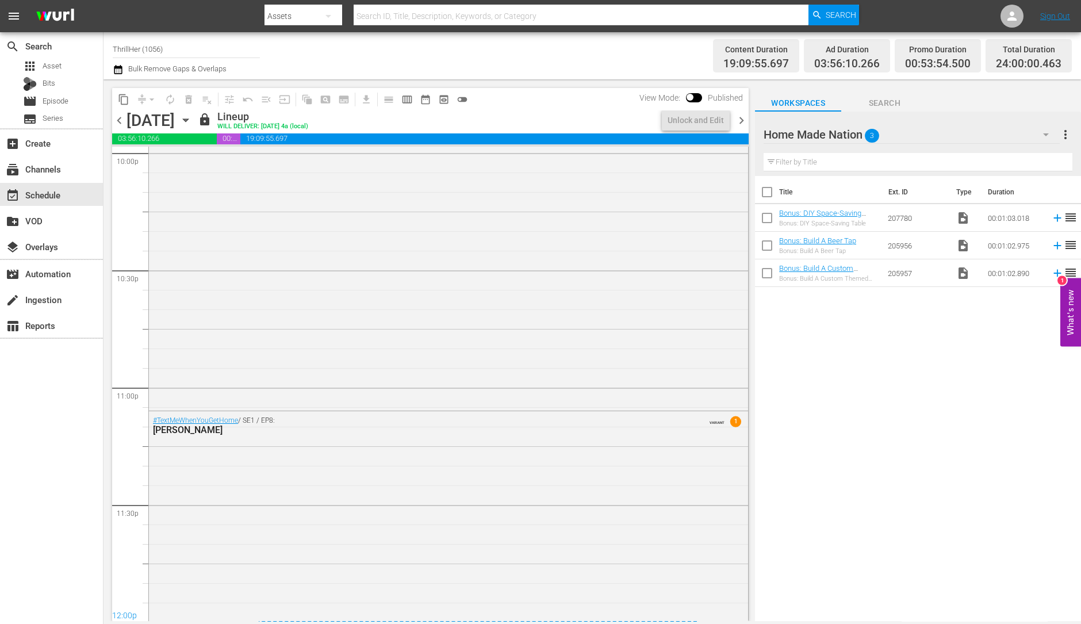
scroll to position [5156, 0]
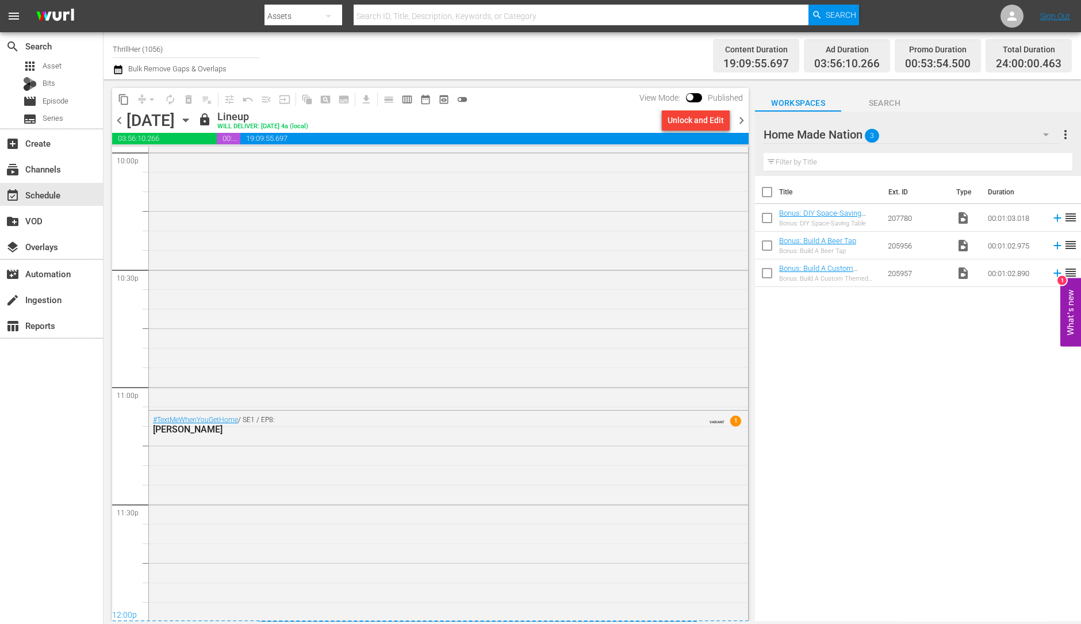
click at [118, 121] on span "chevron_left" at bounding box center [119, 120] width 14 height 14
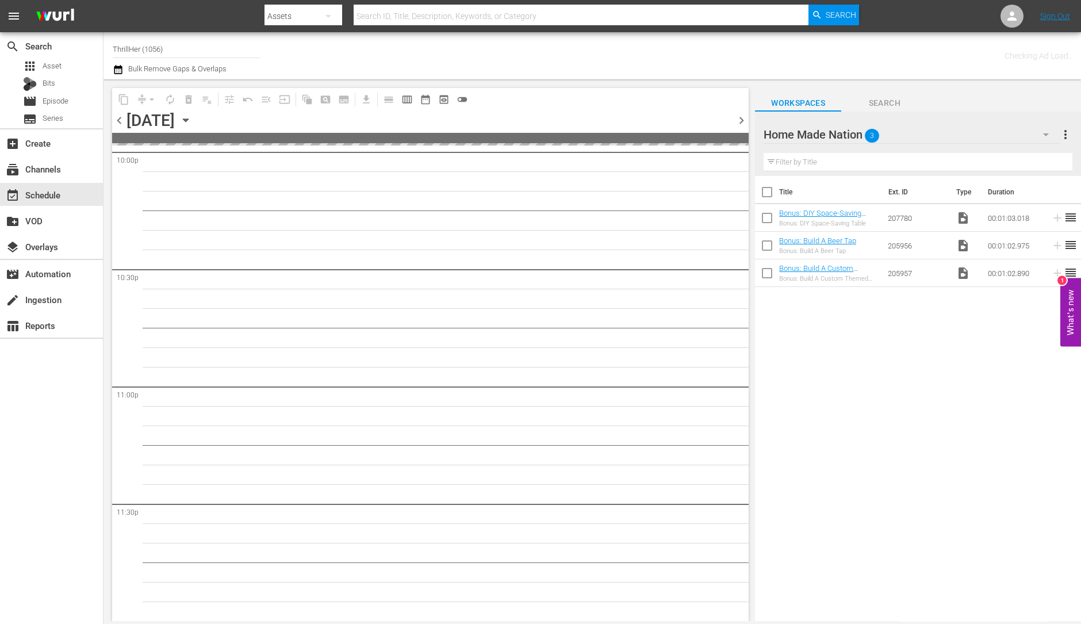
scroll to position [5155, 0]
click at [118, 121] on span "chevron_left" at bounding box center [119, 120] width 14 height 14
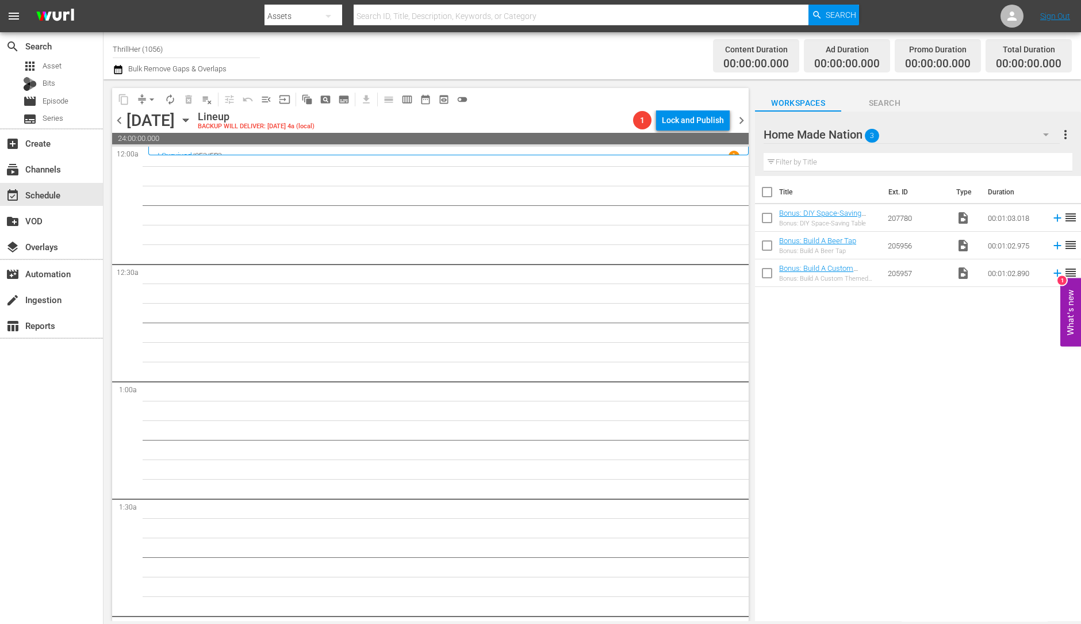
click at [178, 44] on input "ThrillHer (1056)" at bounding box center [186, 49] width 147 height 28
type input "T"
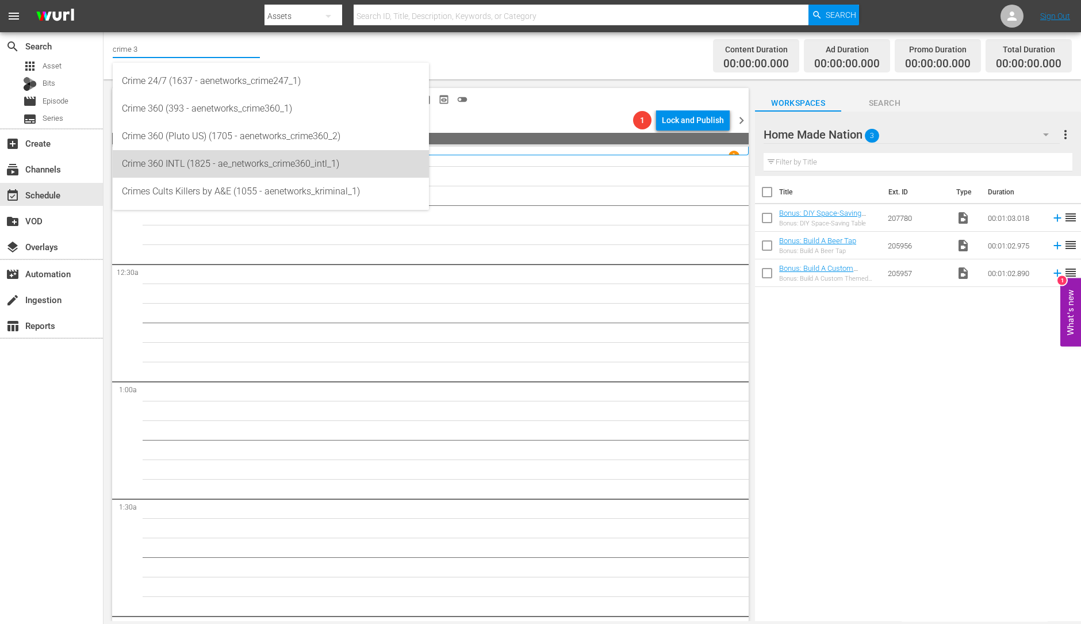
click at [213, 158] on div "Crime 360 INTL (1825 - ae_networks_crime360_intl_1)" at bounding box center [271, 164] width 298 height 28
type input "Crime 360 INTL (1825 - ae_networks_crime360_intl_1)"
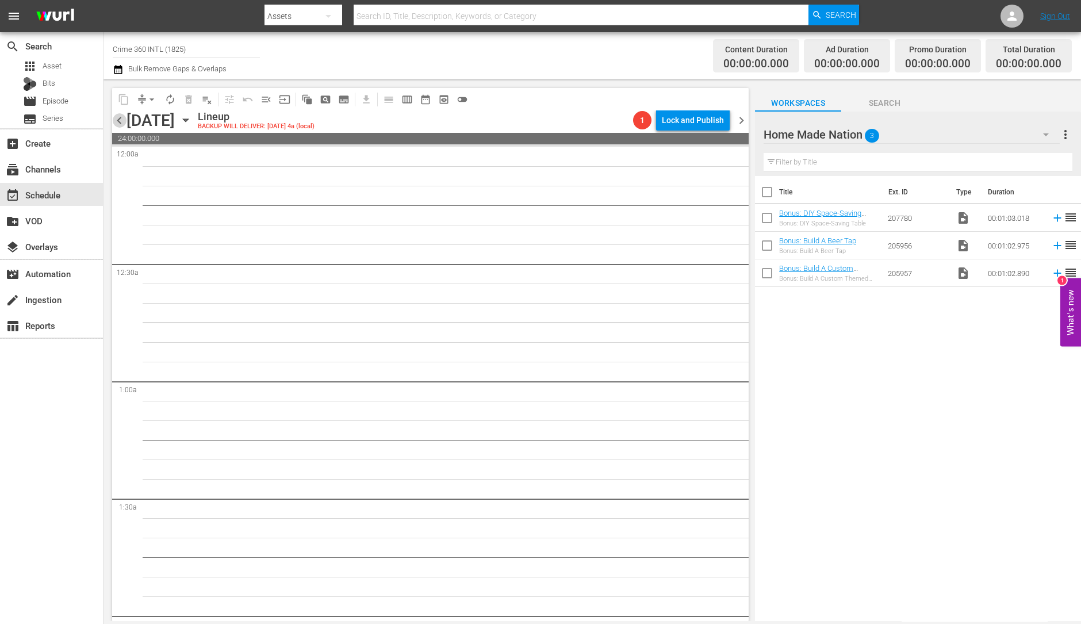
click at [118, 116] on span "chevron_left" at bounding box center [119, 120] width 14 height 14
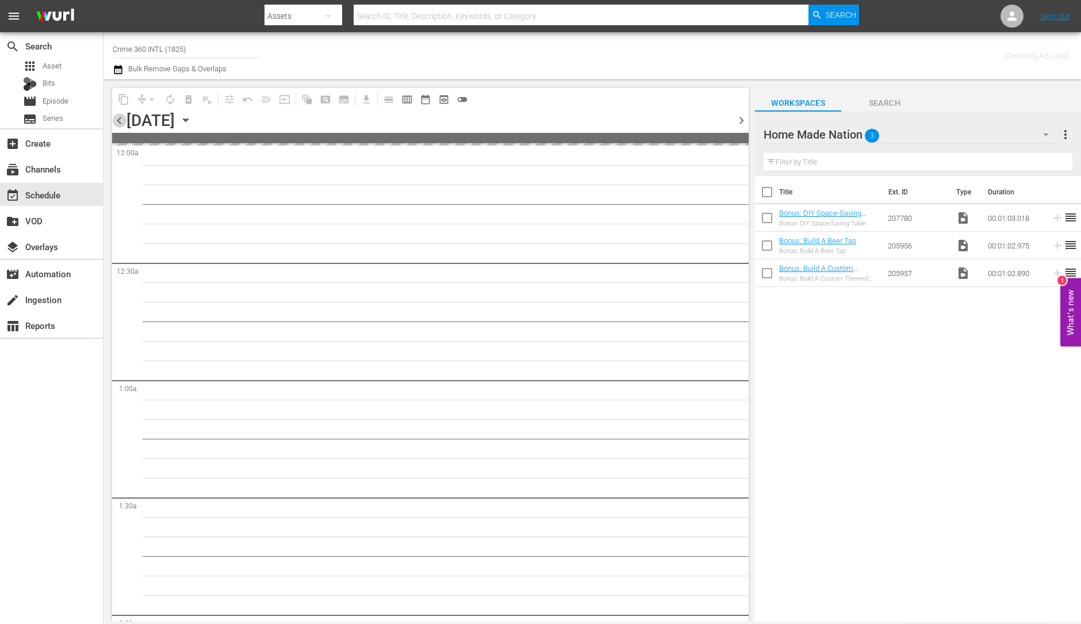
click at [118, 116] on span "chevron_left" at bounding box center [119, 120] width 14 height 14
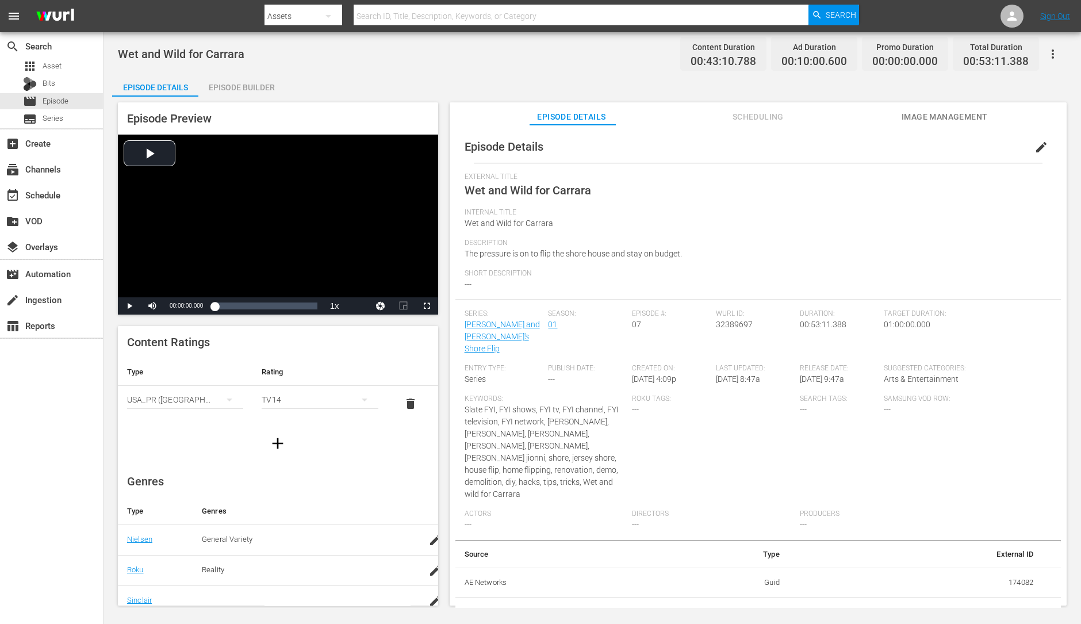
click at [251, 83] on div "Episode Builder" at bounding box center [241, 88] width 86 height 28
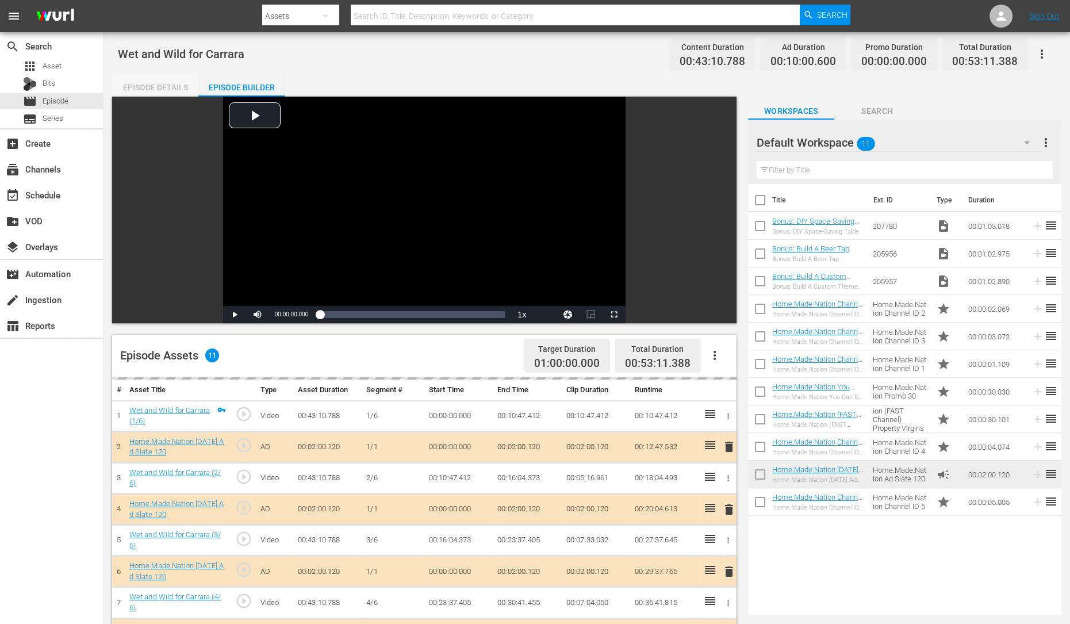
click at [170, 90] on div "Episode Details" at bounding box center [155, 88] width 86 height 28
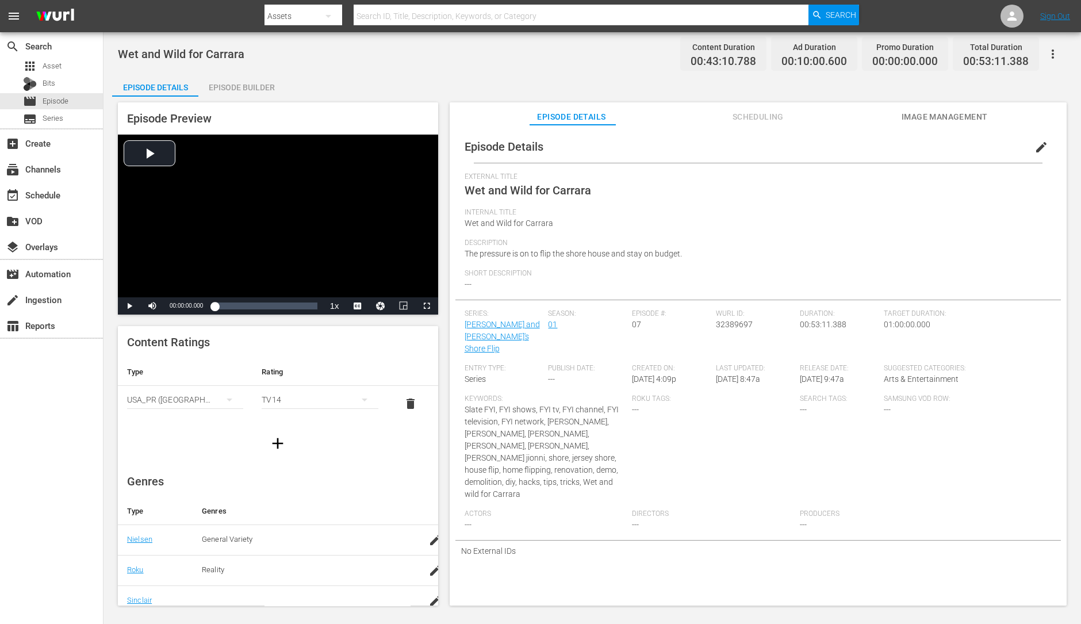
click at [864, 116] on span "Image Management" at bounding box center [945, 117] width 86 height 14
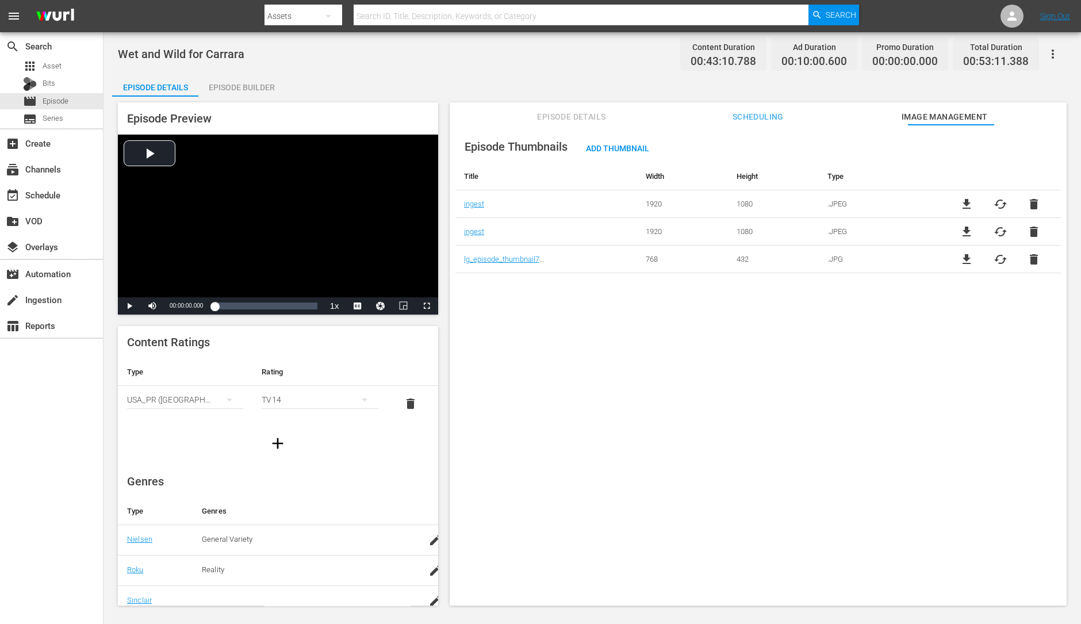
click at [592, 108] on button "Episode Details" at bounding box center [571, 113] width 86 height 23
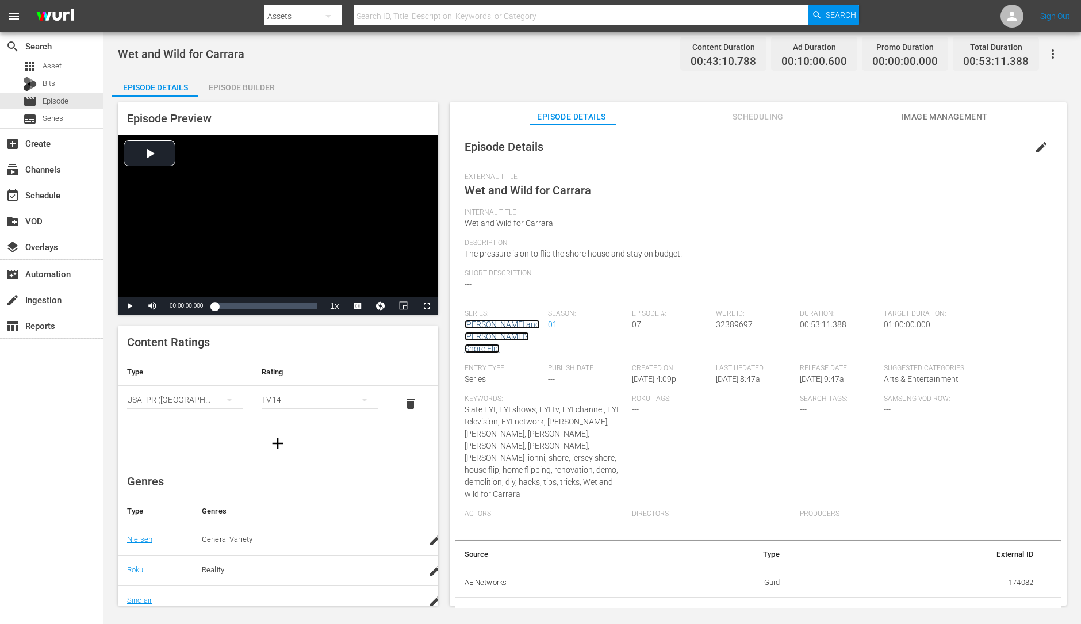
click at [506, 323] on link "[PERSON_NAME] and [PERSON_NAME]'s Shore Flip" at bounding box center [502, 336] width 75 height 33
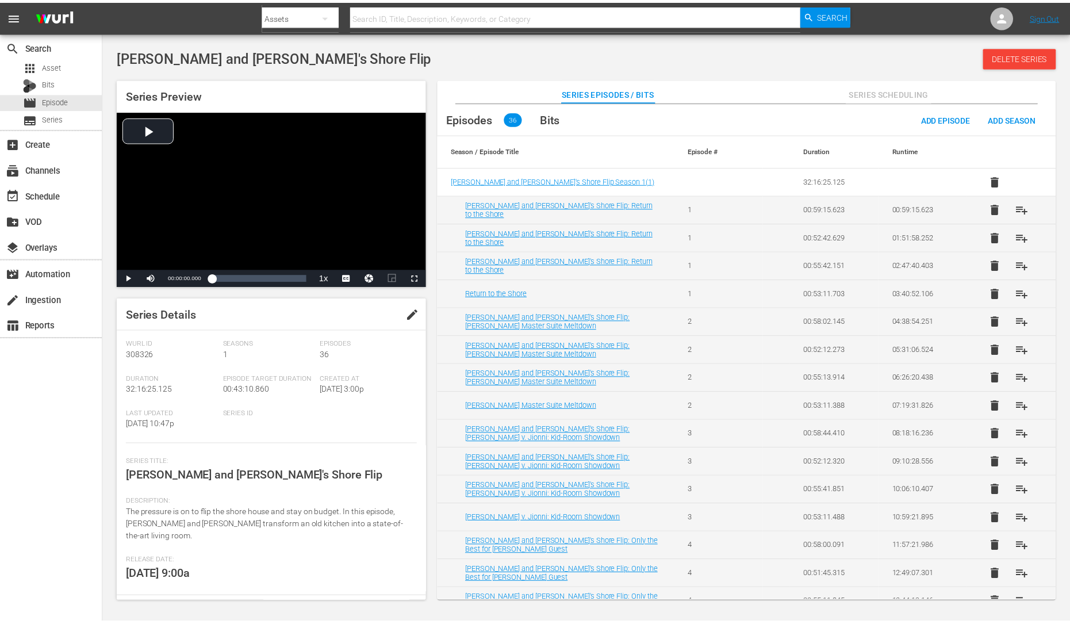
scroll to position [98, 0]
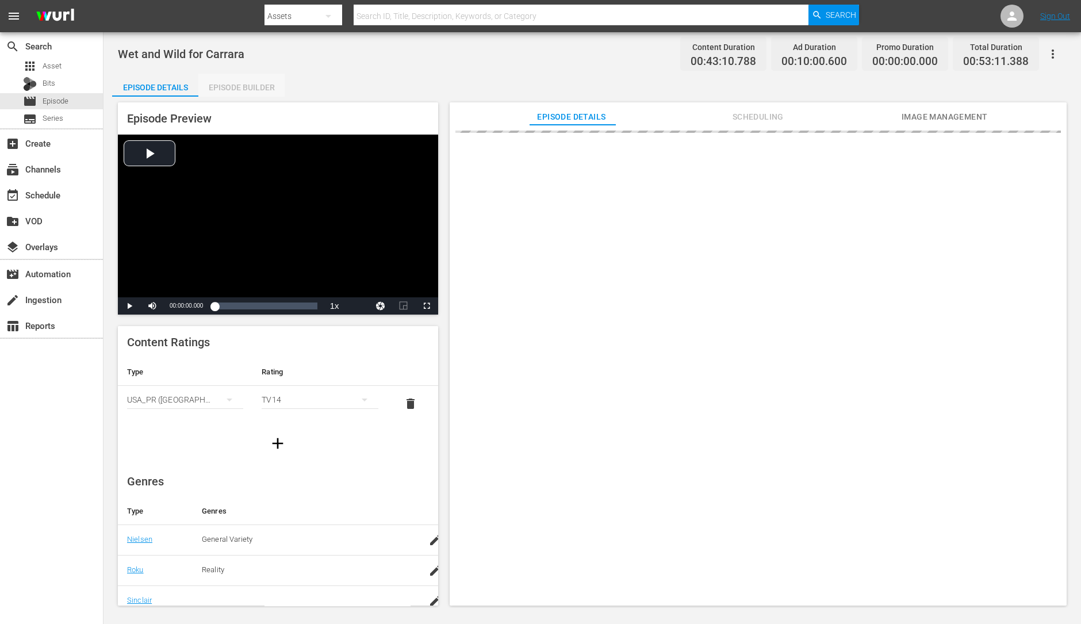
click at [255, 95] on div "Episode Builder" at bounding box center [241, 88] width 86 height 28
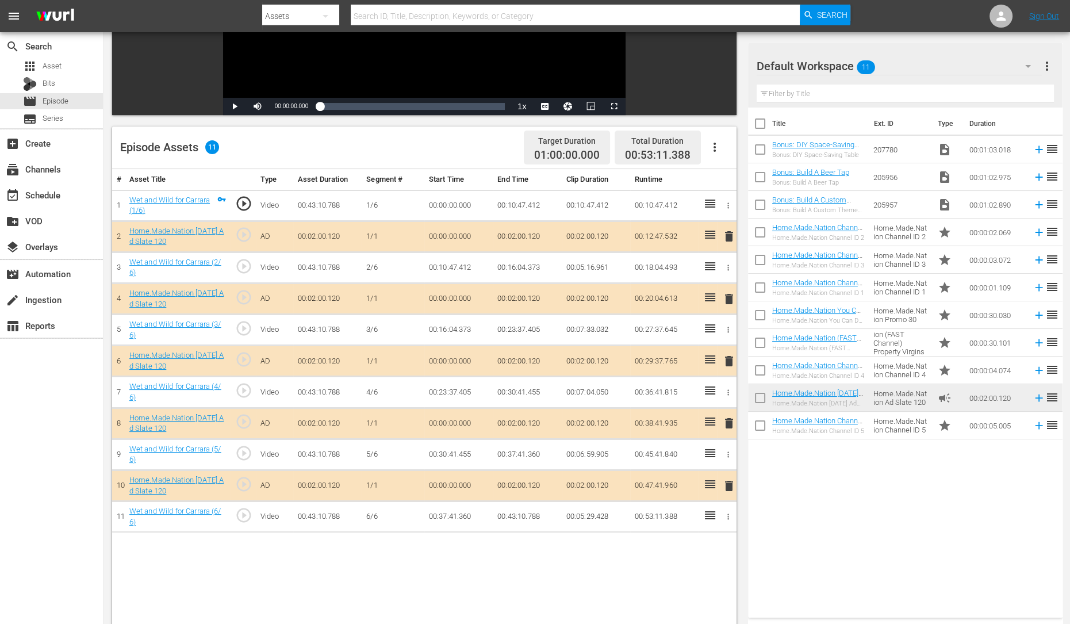
scroll to position [210, 0]
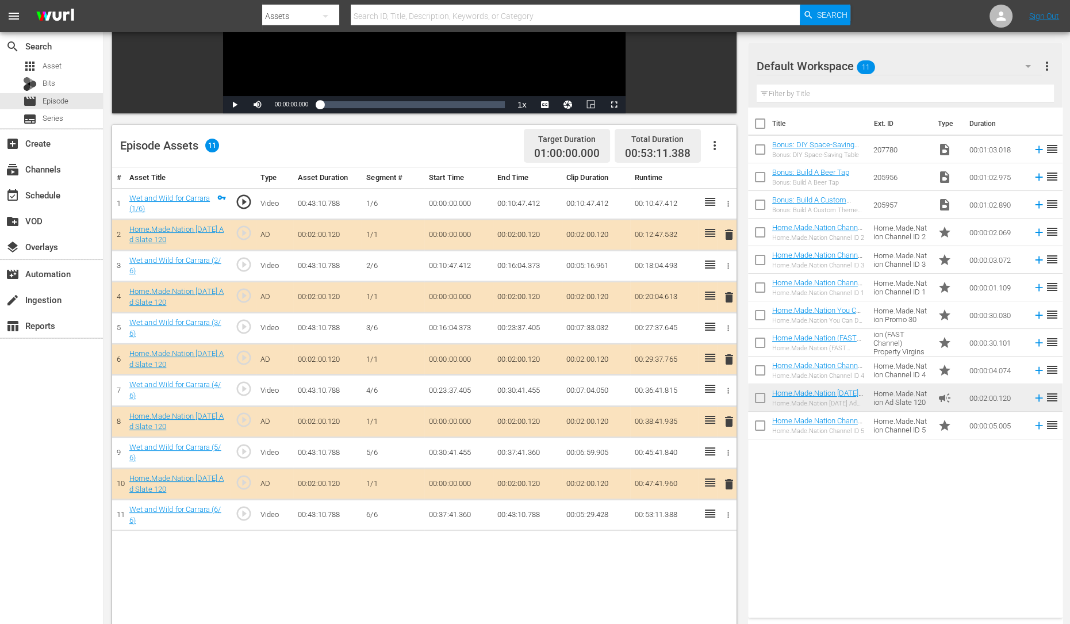
click at [729, 296] on span "delete" at bounding box center [729, 297] width 14 height 14
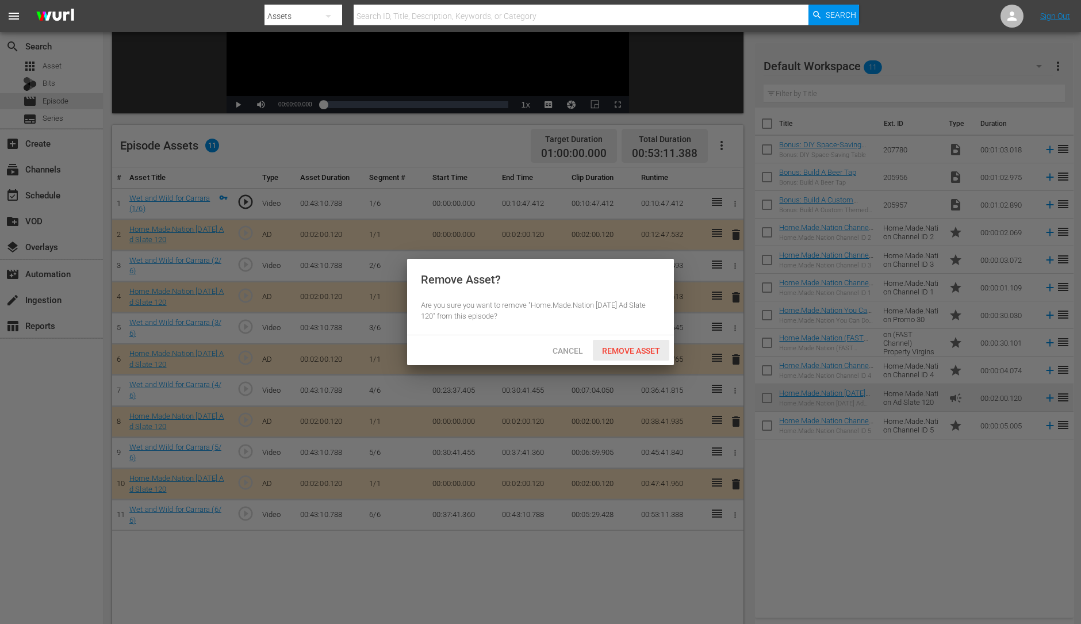
click at [615, 348] on span "Remove Asset" at bounding box center [631, 350] width 76 height 9
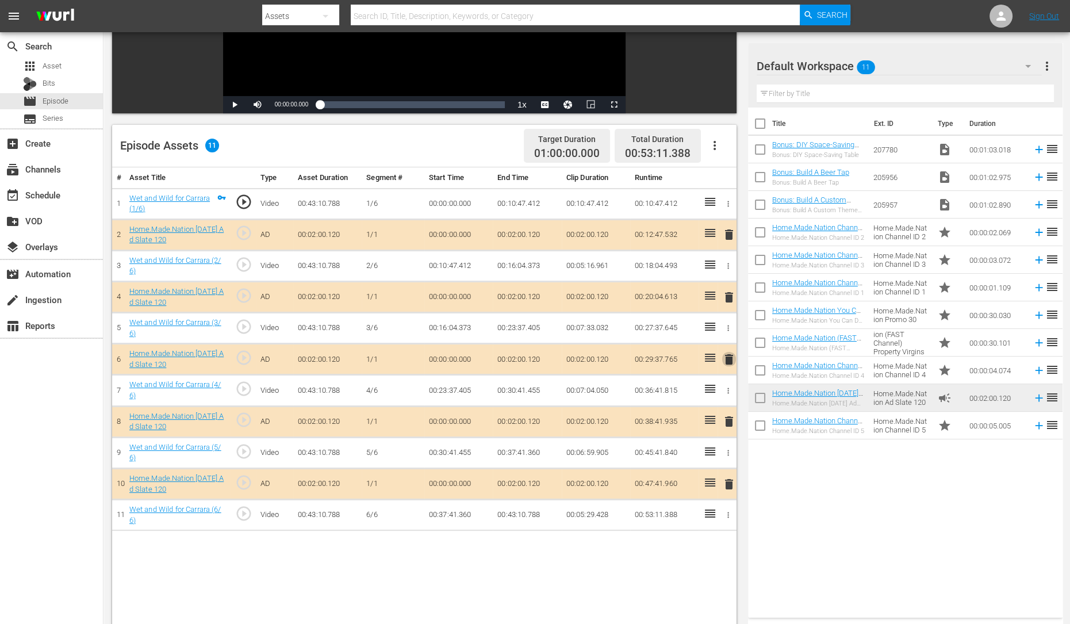
click at [727, 358] on span "delete" at bounding box center [729, 359] width 14 height 14
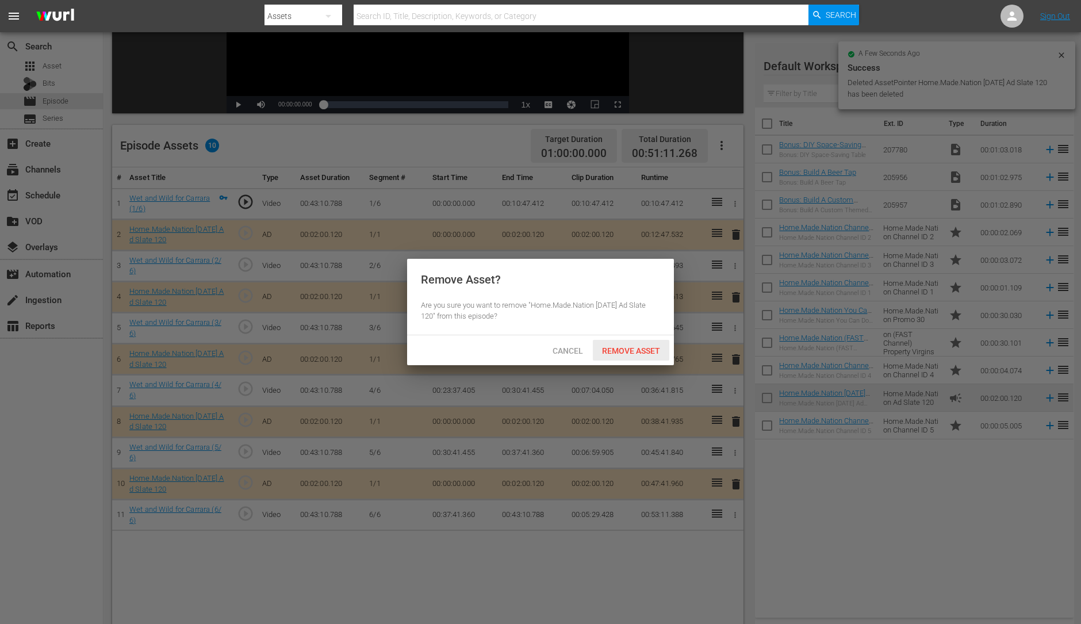
click at [649, 357] on div "Remove Asset" at bounding box center [631, 350] width 76 height 21
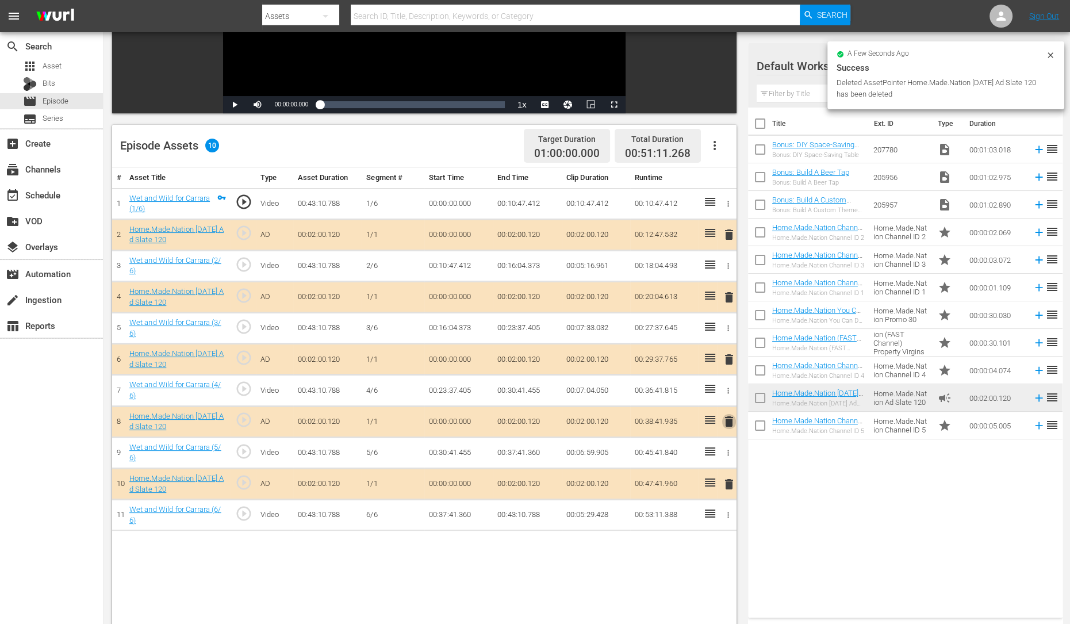
click at [727, 423] on span "delete" at bounding box center [729, 422] width 14 height 14
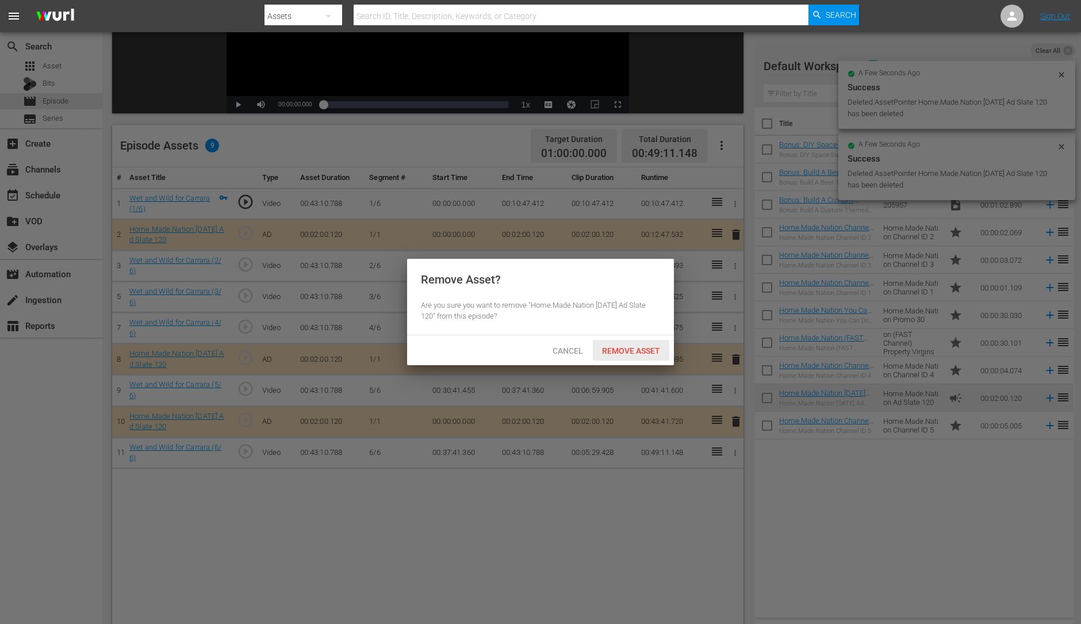
click at [627, 352] on span "Remove Asset" at bounding box center [631, 350] width 76 height 9
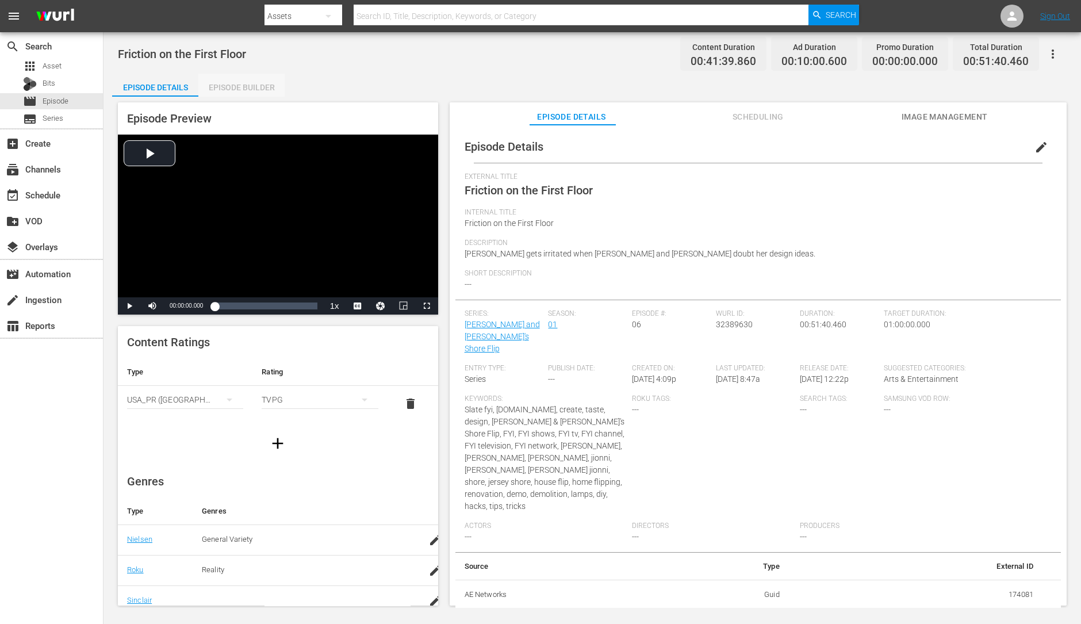
click at [262, 87] on div "Episode Builder" at bounding box center [241, 88] width 86 height 28
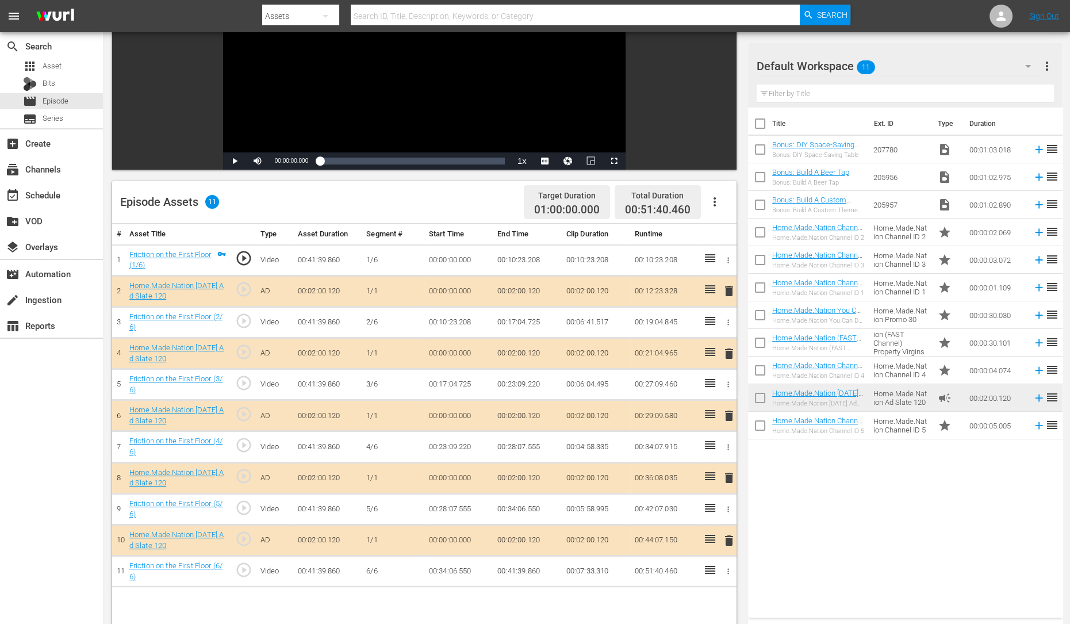
scroll to position [155, 0]
click at [727, 351] on span "delete" at bounding box center [729, 353] width 14 height 14
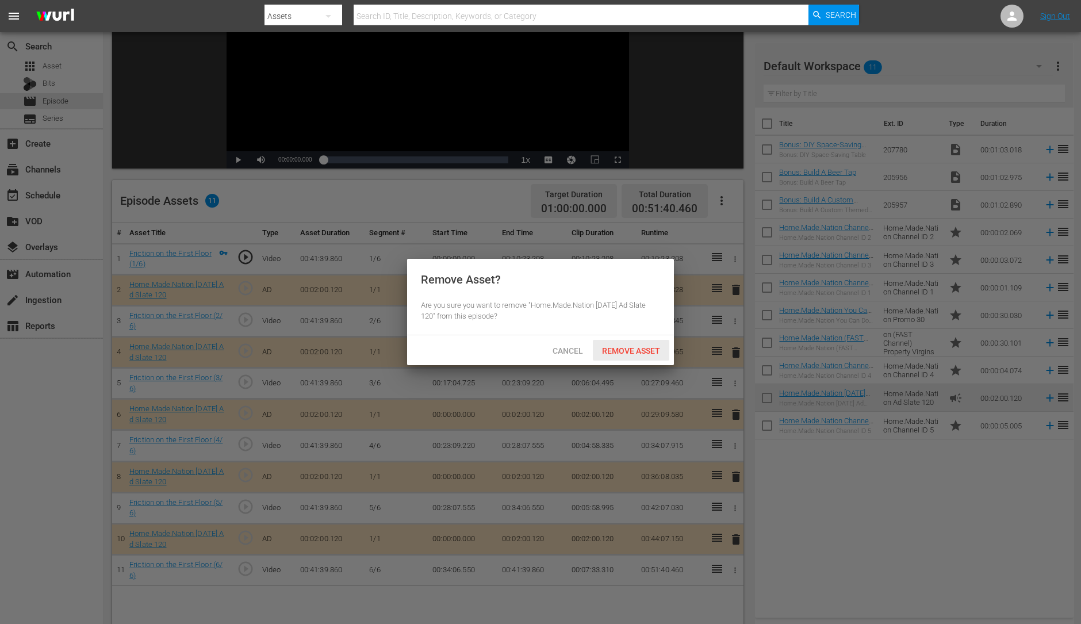
click at [628, 347] on span "Remove Asset" at bounding box center [631, 350] width 76 height 9
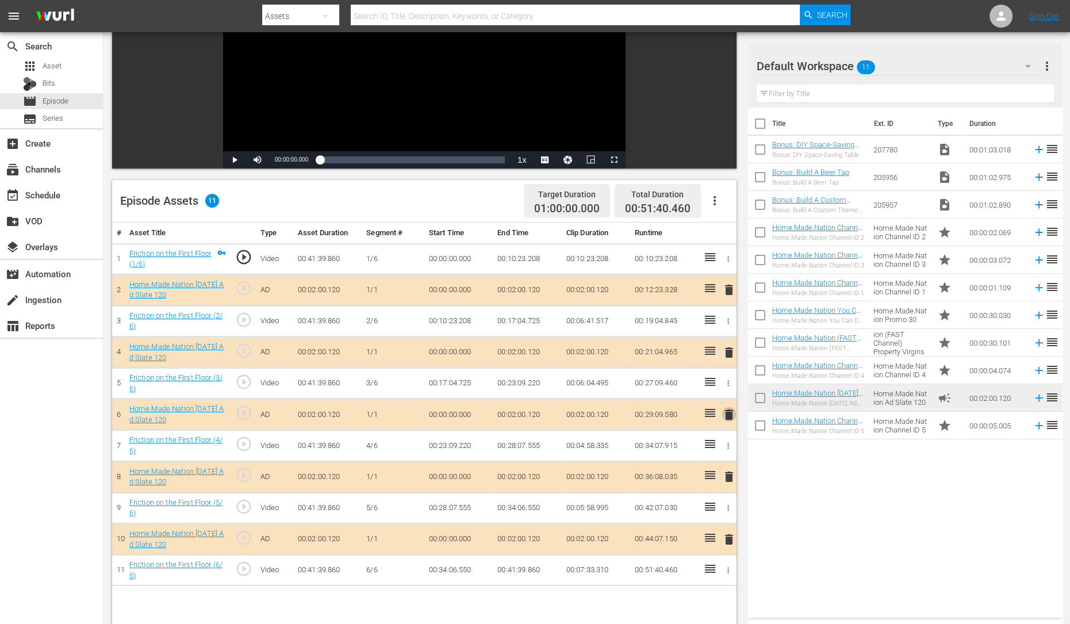
click at [727, 412] on span "delete" at bounding box center [729, 415] width 14 height 14
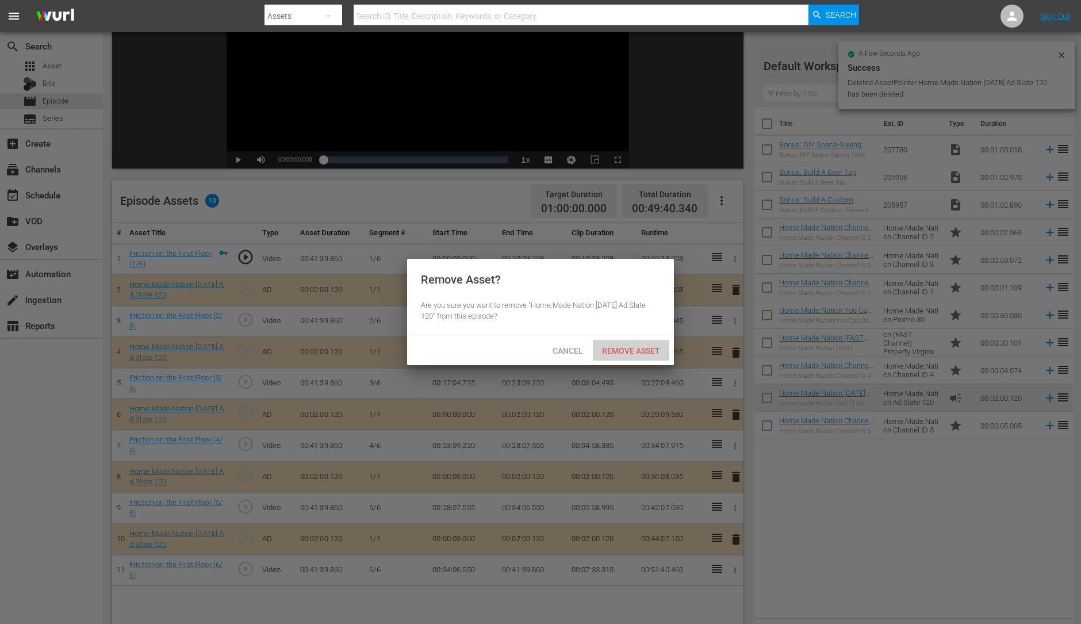
click at [632, 357] on div "Remove Asset" at bounding box center [631, 350] width 76 height 21
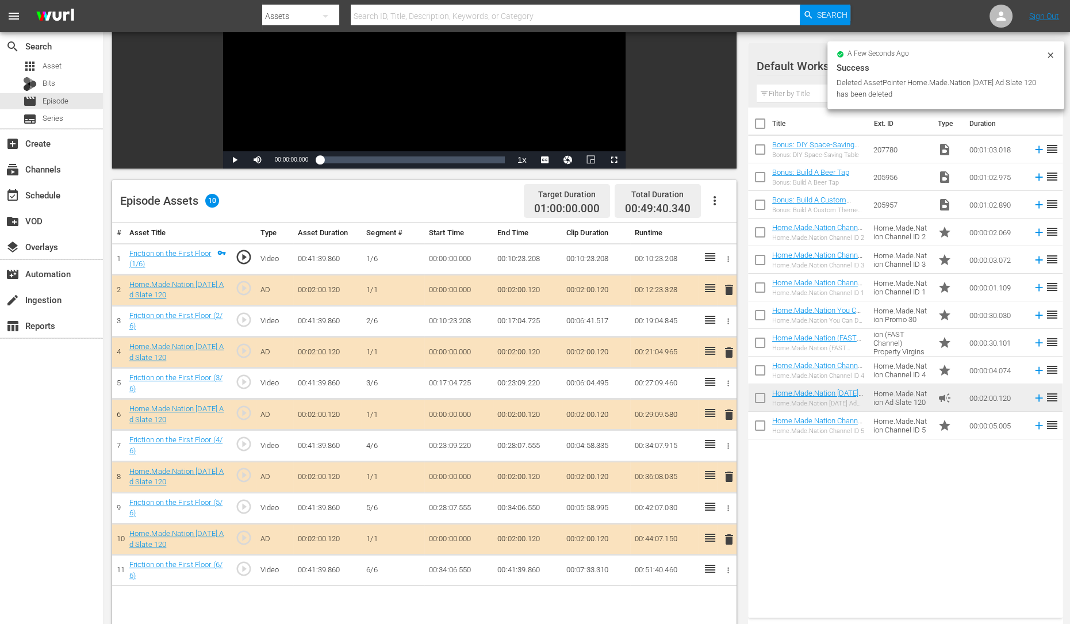
click at [726, 472] on span "delete" at bounding box center [729, 477] width 14 height 14
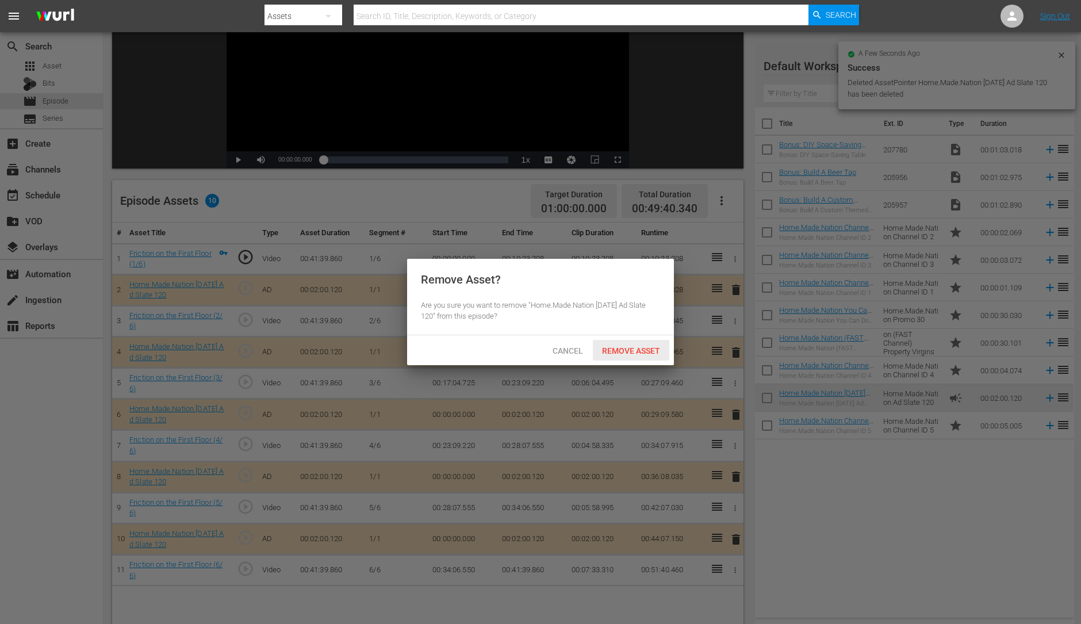
click at [629, 349] on span "Remove Asset" at bounding box center [631, 350] width 76 height 9
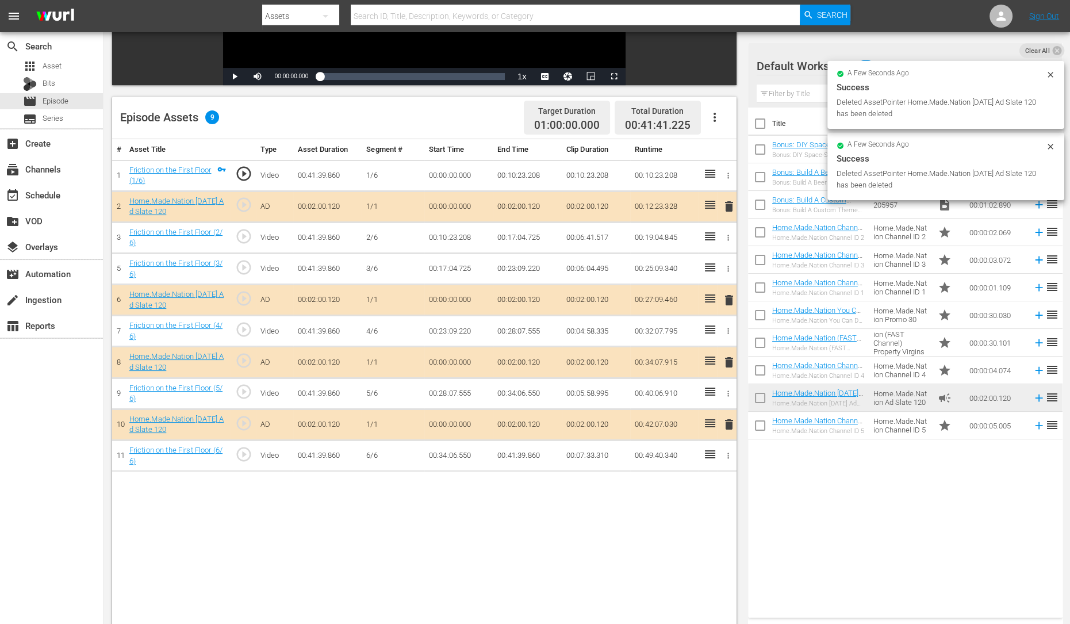
scroll to position [238, 0]
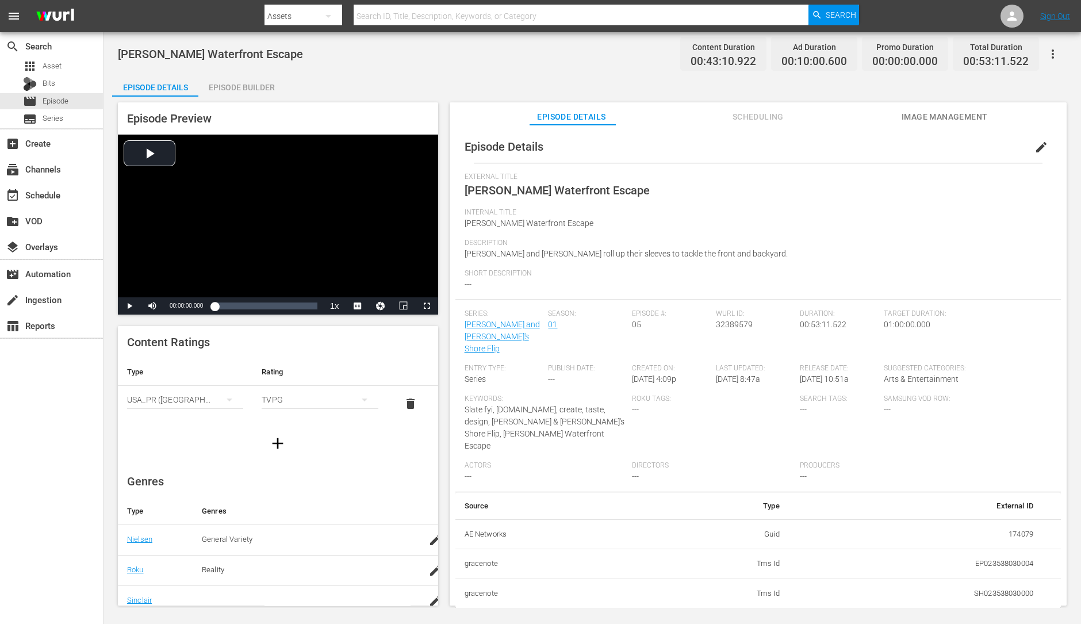
click at [265, 76] on div "Episode Builder" at bounding box center [241, 88] width 86 height 28
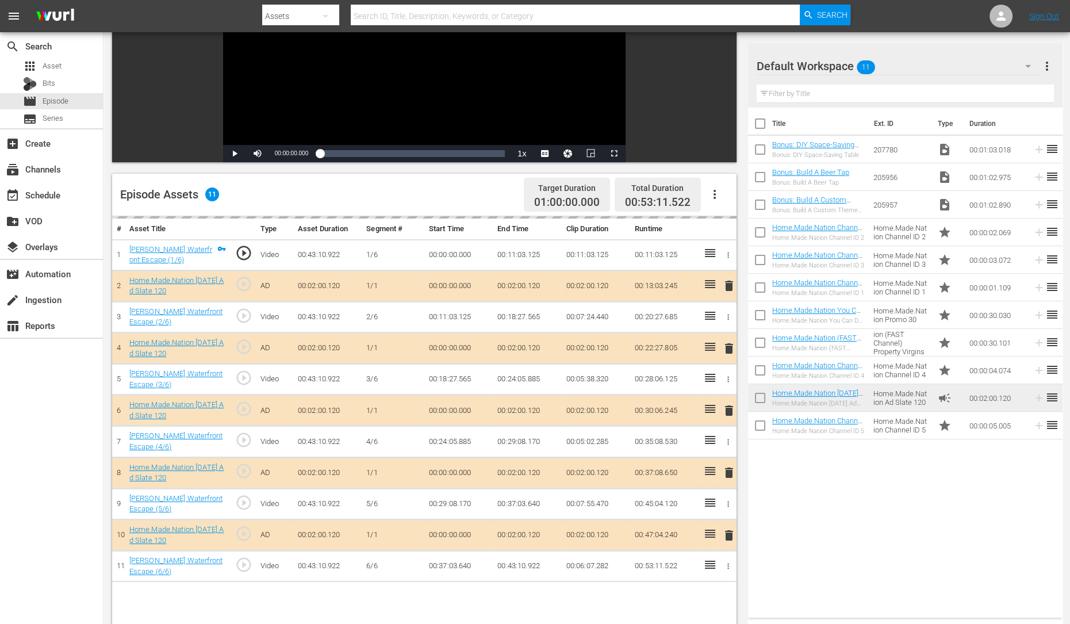
scroll to position [163, 0]
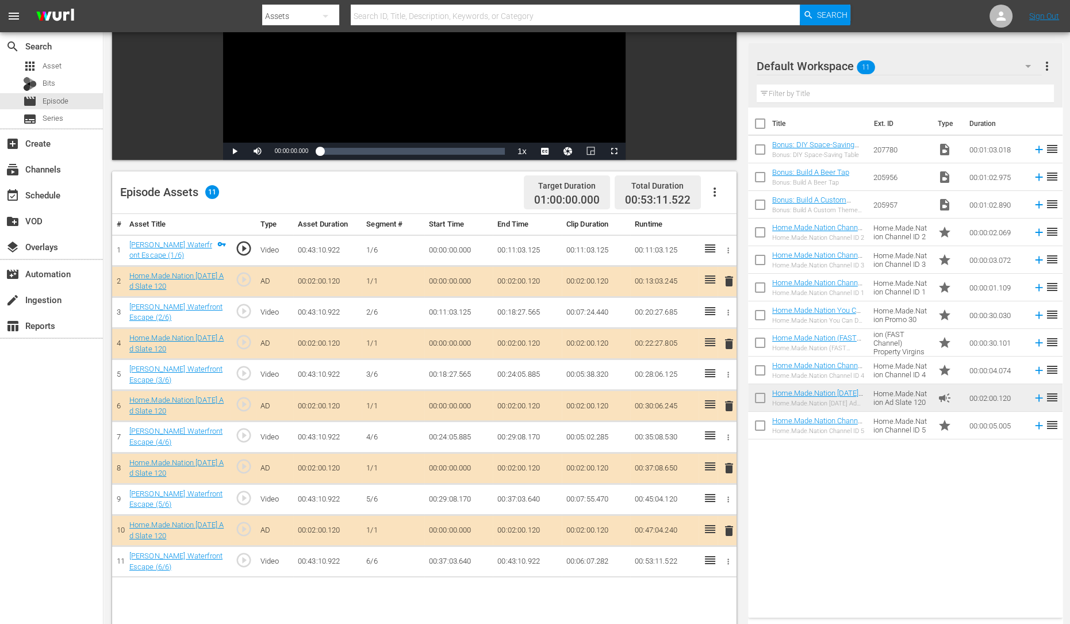
click at [727, 407] on span "delete" at bounding box center [729, 406] width 14 height 14
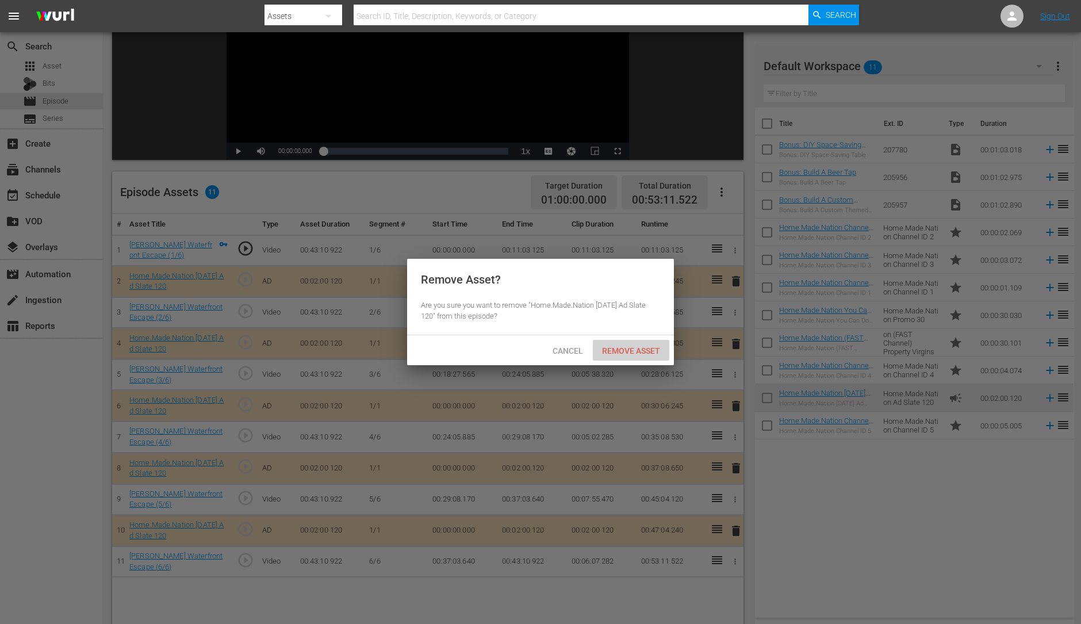
click at [652, 352] on span "Remove Asset" at bounding box center [631, 350] width 76 height 9
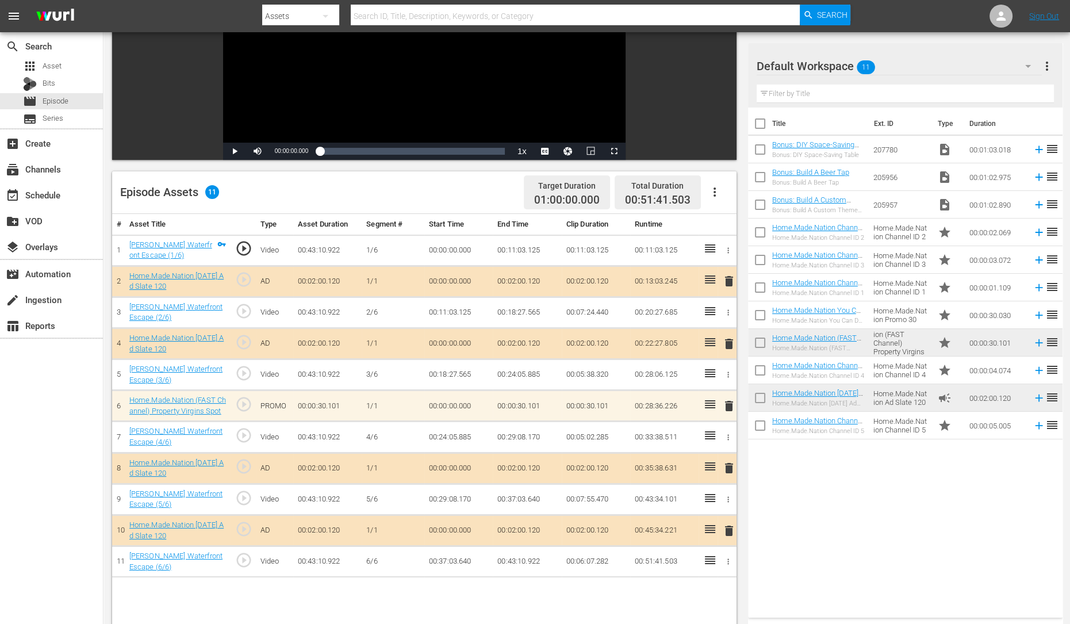
click at [731, 340] on span "delete" at bounding box center [729, 344] width 14 height 14
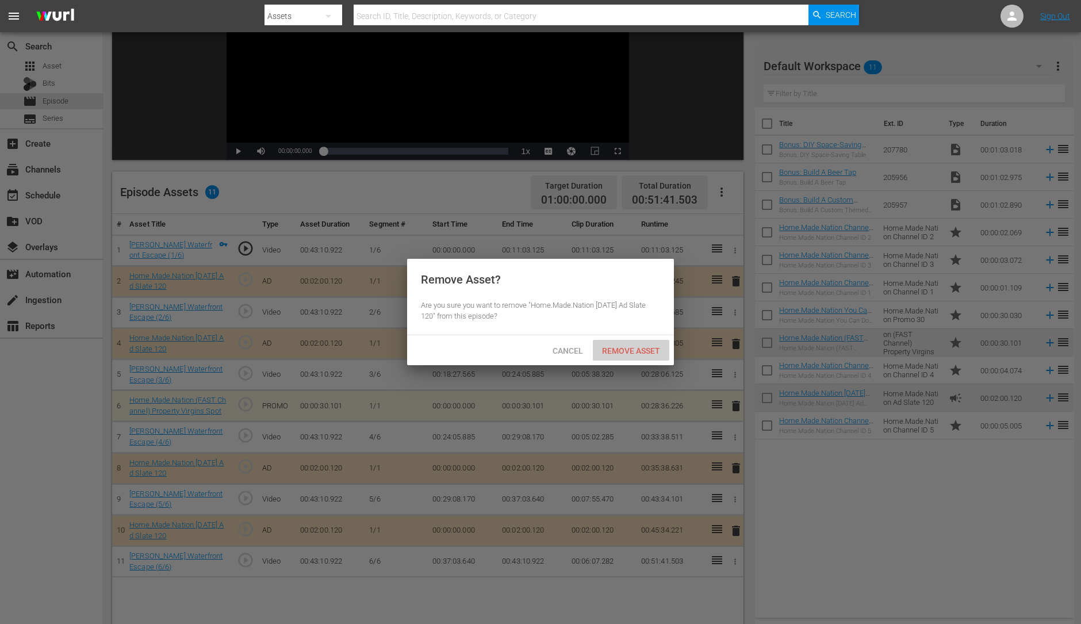
click at [654, 348] on span "Remove Asset" at bounding box center [631, 350] width 76 height 9
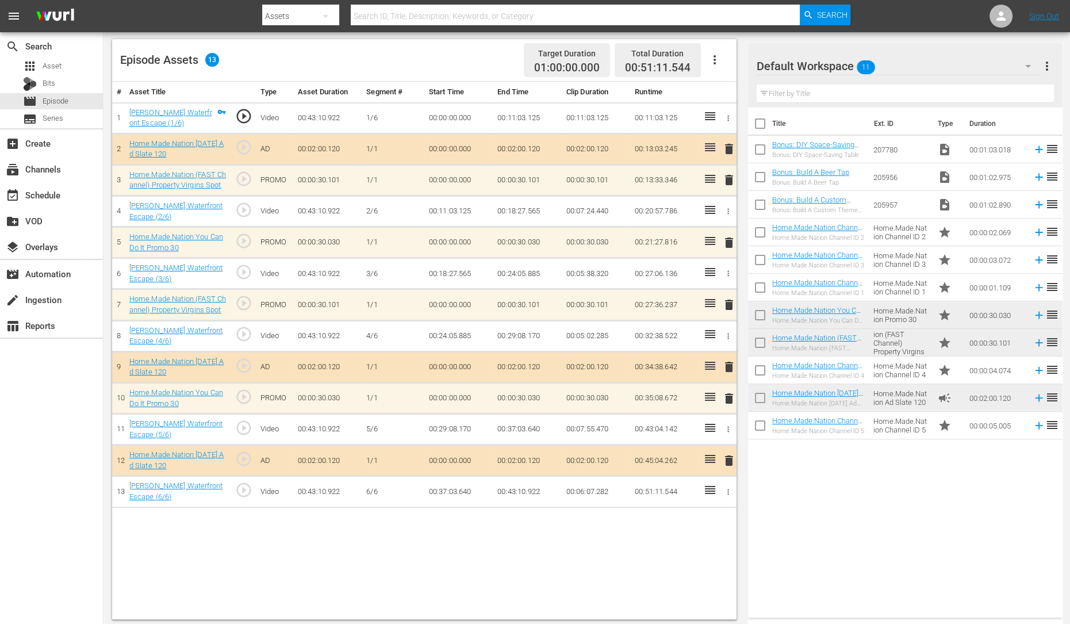
scroll to position [298, 0]
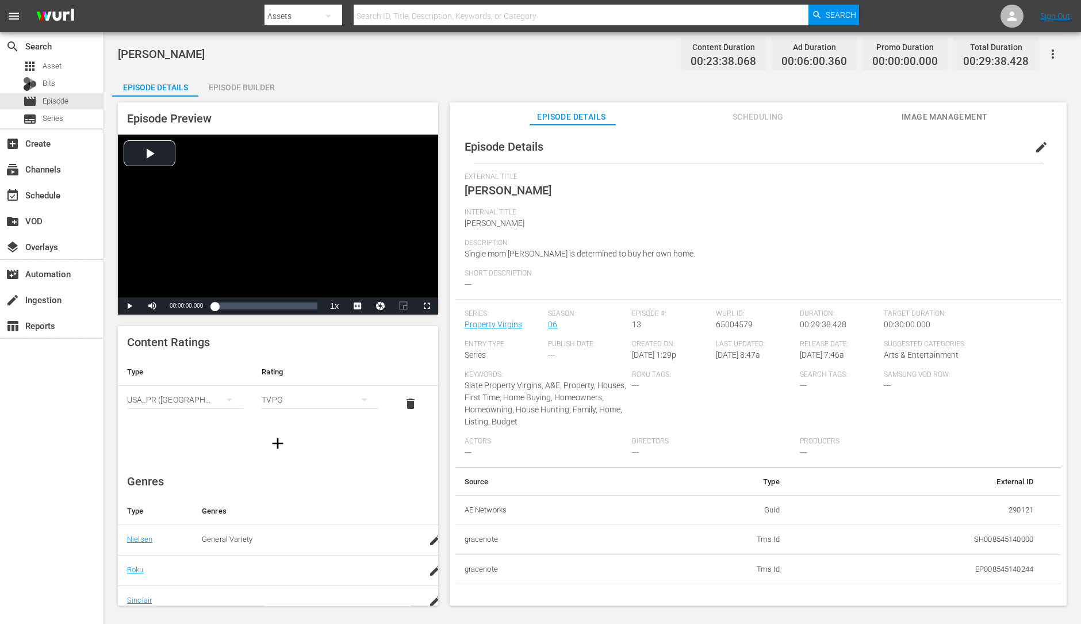
click at [237, 78] on div "Episode Builder" at bounding box center [241, 88] width 86 height 28
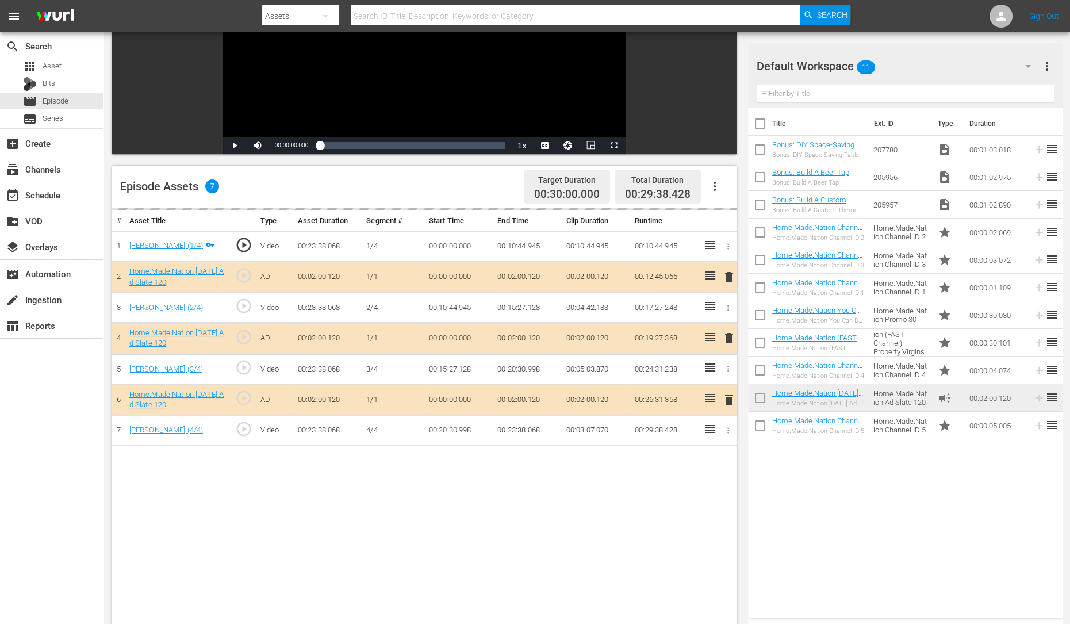
scroll to position [170, 0]
click at [737, 334] on div "Video Player is loading. Play Video Play Mute Current Time 00:00:00.000 / Durat…" at bounding box center [427, 336] width 630 height 818
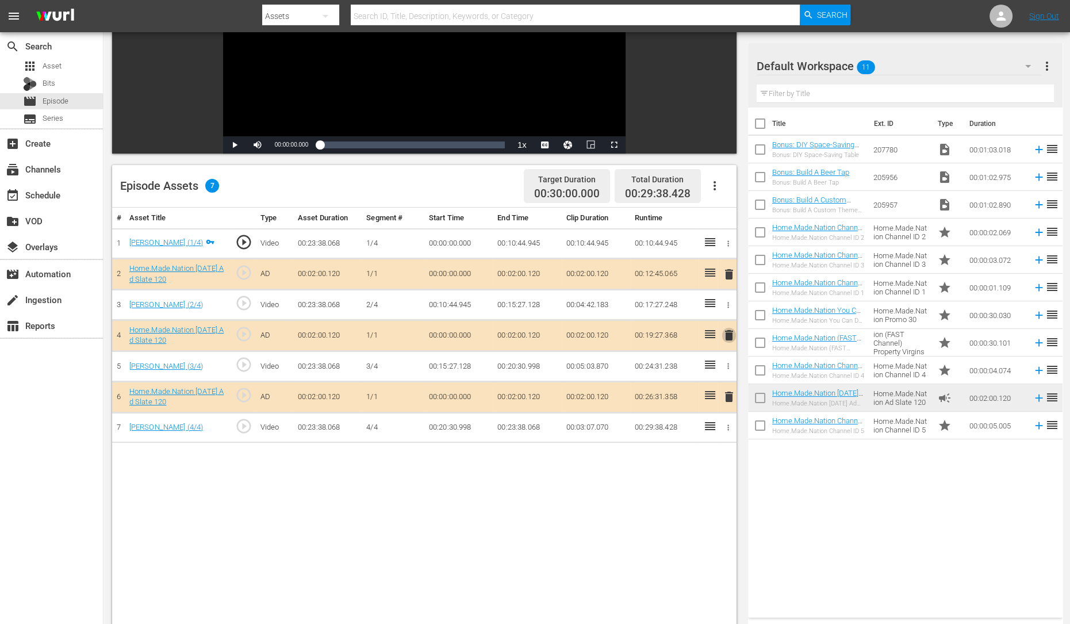
click at [730, 337] on span "delete" at bounding box center [729, 335] width 14 height 14
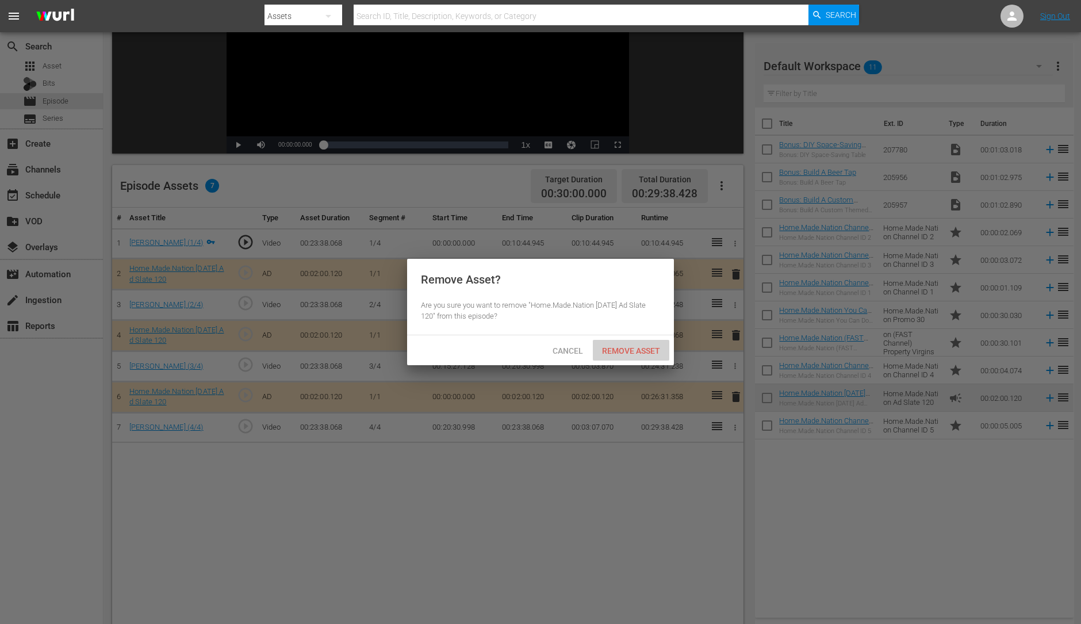
click at [625, 350] on span "Remove Asset" at bounding box center [631, 350] width 76 height 9
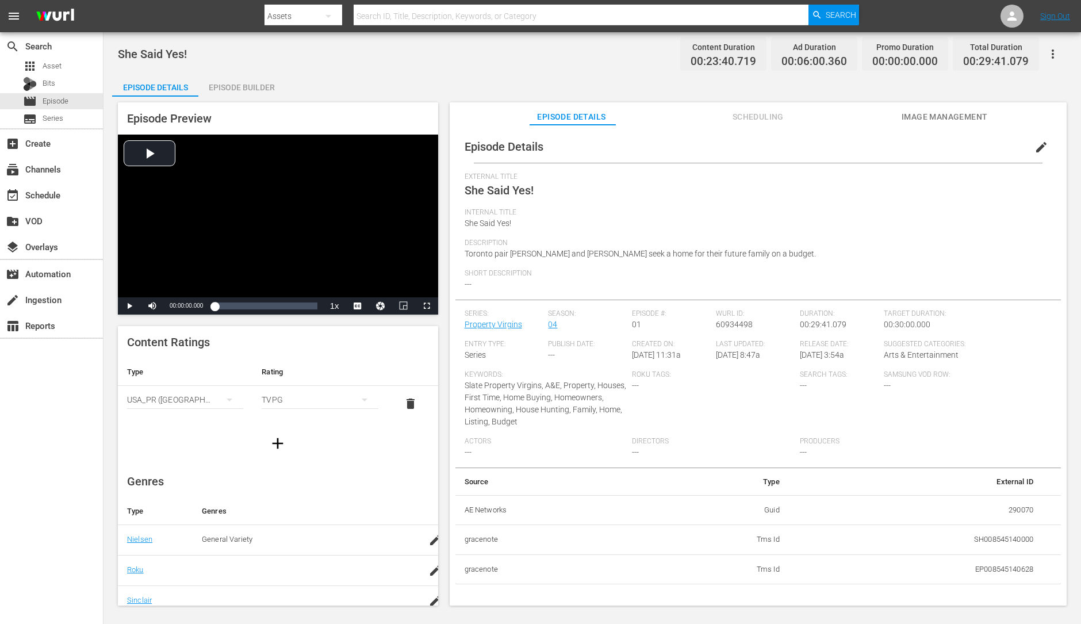
click at [250, 87] on div "Episode Builder" at bounding box center [241, 88] width 86 height 28
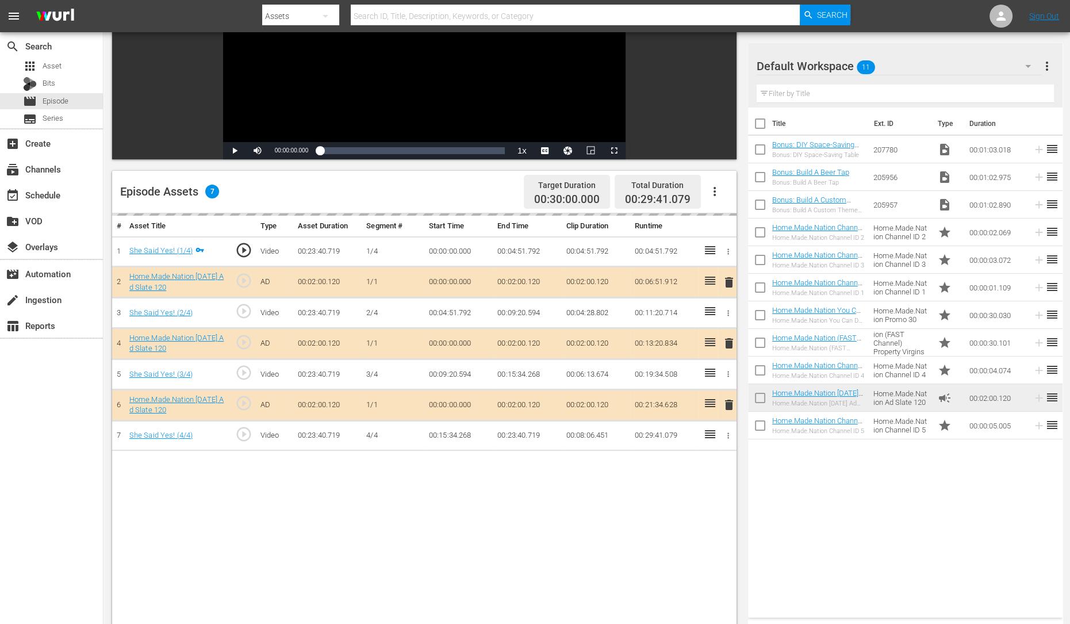
scroll to position [164, 0]
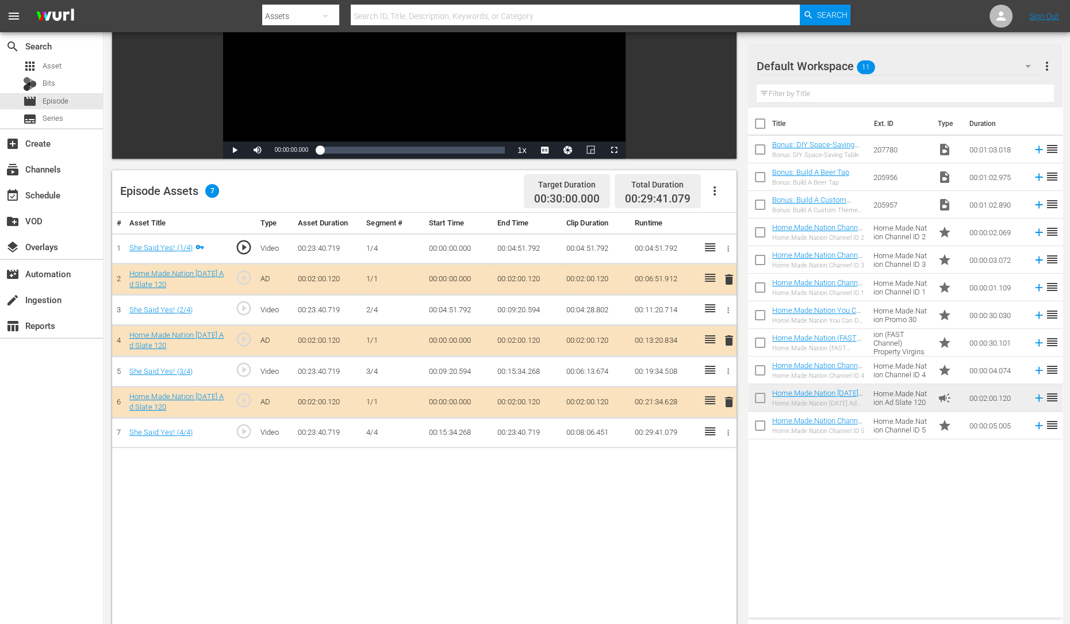
click at [731, 343] on span "delete" at bounding box center [729, 341] width 14 height 14
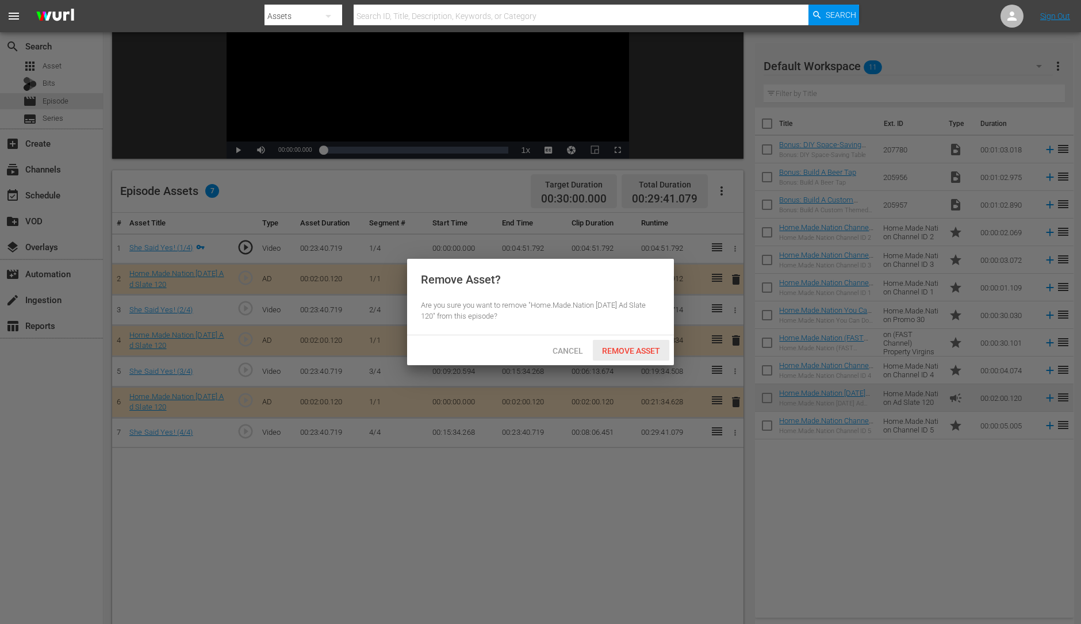
click at [631, 350] on span "Remove Asset" at bounding box center [631, 350] width 76 height 9
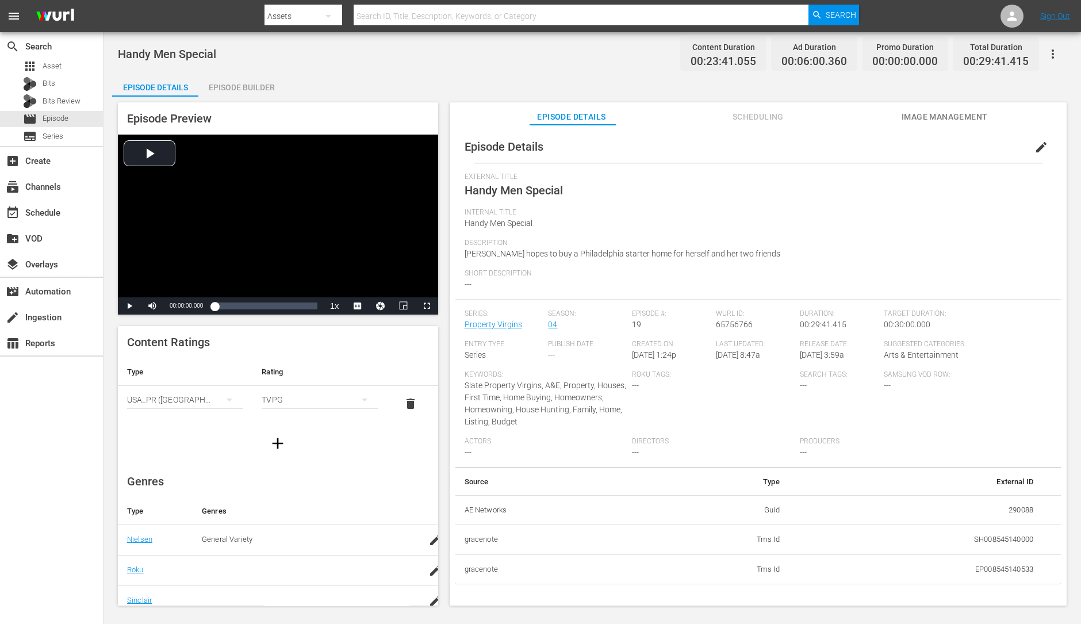
click at [256, 82] on div "Episode Builder" at bounding box center [241, 88] width 86 height 28
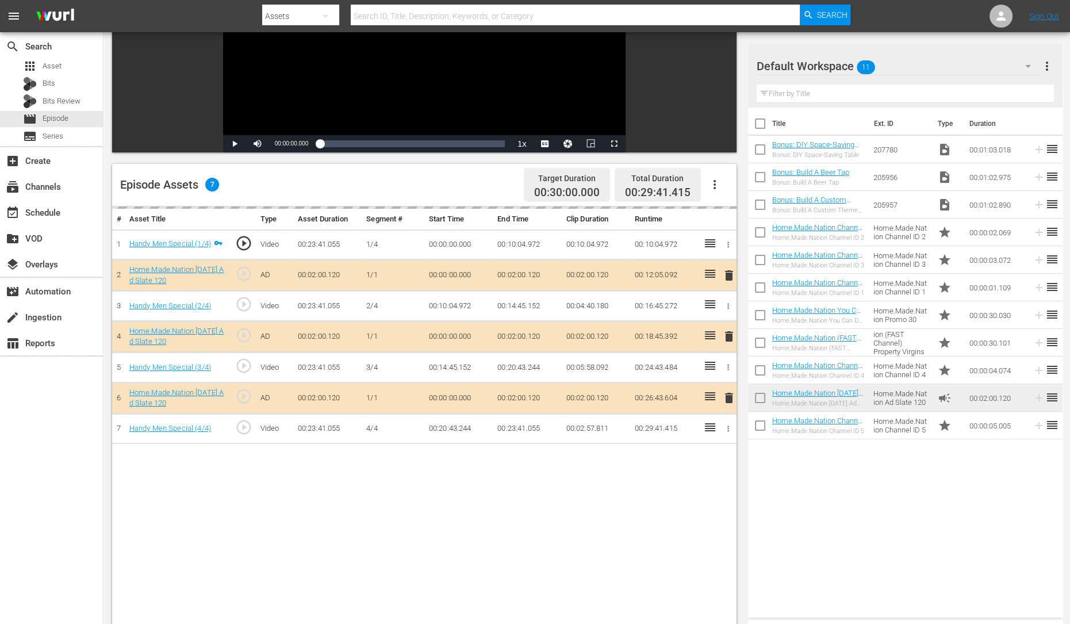
scroll to position [172, 0]
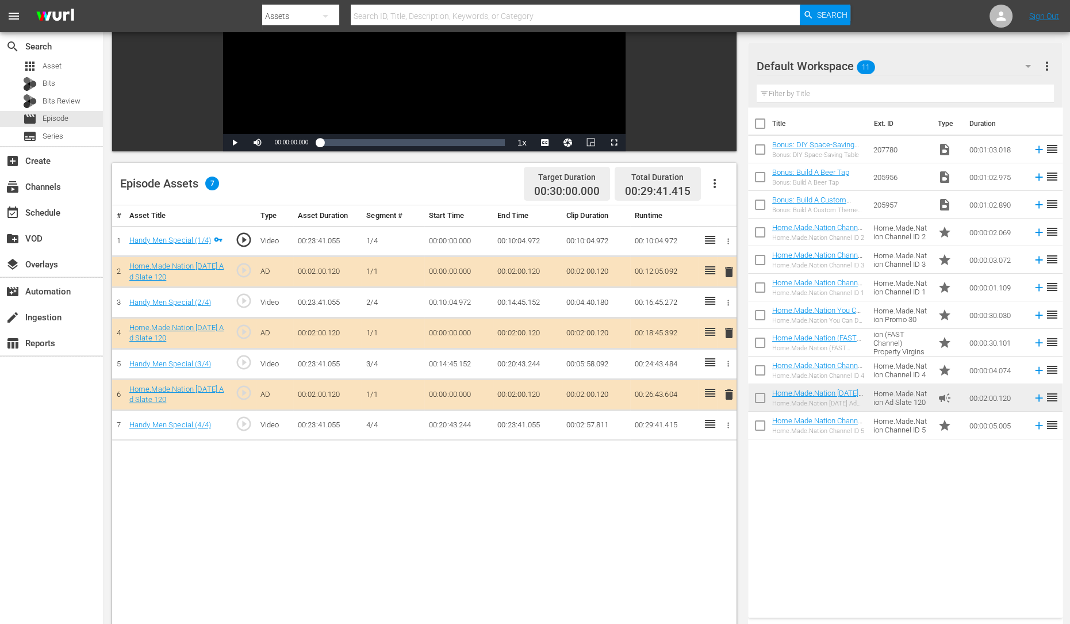
click at [728, 335] on span "delete" at bounding box center [729, 333] width 14 height 14
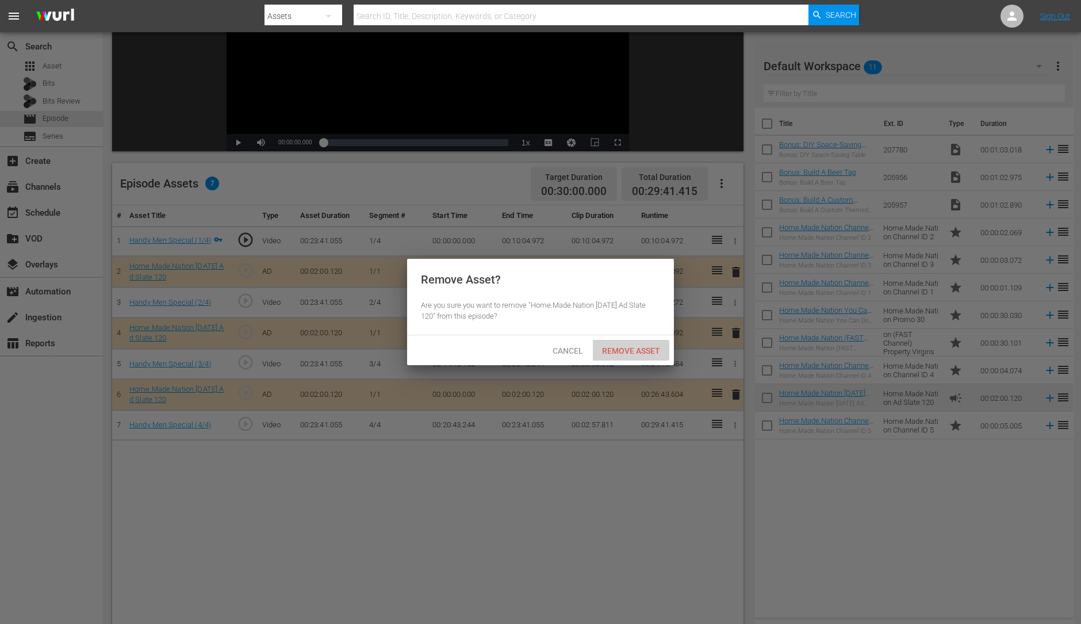
click at [624, 346] on span "Remove Asset" at bounding box center [631, 350] width 76 height 9
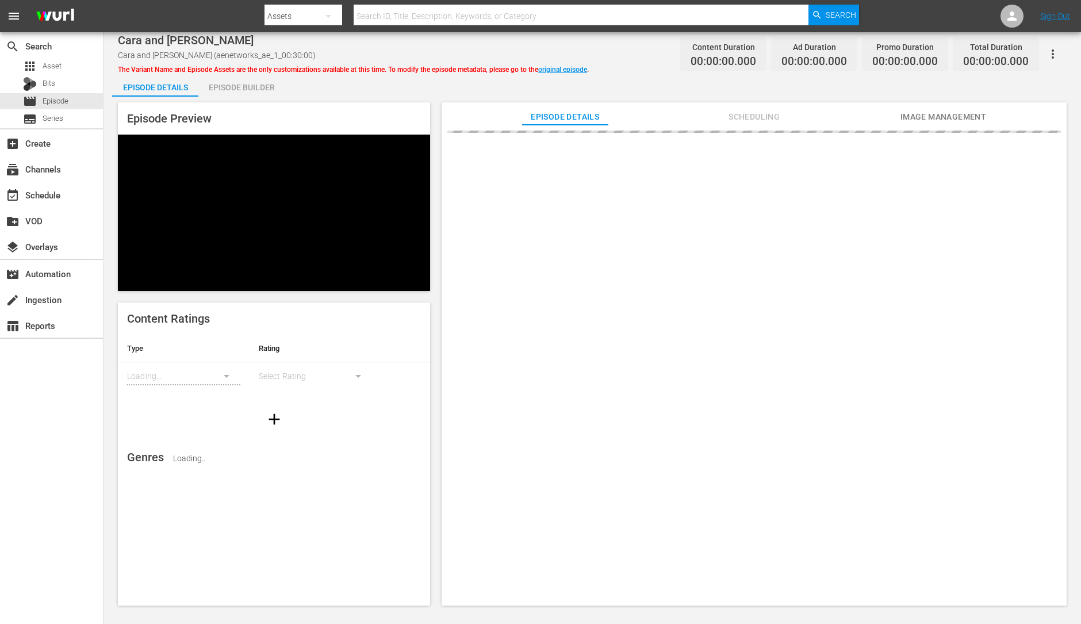
click at [242, 87] on div "Episode Builder" at bounding box center [241, 88] width 86 height 28
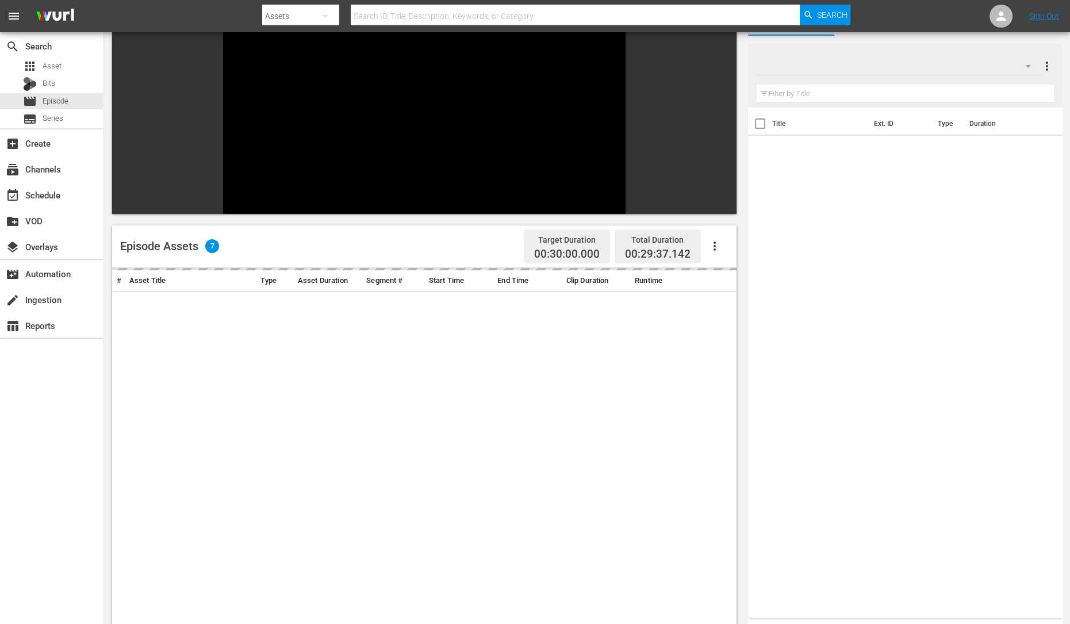
scroll to position [85, 0]
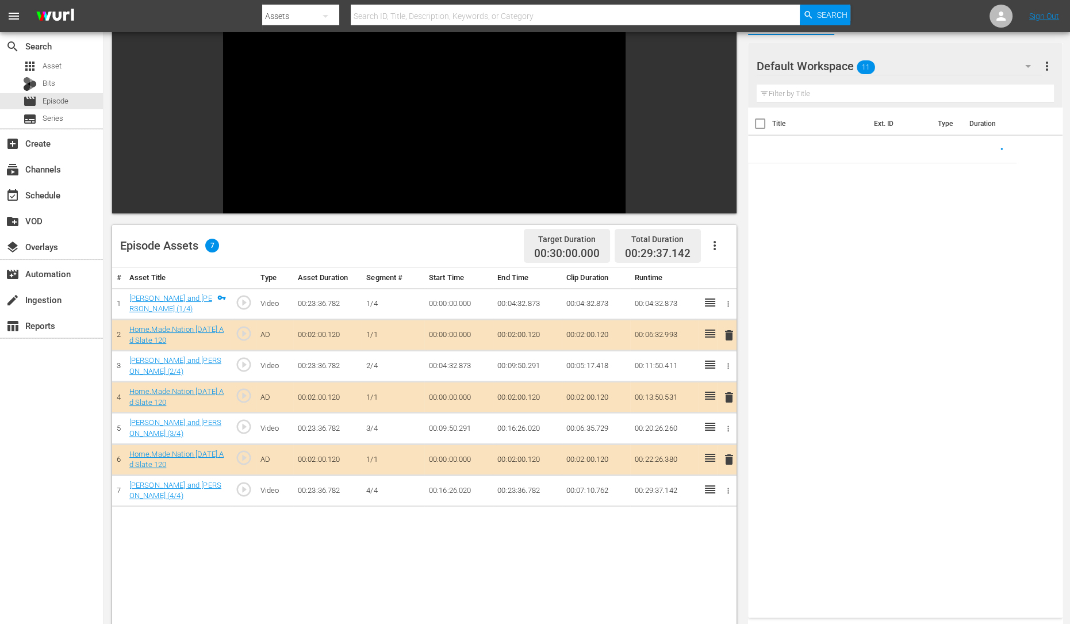
click at [725, 390] on span "delete" at bounding box center [729, 397] width 14 height 14
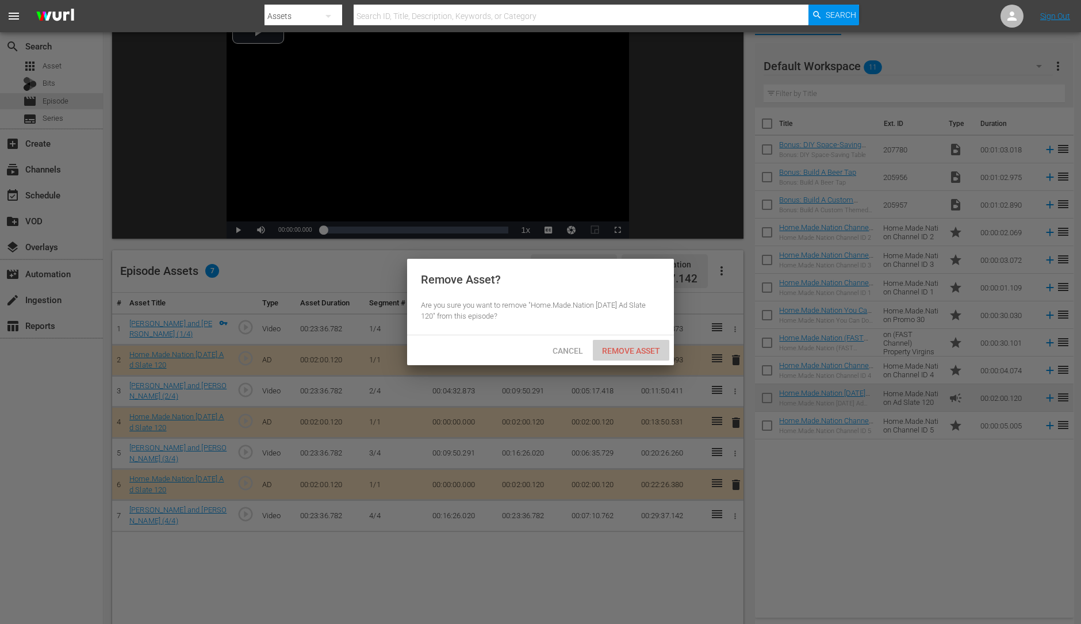
click at [623, 351] on span "Remove Asset" at bounding box center [631, 350] width 76 height 9
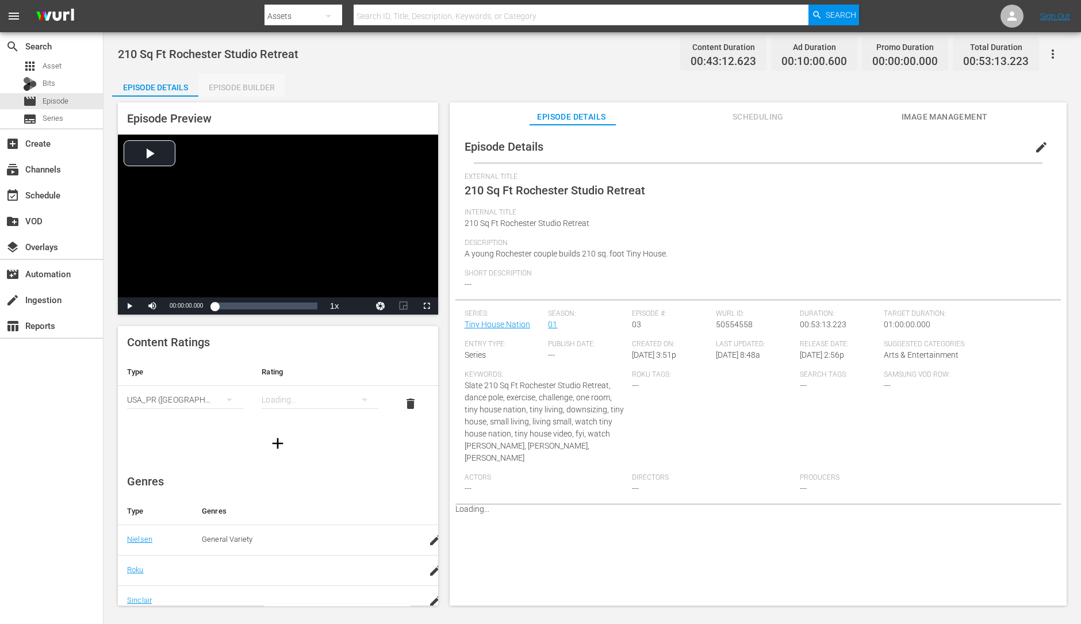
click at [265, 78] on div "Episode Builder" at bounding box center [241, 88] width 86 height 28
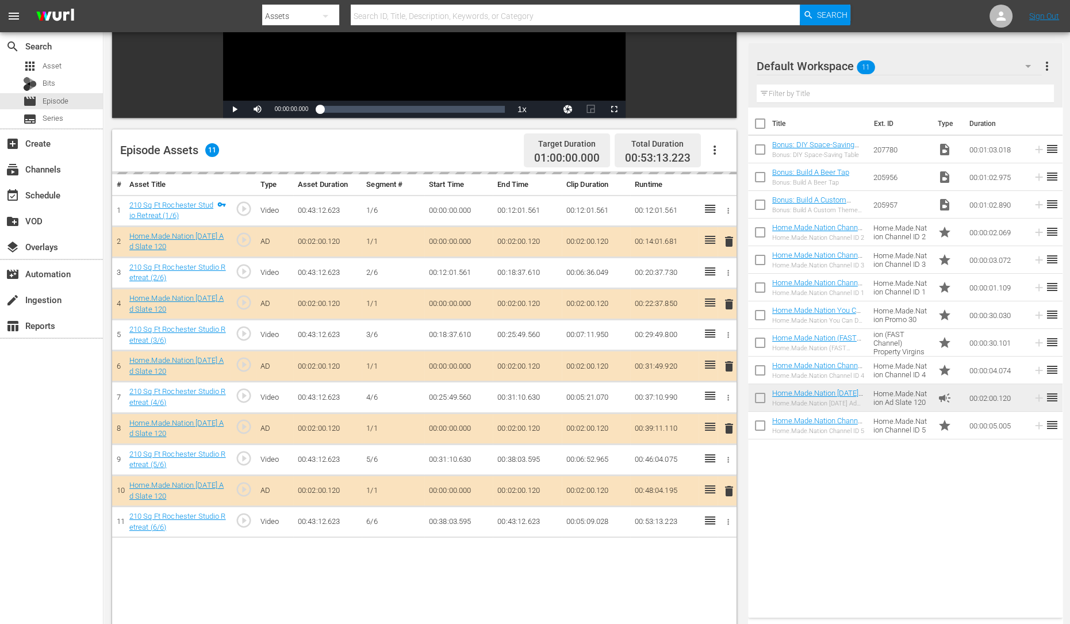
scroll to position [208, 0]
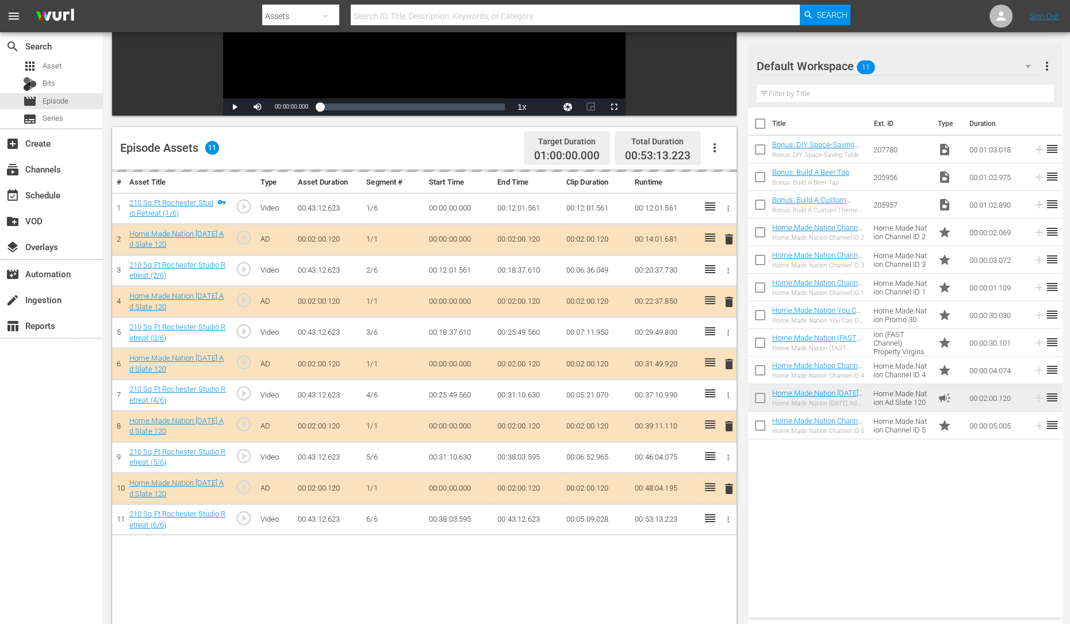
click at [725, 302] on div "delete" at bounding box center [727, 301] width 10 height 17
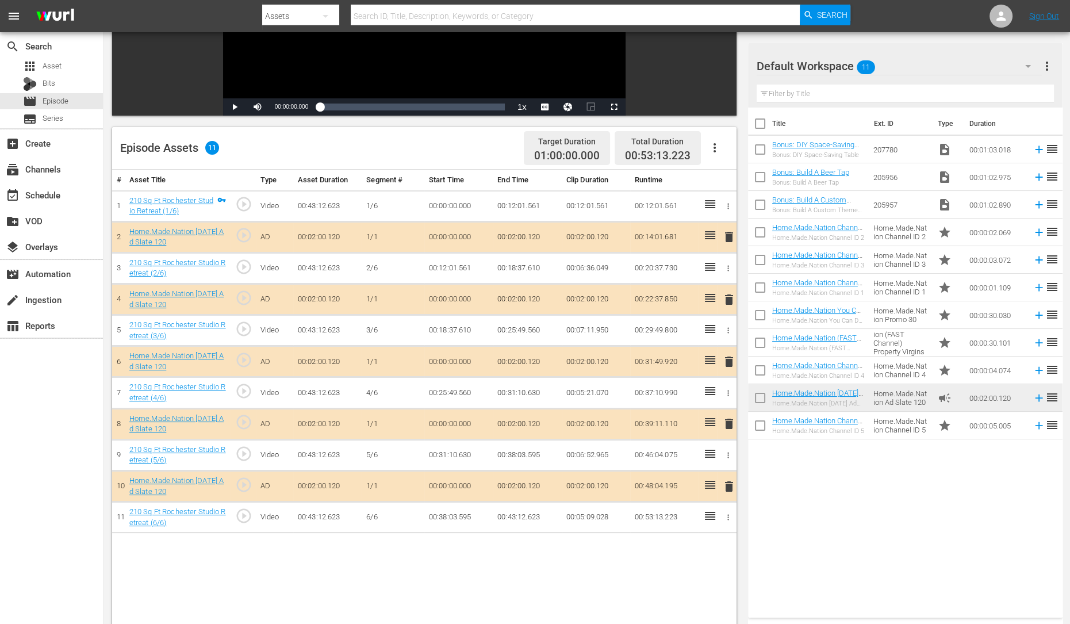
click at [726, 302] on span "delete" at bounding box center [729, 300] width 14 height 14
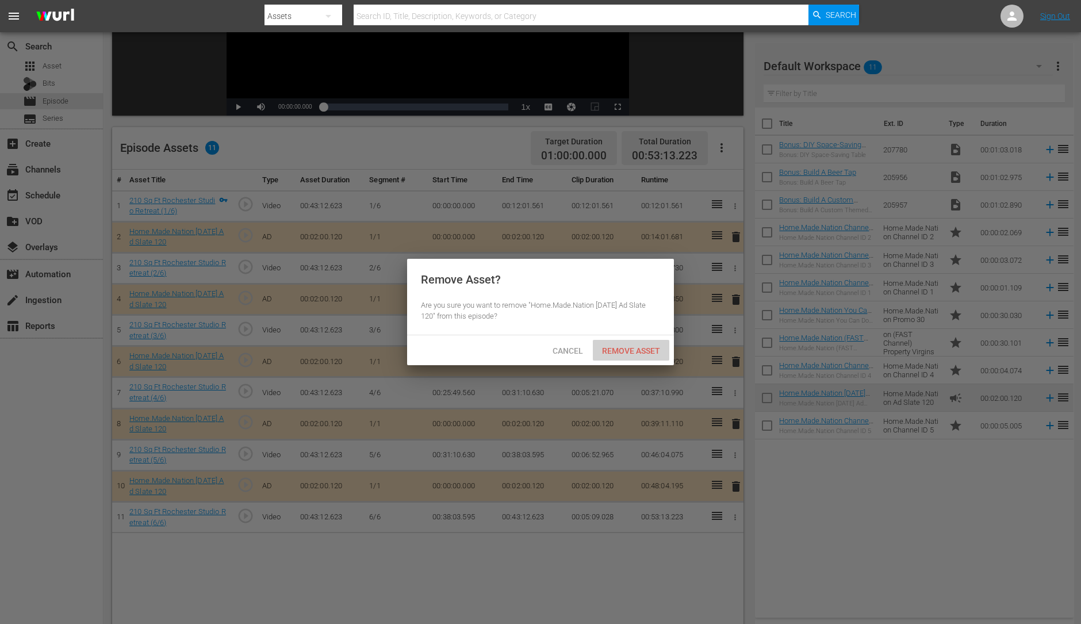
click at [637, 347] on span "Remove Asset" at bounding box center [631, 350] width 76 height 9
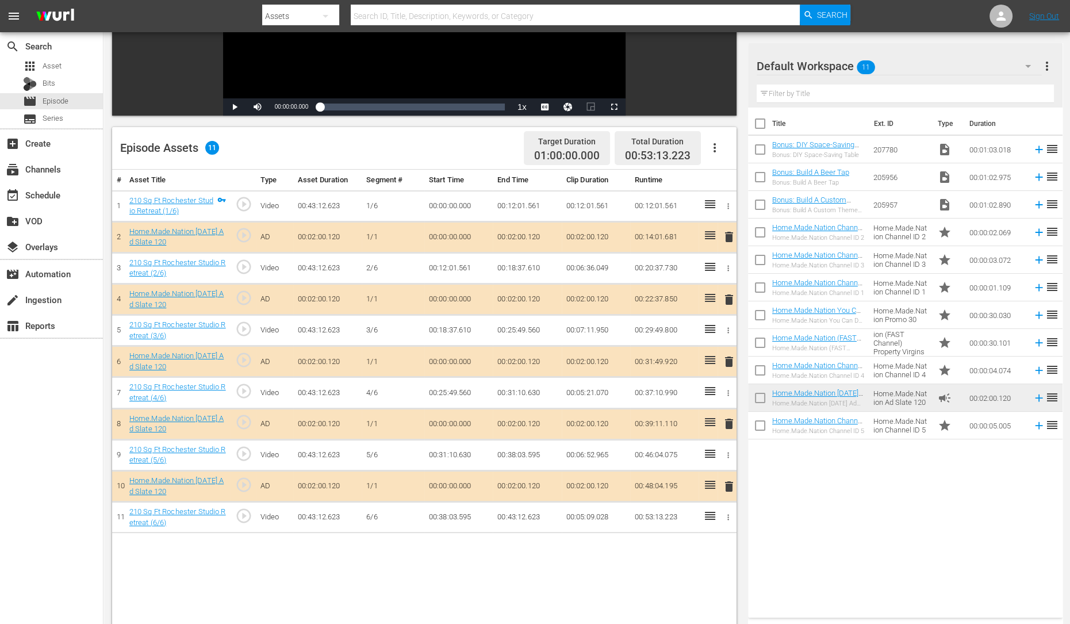
click at [726, 359] on span "delete" at bounding box center [729, 362] width 14 height 14
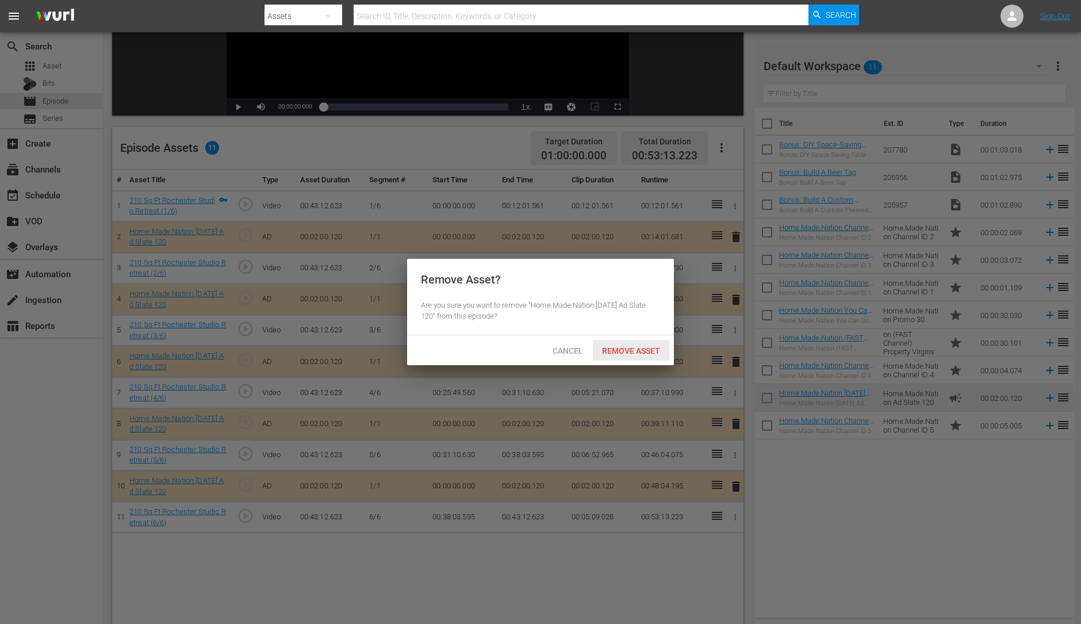
click at [648, 344] on div "Remove Asset" at bounding box center [631, 350] width 76 height 21
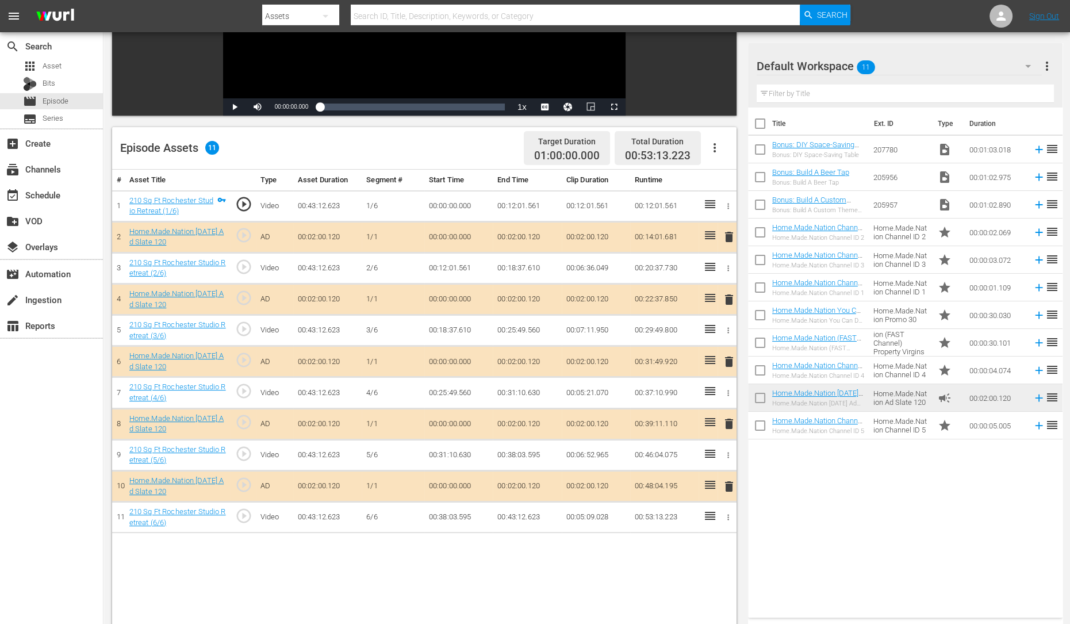
click at [729, 419] on span "delete" at bounding box center [729, 424] width 14 height 14
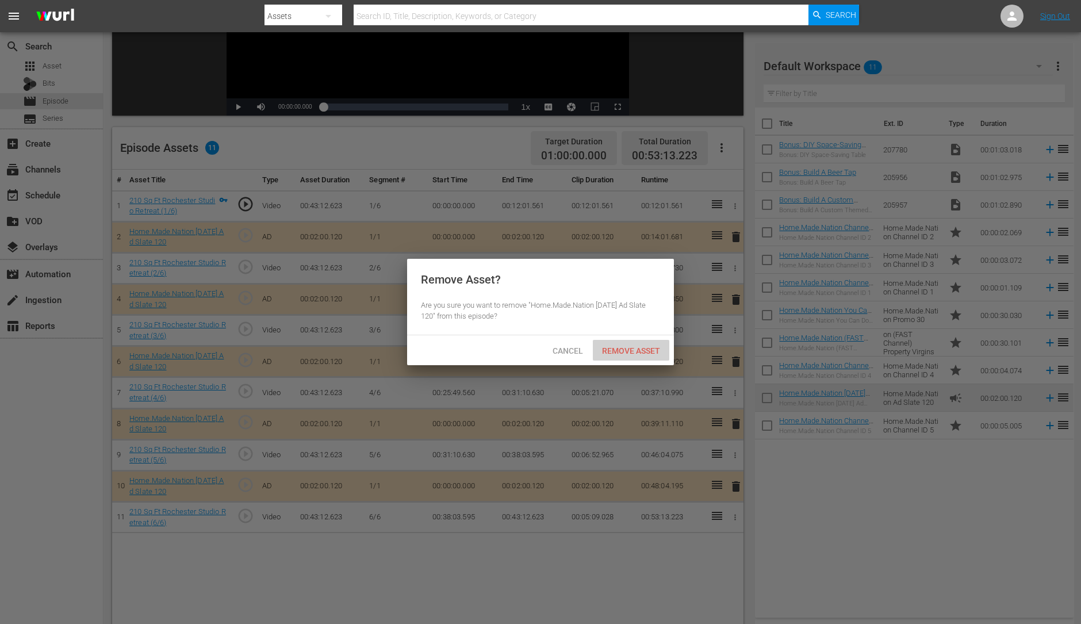
click at [653, 352] on span "Remove Asset" at bounding box center [631, 350] width 76 height 9
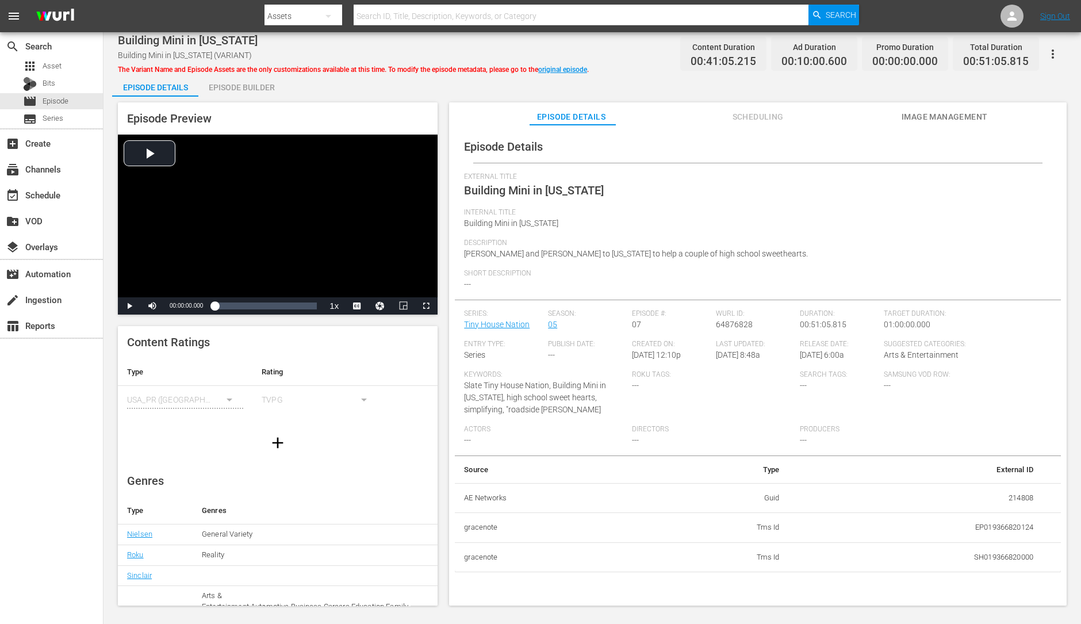
click at [261, 86] on div "Episode Builder" at bounding box center [241, 88] width 86 height 28
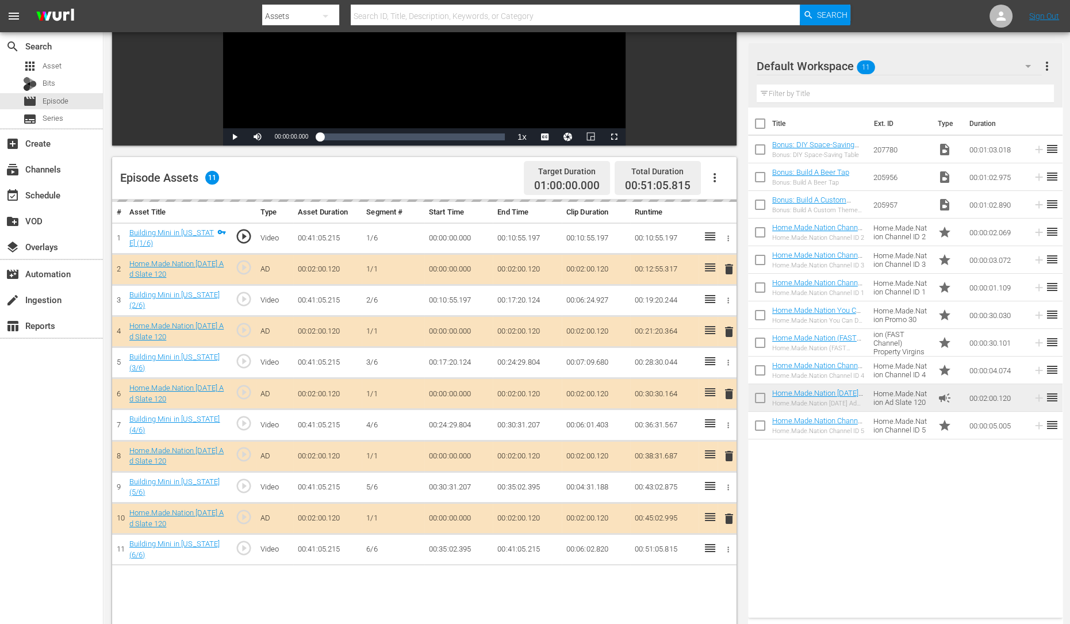
scroll to position [193, 0]
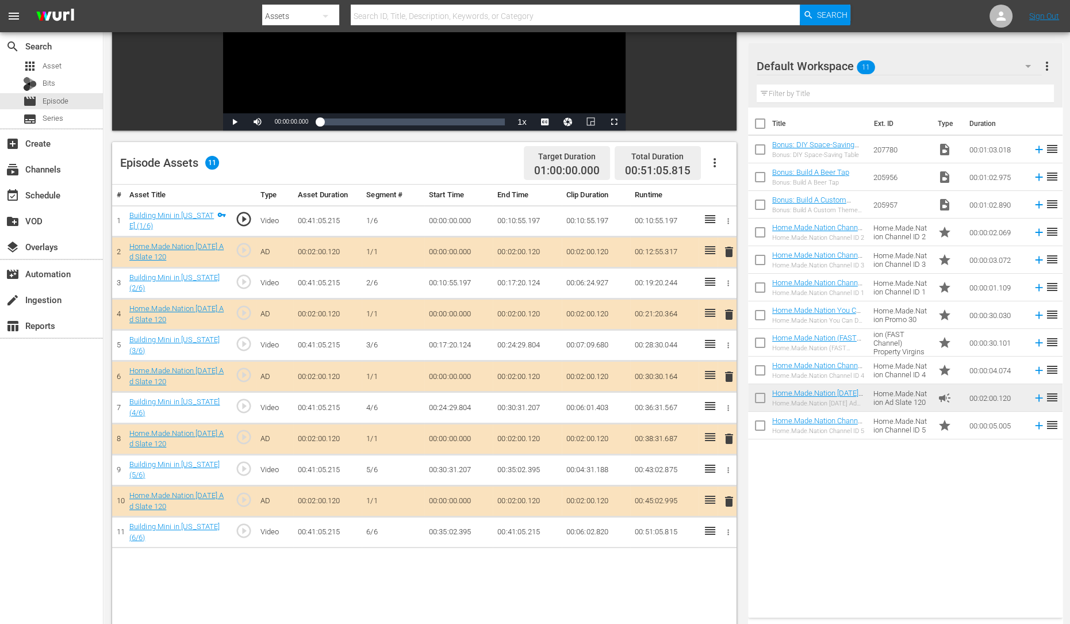
click at [727, 316] on span "delete" at bounding box center [729, 315] width 14 height 14
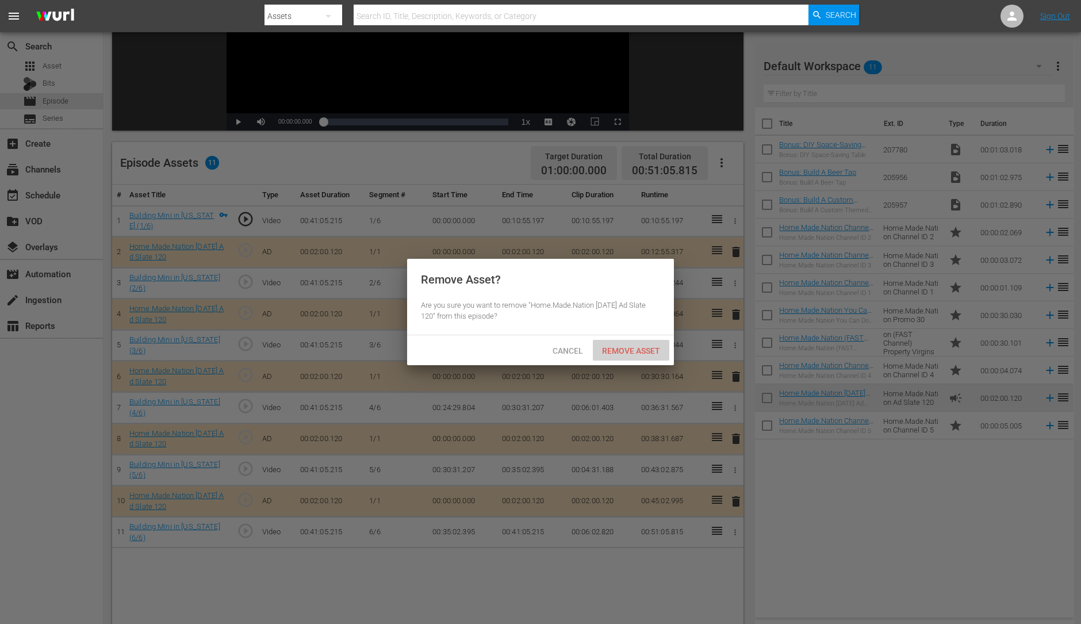
click at [639, 346] on span "Remove Asset" at bounding box center [631, 350] width 76 height 9
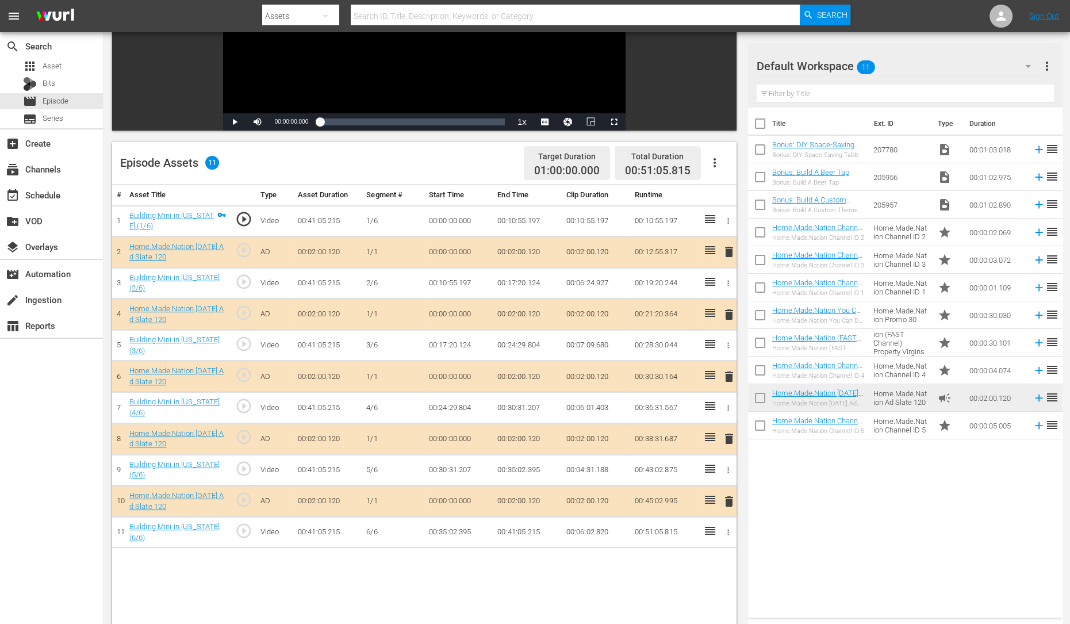
click at [731, 377] on span "delete" at bounding box center [729, 377] width 14 height 14
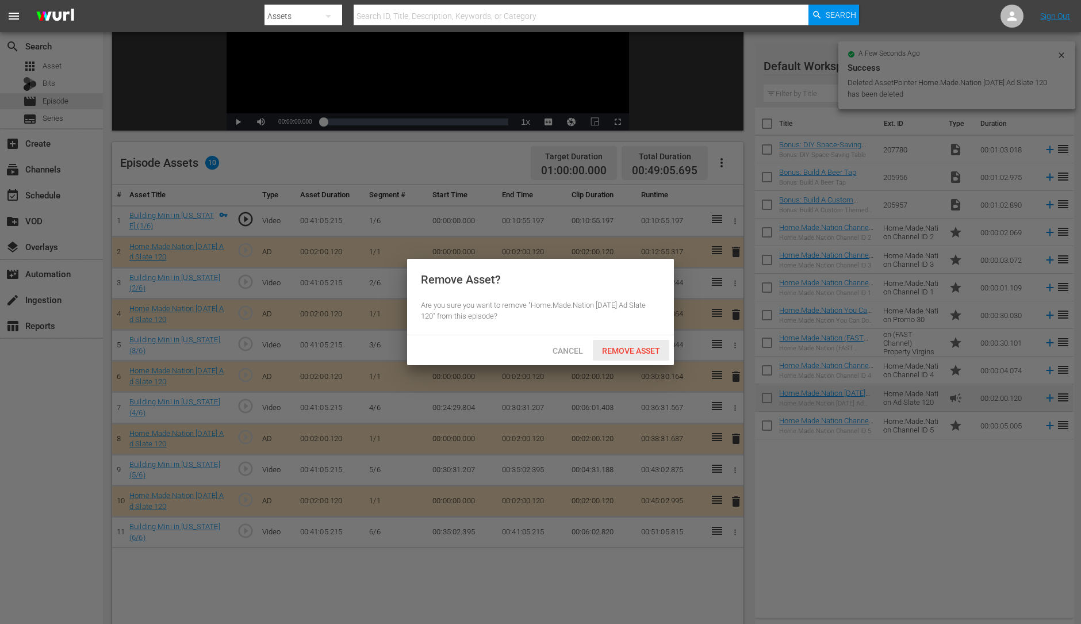
click at [624, 346] on span "Remove Asset" at bounding box center [631, 350] width 76 height 9
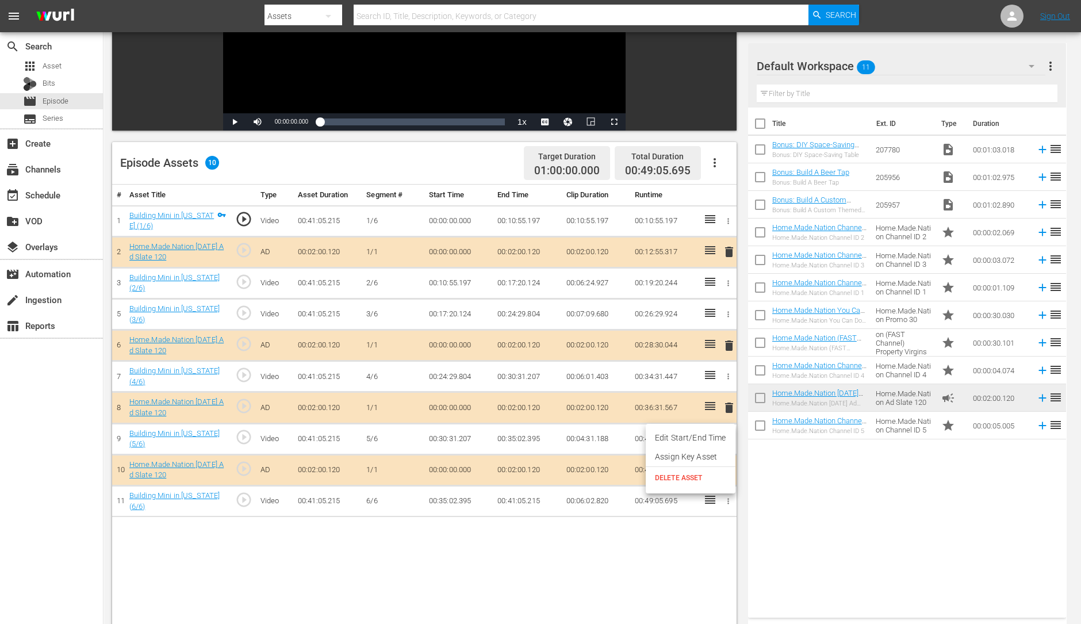
click at [664, 499] on div at bounding box center [540, 312] width 1081 height 624
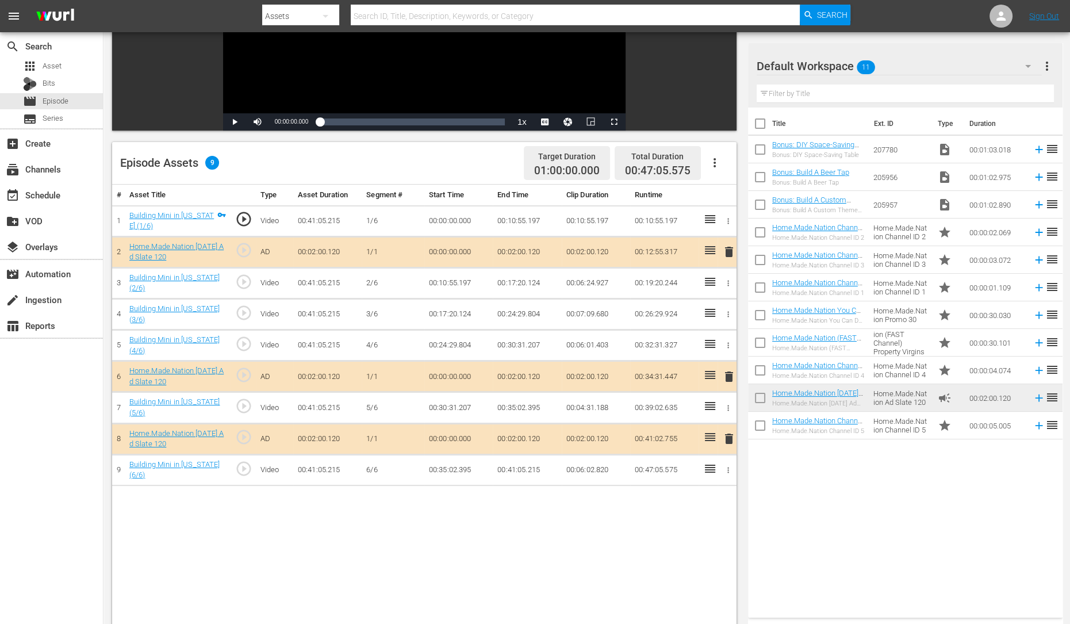
click at [726, 370] on span "delete" at bounding box center [729, 377] width 14 height 14
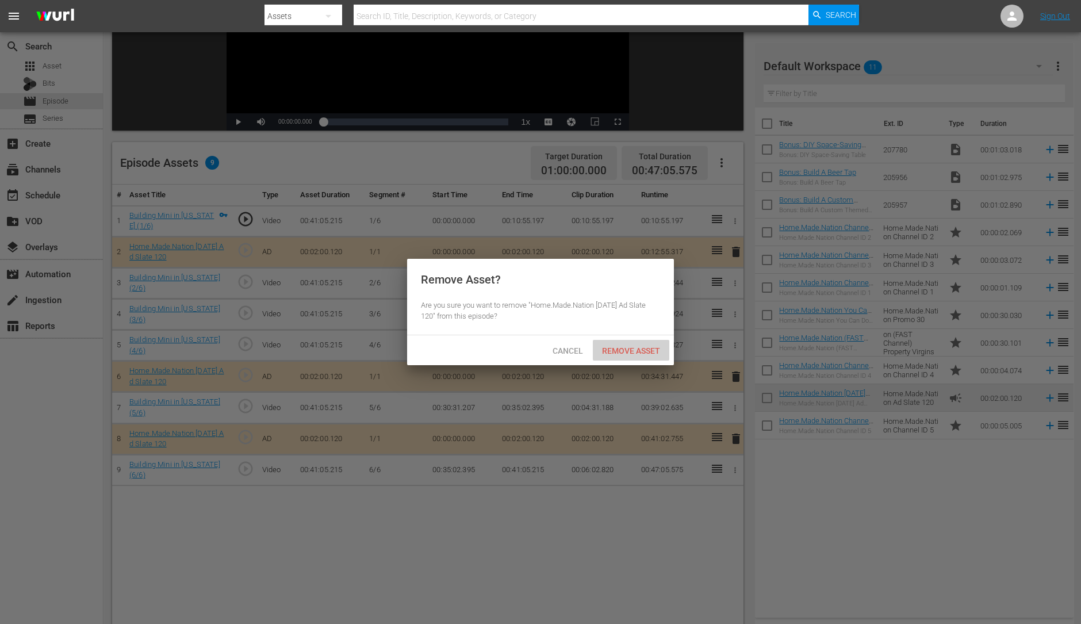
click at [632, 348] on span "Remove Asset" at bounding box center [631, 350] width 76 height 9
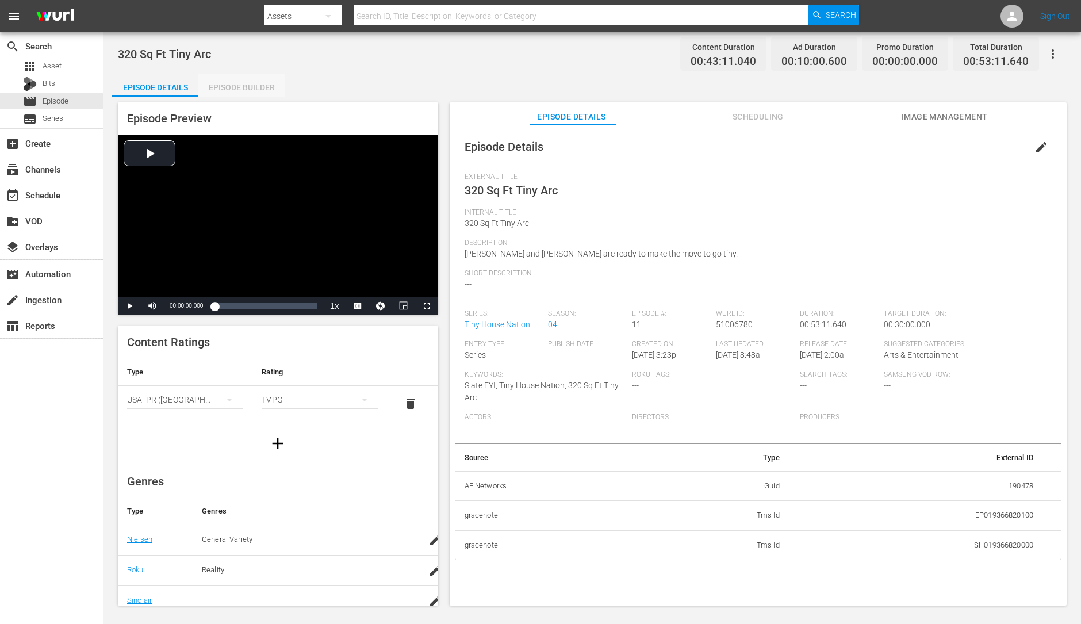
click at [262, 89] on div "Episode Builder" at bounding box center [241, 88] width 86 height 28
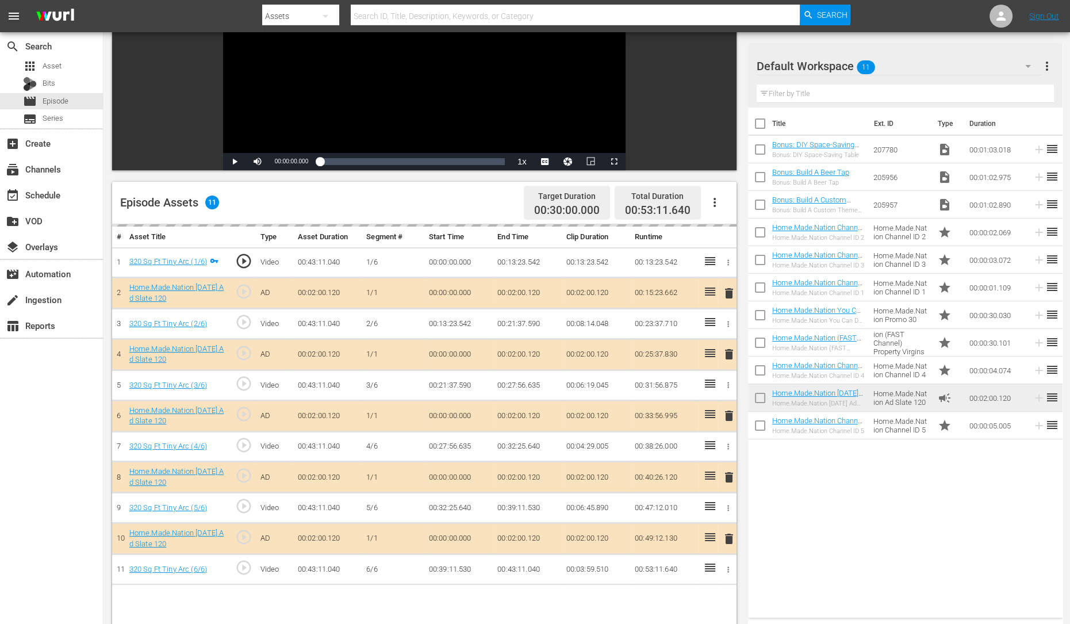
scroll to position [174, 0]
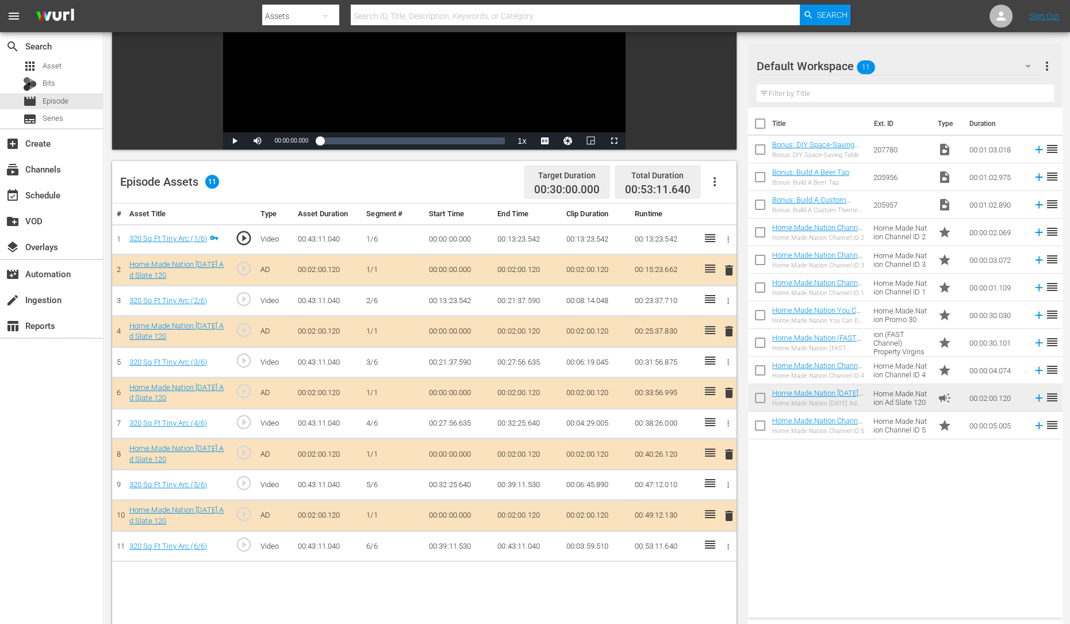
click at [730, 393] on span "delete" at bounding box center [729, 393] width 14 height 14
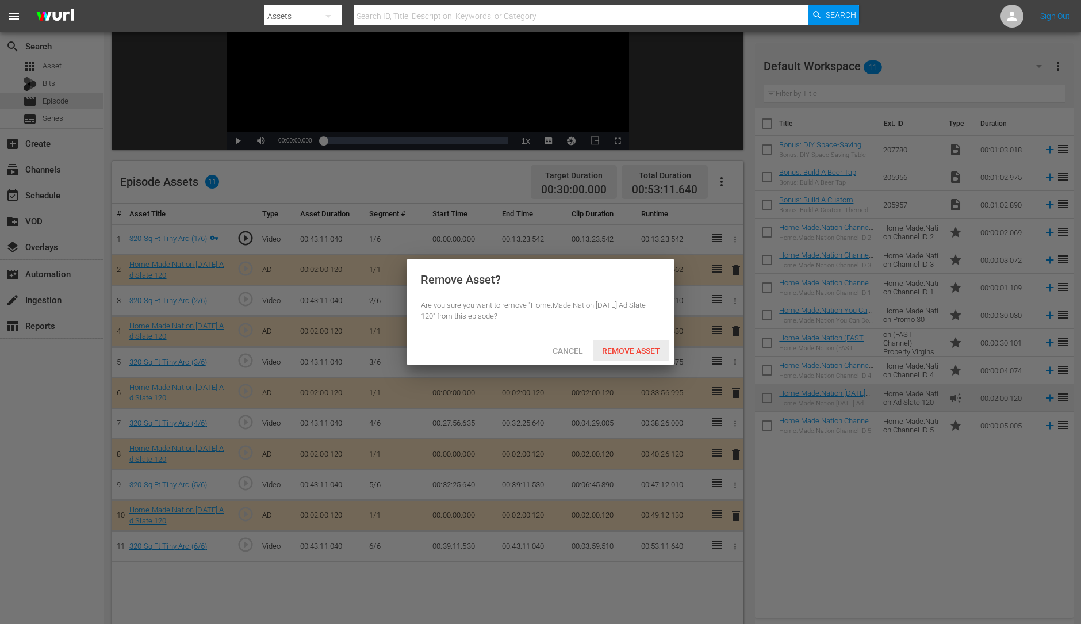
click at [640, 351] on span "Remove Asset" at bounding box center [631, 350] width 76 height 9
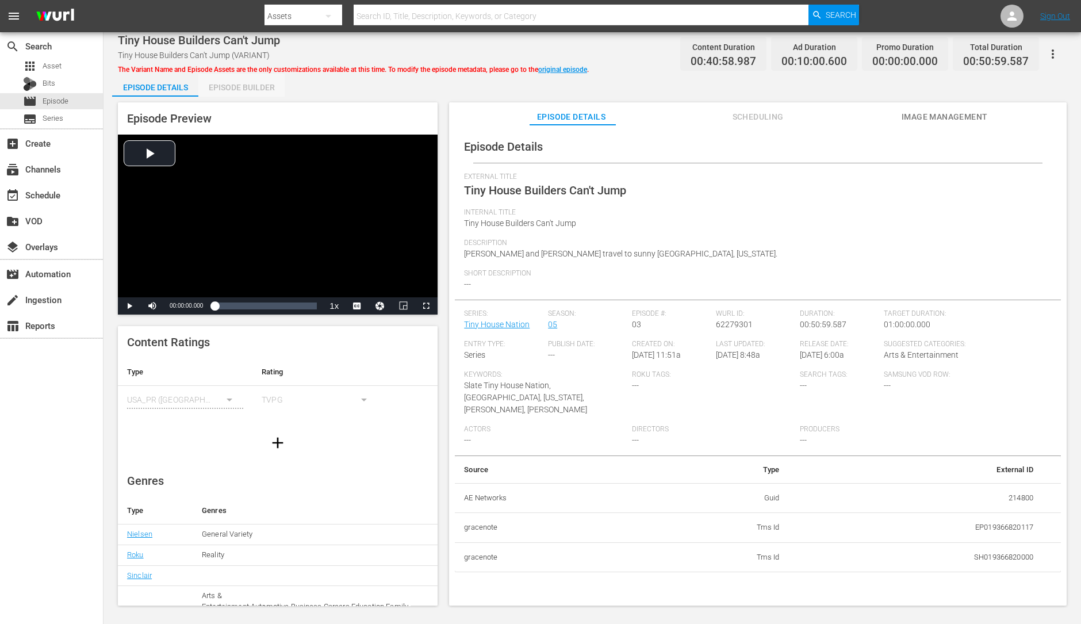
click at [255, 94] on div "Episode Builder" at bounding box center [241, 88] width 86 height 28
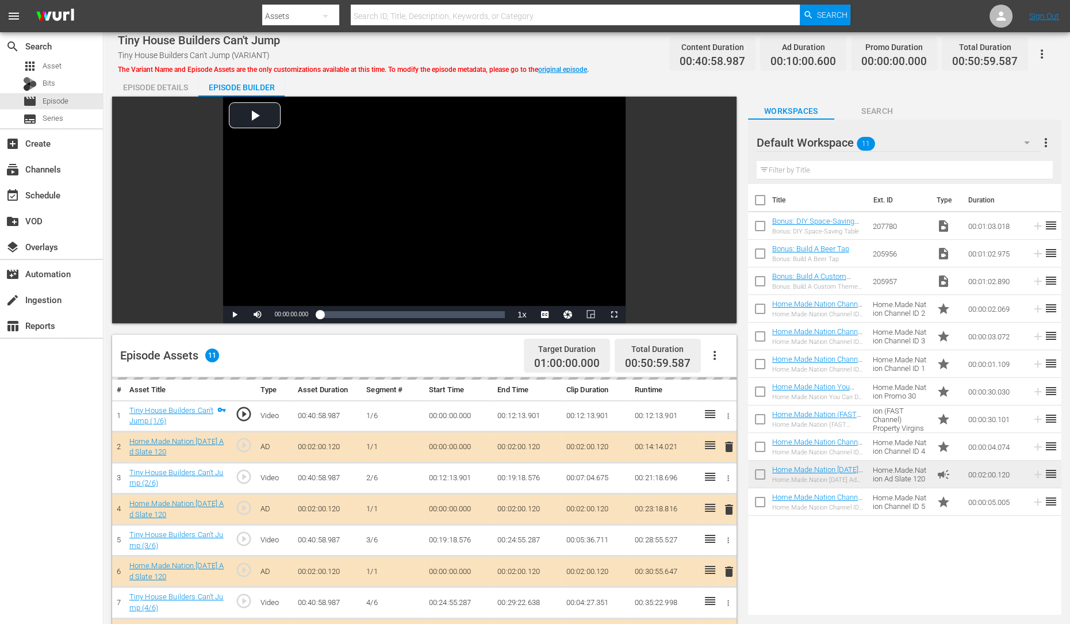
scroll to position [299, 0]
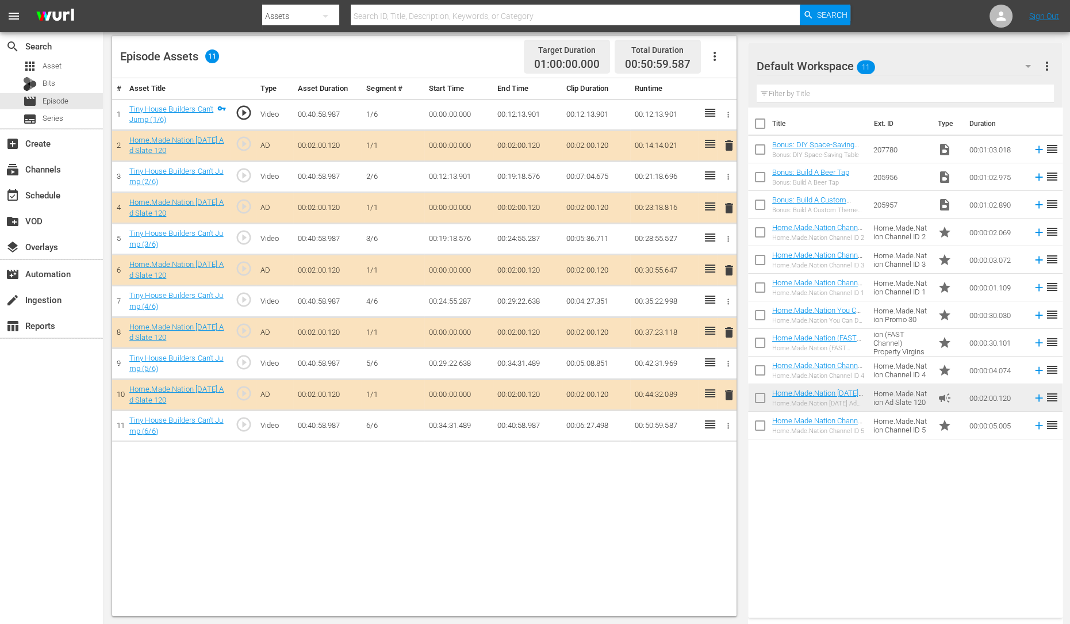
click at [726, 202] on span "delete" at bounding box center [729, 208] width 14 height 14
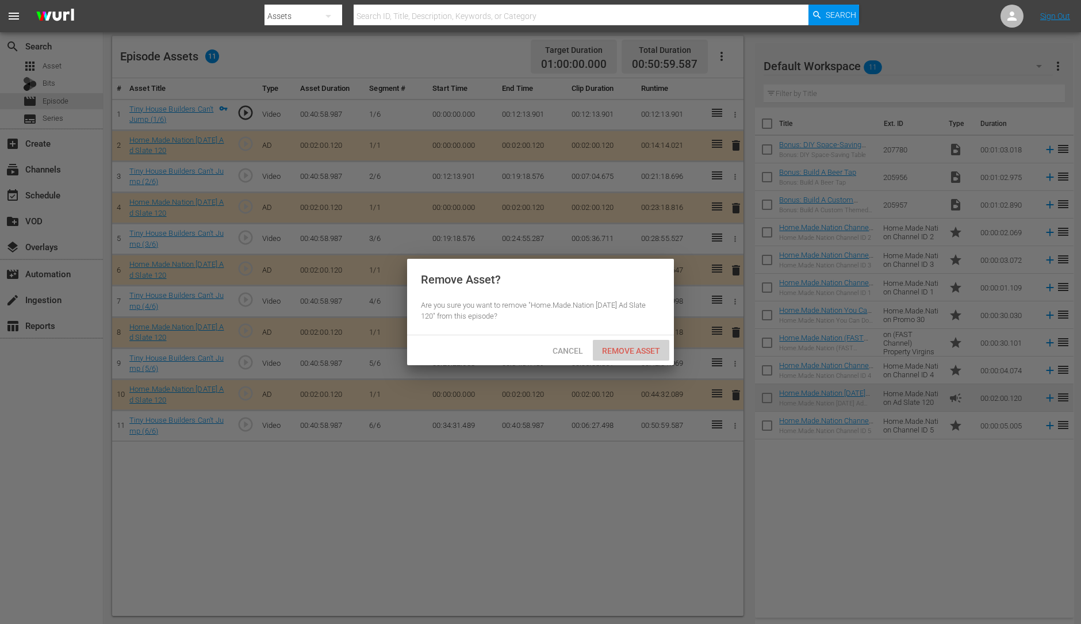
click at [612, 354] on span "Remove Asset" at bounding box center [631, 350] width 76 height 9
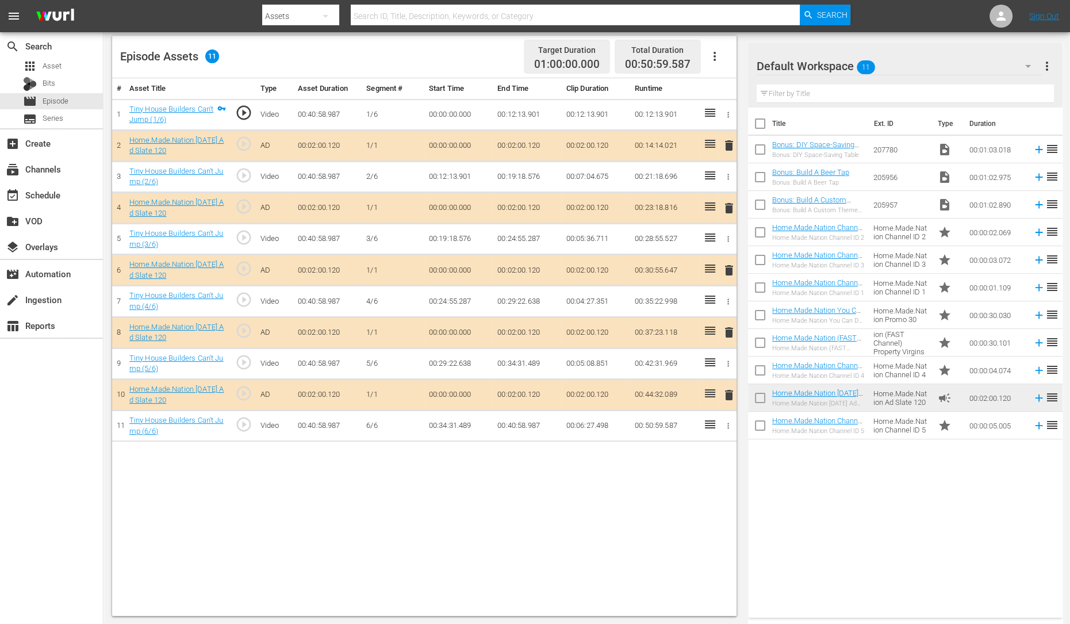
click at [725, 271] on span "delete" at bounding box center [729, 270] width 14 height 14
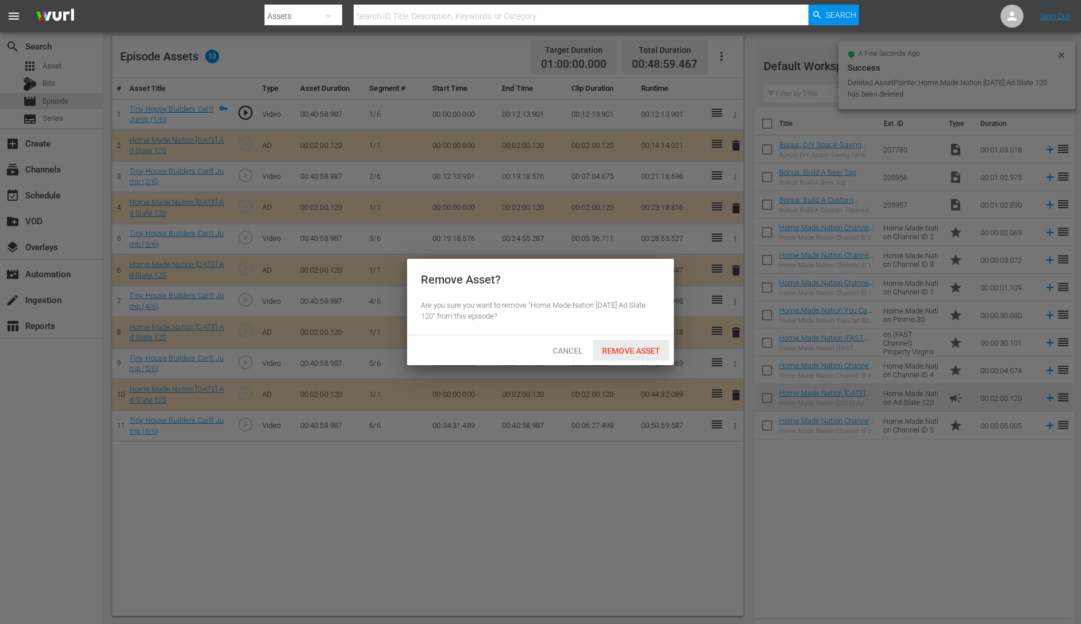
click at [630, 348] on span "Remove Asset" at bounding box center [631, 350] width 76 height 9
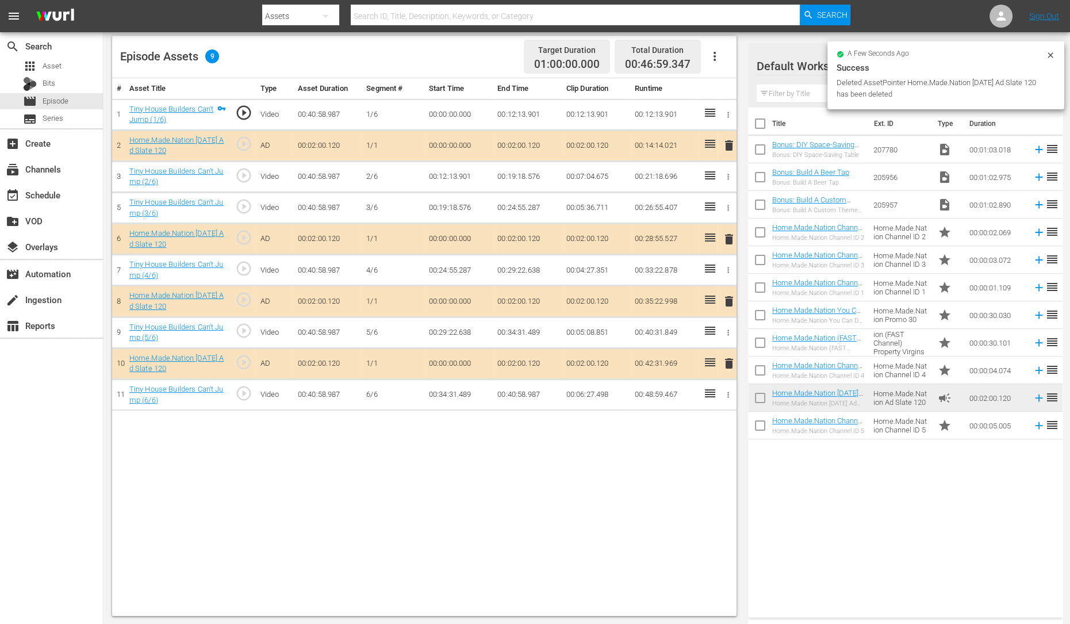
click at [724, 305] on span "delete" at bounding box center [729, 301] width 14 height 14
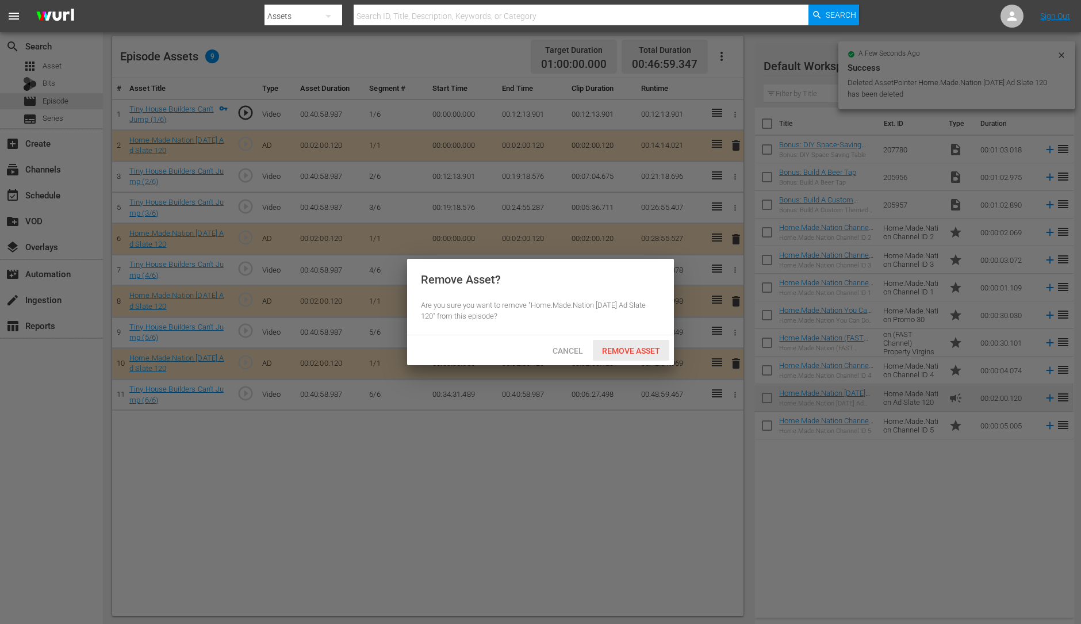
click at [632, 351] on span "Remove Asset" at bounding box center [631, 350] width 76 height 9
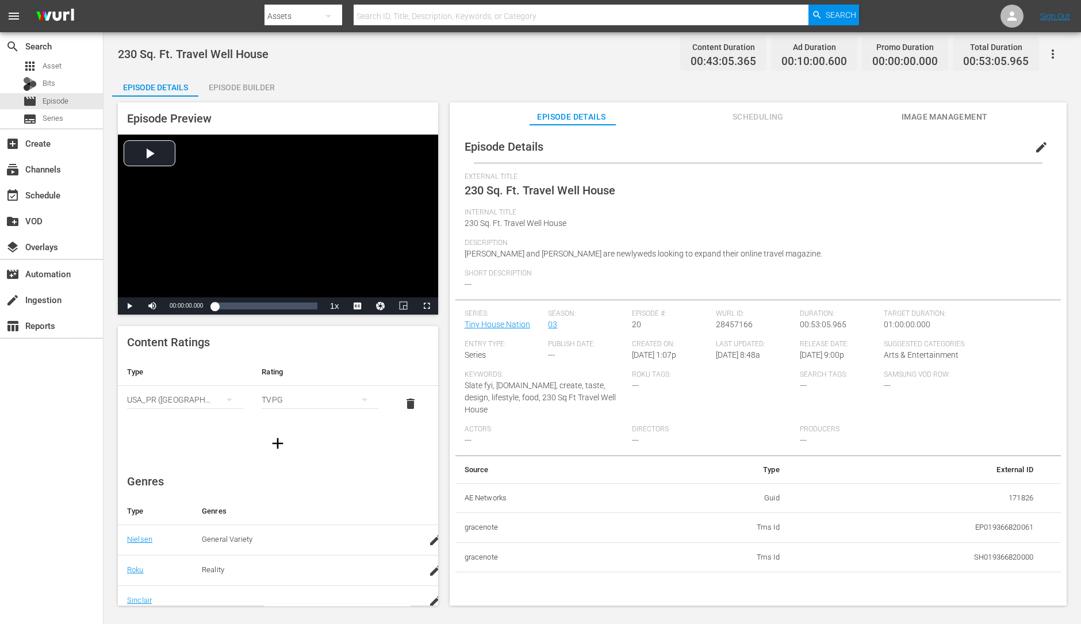
click at [236, 83] on div "Episode Builder" at bounding box center [241, 88] width 86 height 28
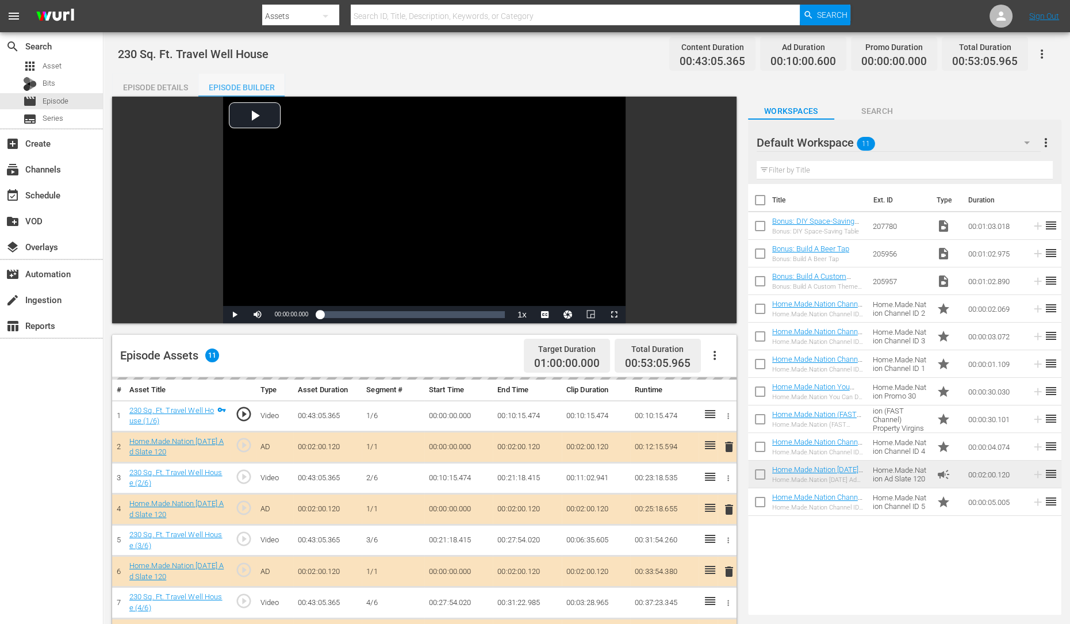
click at [236, 83] on div "Episode Builder" at bounding box center [241, 88] width 86 height 28
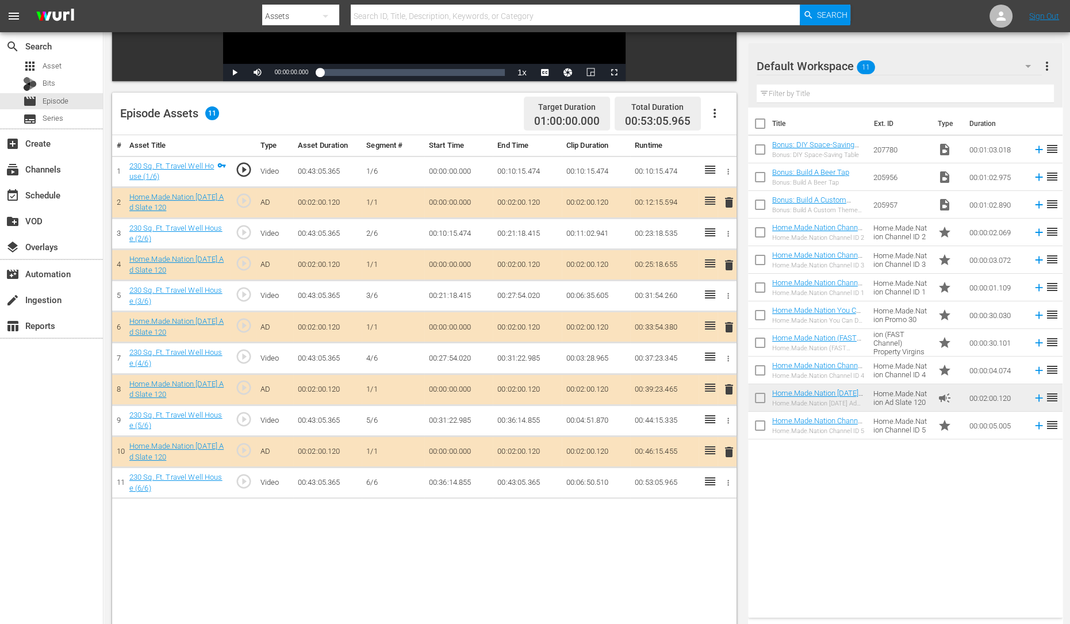
scroll to position [243, 0]
click at [730, 263] on span "delete" at bounding box center [729, 265] width 14 height 14
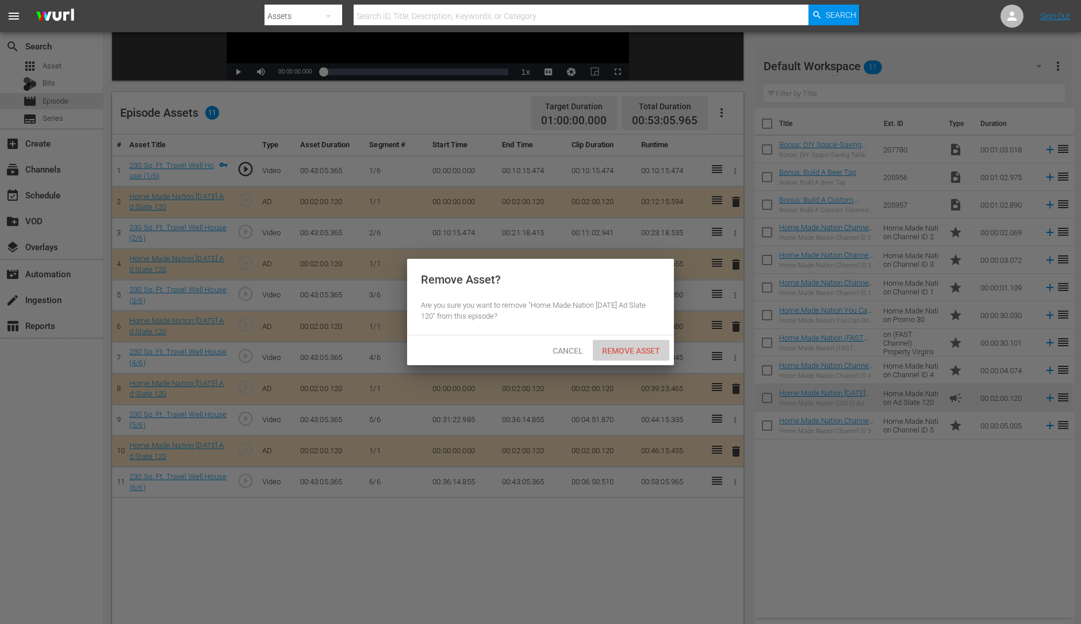
click at [616, 355] on span "Remove Asset" at bounding box center [631, 350] width 76 height 9
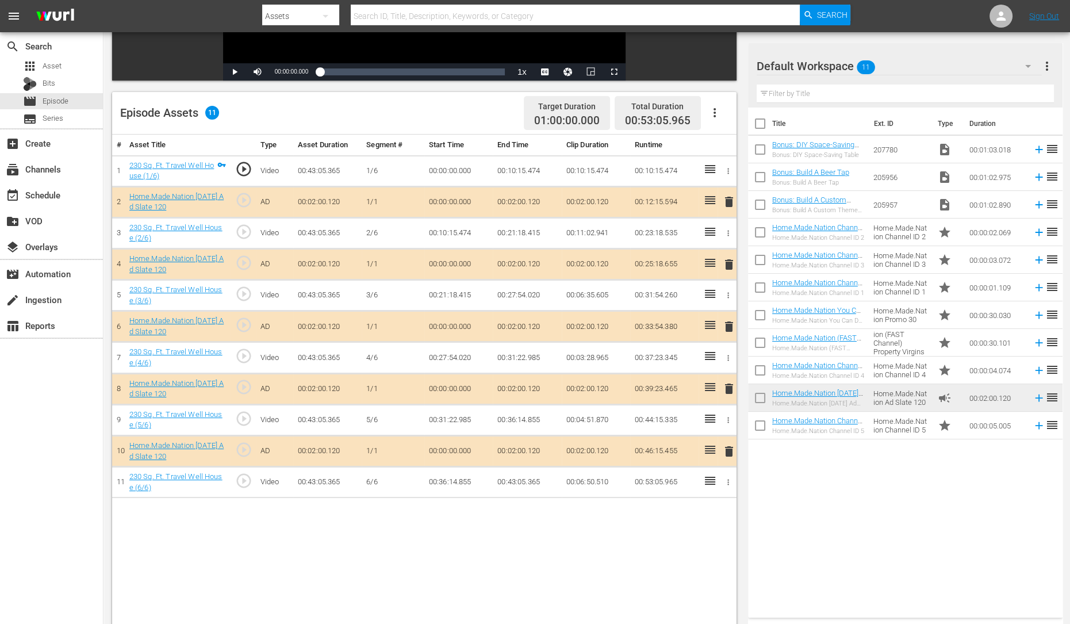
click at [727, 323] on span "delete" at bounding box center [729, 327] width 14 height 14
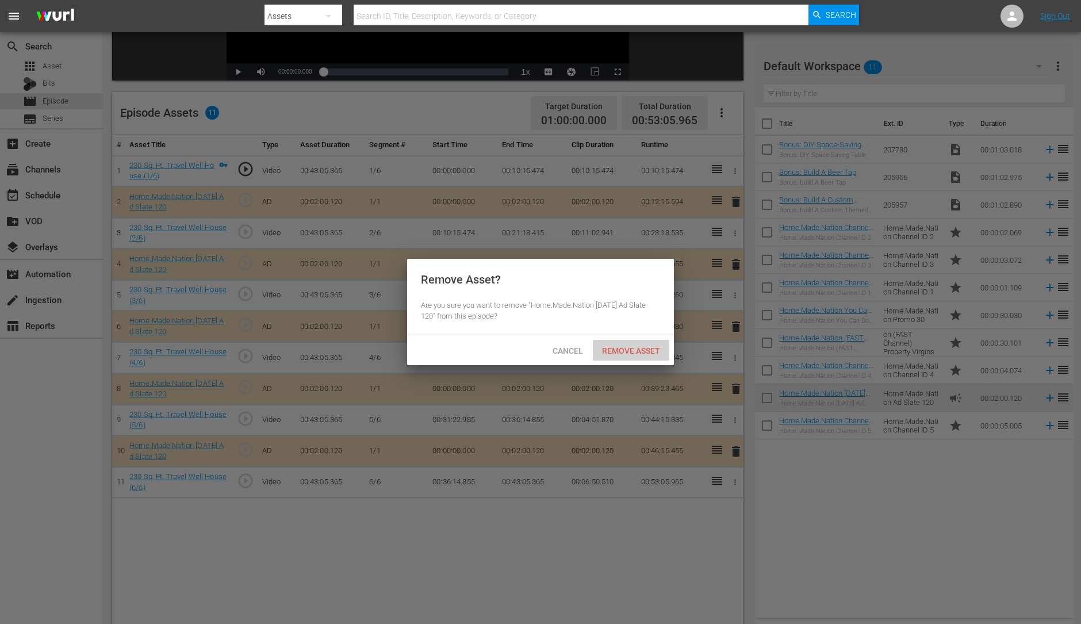
click at [631, 355] on span "Remove Asset" at bounding box center [631, 350] width 76 height 9
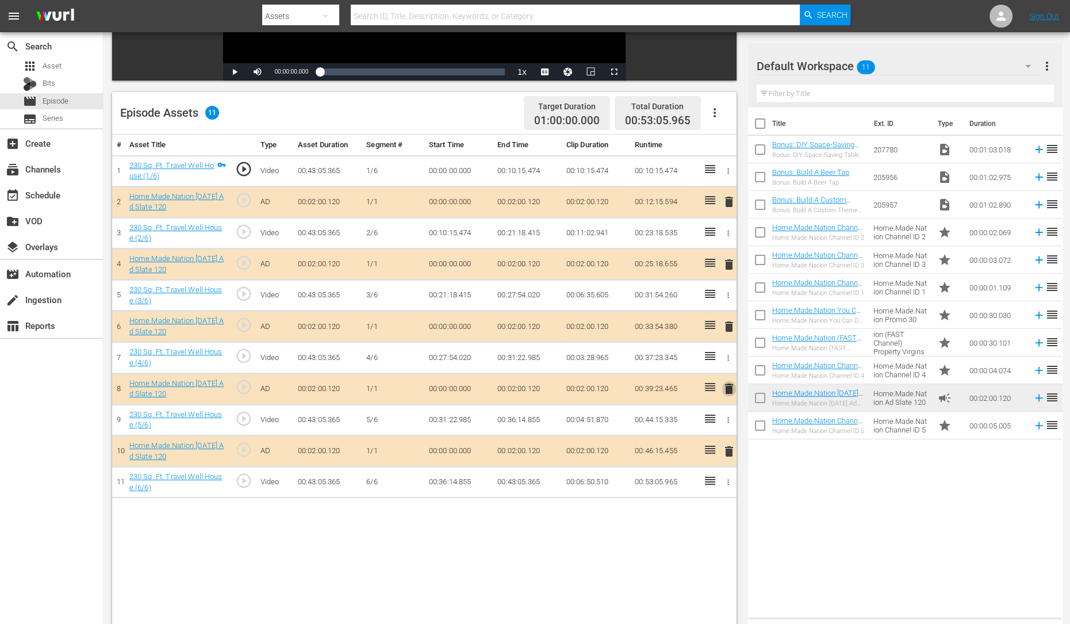
click at [727, 382] on span "delete" at bounding box center [729, 389] width 14 height 14
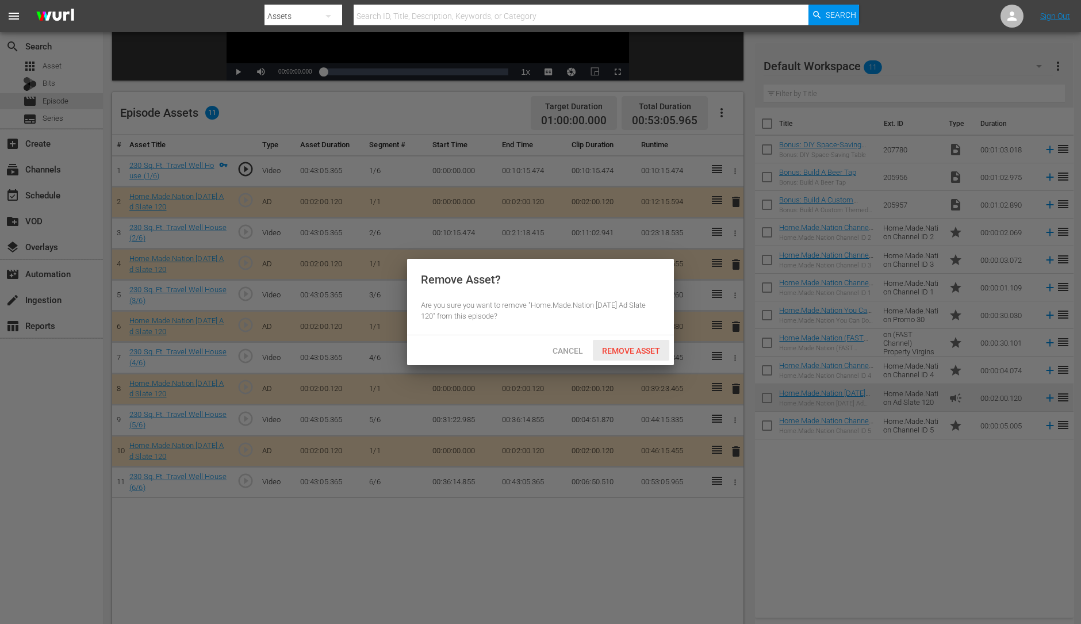
click at [643, 357] on div "Remove Asset" at bounding box center [631, 350] width 76 height 21
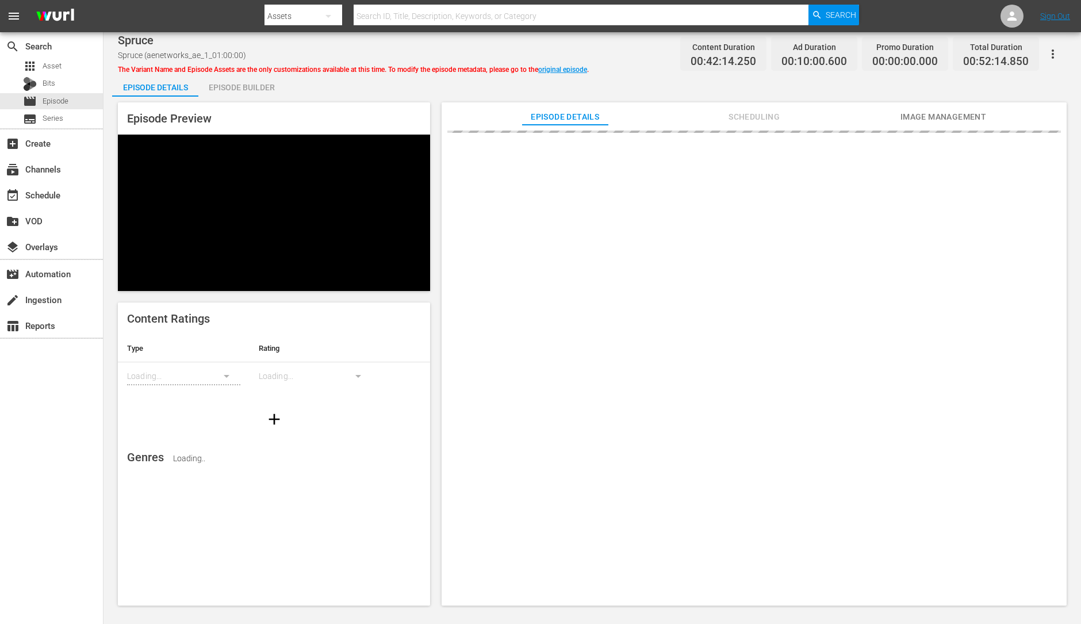
click at [265, 89] on div "Episode Builder" at bounding box center [241, 88] width 86 height 28
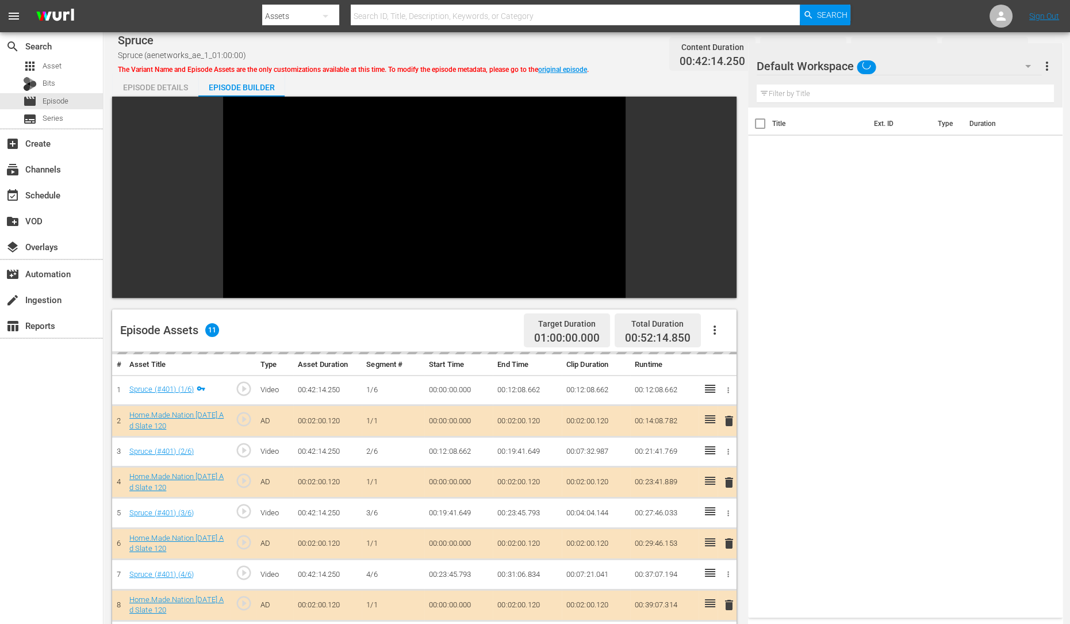
scroll to position [159, 0]
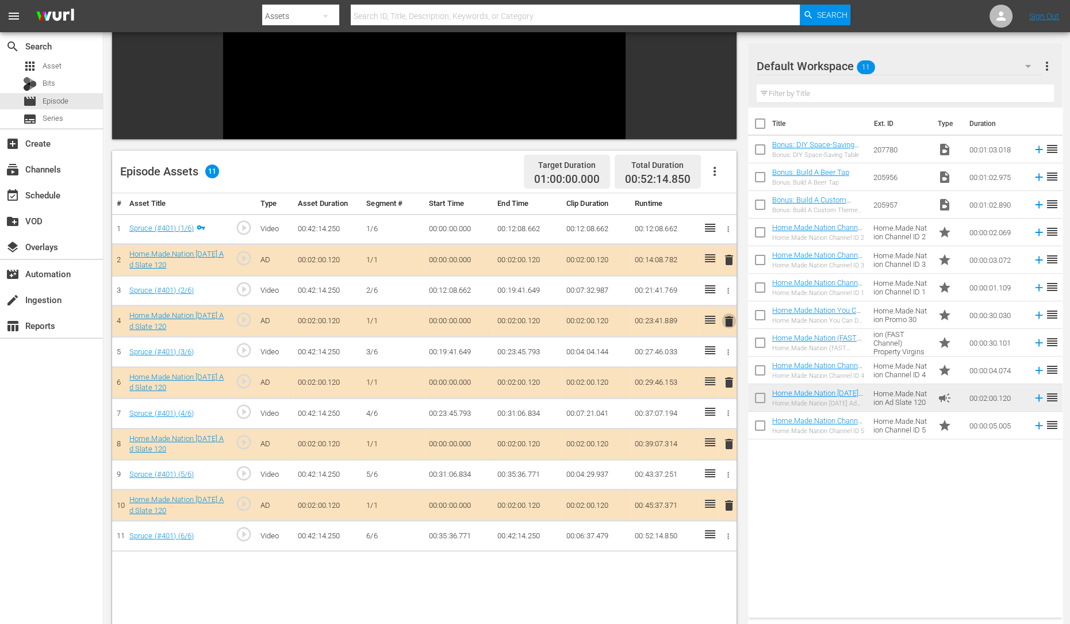
click at [730, 315] on span "delete" at bounding box center [729, 322] width 14 height 14
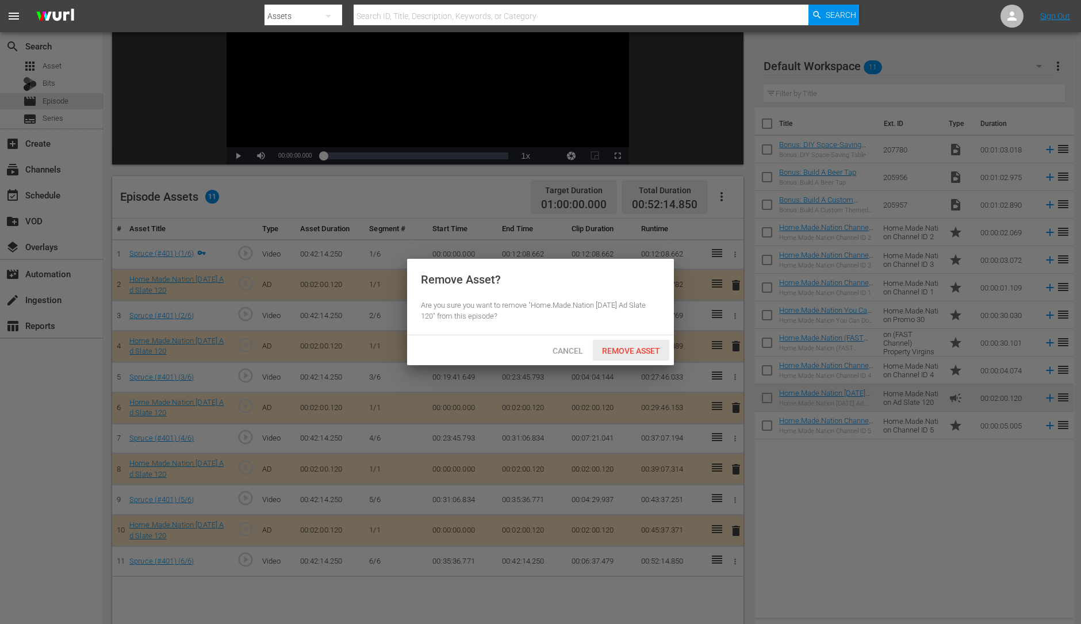
click at [643, 348] on span "Remove Asset" at bounding box center [631, 350] width 76 height 9
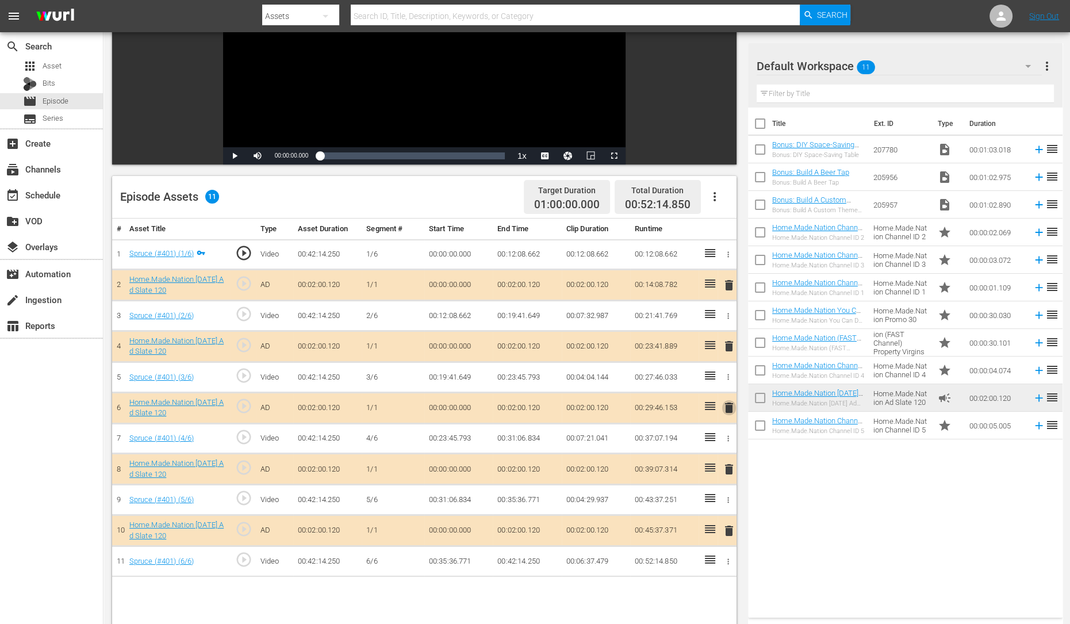
click at [728, 408] on span "delete" at bounding box center [729, 408] width 14 height 14
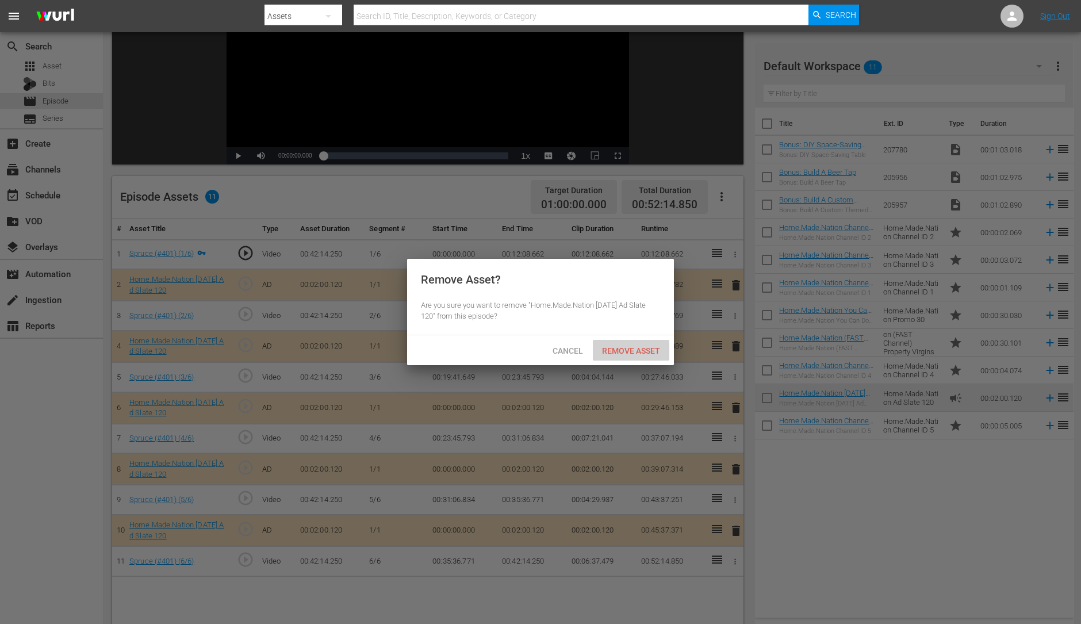
click at [645, 353] on span "Remove Asset" at bounding box center [631, 350] width 76 height 9
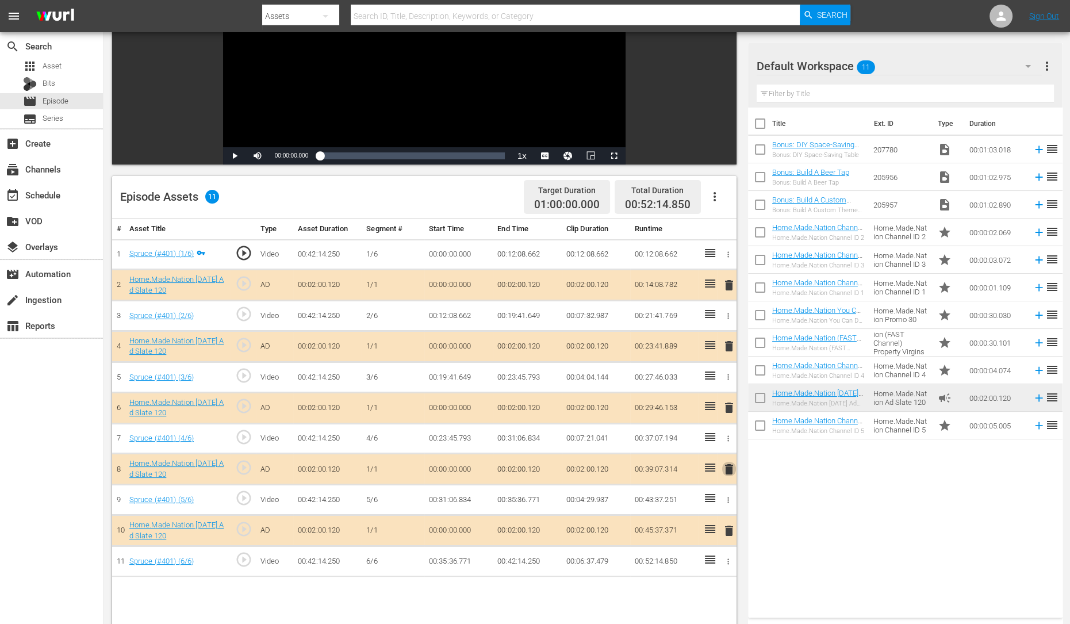
click at [723, 465] on span "delete" at bounding box center [729, 469] width 14 height 14
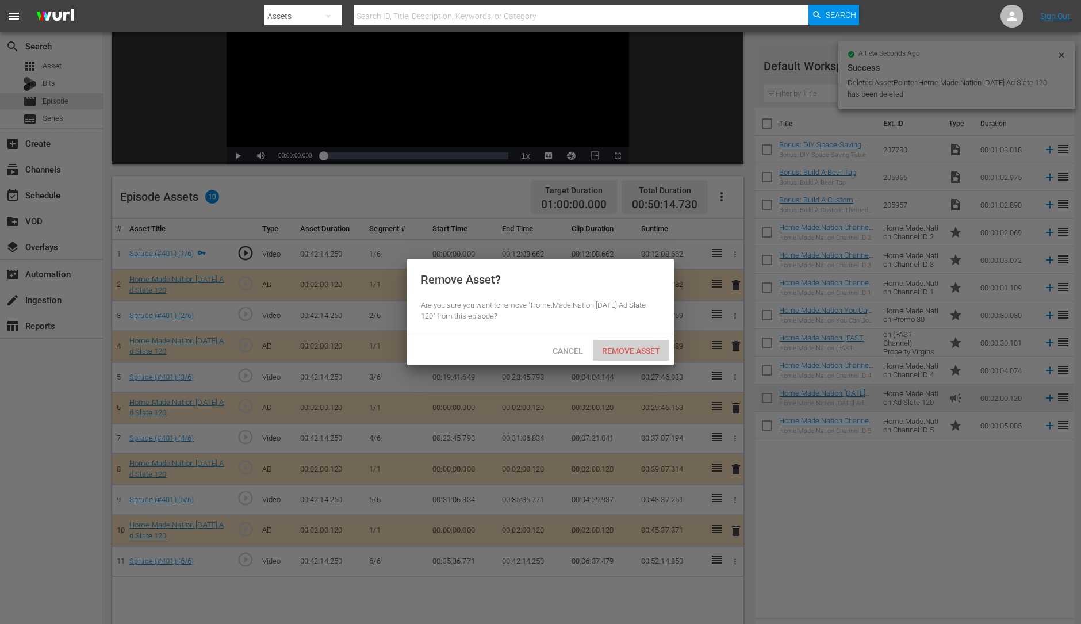
click at [636, 346] on span "Remove Asset" at bounding box center [631, 350] width 76 height 9
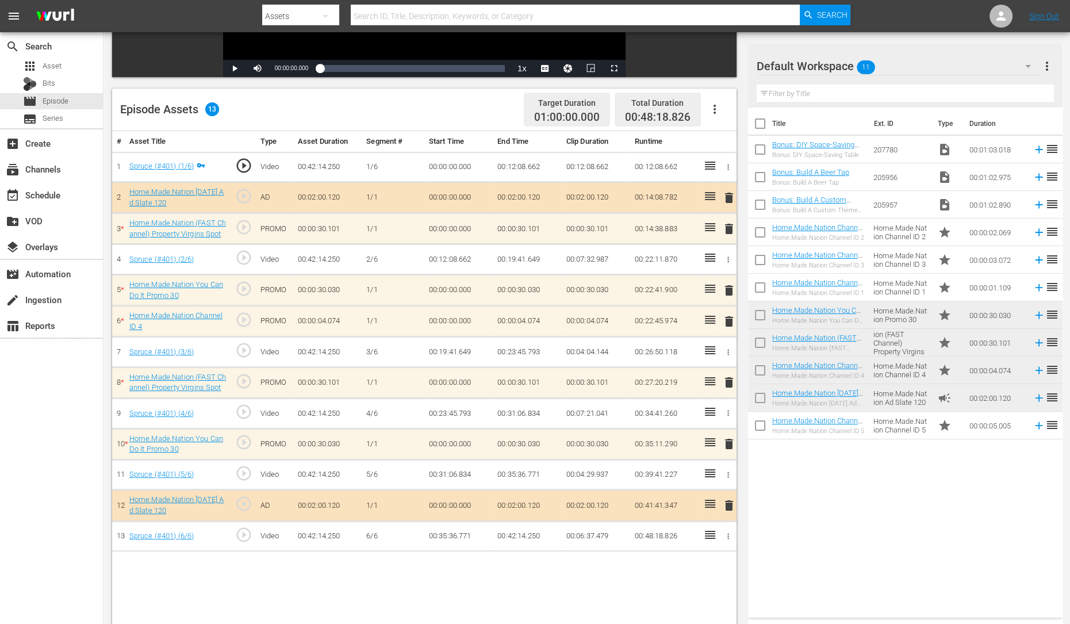
scroll to position [247, 0]
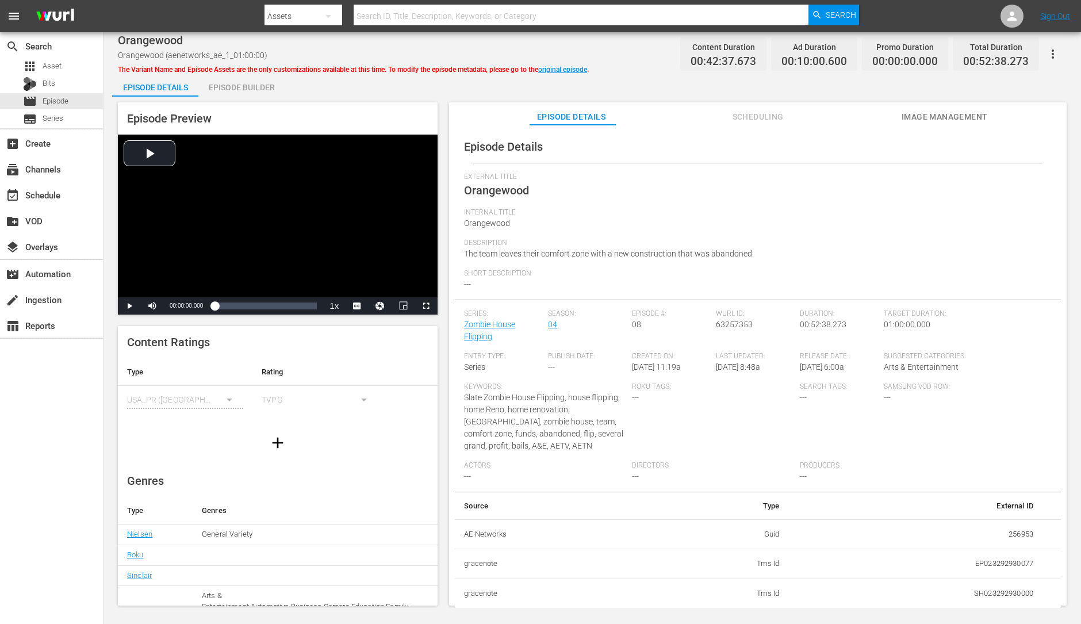
click at [252, 89] on div "Episode Builder" at bounding box center [241, 88] width 86 height 28
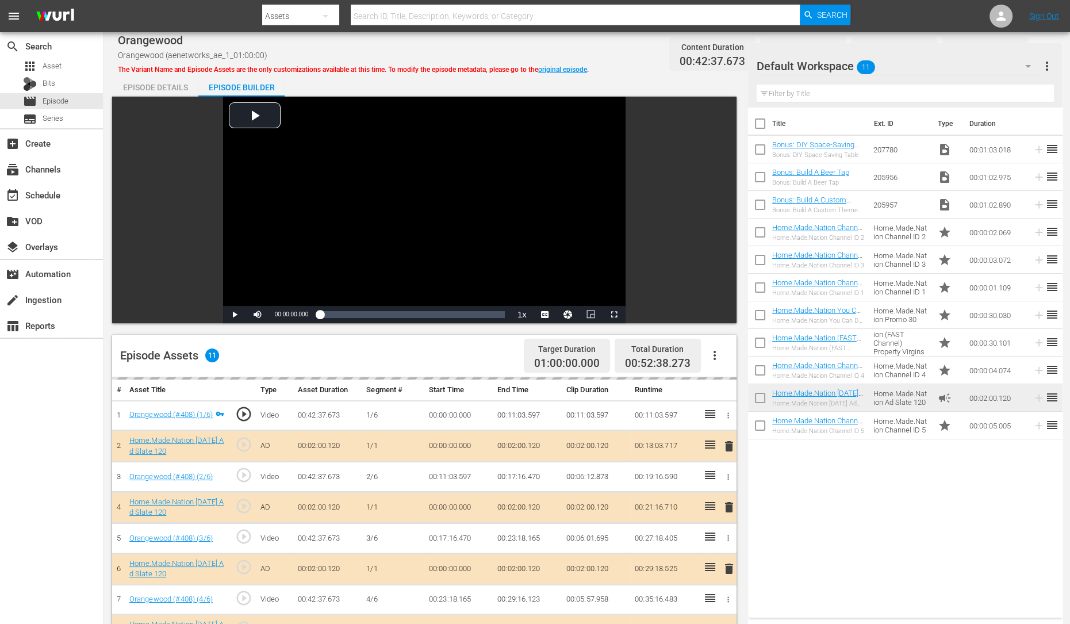
scroll to position [207, 0]
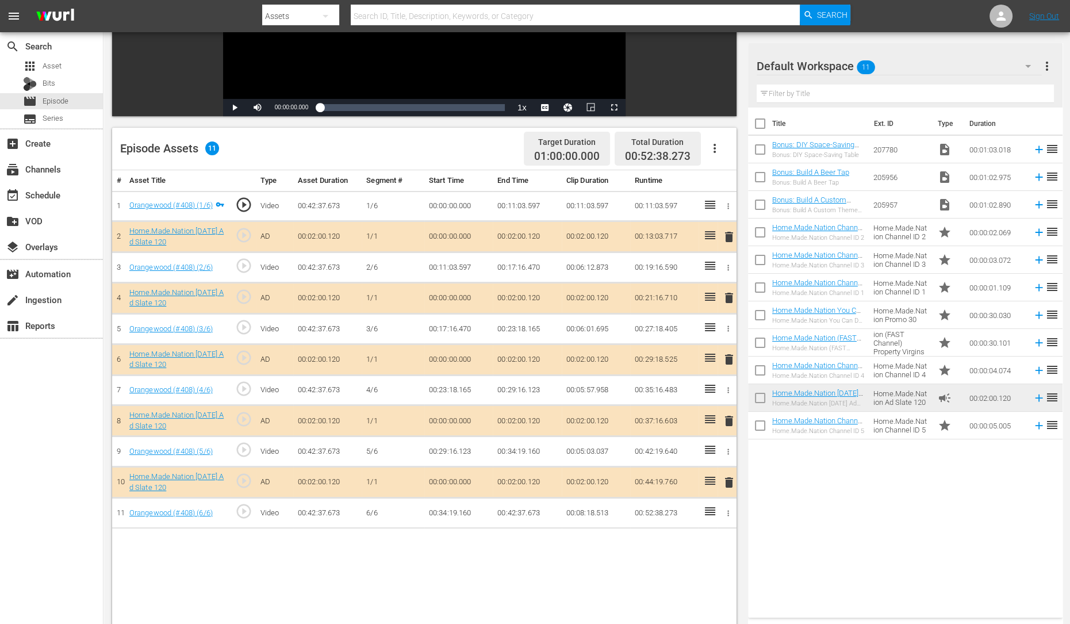
click at [731, 297] on span "delete" at bounding box center [729, 298] width 14 height 14
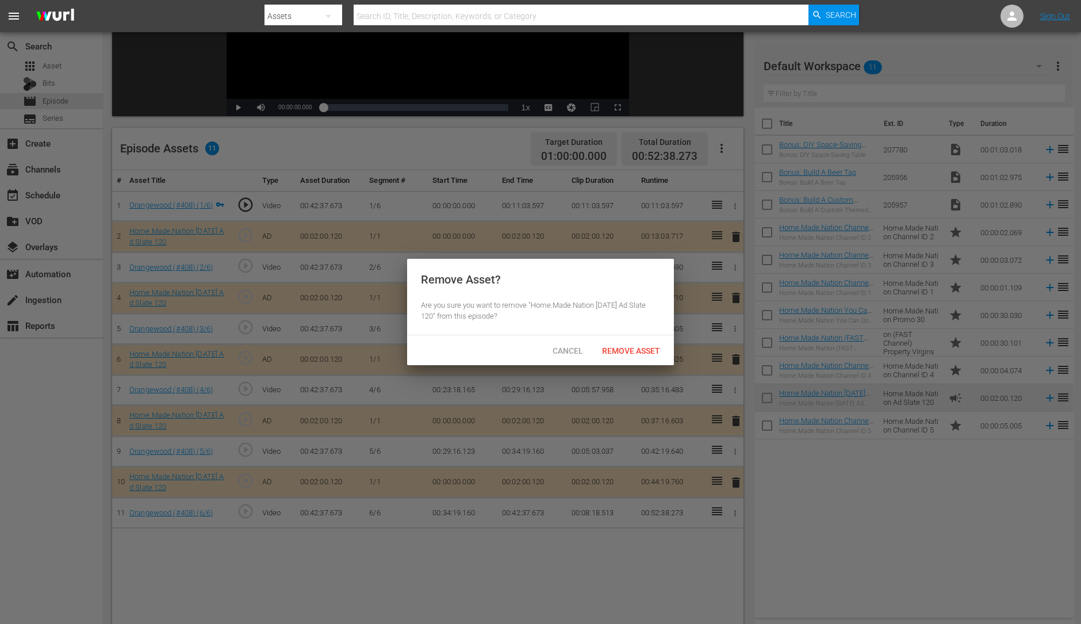
click at [650, 338] on div "Cancel Remove Asset" at bounding box center [540, 350] width 267 height 30
click at [630, 346] on span "Remove Asset" at bounding box center [631, 350] width 76 height 9
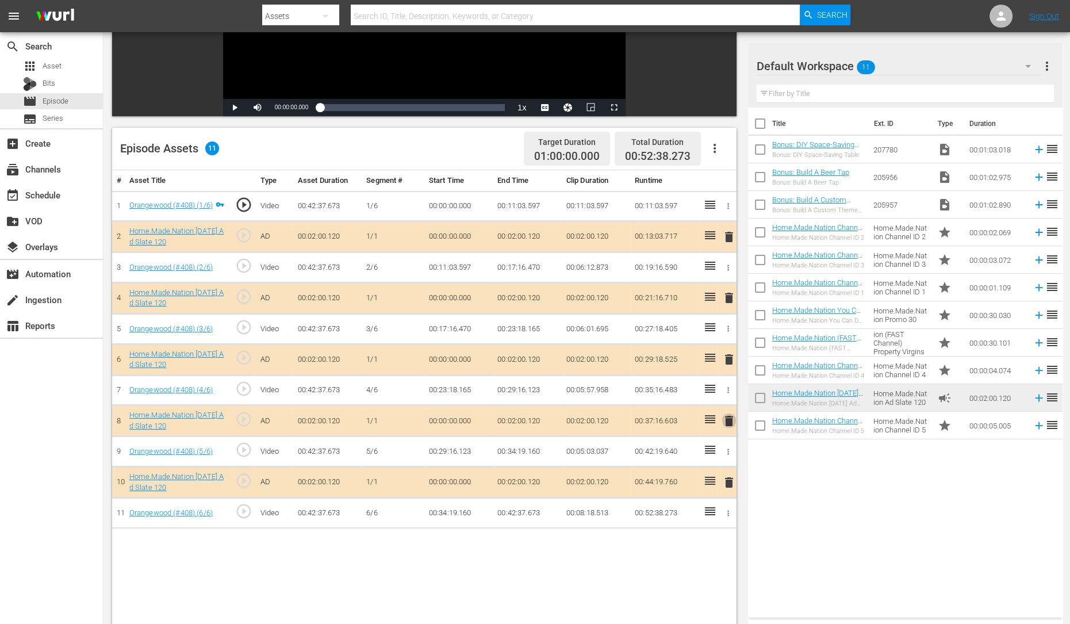
click at [729, 423] on span "delete" at bounding box center [729, 421] width 14 height 14
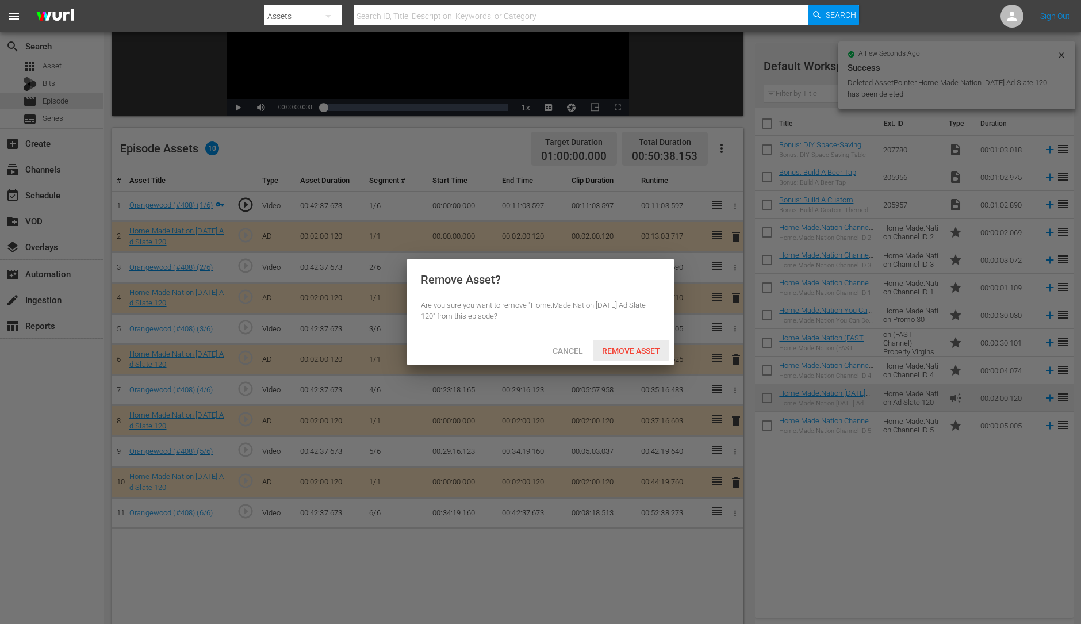
click at [627, 340] on div "Remove Asset" at bounding box center [631, 350] width 76 height 21
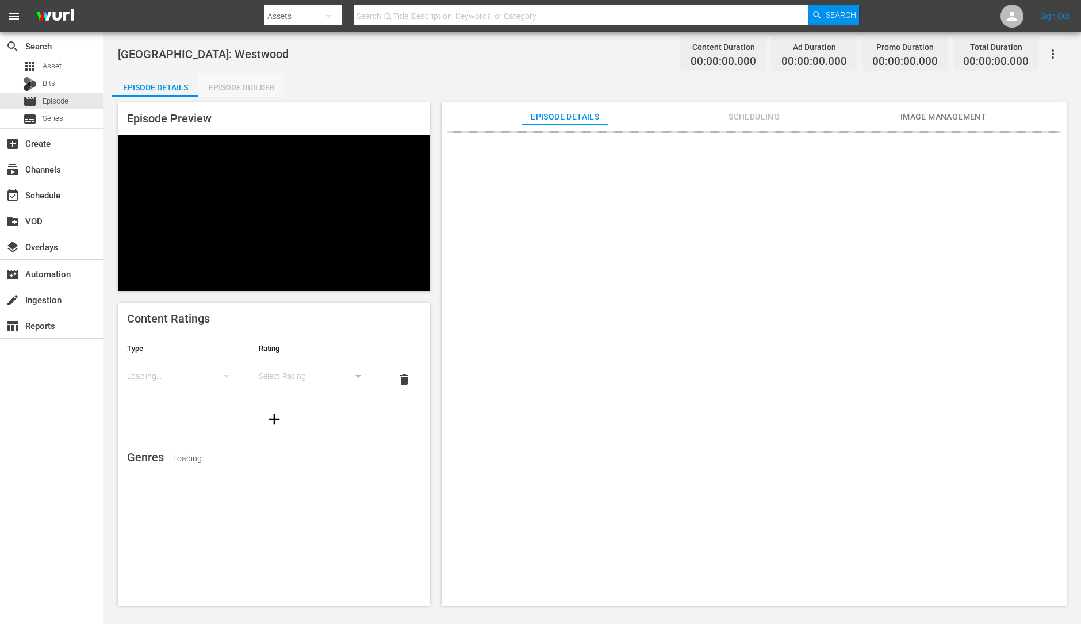
click at [248, 94] on div "Episode Builder" at bounding box center [241, 88] width 86 height 28
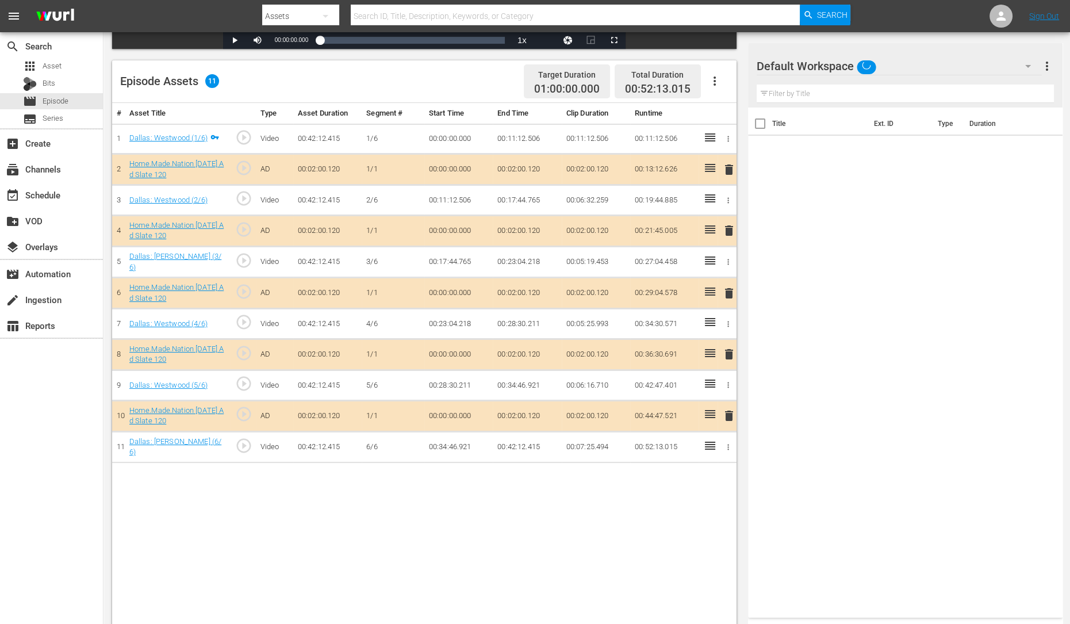
scroll to position [278, 0]
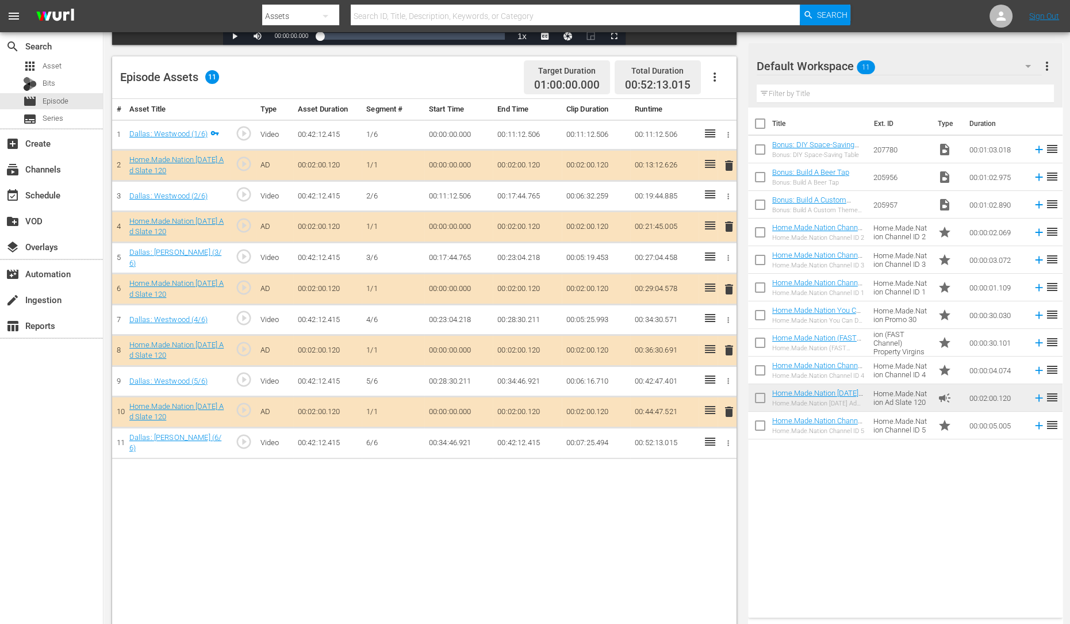
click at [727, 225] on span "delete" at bounding box center [729, 227] width 14 height 14
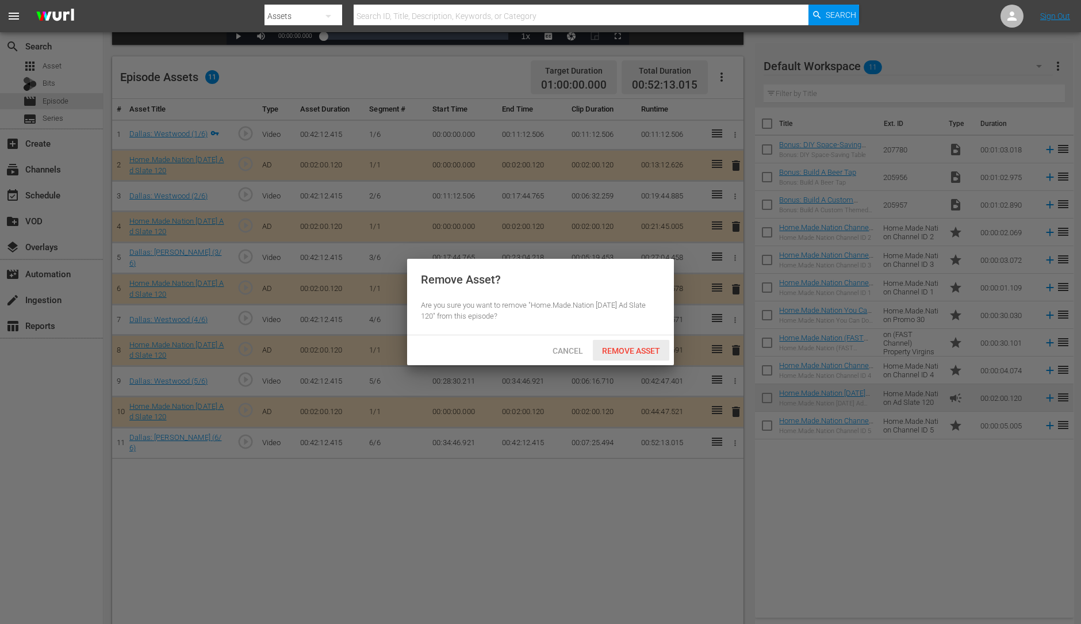
click at [641, 347] on span "Remove Asset" at bounding box center [631, 350] width 76 height 9
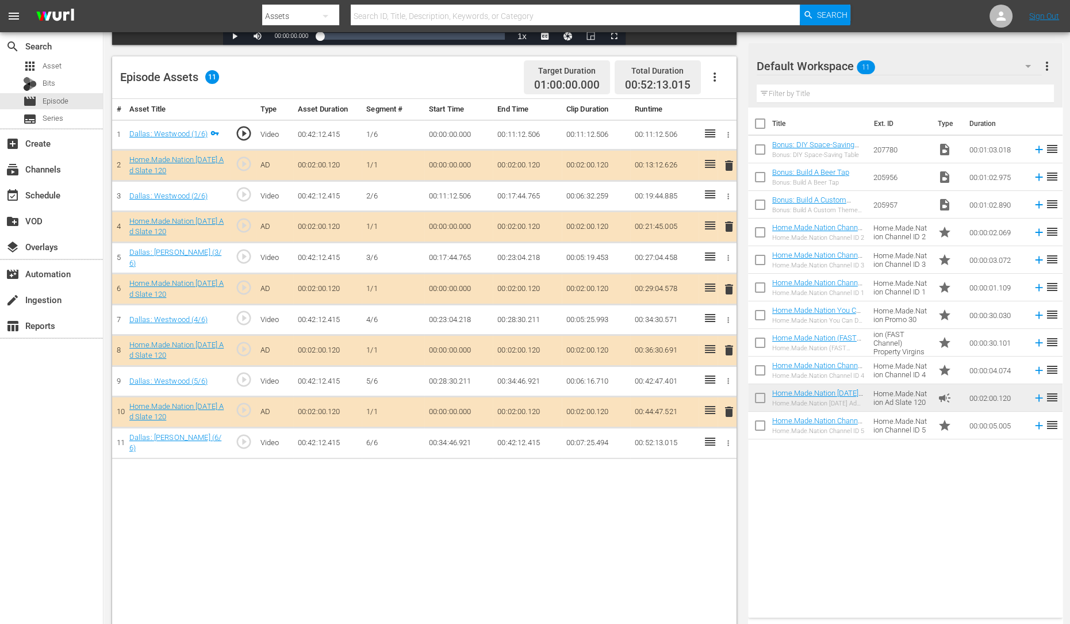
click at [729, 288] on span "delete" at bounding box center [729, 289] width 14 height 14
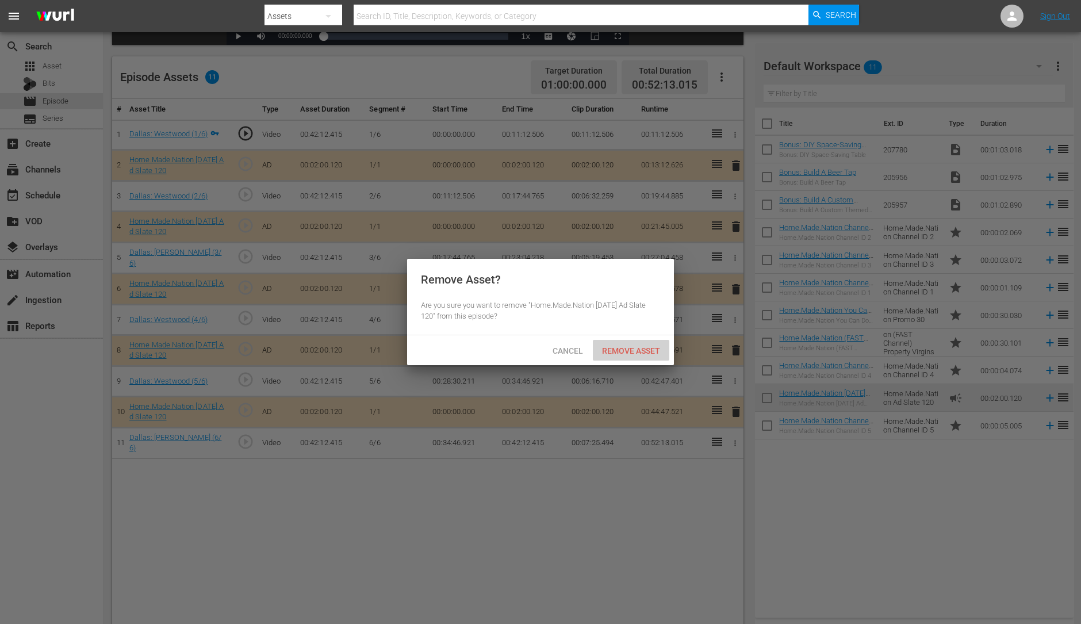
click at [649, 343] on div "Remove Asset" at bounding box center [631, 350] width 76 height 21
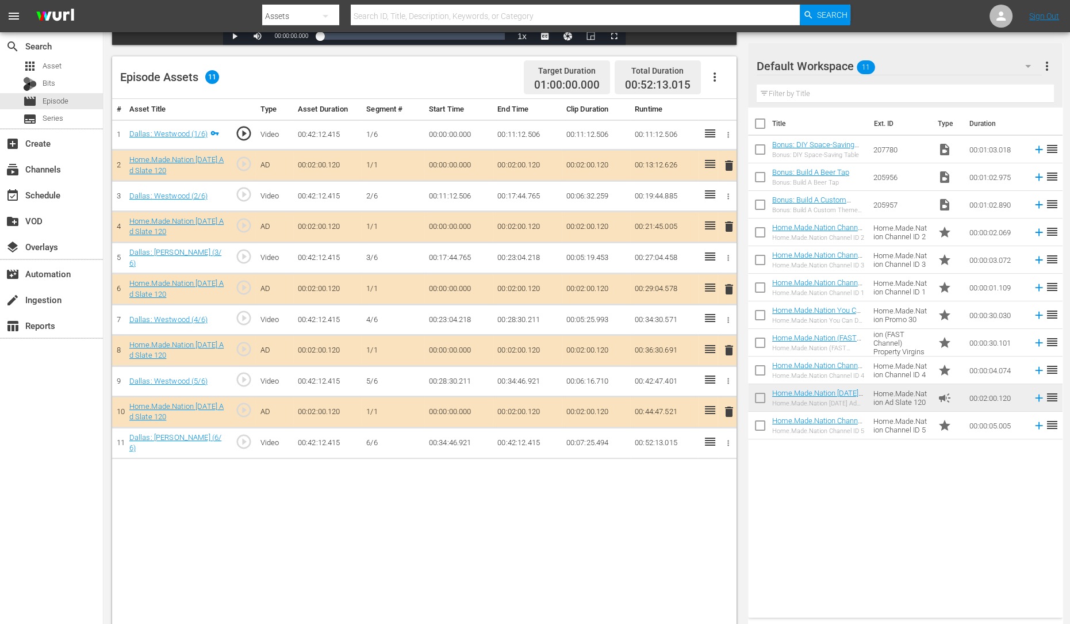
click at [730, 344] on span "delete" at bounding box center [729, 350] width 14 height 14
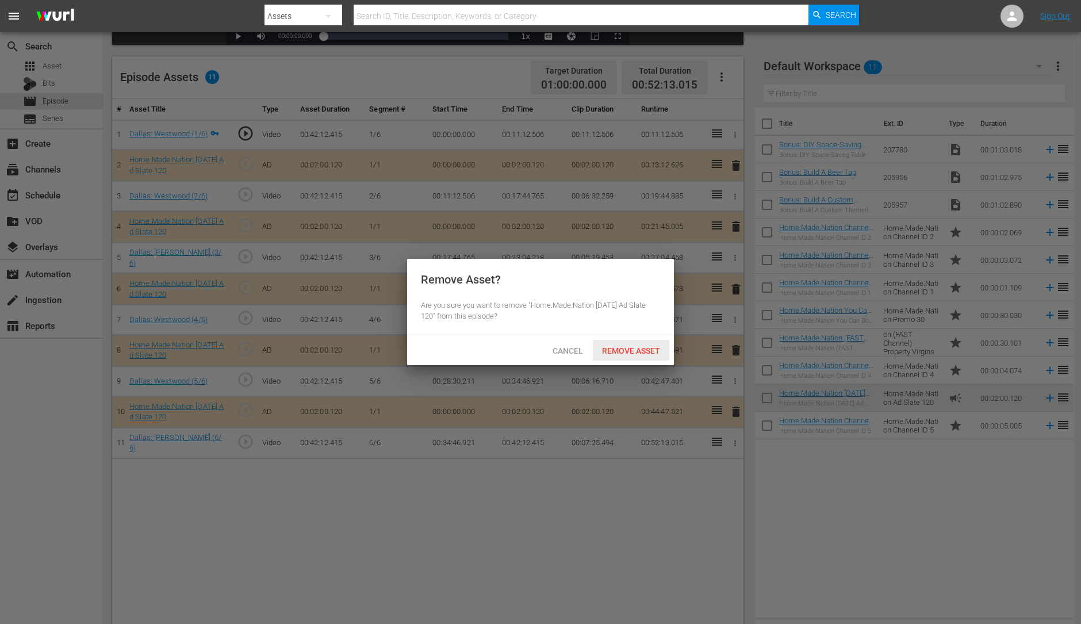
click at [658, 347] on span "Remove Asset" at bounding box center [631, 350] width 76 height 9
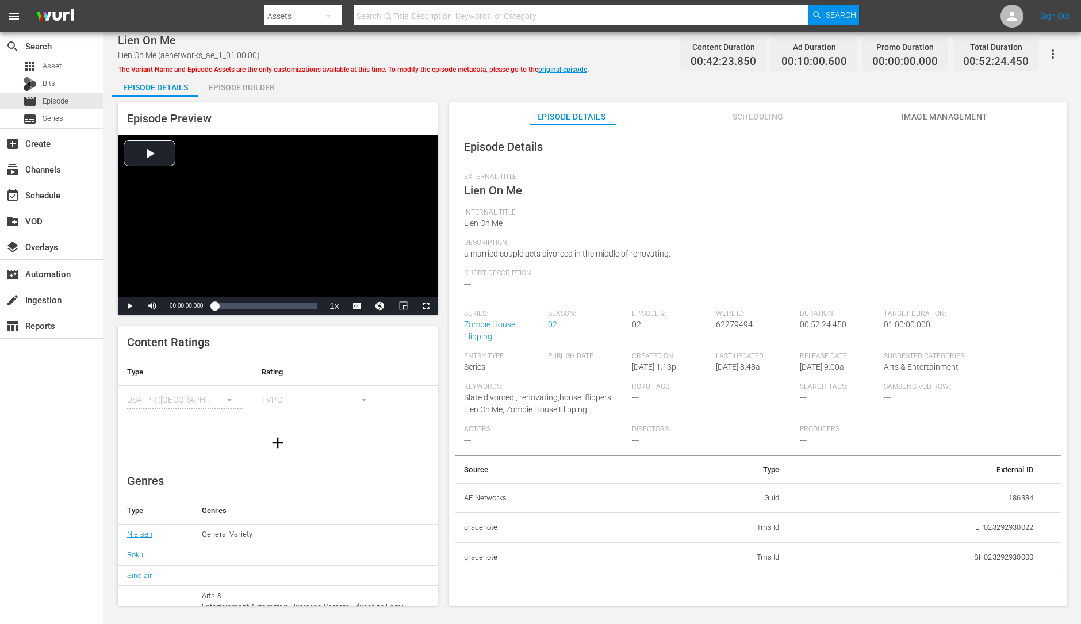
click at [243, 82] on div "Episode Builder" at bounding box center [241, 88] width 86 height 28
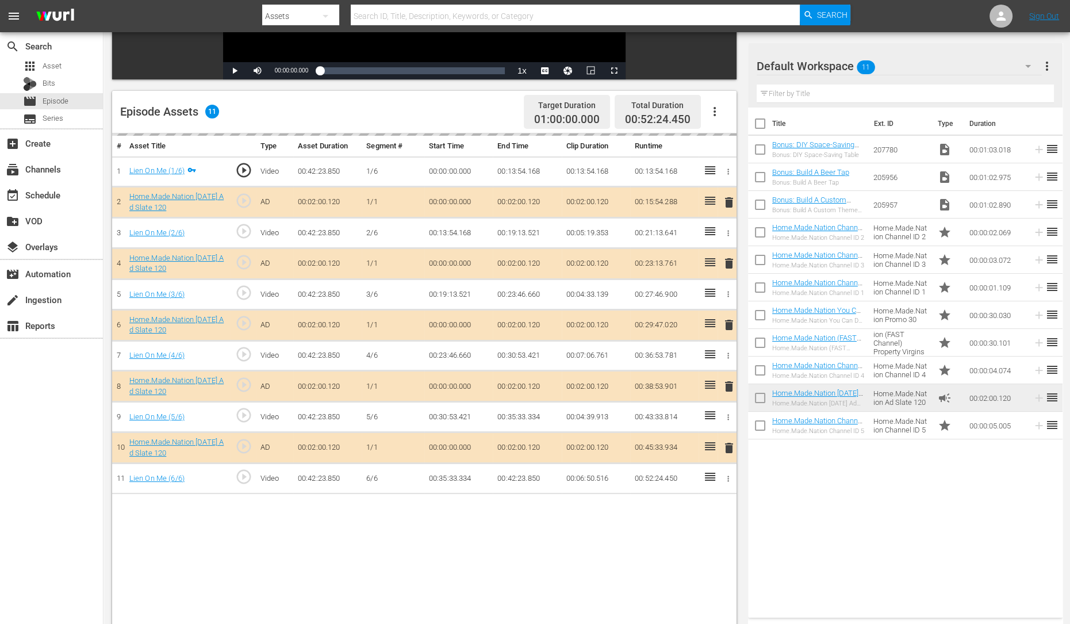
scroll to position [251, 0]
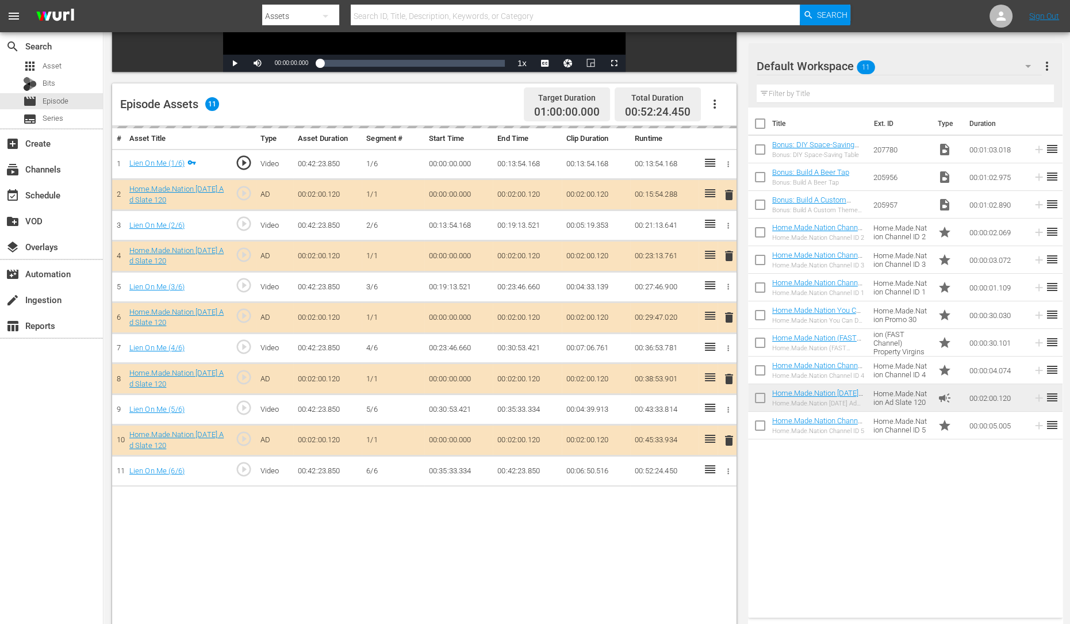
click at [727, 256] on span "delete" at bounding box center [729, 256] width 14 height 14
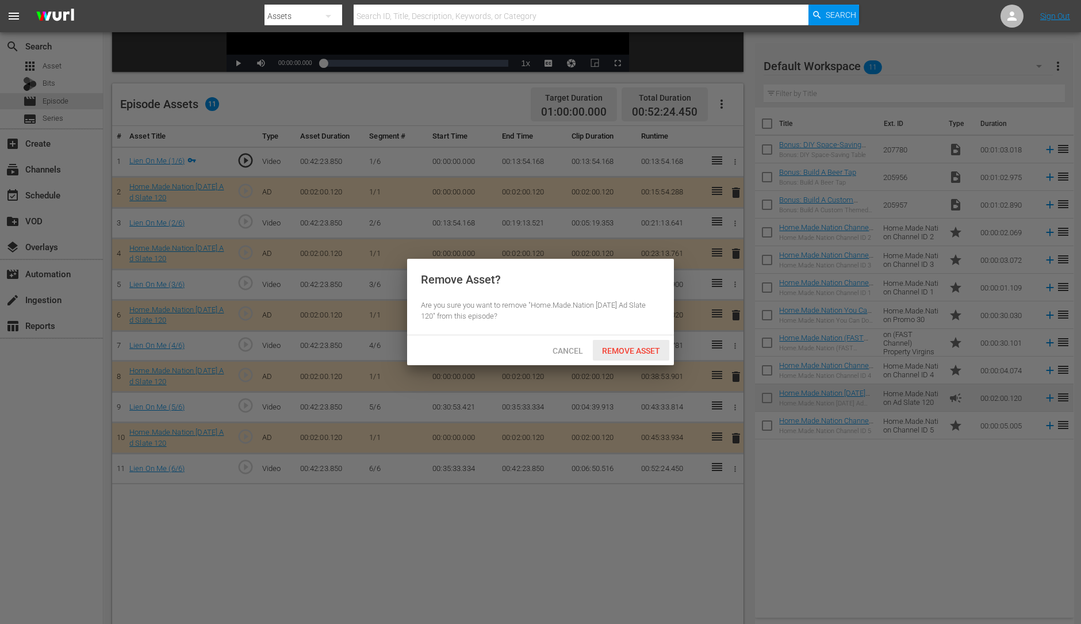
click at [645, 346] on span "Remove Asset" at bounding box center [631, 350] width 76 height 9
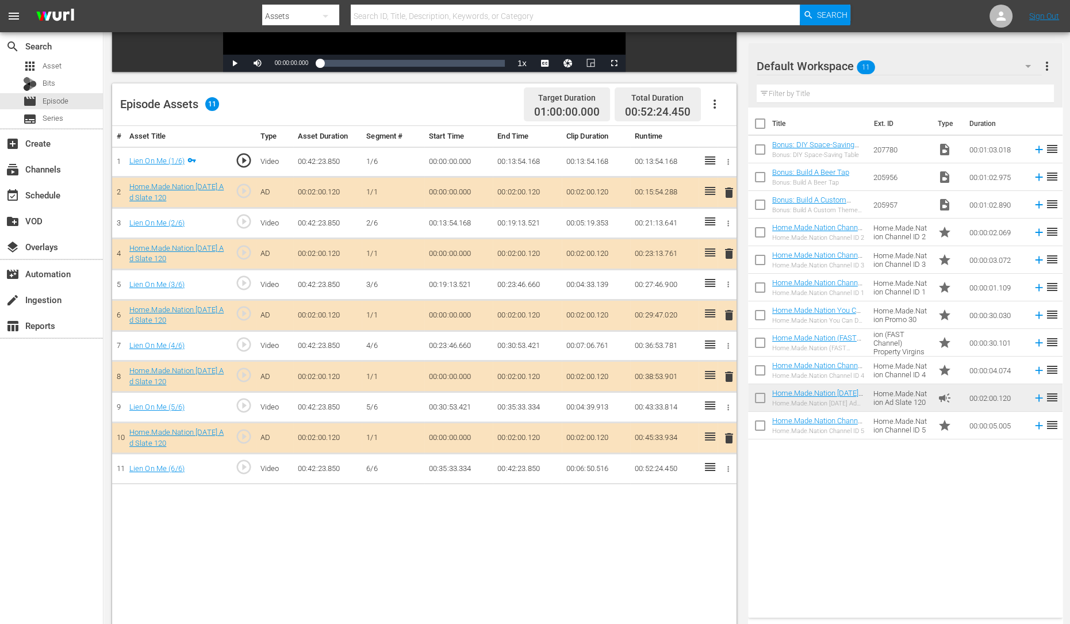
click at [731, 319] on span "delete" at bounding box center [729, 315] width 14 height 14
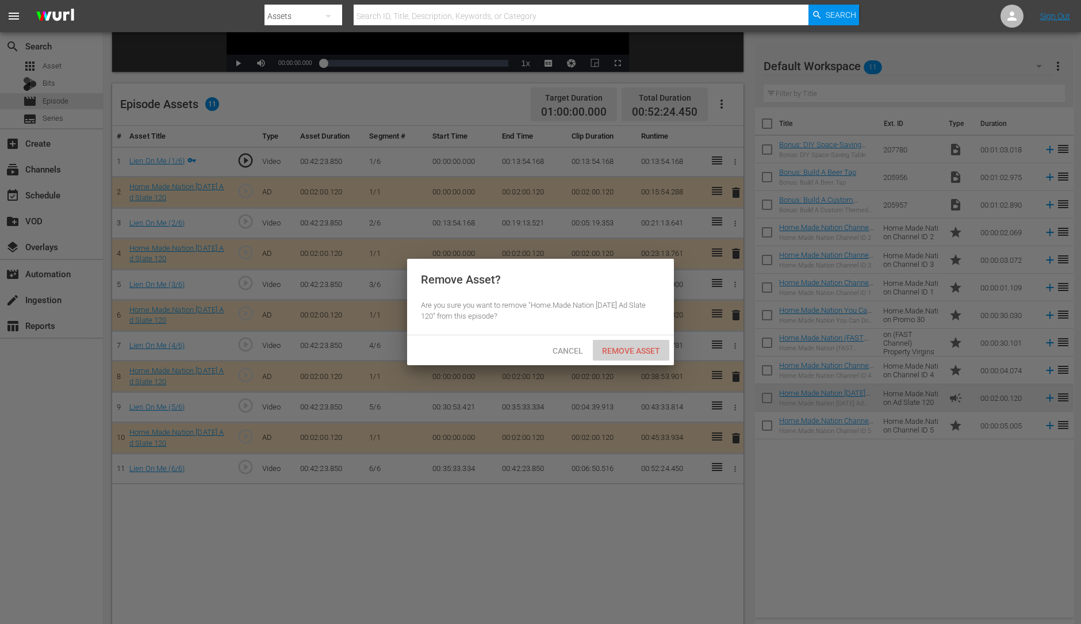
click at [627, 349] on span "Remove Asset" at bounding box center [631, 350] width 76 height 9
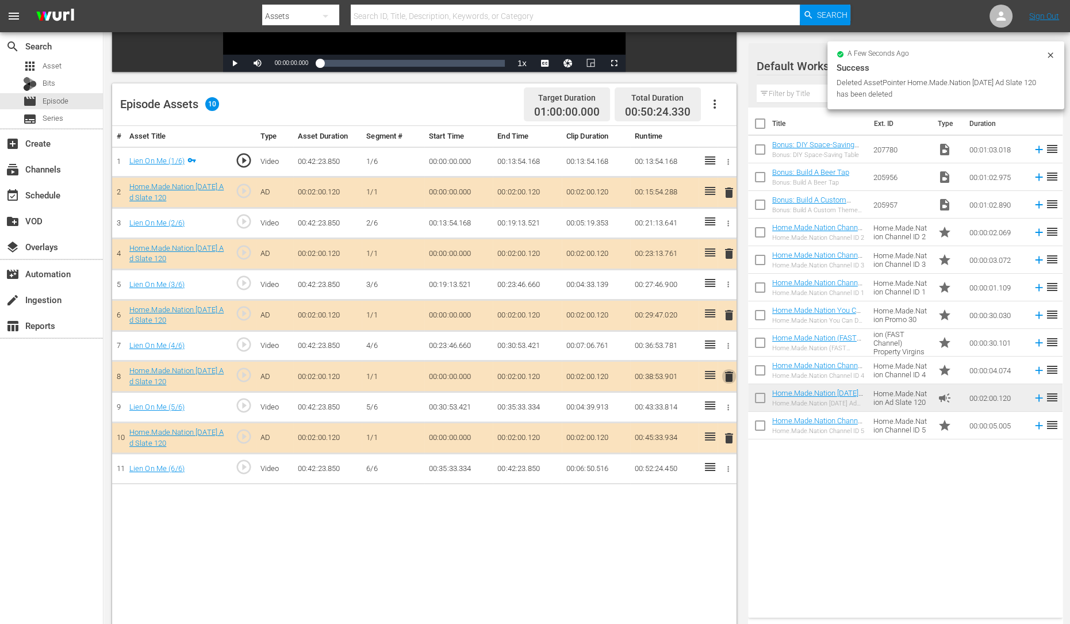
click at [729, 372] on span "delete" at bounding box center [729, 377] width 14 height 14
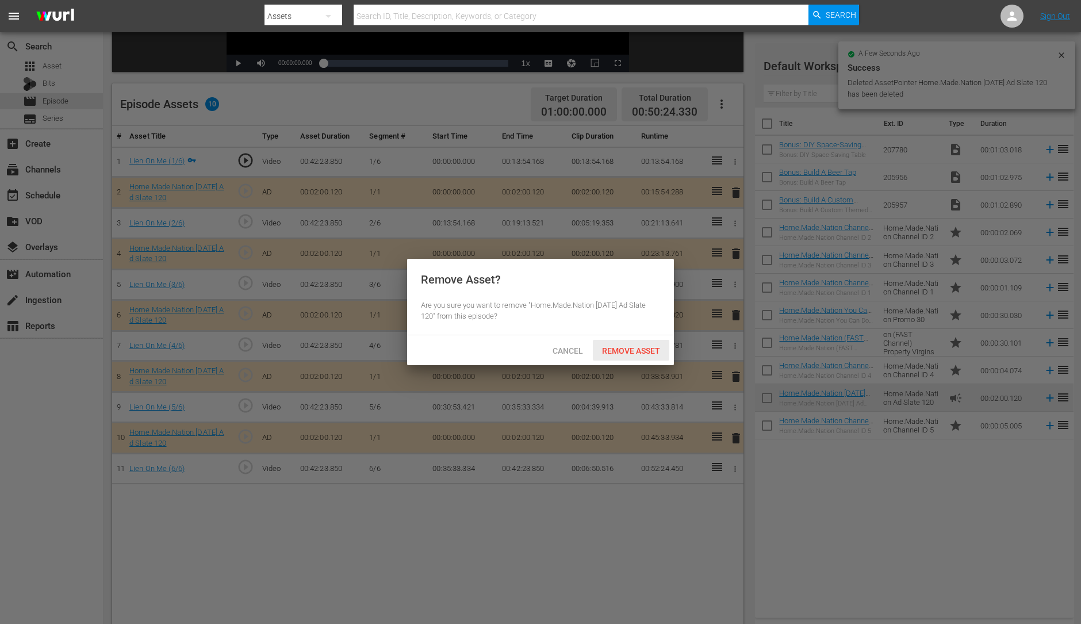
click at [636, 347] on span "Remove Asset" at bounding box center [631, 350] width 76 height 9
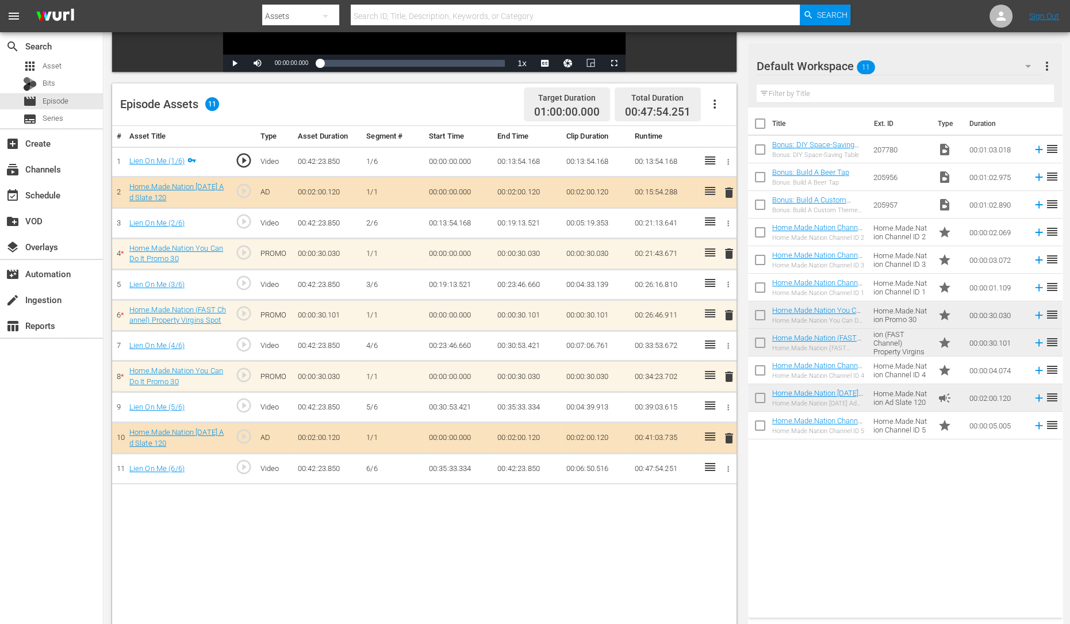
click at [727, 309] on span "delete" at bounding box center [729, 315] width 14 height 14
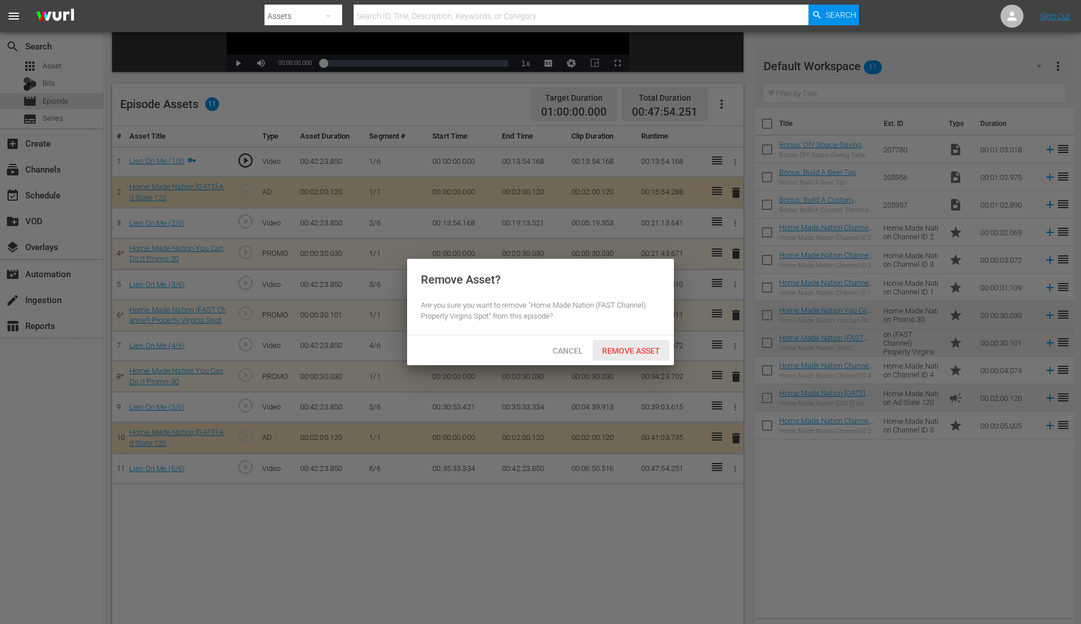
click at [651, 352] on span "Remove Asset" at bounding box center [631, 350] width 76 height 9
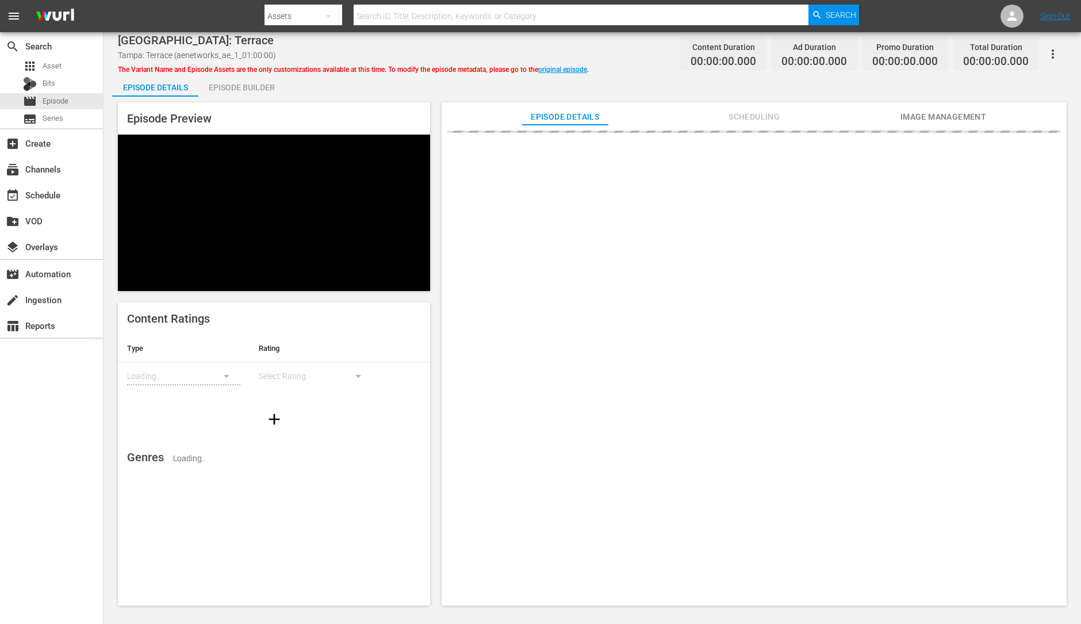
click at [232, 85] on div "Episode Builder" at bounding box center [241, 88] width 86 height 28
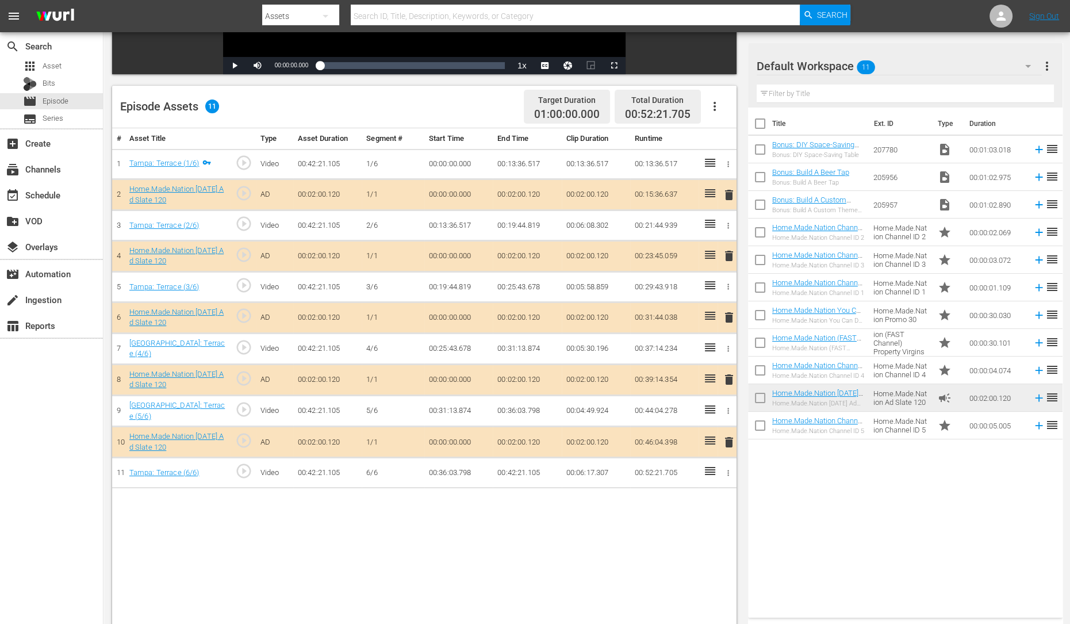
scroll to position [251, 0]
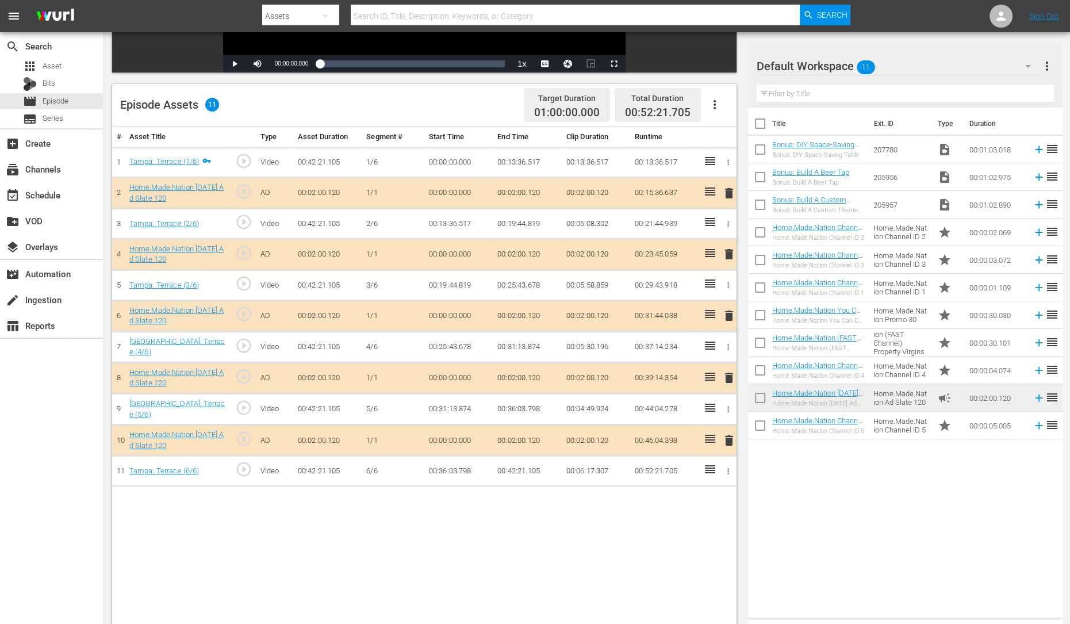
click at [730, 256] on span "delete" at bounding box center [729, 254] width 14 height 14
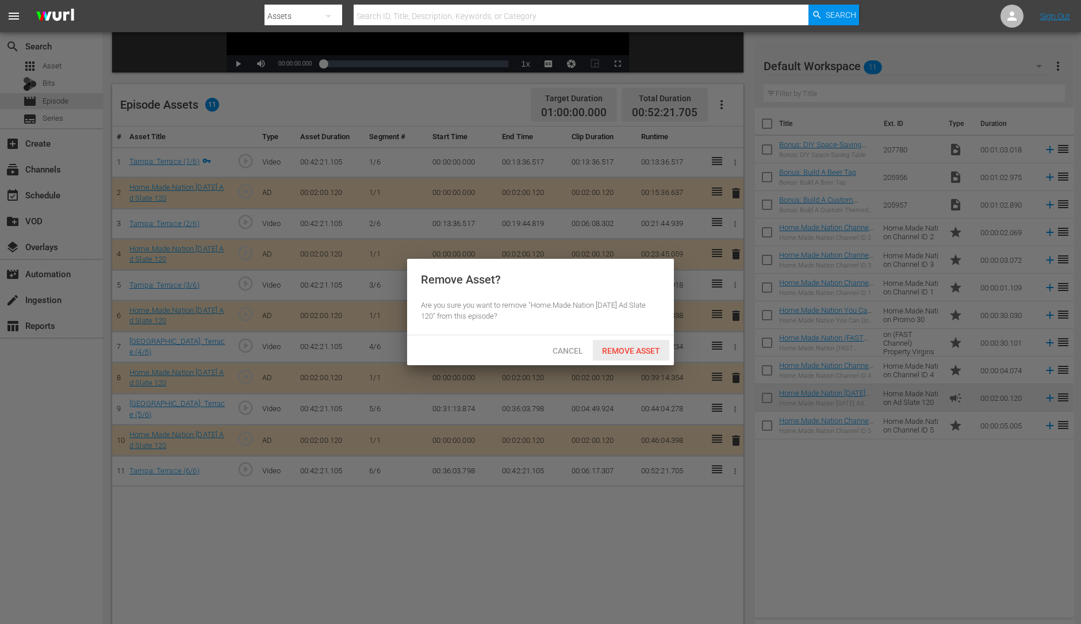
click at [635, 351] on span "Remove Asset" at bounding box center [631, 350] width 76 height 9
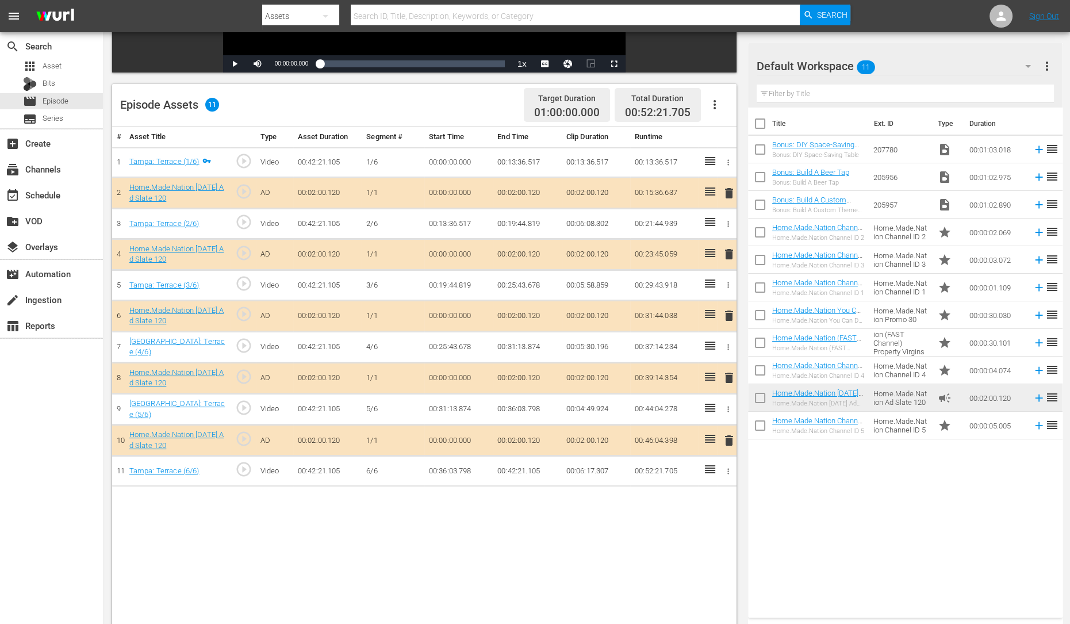
click at [730, 315] on span "delete" at bounding box center [729, 316] width 14 height 14
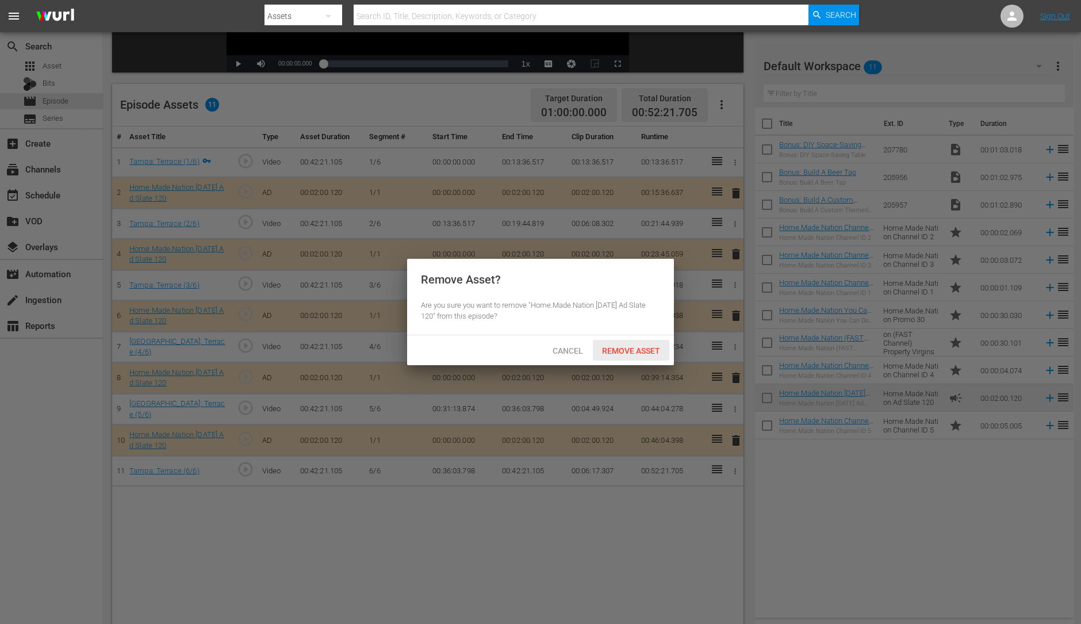
click at [643, 347] on span "Remove Asset" at bounding box center [631, 350] width 76 height 9
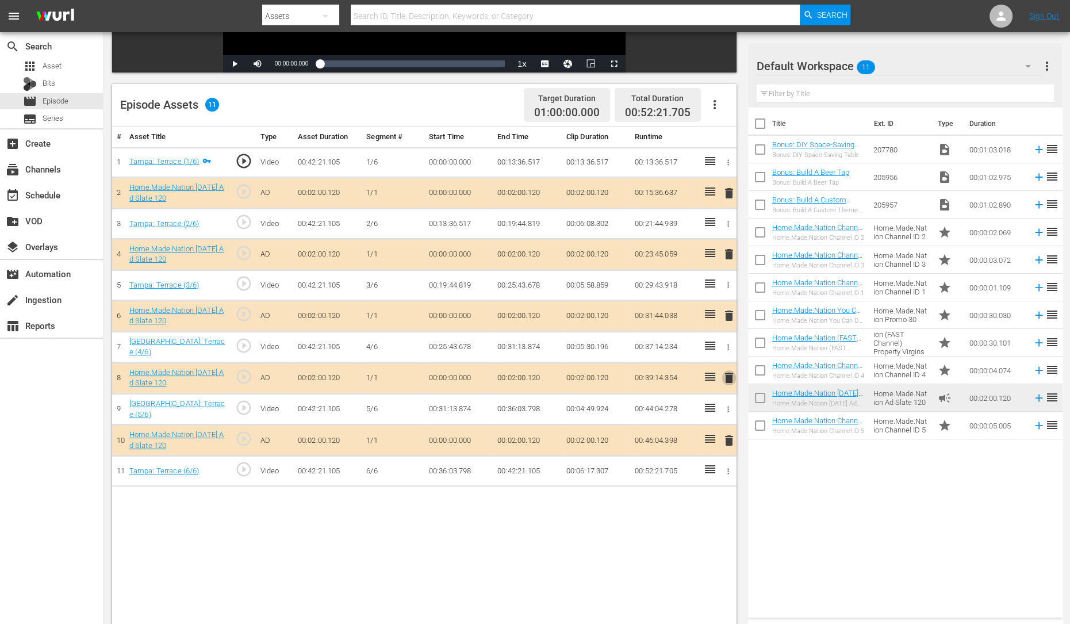
click at [732, 376] on span "delete" at bounding box center [729, 378] width 14 height 14
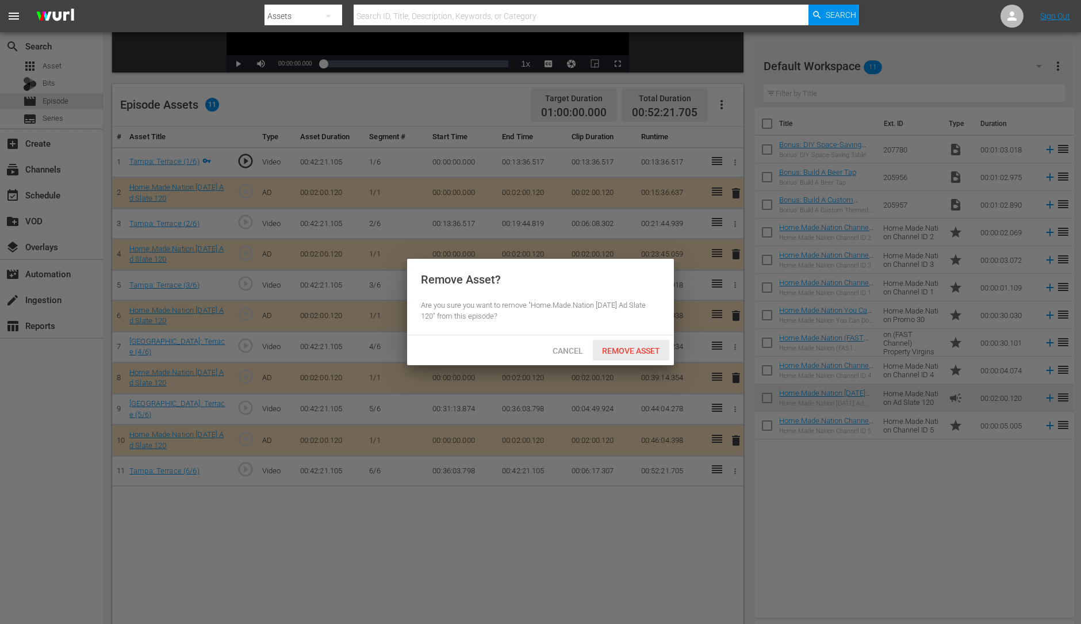
click at [614, 352] on span "Remove Asset" at bounding box center [631, 350] width 76 height 9
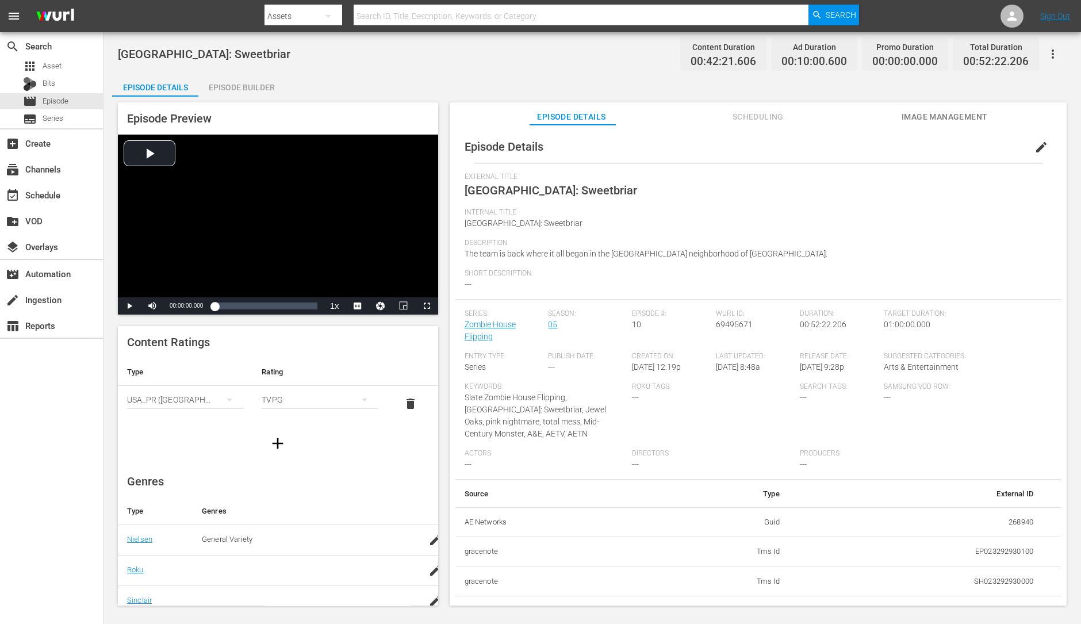
click at [242, 78] on div "Episode Builder" at bounding box center [241, 88] width 86 height 28
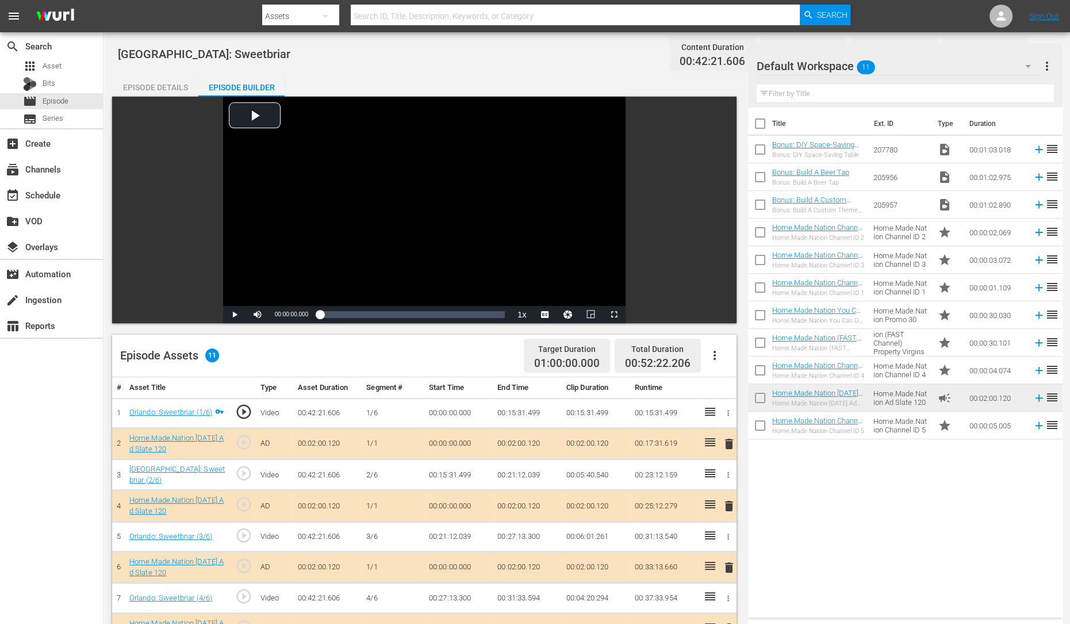
scroll to position [299, 0]
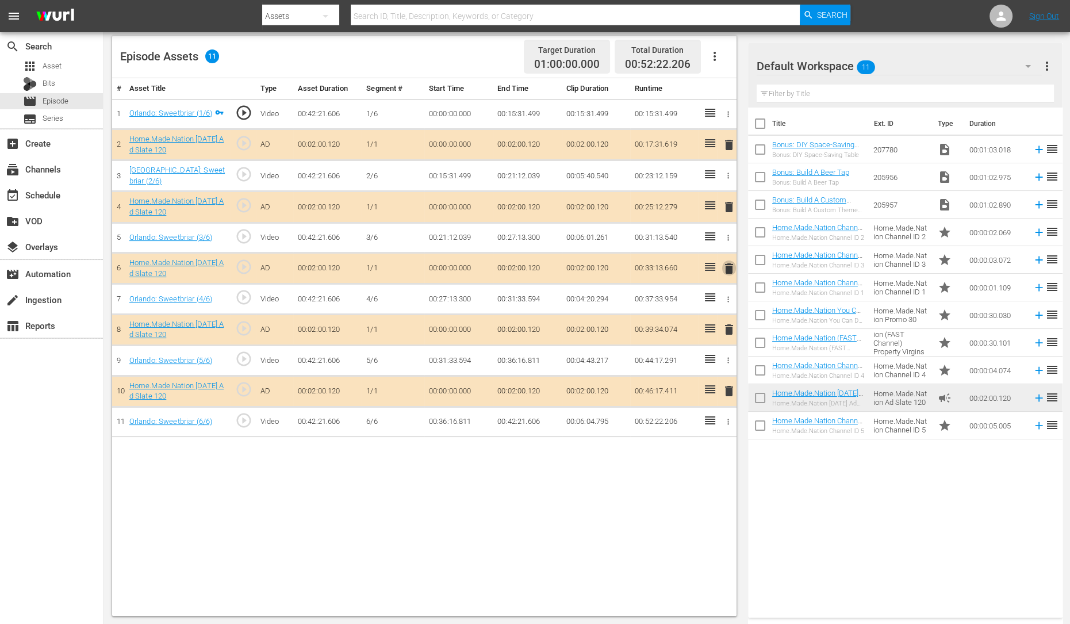
click at [730, 266] on span "delete" at bounding box center [729, 269] width 14 height 14
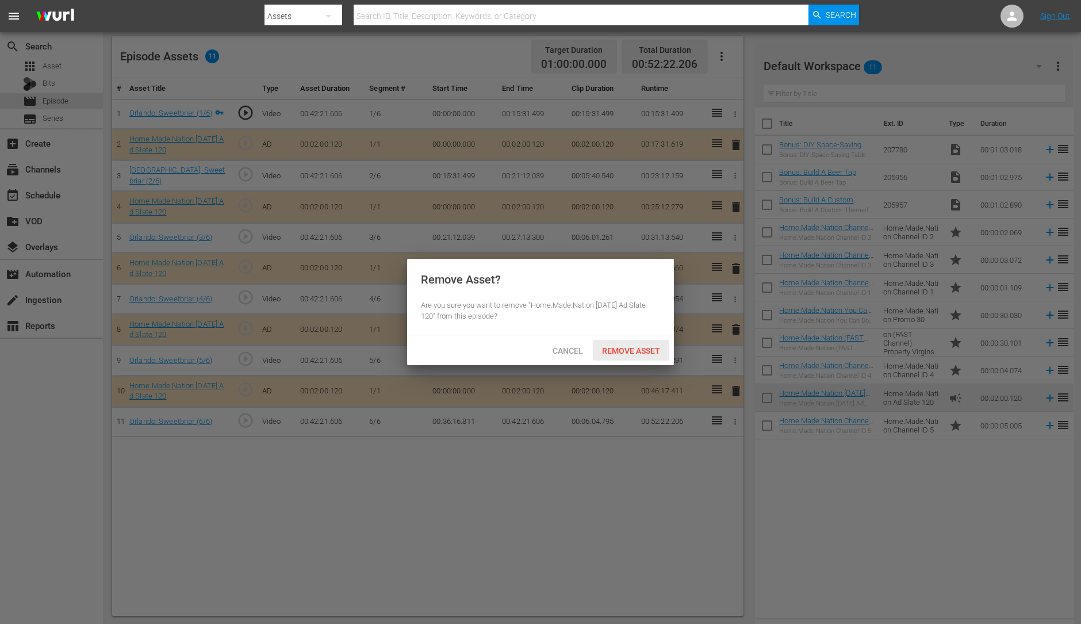
click at [635, 354] on span "Remove Asset" at bounding box center [631, 350] width 76 height 9
